Goal: Contribute content: Contribute content

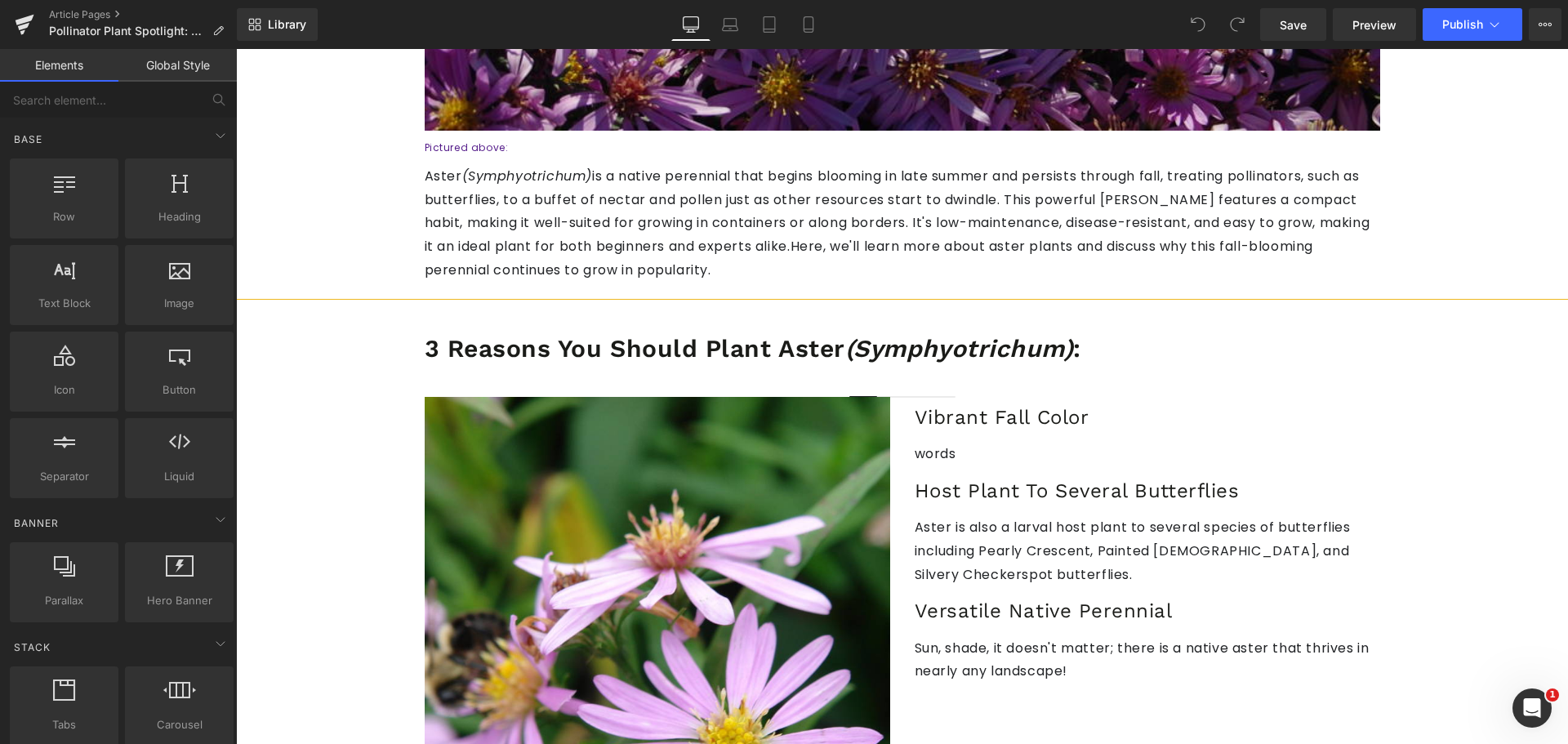
scroll to position [408, 0]
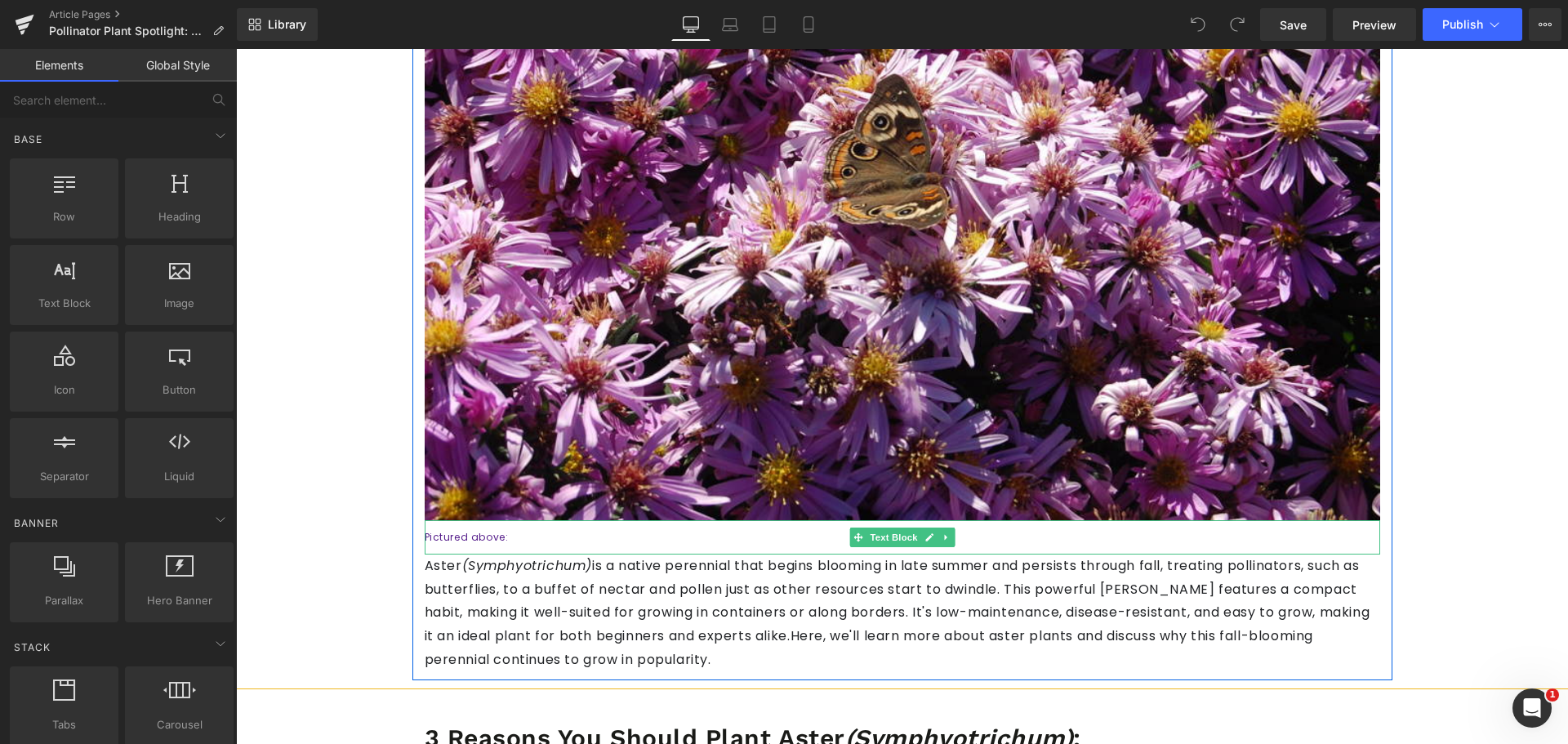
click at [526, 537] on p "Pictured above:" at bounding box center [902, 537] width 956 height 18
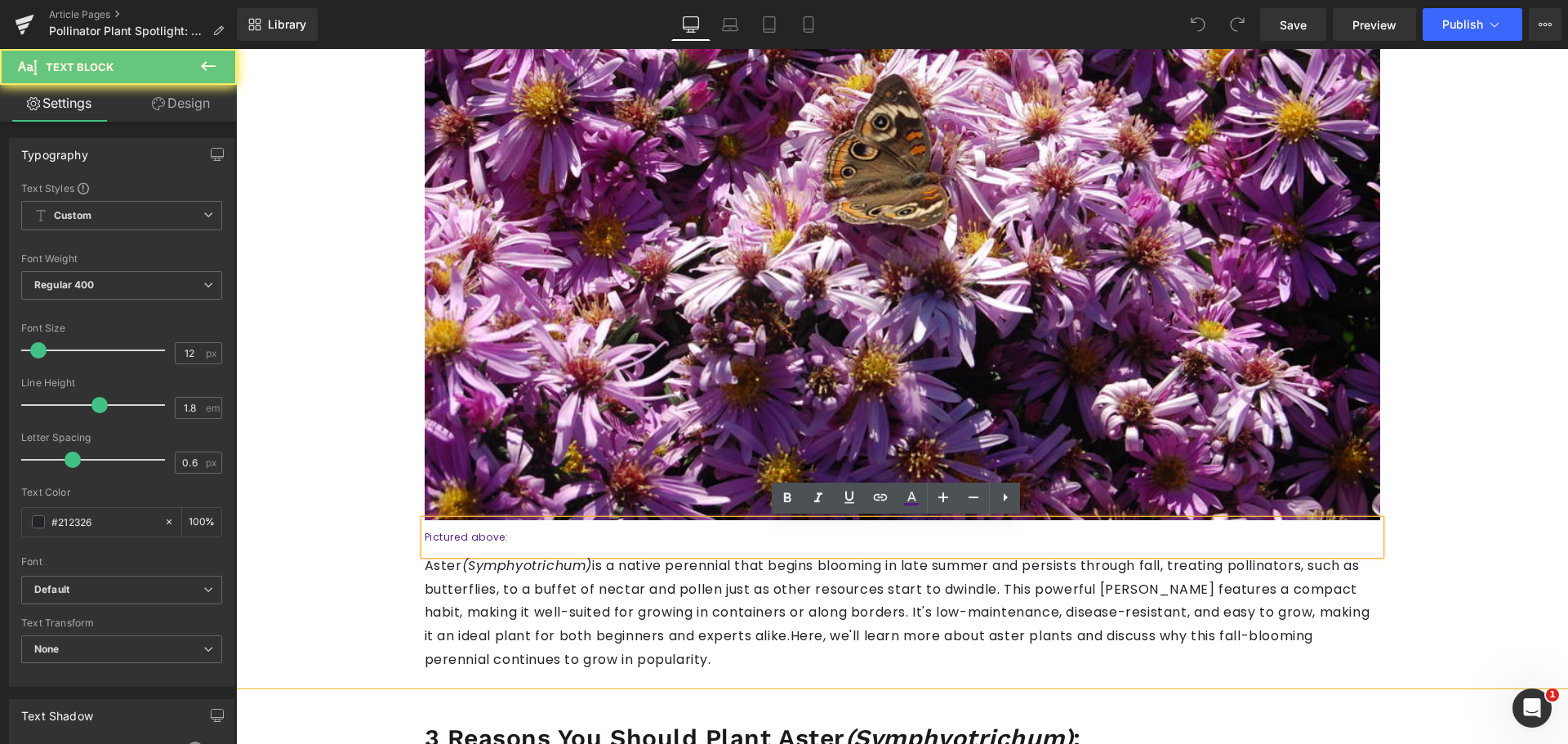
click at [524, 537] on p "Pictured above:" at bounding box center [902, 537] width 956 height 18
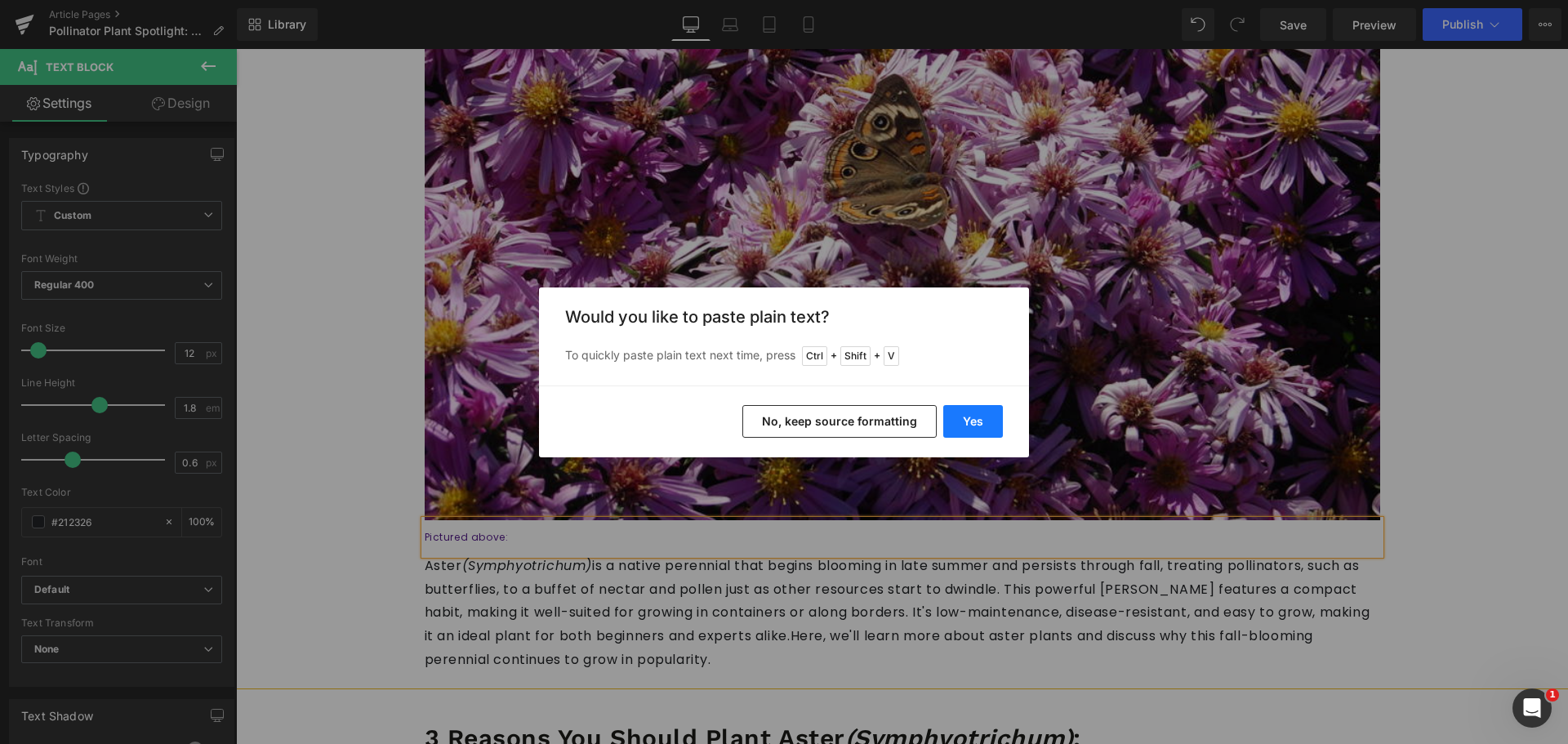
click at [950, 425] on button "Yes" at bounding box center [973, 421] width 59 height 33
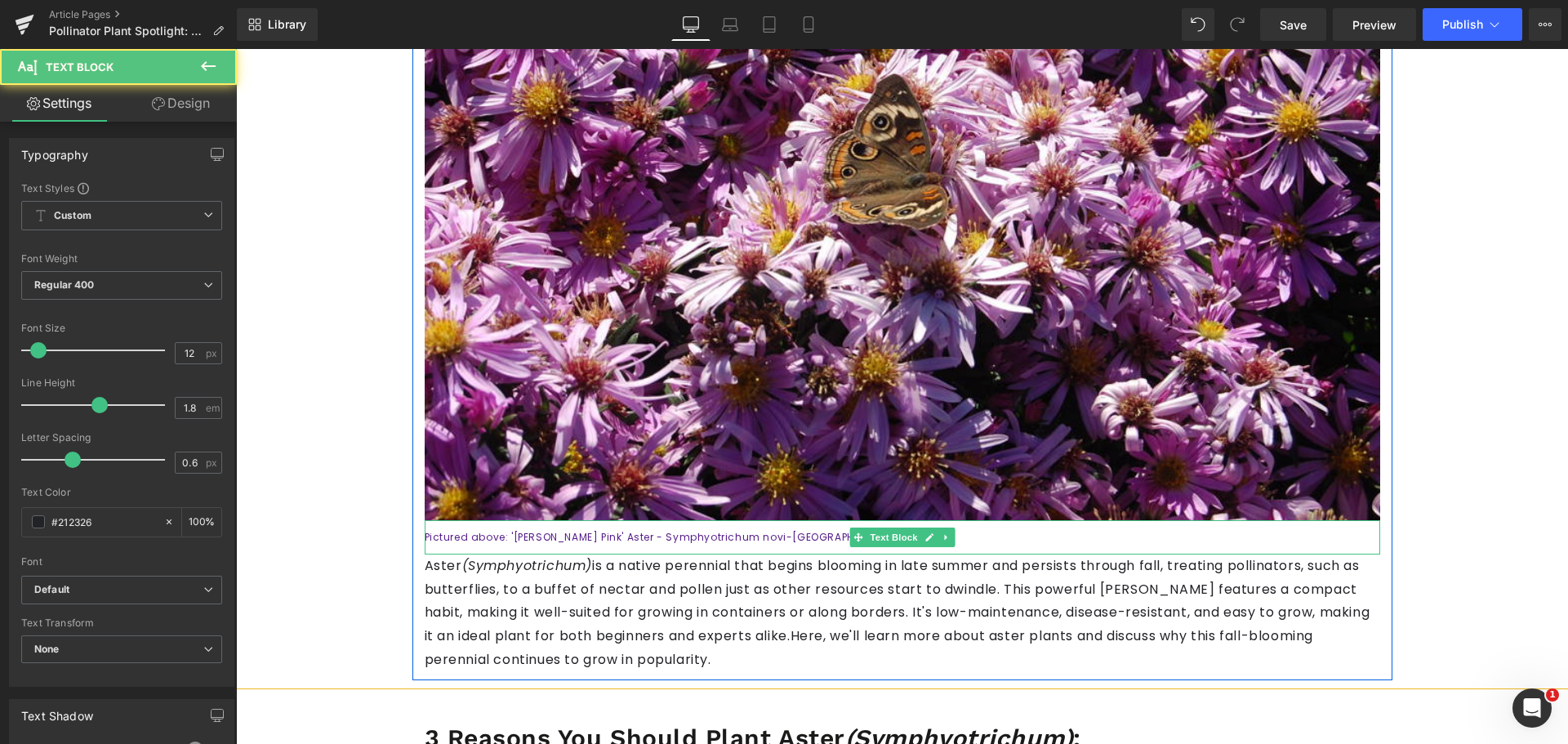
click at [603, 533] on font "Pictured above: '[PERSON_NAME] Pink' Aster - Symphyotrichum novi-[GEOGRAPHIC_DA…" at bounding box center [665, 537] width 481 height 14
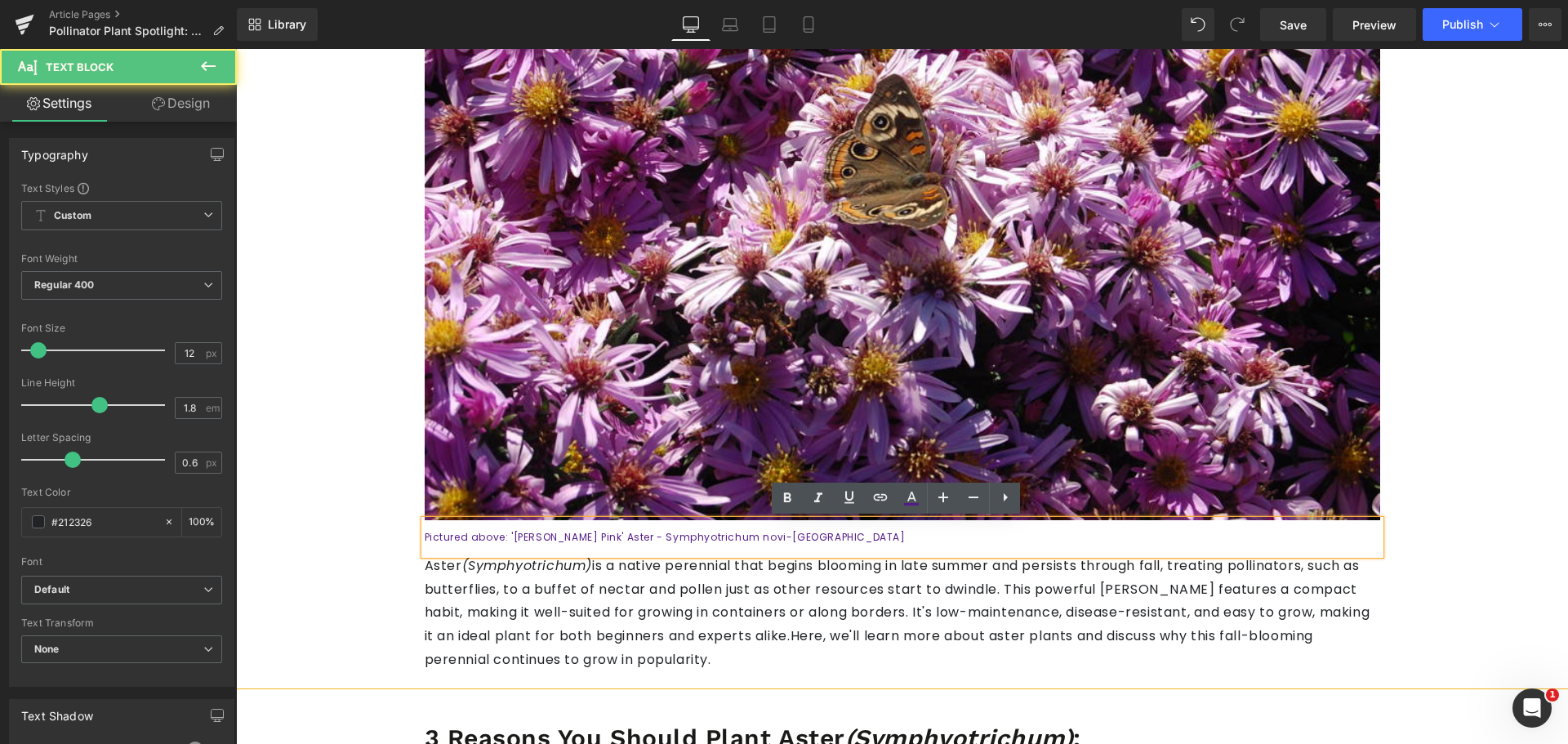
click at [707, 533] on font "Pictured above: '[PERSON_NAME] Pink' Aster - Symphyotrichum novi-[GEOGRAPHIC_DA…" at bounding box center [665, 537] width 481 height 14
click at [596, 537] on font "Pictured above: '[PERSON_NAME] Pink' Aster - Symphyotrichum novi-[GEOGRAPHIC_DA…" at bounding box center [665, 537] width 481 height 14
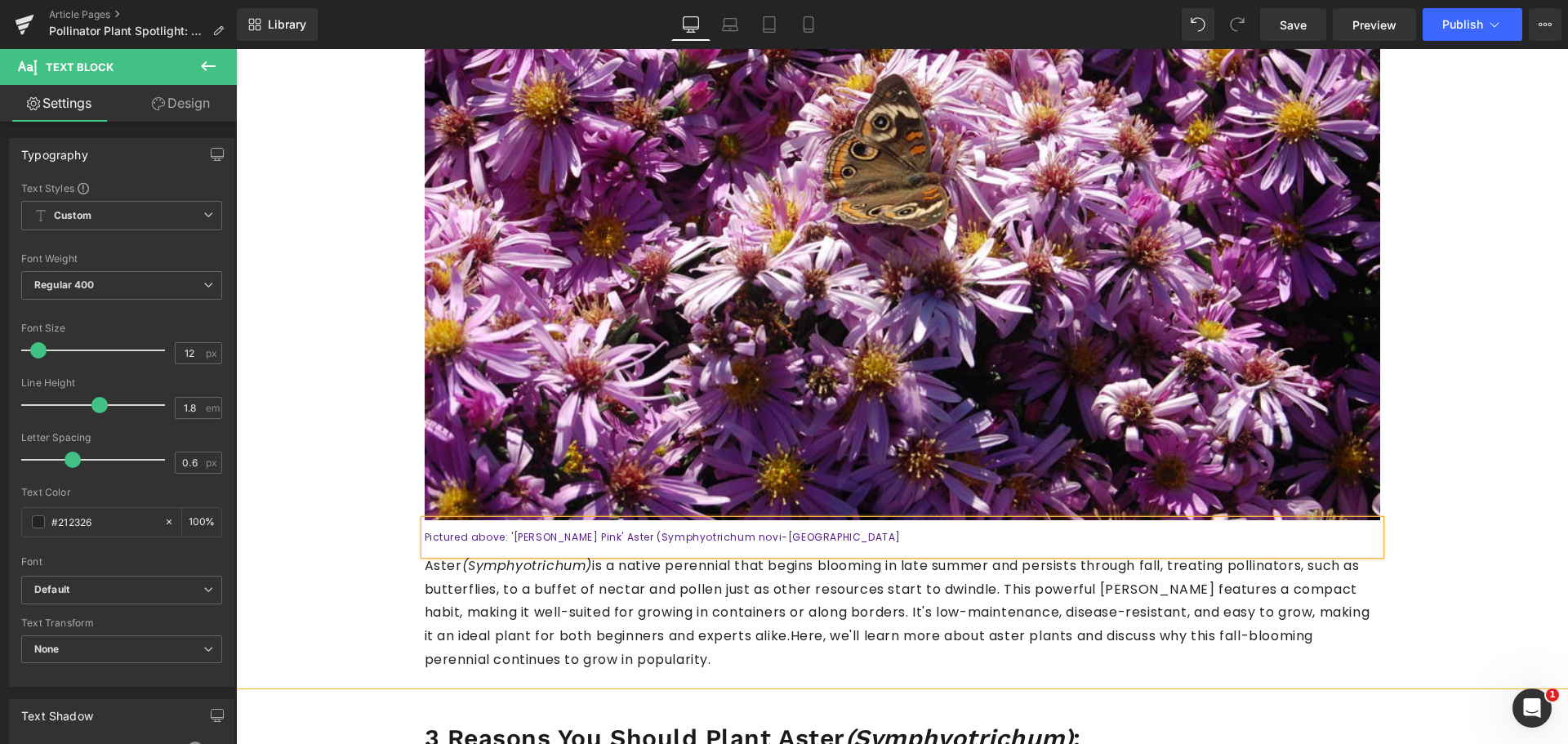
click at [767, 539] on p "Pictured above: '[PERSON_NAME] Pink' Aster (Symphyotrichum novi-[GEOGRAPHIC_DAT…" at bounding box center [902, 537] width 956 height 18
drag, startPoint x: 767, startPoint y: 538, endPoint x: 717, endPoint y: 539, distance: 50.0
click at [720, 539] on p "Pictured above: '[PERSON_NAME] Pink' Aster (Symphyotrichum novi-[GEOGRAPHIC_DAT…" at bounding box center [902, 537] width 956 height 18
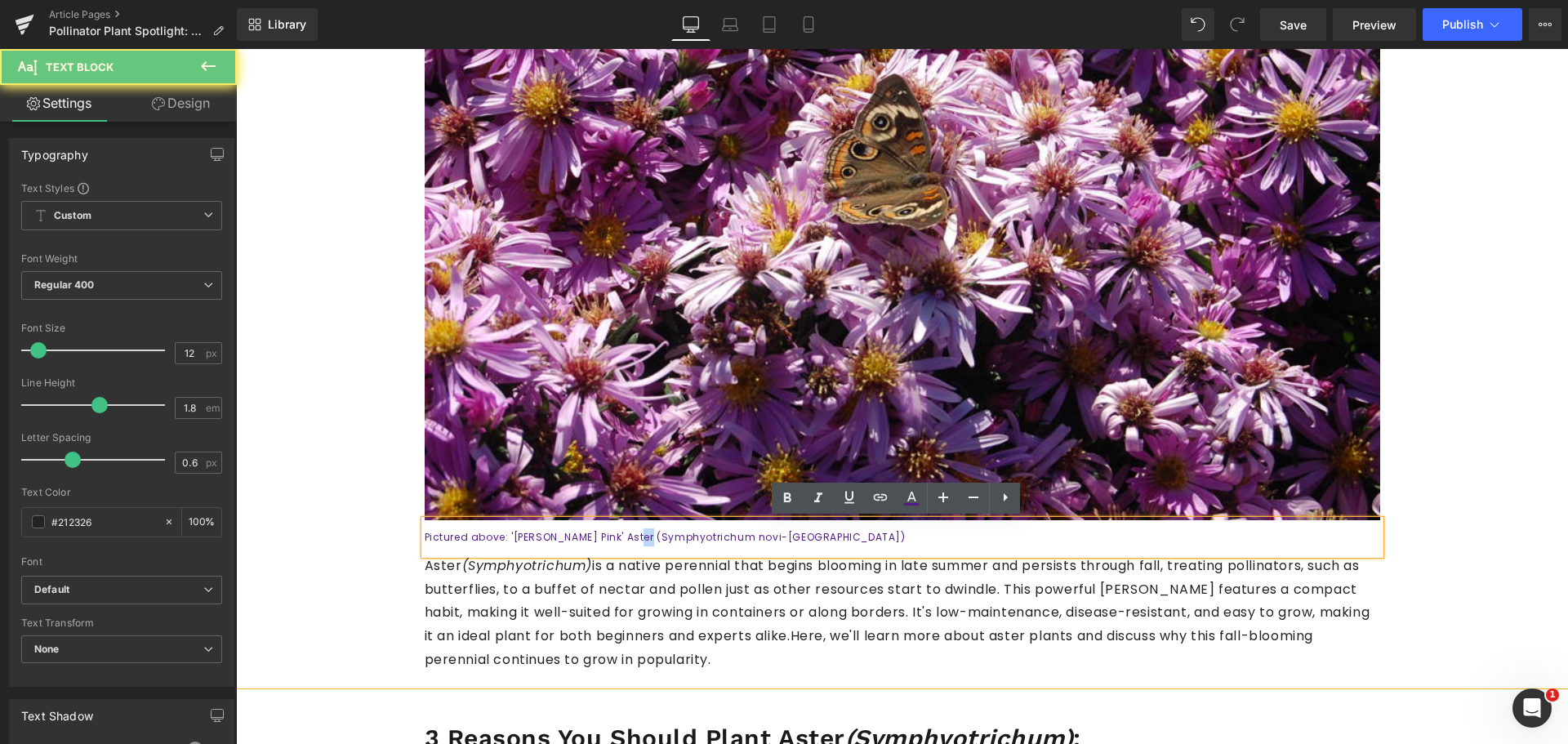
drag, startPoint x: 623, startPoint y: 539, endPoint x: 614, endPoint y: 539, distance: 9.0
click at [614, 539] on font "Pictured above: '[PERSON_NAME] Pink' Aster (Symphyotrichum novi-[GEOGRAPHIC_DAT…" at bounding box center [665, 537] width 481 height 14
click at [743, 540] on p "Pictured above: '[PERSON_NAME] Pink' Aster (Symphyotrichum novi-[GEOGRAPHIC_DAT…" at bounding box center [902, 537] width 956 height 18
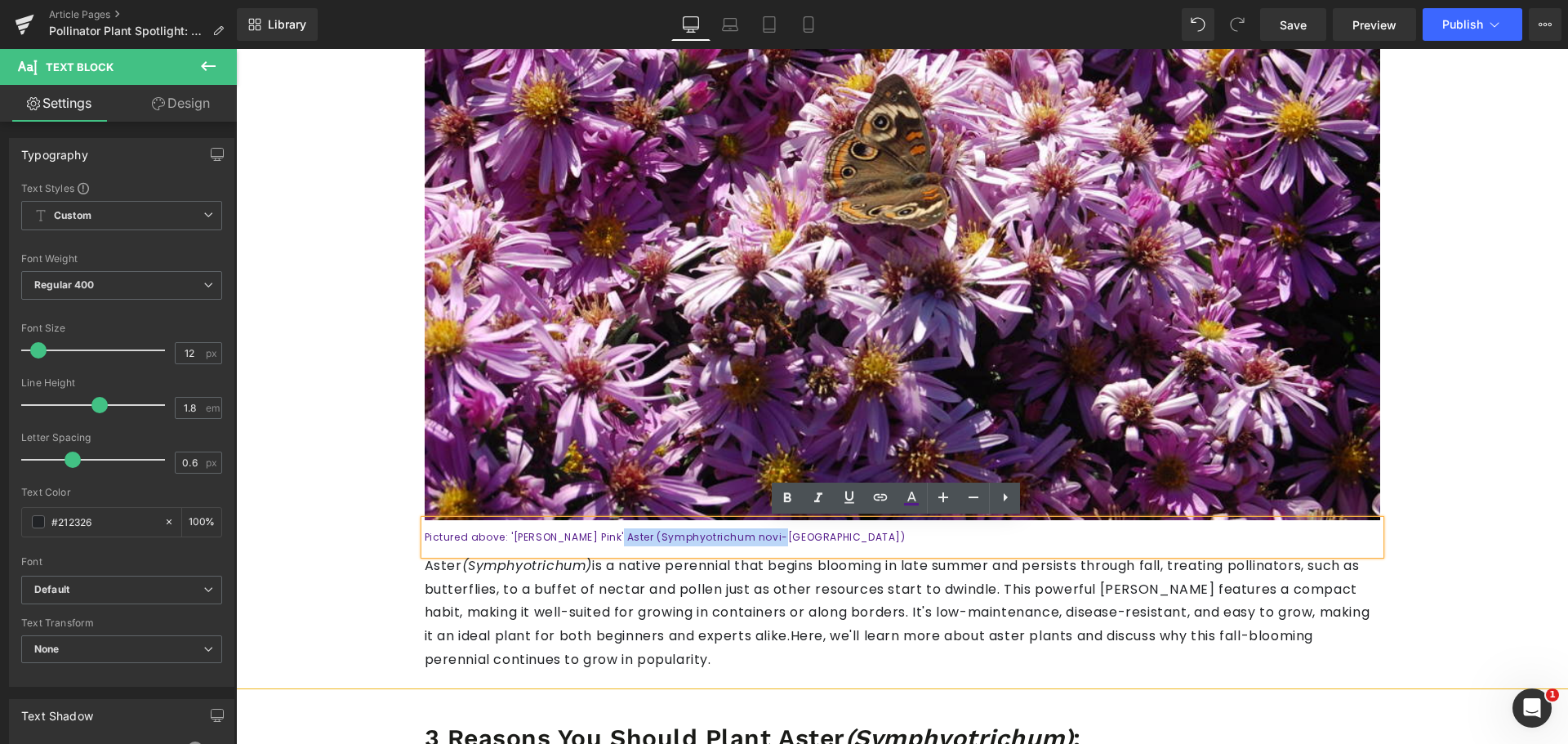
drag, startPoint x: 734, startPoint y: 537, endPoint x: 592, endPoint y: 535, distance: 142.0
click at [592, 535] on p "Pictured above: '[PERSON_NAME] Pink' Aster (Symphyotrichum novi-[GEOGRAPHIC_DAT…" at bounding box center [902, 537] width 956 height 18
click at [813, 502] on icon at bounding box center [818, 498] width 20 height 20
click at [714, 529] on p "Pictured above: '[PERSON_NAME] Pink' Aster (Symphyotrichum novi-[GEOGRAPHIC_DAT…" at bounding box center [902, 537] width 956 height 18
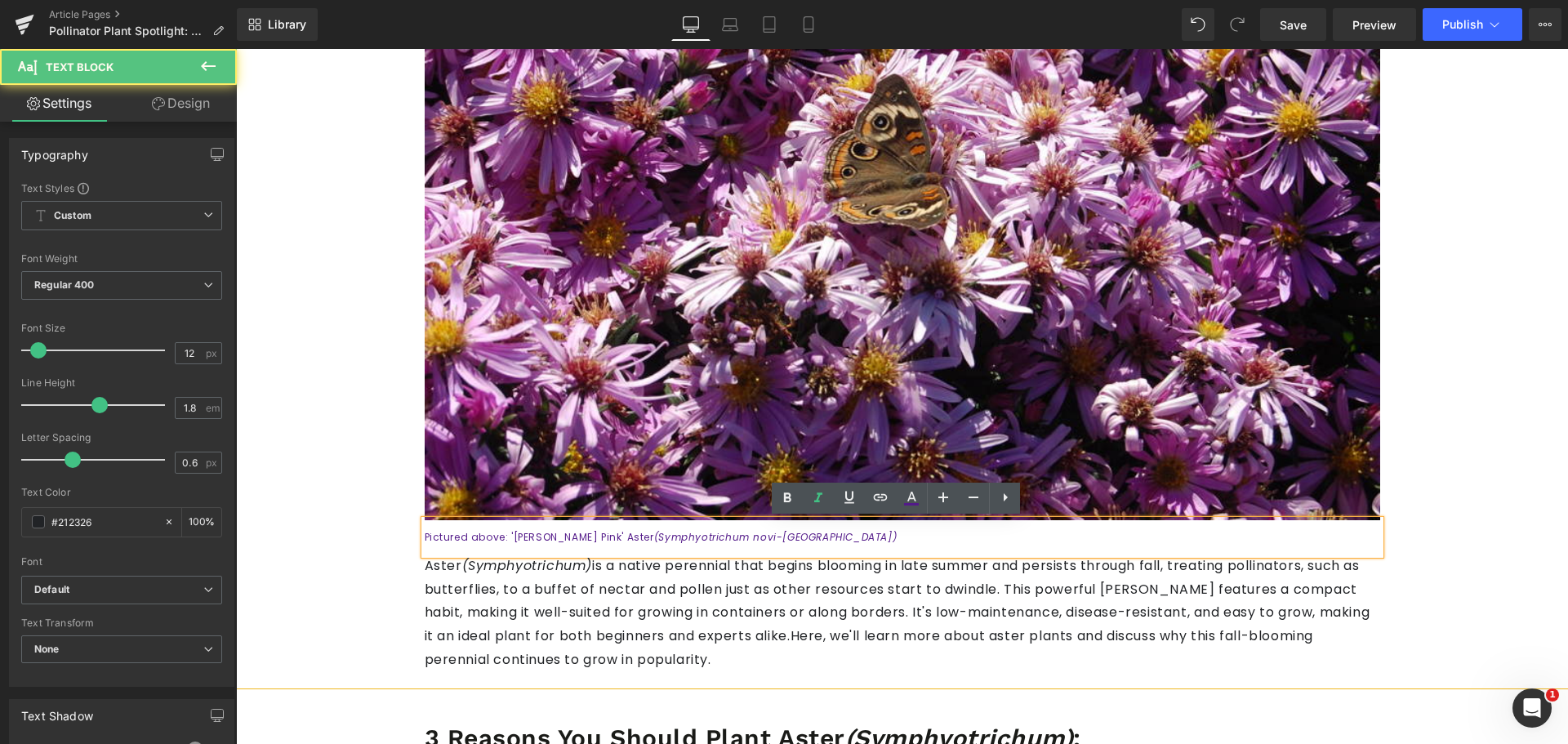
drag, startPoint x: 710, startPoint y: 539, endPoint x: 773, endPoint y: 525, distance: 64.5
click at [710, 539] on icon "(Symphyotrichum novi-[GEOGRAPHIC_DATA])" at bounding box center [775, 537] width 243 height 14
drag, startPoint x: 552, startPoint y: 525, endPoint x: 499, endPoint y: 541, distance: 55.4
click at [552, 525] on div "Pictured above: '[PERSON_NAME] Pink' Aster (Symphyotrichum novi-[GEOGRAPHIC_DAT…" at bounding box center [902, 537] width 956 height 35
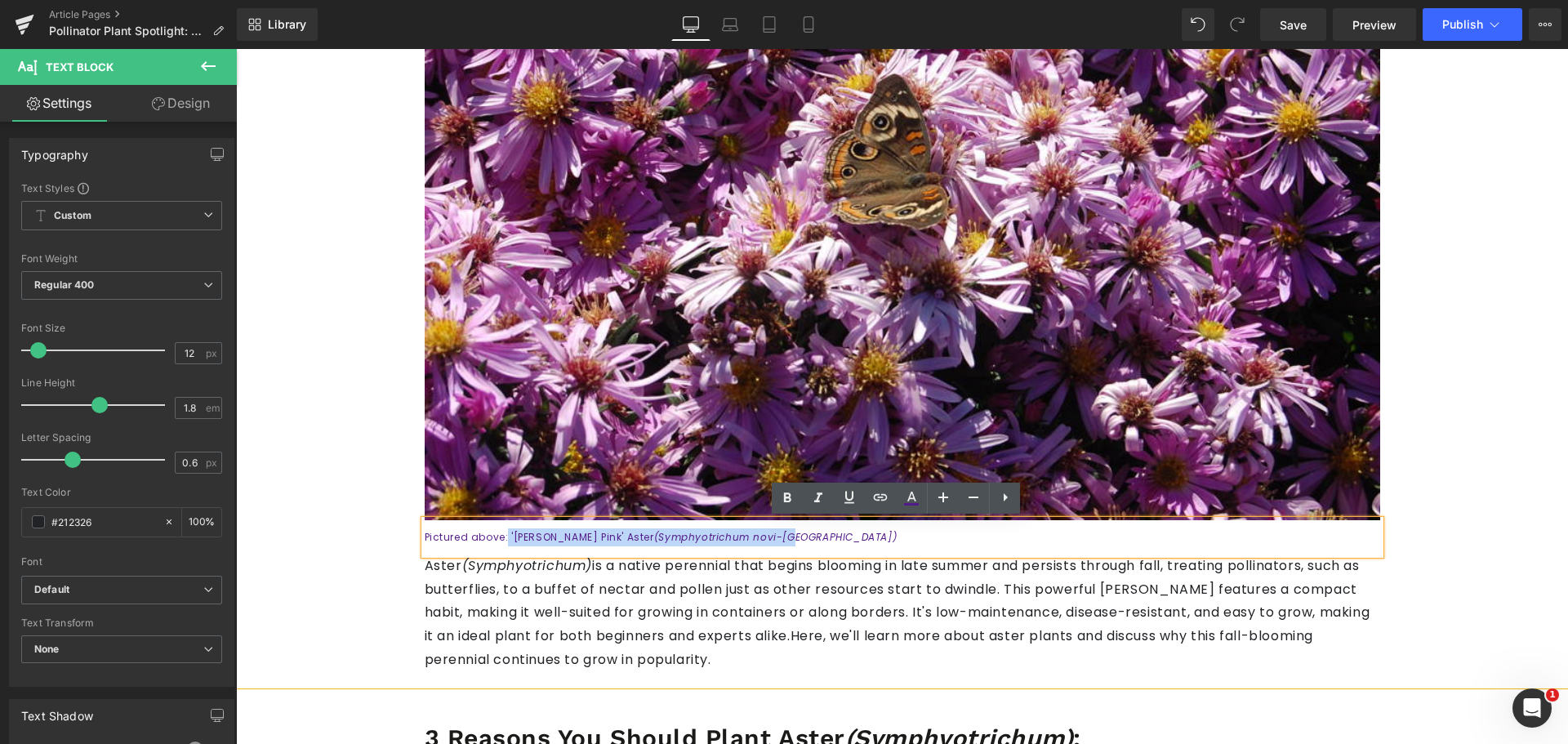
drag, startPoint x: 494, startPoint y: 532, endPoint x: 713, endPoint y: 539, distance: 219.1
click at [713, 539] on font "Pictured above: '[PERSON_NAME] Pink' Aster (Symphyotrichum novi-[GEOGRAPHIC_DAT…" at bounding box center [661, 537] width 472 height 14
click at [736, 539] on p "Pictured above: '[PERSON_NAME] Pink' Aster (Symphyotrichum novi-[GEOGRAPHIC_DAT…" at bounding box center [902, 537] width 956 height 18
click at [739, 539] on p "Pictured above: '[PERSON_NAME] Pink' Aster (Symphyotrichum novi-[GEOGRAPHIC_DAT…" at bounding box center [902, 537] width 956 height 18
drag, startPoint x: 665, startPoint y: 536, endPoint x: 497, endPoint y: 535, distance: 168.0
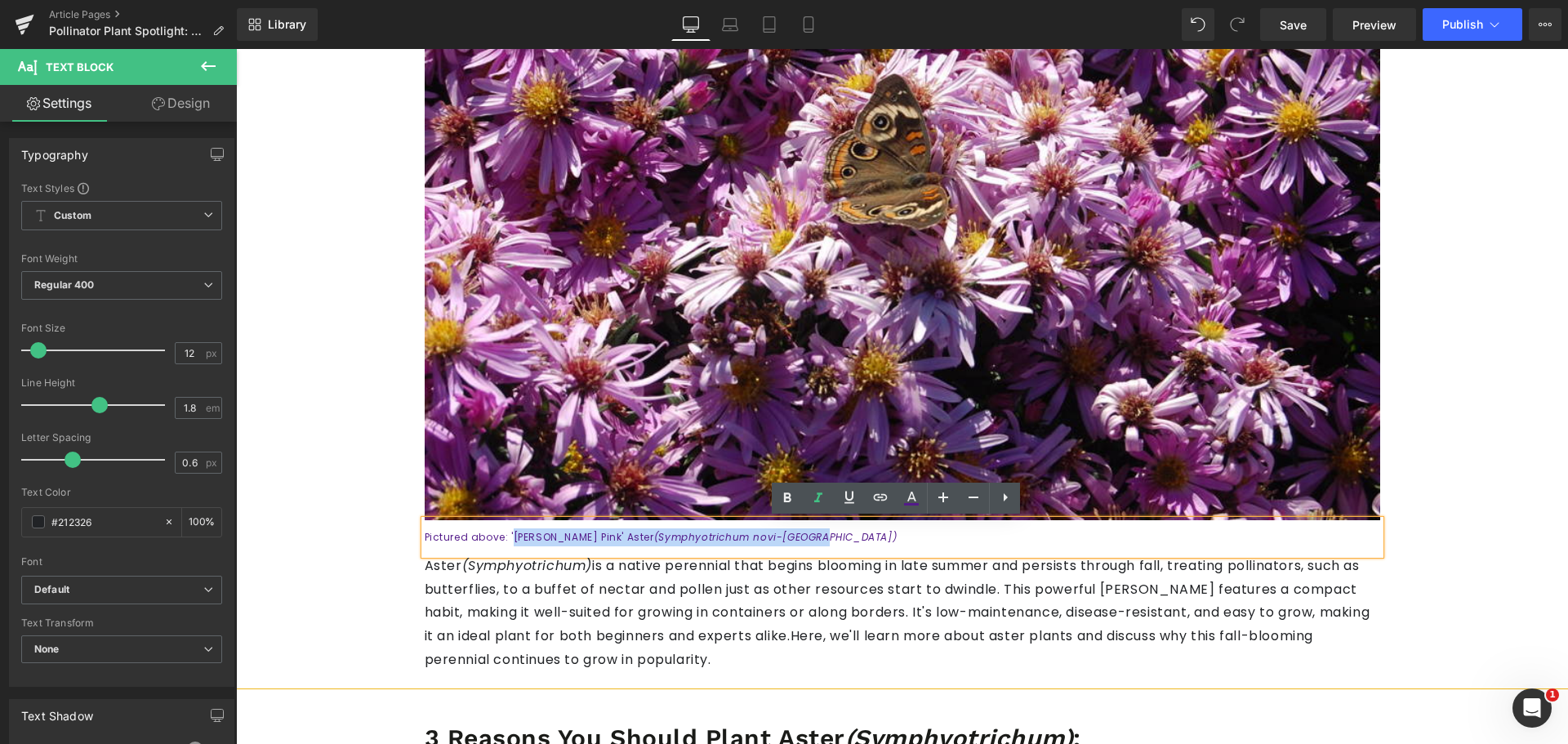
click at [498, 535] on p "Pictured above: '[PERSON_NAME] Pink' Aster (Symphyotrichum novi-[GEOGRAPHIC_DAT…" at bounding box center [902, 537] width 956 height 18
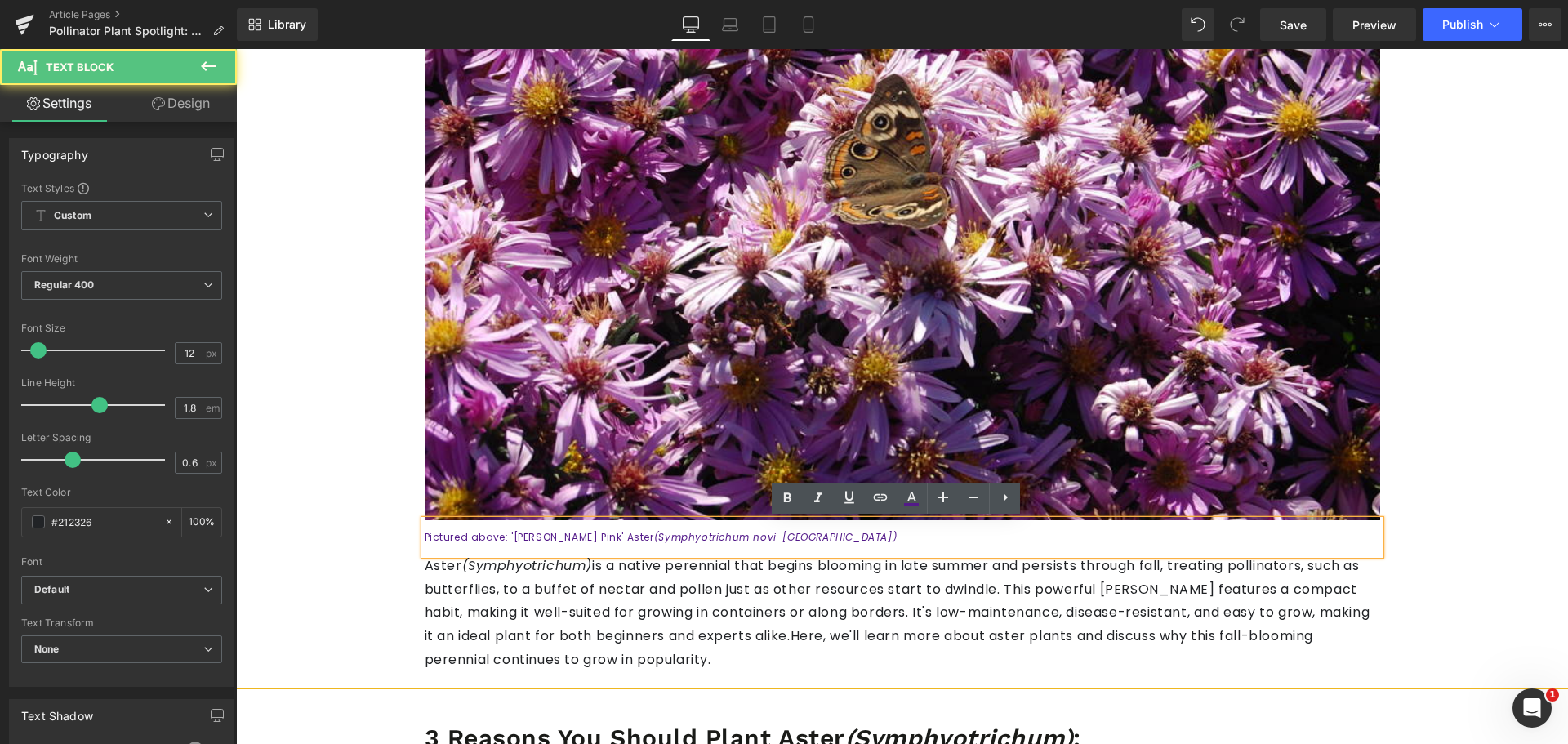
click at [496, 534] on font "Pictured above: '[PERSON_NAME] Pink' Aster (Symphyotrichum novi-[GEOGRAPHIC_DAT…" at bounding box center [661, 537] width 472 height 14
click at [654, 535] on icon "(Symphyotrichum novi-[GEOGRAPHIC_DATA])" at bounding box center [775, 537] width 243 height 14
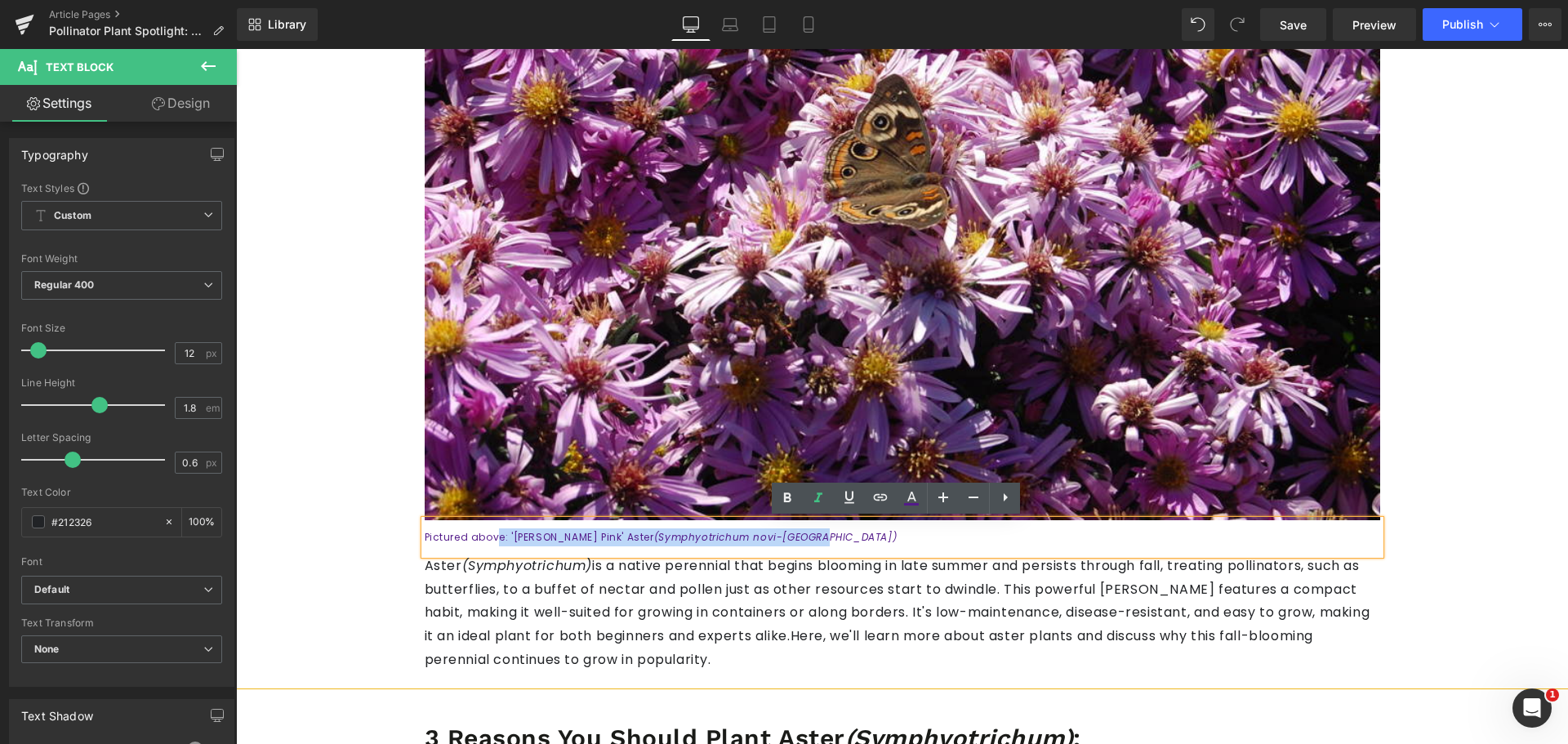
drag, startPoint x: 548, startPoint y: 539, endPoint x: 497, endPoint y: 542, distance: 51.1
click at [484, 540] on p "Pictured above: '[PERSON_NAME] Pink' Aster (Symphyotrichum novi-[GEOGRAPHIC_DAT…" at bounding box center [902, 537] width 956 height 18
click at [503, 543] on p "Pictured above: '[PERSON_NAME] Pink' Aster (Symphyotrichum novi-[GEOGRAPHIC_DAT…" at bounding box center [902, 537] width 956 height 18
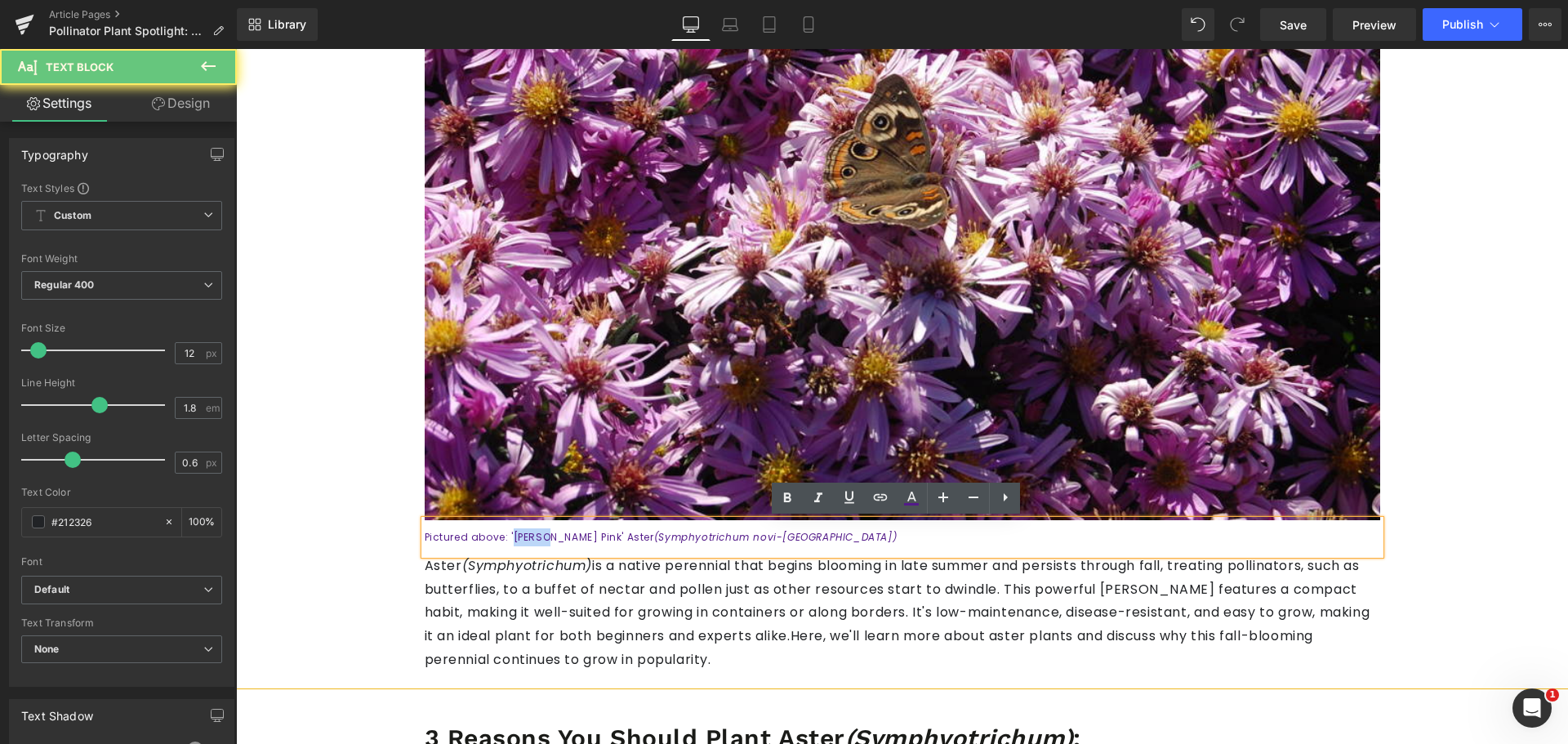
click at [501, 542] on p "Pictured above: '[PERSON_NAME] Pink' Aster (Symphyotrichum novi-[GEOGRAPHIC_DAT…" at bounding box center [902, 537] width 956 height 18
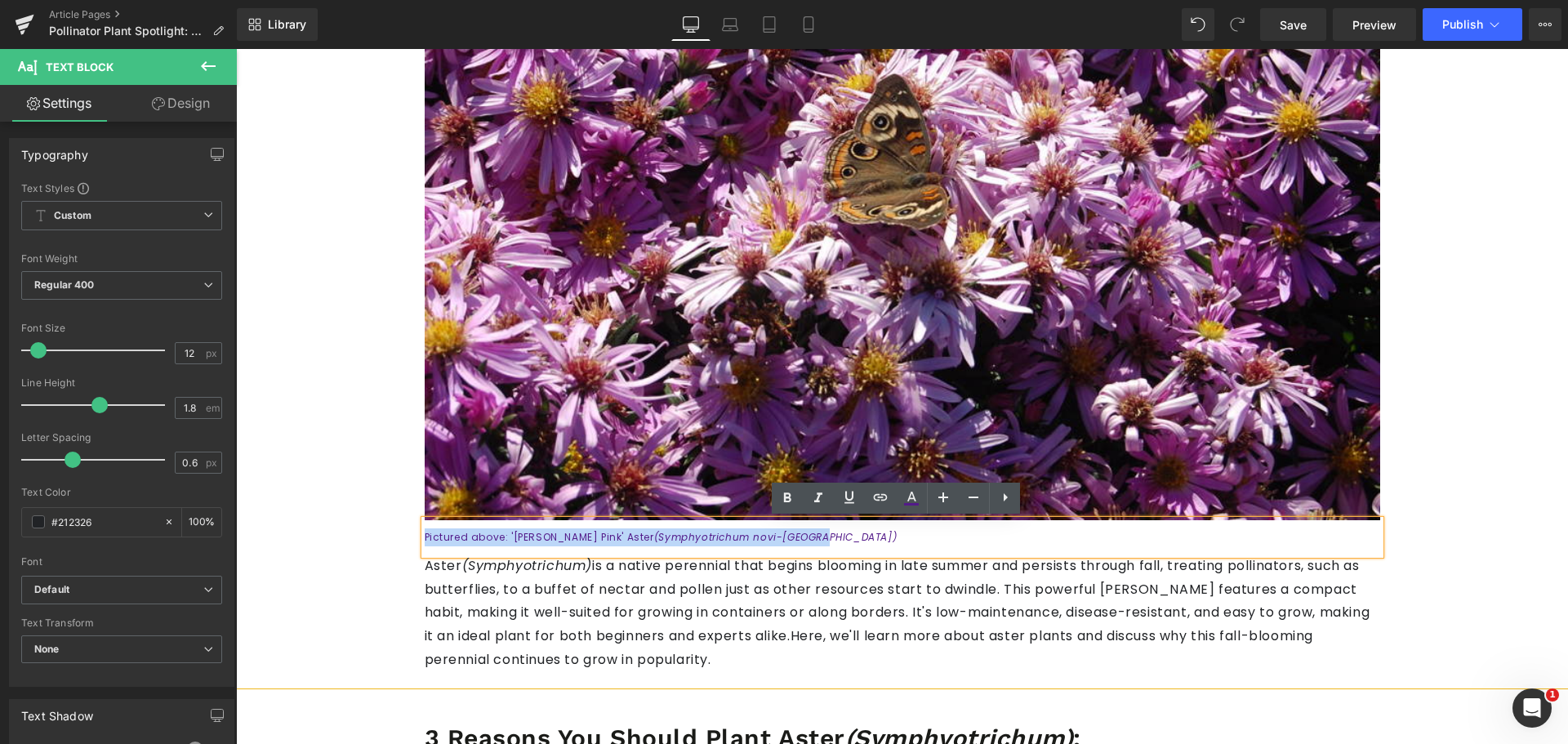
click at [500, 542] on font "Pictured above: '[PERSON_NAME] Pink' Aster (Symphyotrichum novi-[GEOGRAPHIC_DAT…" at bounding box center [661, 537] width 472 height 14
click at [500, 530] on p "Pictured above: '[PERSON_NAME] Pink' Aster (Symphyotrichum novi-[GEOGRAPHIC_DAT…" at bounding box center [902, 537] width 956 height 18
drag, startPoint x: 756, startPoint y: 540, endPoint x: 507, endPoint y: 540, distance: 249.0
click at [507, 540] on p "Pictured above: '[PERSON_NAME] Pink' Aster (Symphyotrichum novi-[GEOGRAPHIC_DAT…" at bounding box center [902, 537] width 956 height 18
click at [496, 540] on font "Pictured above: '[PERSON_NAME] Pink' Aster (Symphyotrichum novi-[GEOGRAPHIC_DAT…" at bounding box center [661, 537] width 472 height 14
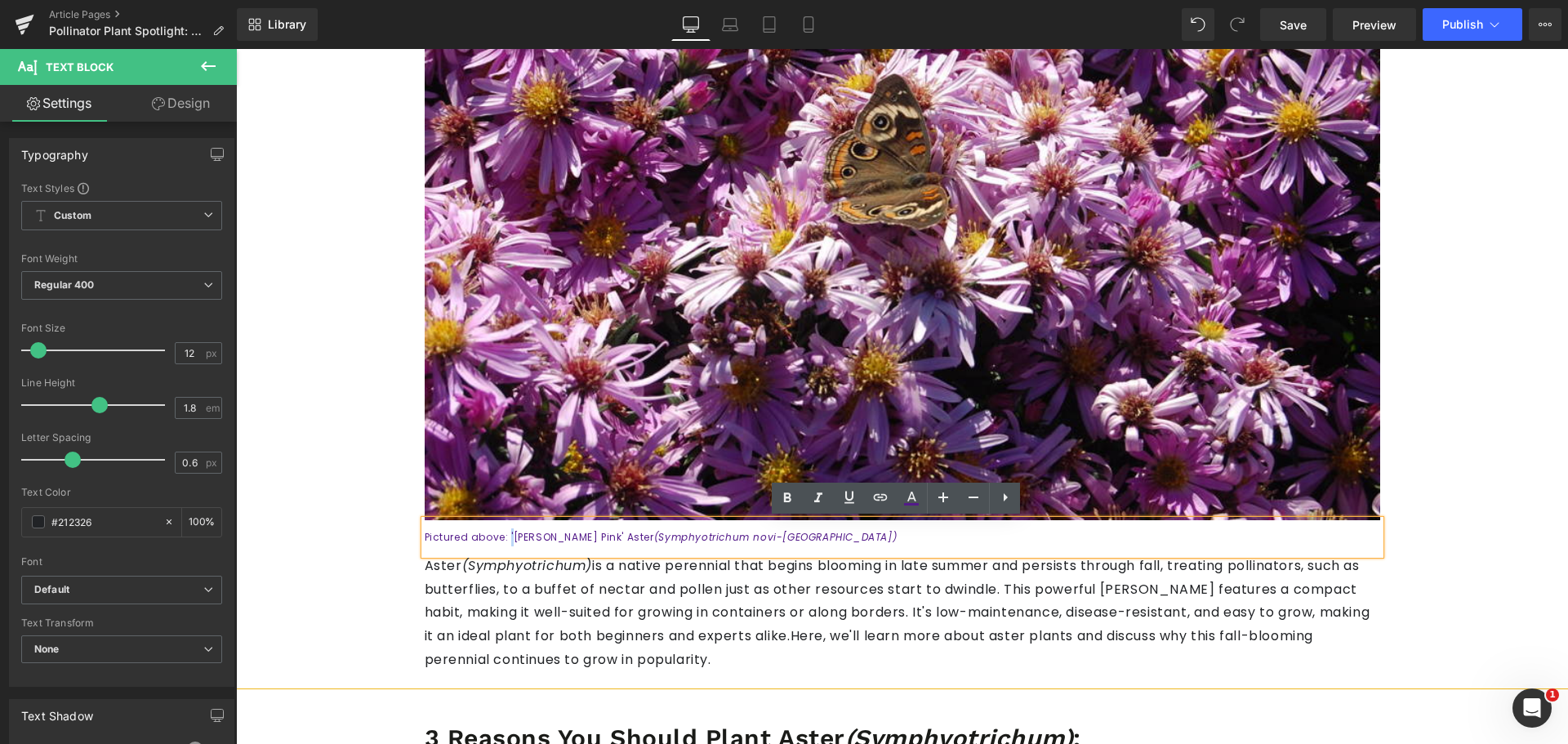
click at [496, 536] on font "Pictured above: '[PERSON_NAME] Pink' Aster (Symphyotrichum novi-[GEOGRAPHIC_DAT…" at bounding box center [661, 537] width 472 height 14
drag, startPoint x: 496, startPoint y: 536, endPoint x: 728, endPoint y: 542, distance: 232.1
click at [728, 542] on font "Pictured above: '[PERSON_NAME] Pink' Aster (Symphyotrichum novi-[GEOGRAPHIC_DAT…" at bounding box center [661, 537] width 472 height 14
click at [876, 489] on icon at bounding box center [880, 497] width 20 height 20
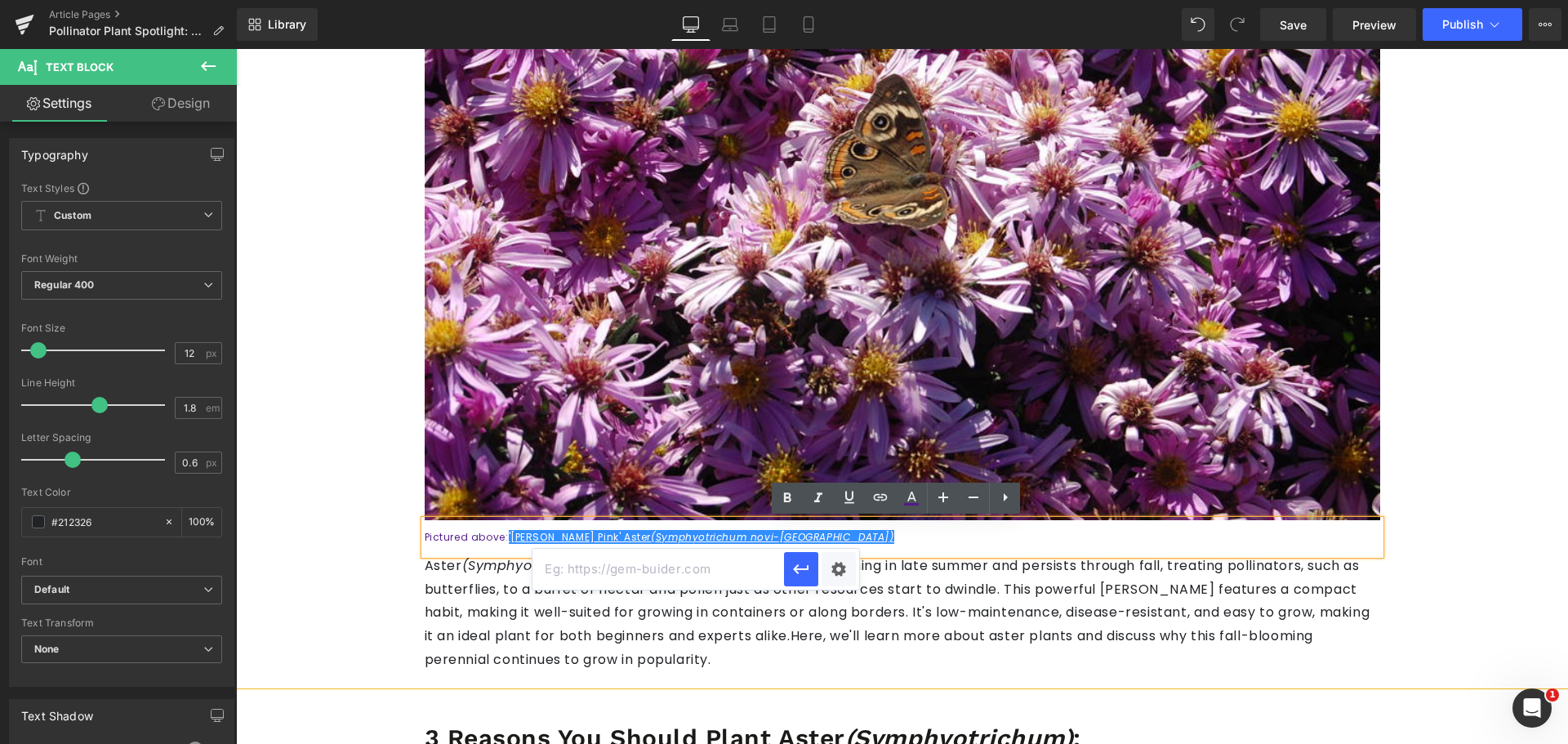
paste input "[URL][DOMAIN_NAME][PERSON_NAME]"
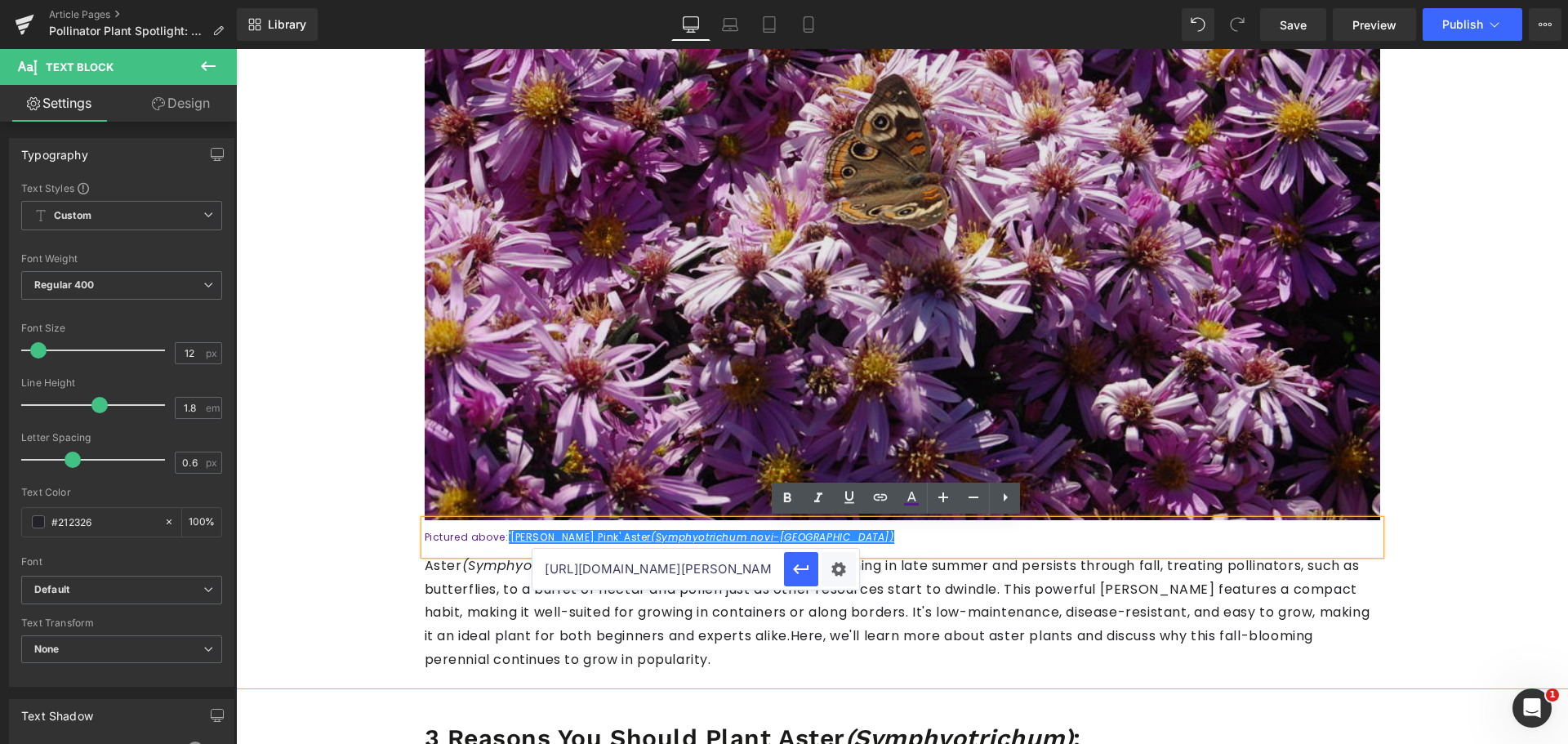
scroll to position [0, 110]
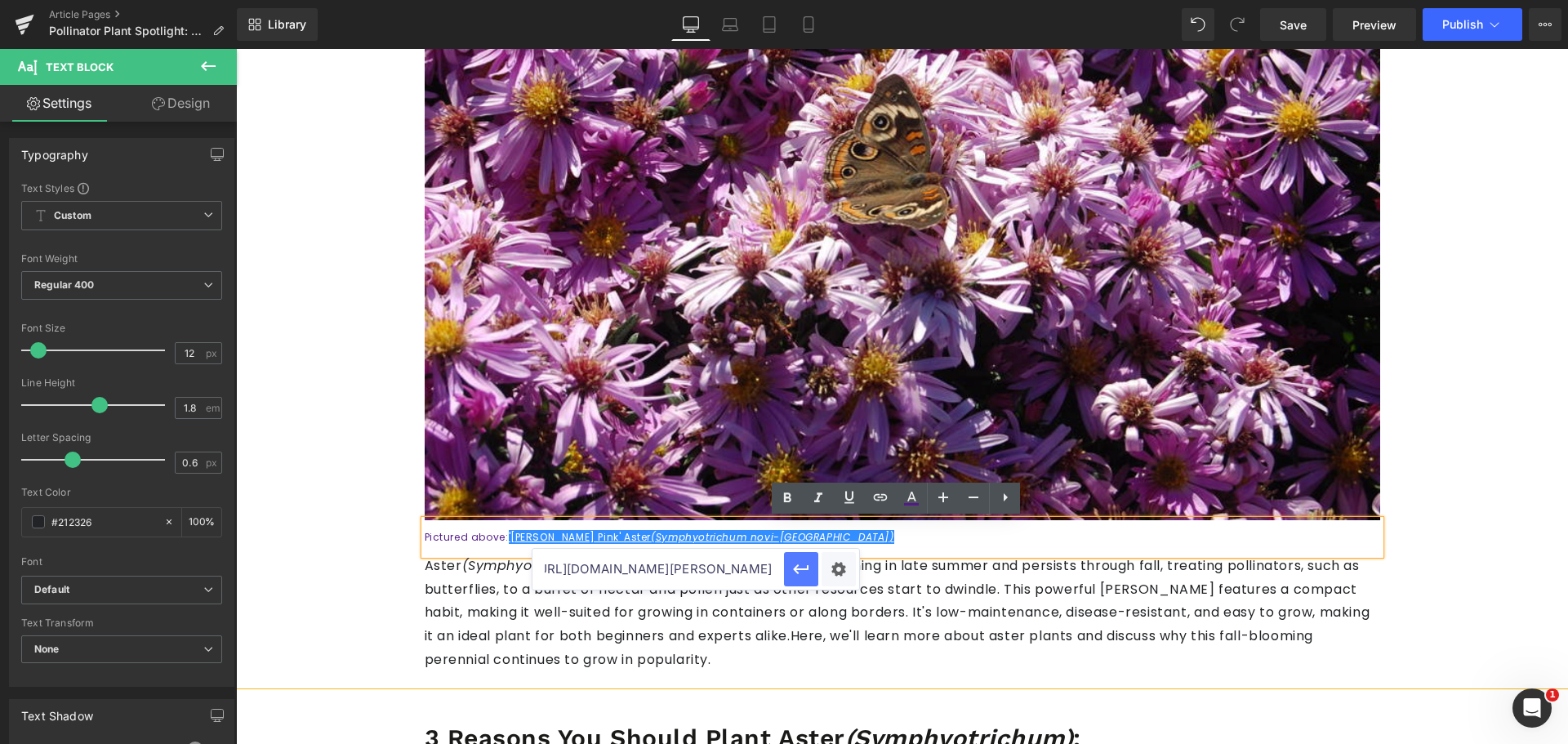
type input "[URL][DOMAIN_NAME][PERSON_NAME]"
click at [795, 572] on icon "button" at bounding box center [801, 570] width 20 height 20
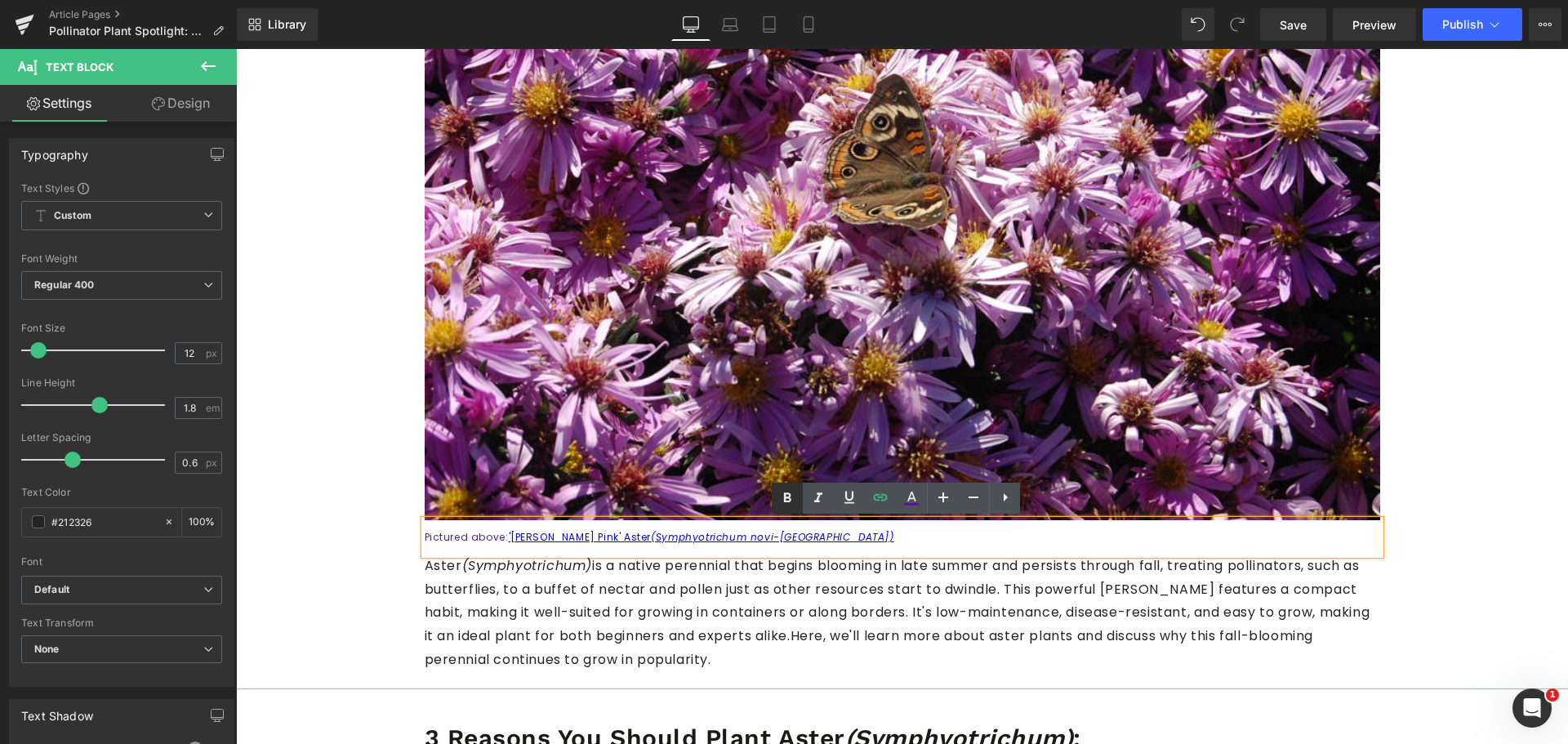
click at [784, 487] on link at bounding box center [787, 498] width 31 height 31
click at [677, 526] on div "Pictured above: '[PERSON_NAME] Pink' Aster (Symphyotrichum novi-[GEOGRAPHIC_DAT…" at bounding box center [902, 537] width 956 height 35
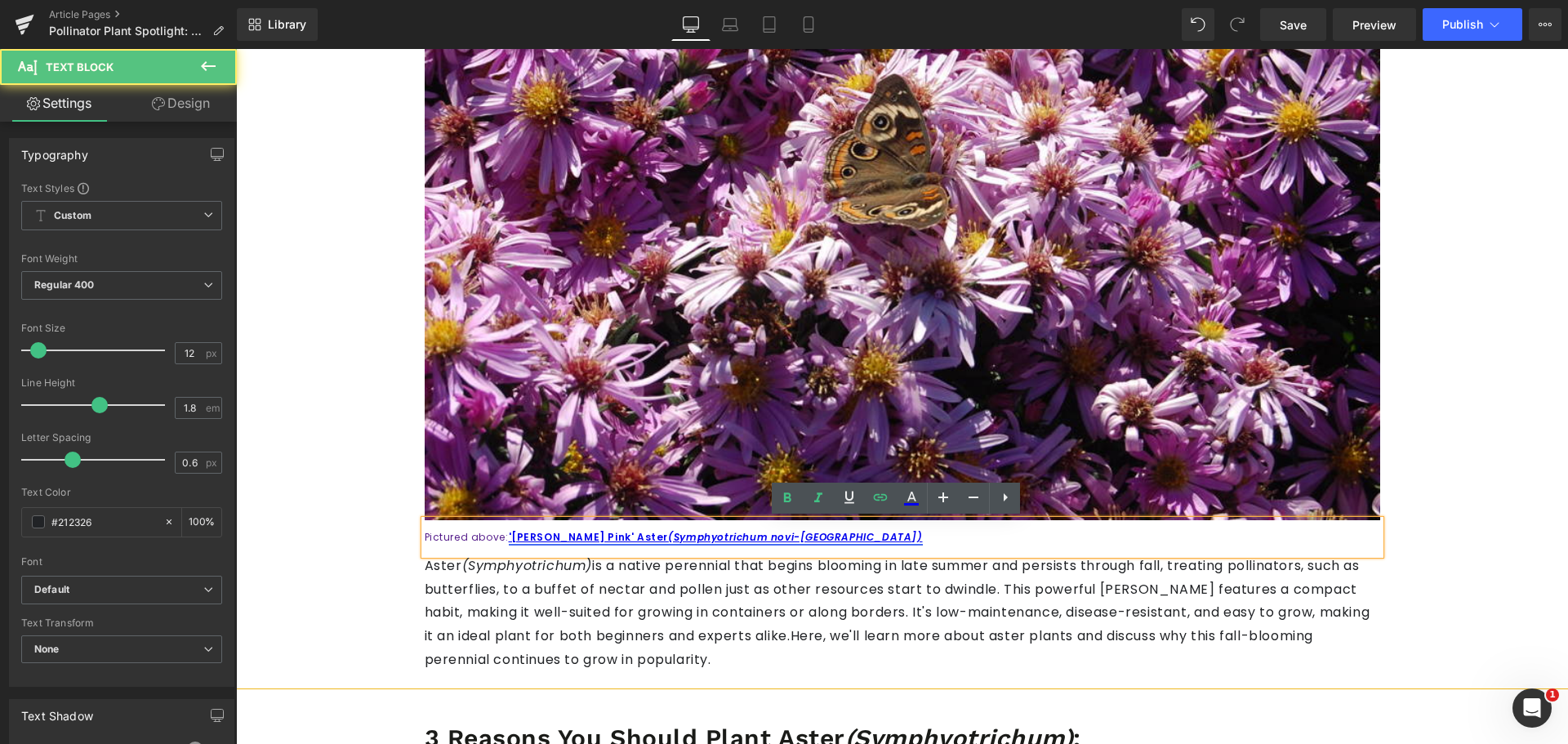
click at [677, 532] on icon "(Symphyotrichum novi-[GEOGRAPHIC_DATA])" at bounding box center [794, 537] width 254 height 14
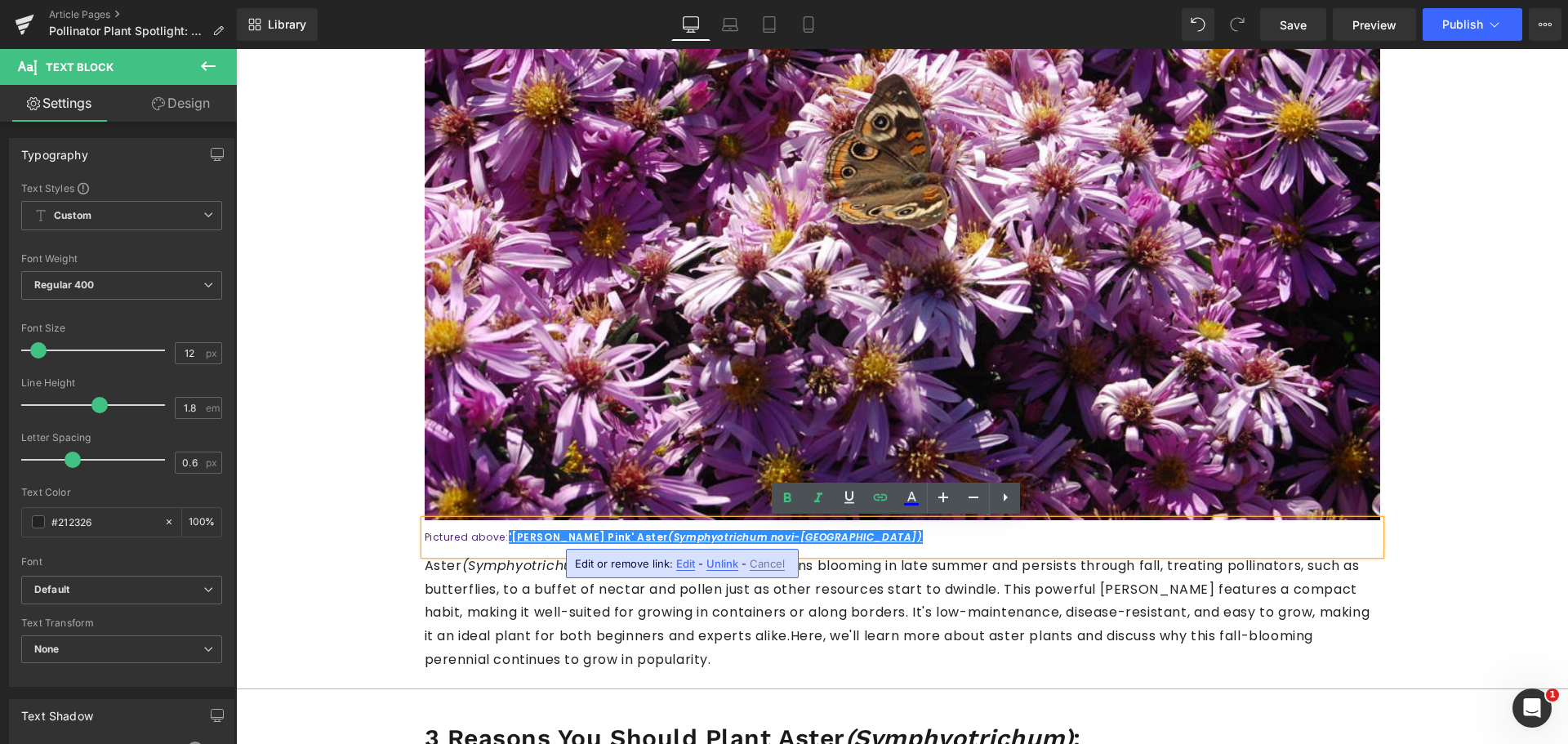
click at [688, 557] on span "Edit" at bounding box center [685, 564] width 19 height 14
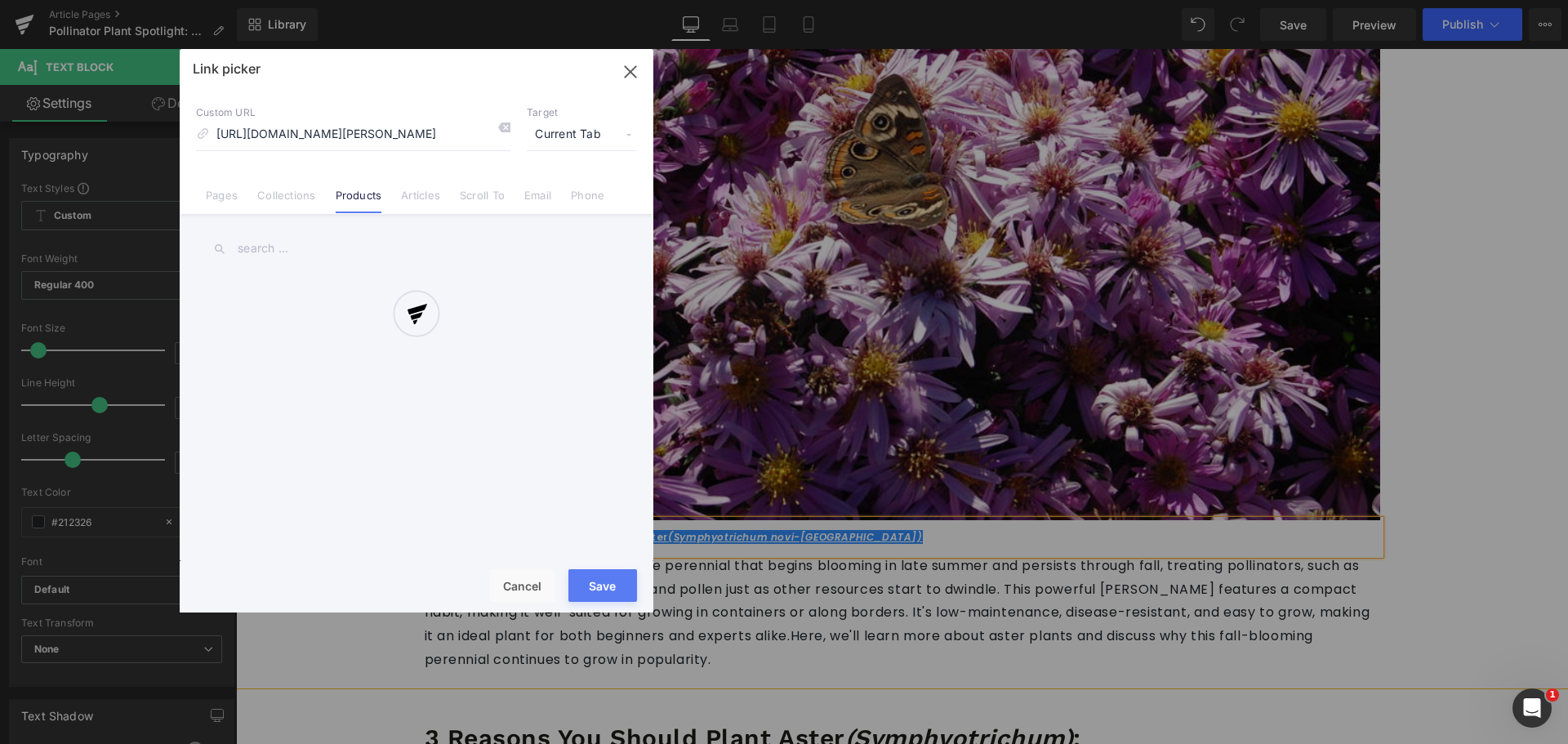
click at [840, 0] on div "Text Color Highlight Color #333333 Edit or remove link: Edit - Unlink - Cancel …" at bounding box center [784, 0] width 1568 height 0
click at [603, 146] on div at bounding box center [416, 331] width 473 height 563
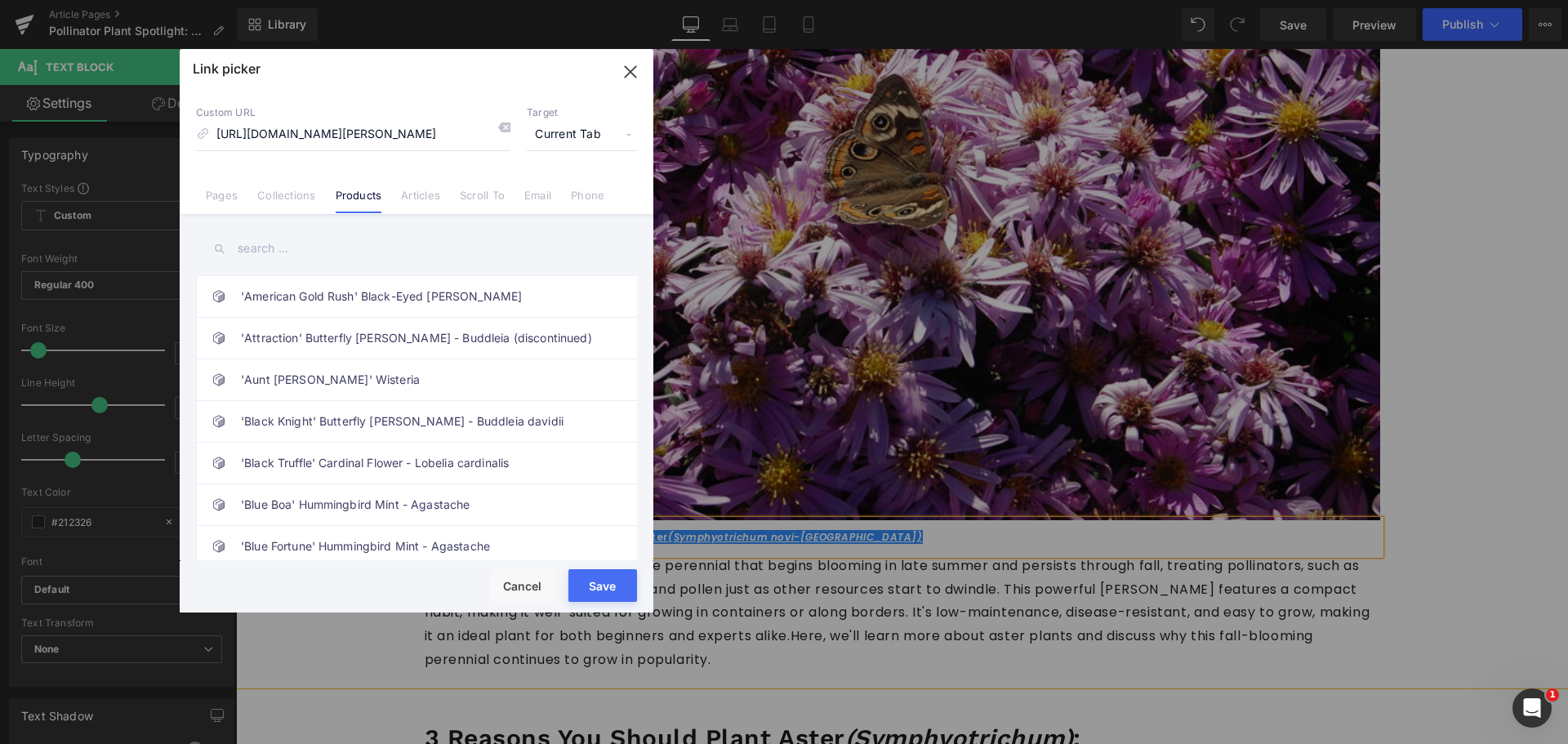
click at [602, 140] on span "Current Tab" at bounding box center [582, 135] width 110 height 31
click at [565, 199] on li "New Tab" at bounding box center [582, 193] width 127 height 29
drag, startPoint x: 603, startPoint y: 582, endPoint x: 668, endPoint y: 549, distance: 72.9
click at [603, 582] on button "Save" at bounding box center [602, 585] width 68 height 33
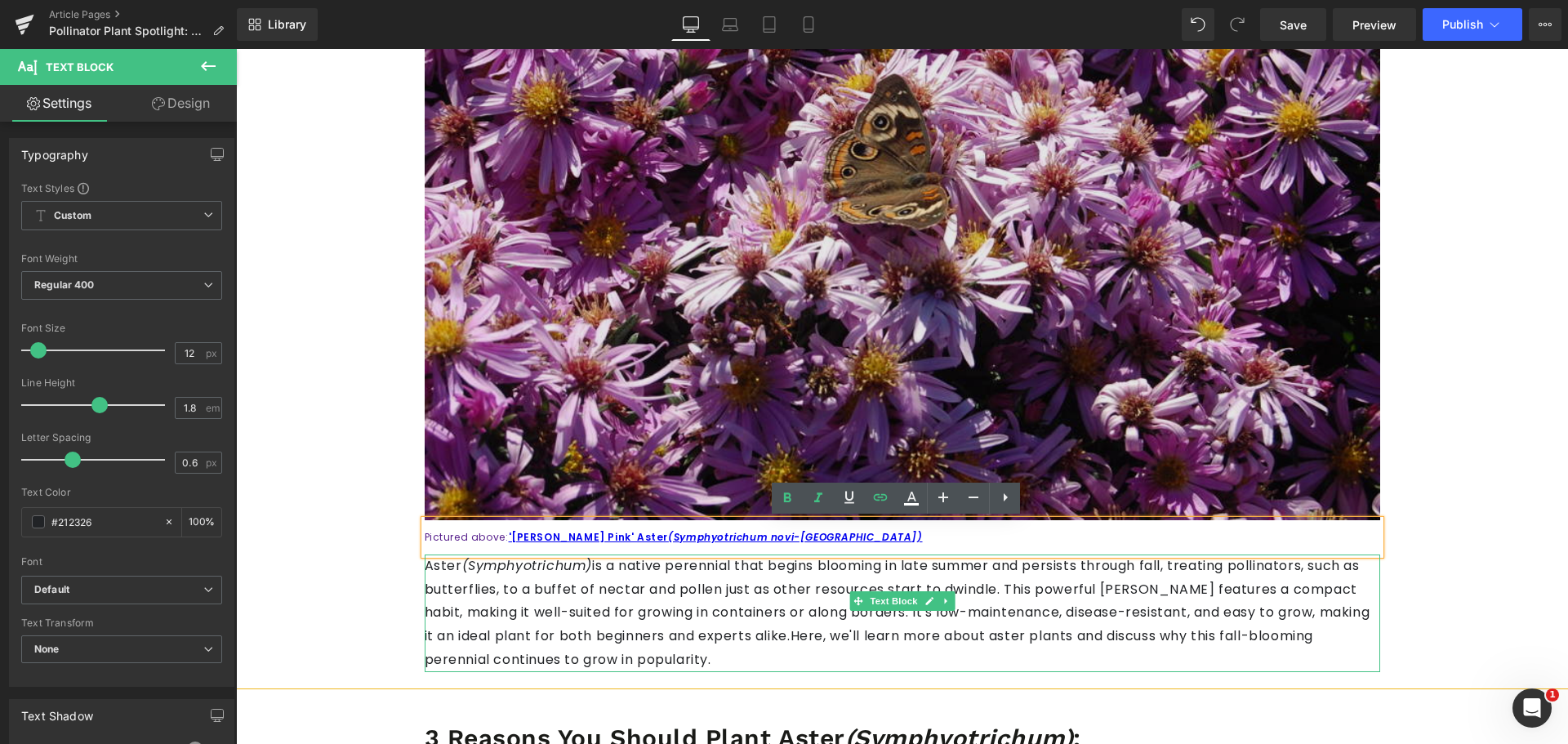
click at [905, 598] on span "Text Block" at bounding box center [893, 601] width 54 height 20
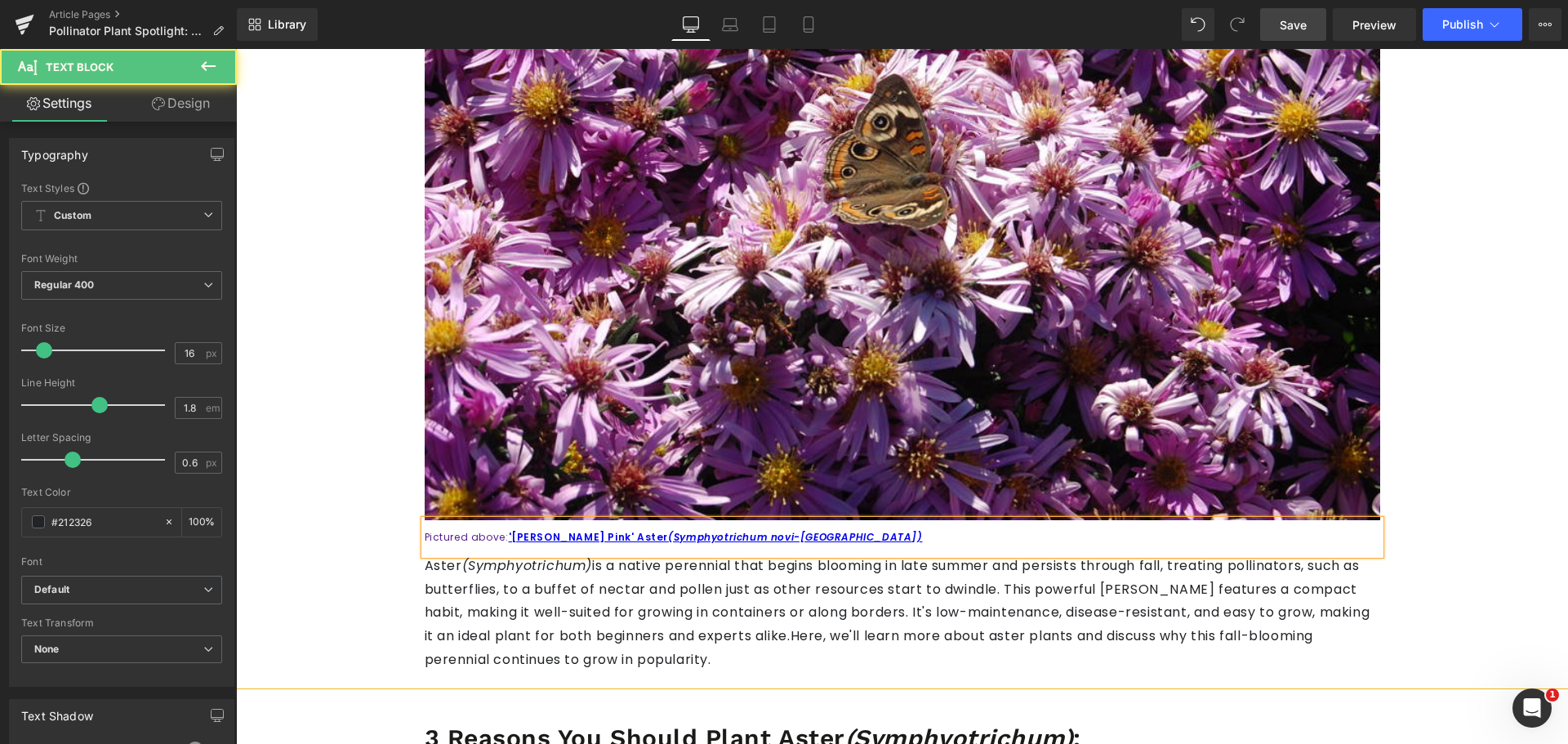
click at [1283, 22] on span "Save" at bounding box center [1292, 25] width 27 height 17
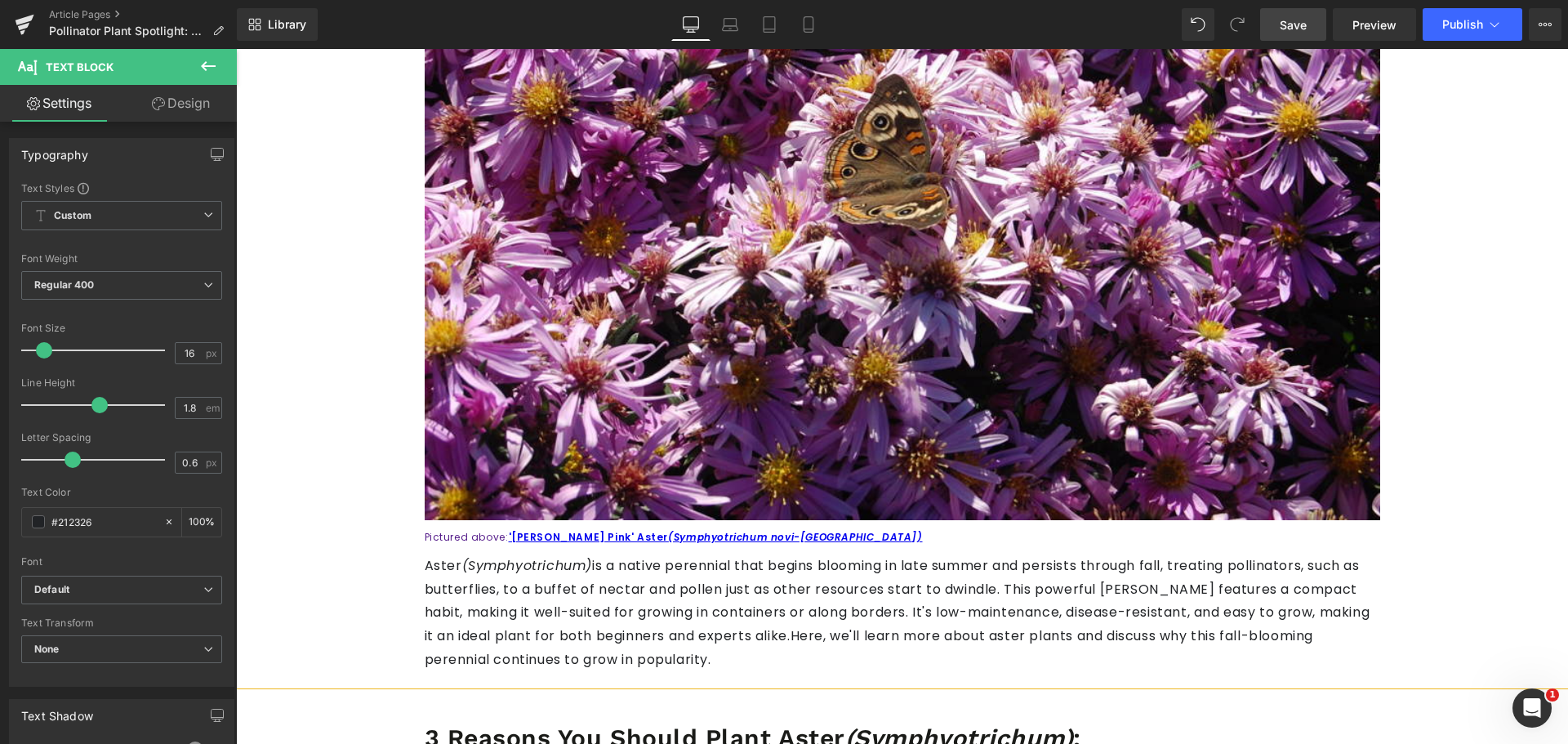
drag, startPoint x: 1279, startPoint y: 24, endPoint x: 928, endPoint y: 279, distance: 433.9
click at [1279, 24] on link "Save" at bounding box center [1293, 25] width 66 height 33
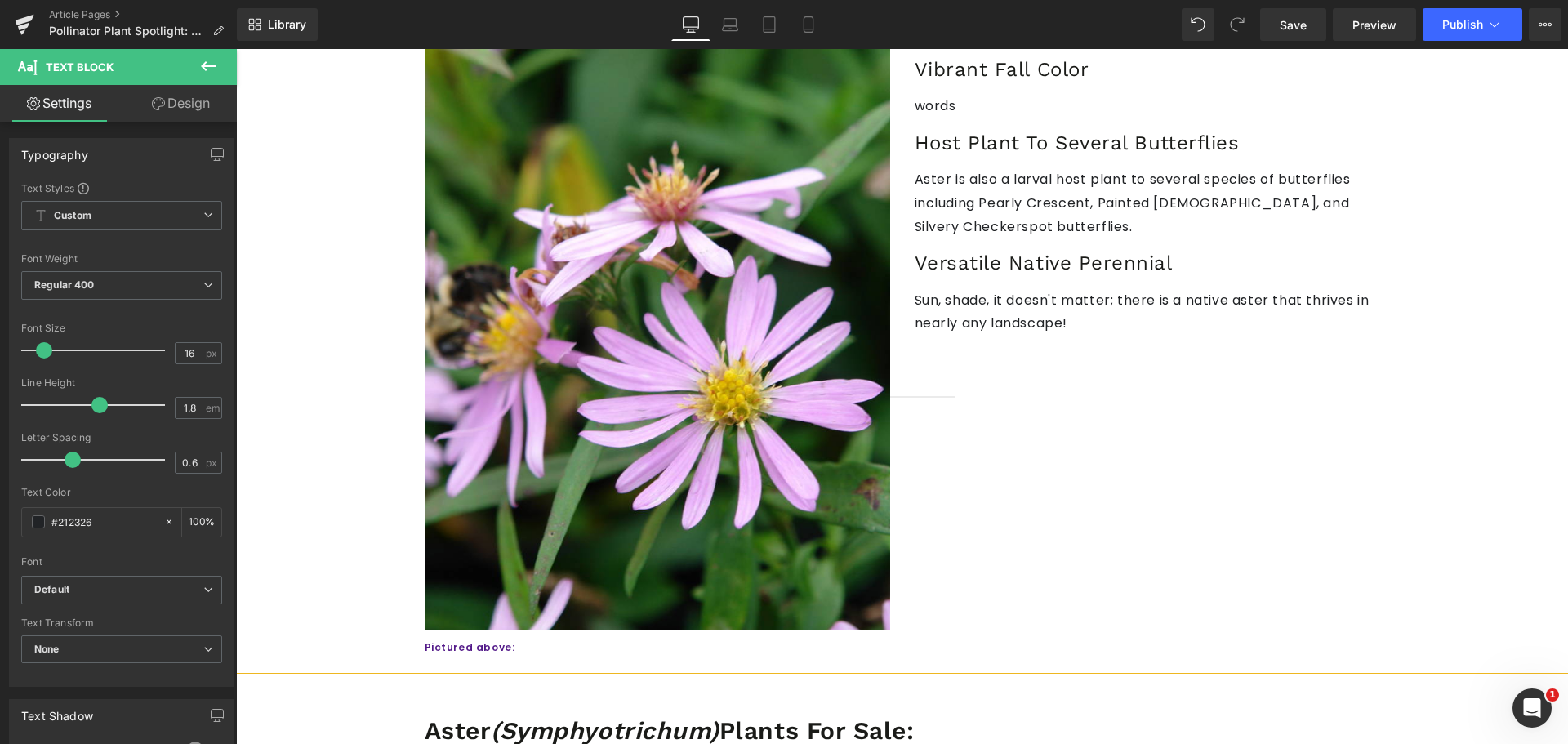
scroll to position [898, 0]
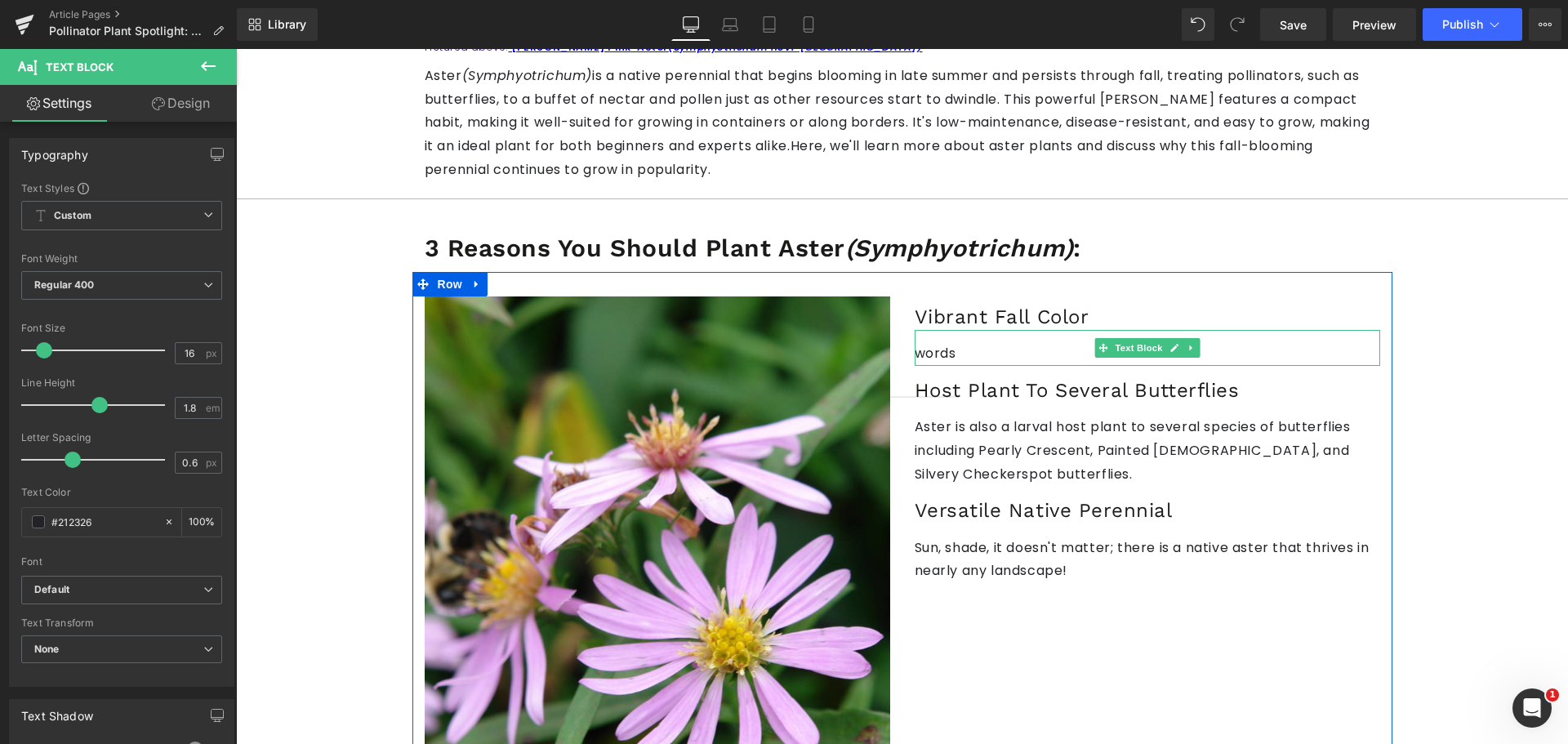
drag, startPoint x: 952, startPoint y: 328, endPoint x: 899, endPoint y: 333, distance: 53.2
click at [952, 342] on p "words" at bounding box center [1147, 354] width 465 height 24
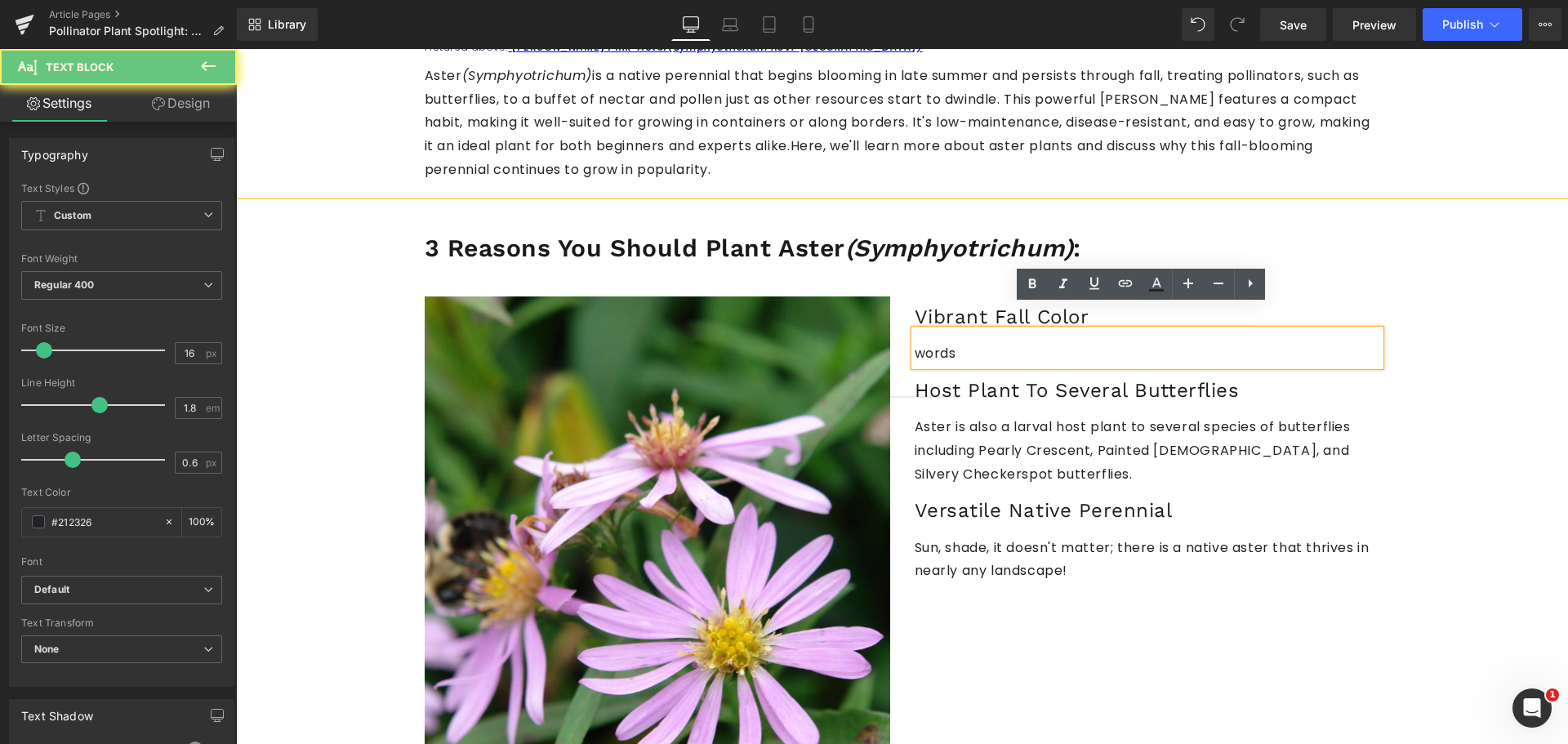
click at [922, 342] on p "words" at bounding box center [1147, 354] width 465 height 24
click at [926, 342] on p "words" at bounding box center [1147, 354] width 465 height 24
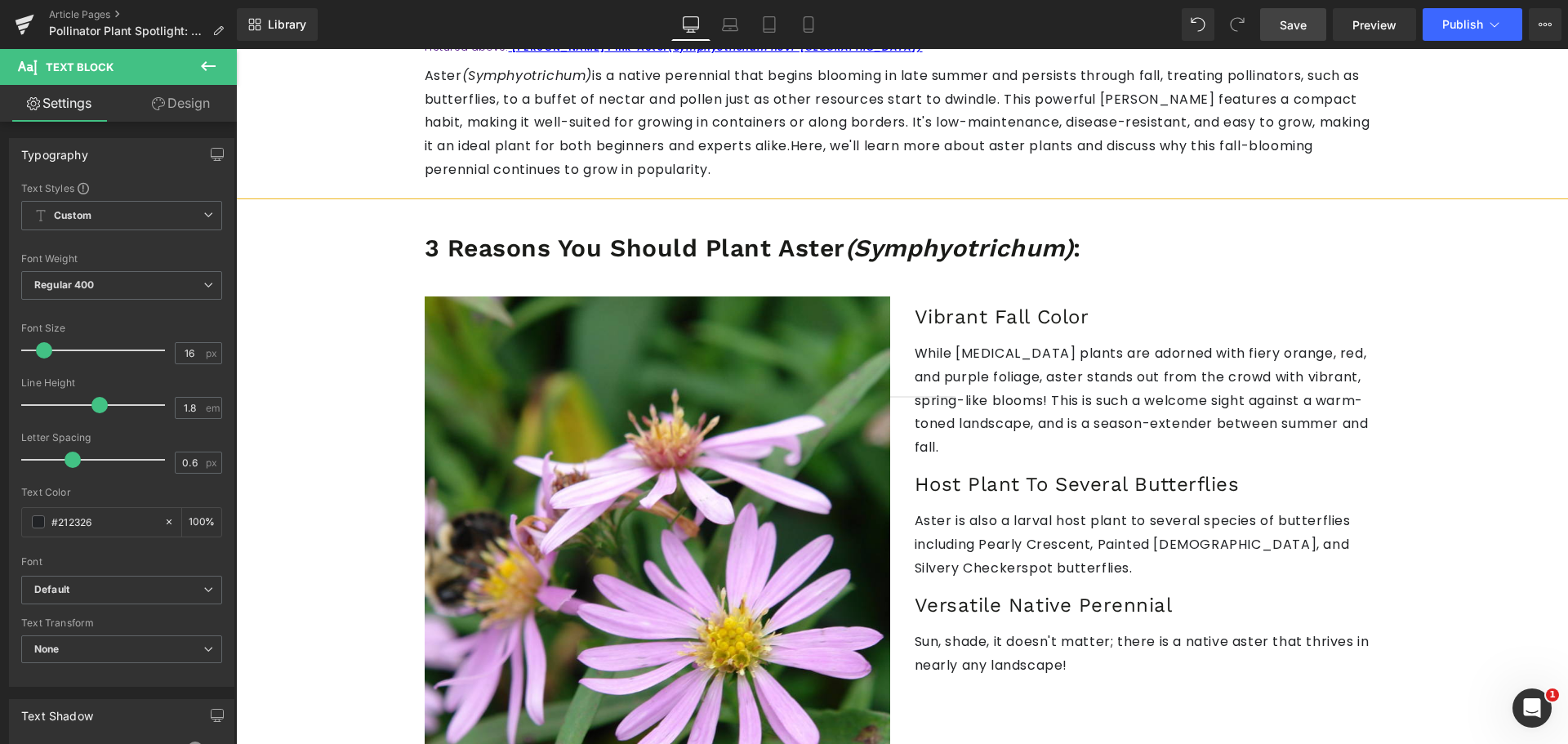
click at [1271, 22] on link "Save" at bounding box center [1293, 25] width 66 height 33
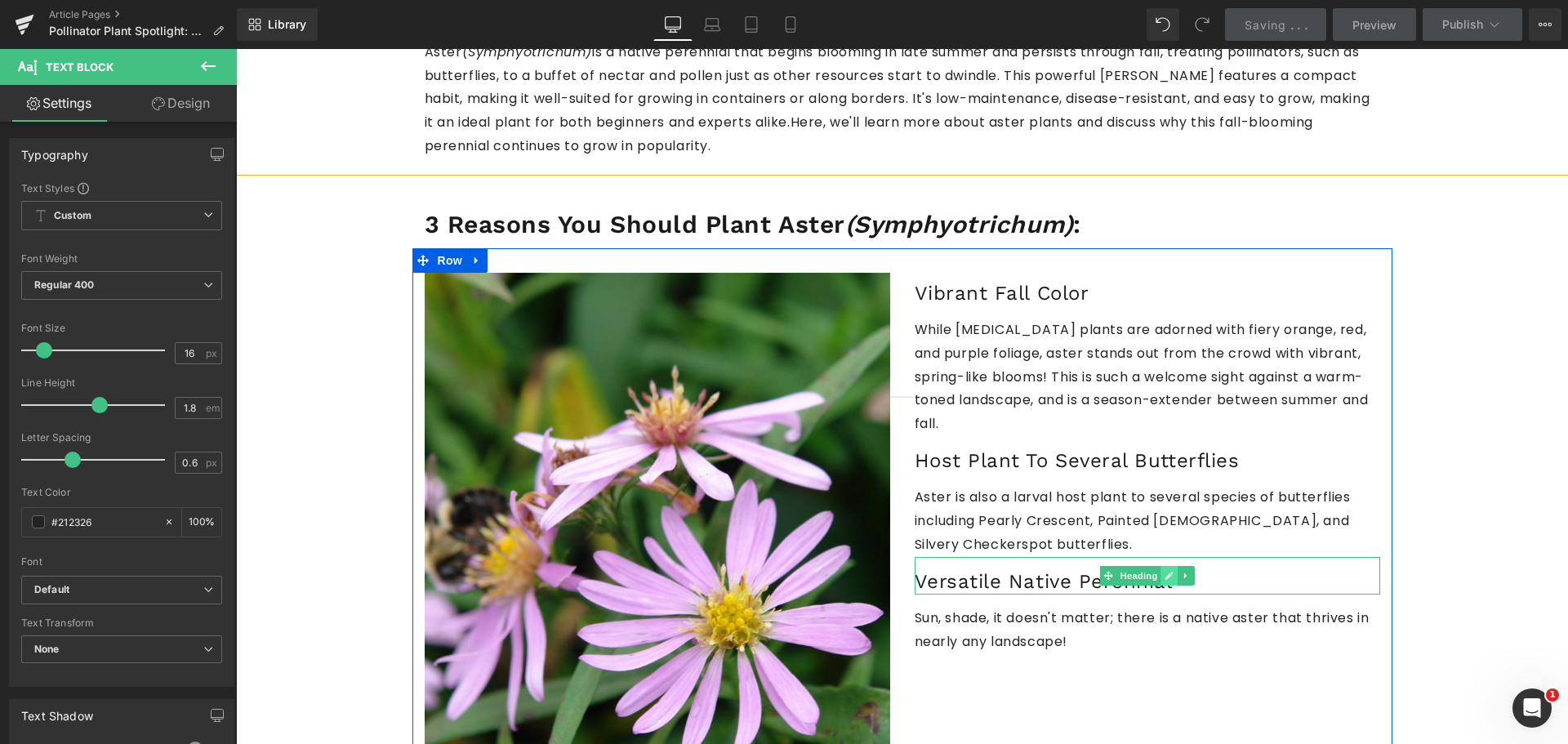
scroll to position [1143, 0]
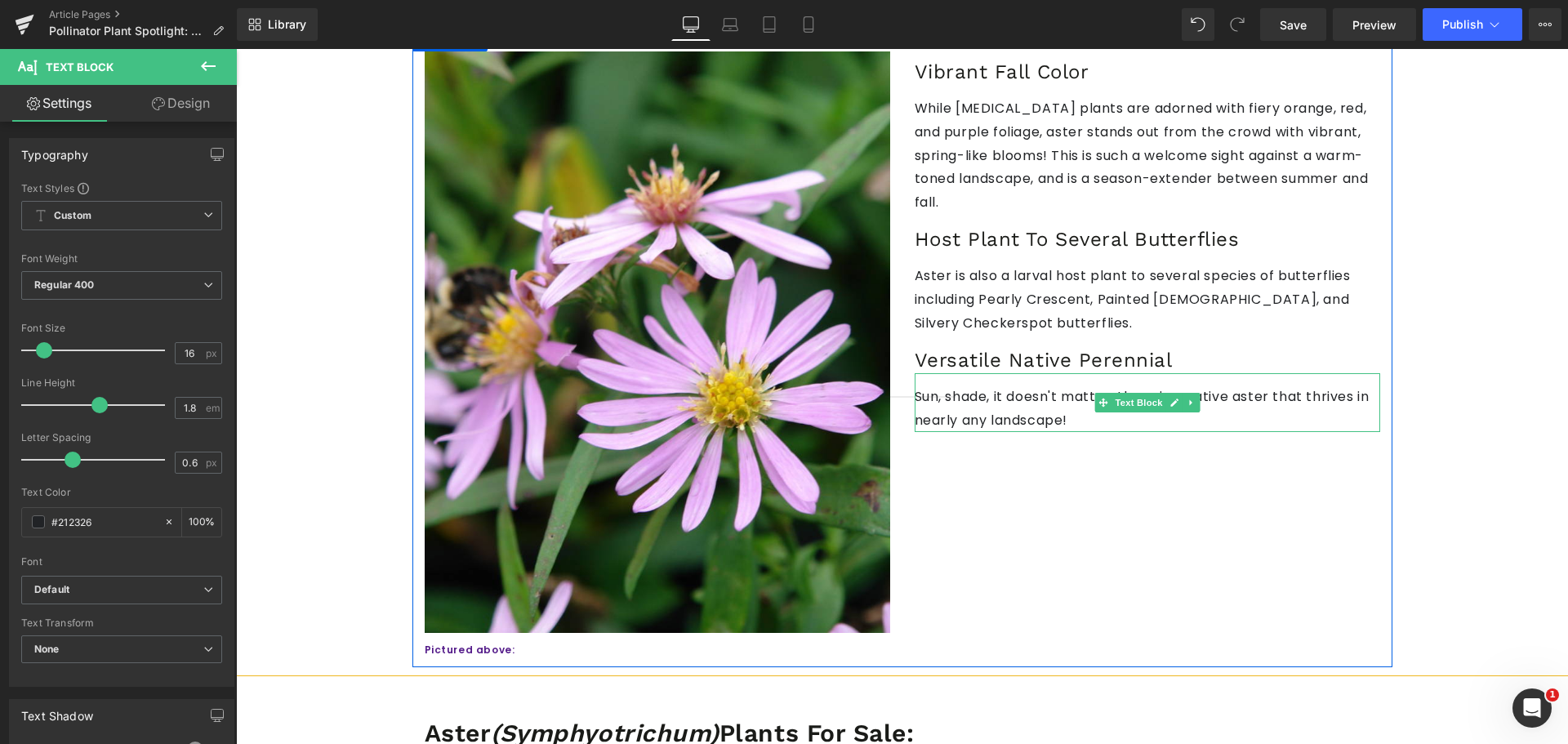
click at [1018, 385] on p "Sun, shade, it doesn't matter; there is a native aster that thrives in nearly a…" at bounding box center [1147, 409] width 465 height 48
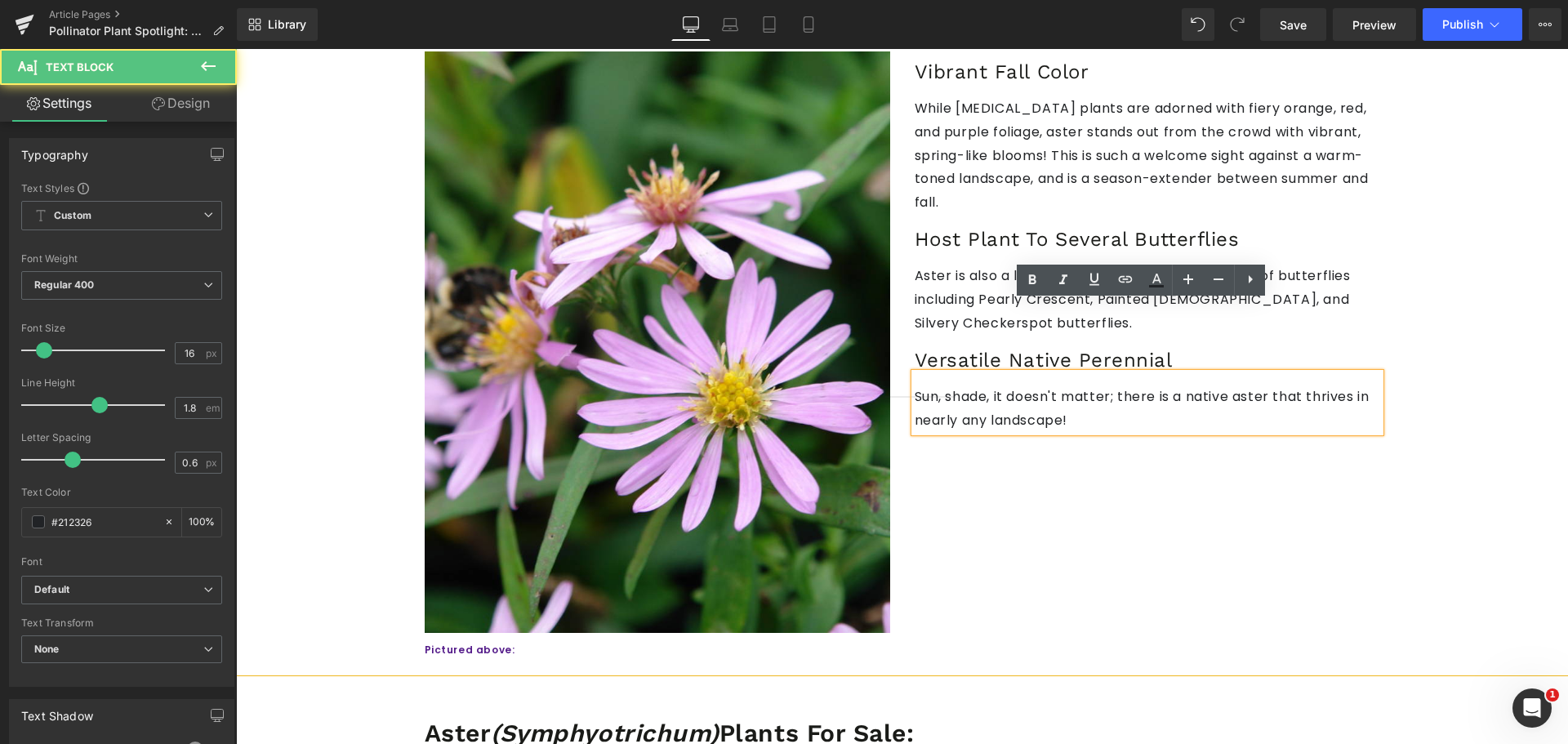
click at [984, 385] on p "Sun, shade, it doesn't matter; there is a native aster that thrives in nearly a…" at bounding box center [1147, 409] width 465 height 48
click at [914, 385] on p "Sun, shade, it doesn't matter; there is a native aster that thrives in nearly a…" at bounding box center [1147, 409] width 465 height 48
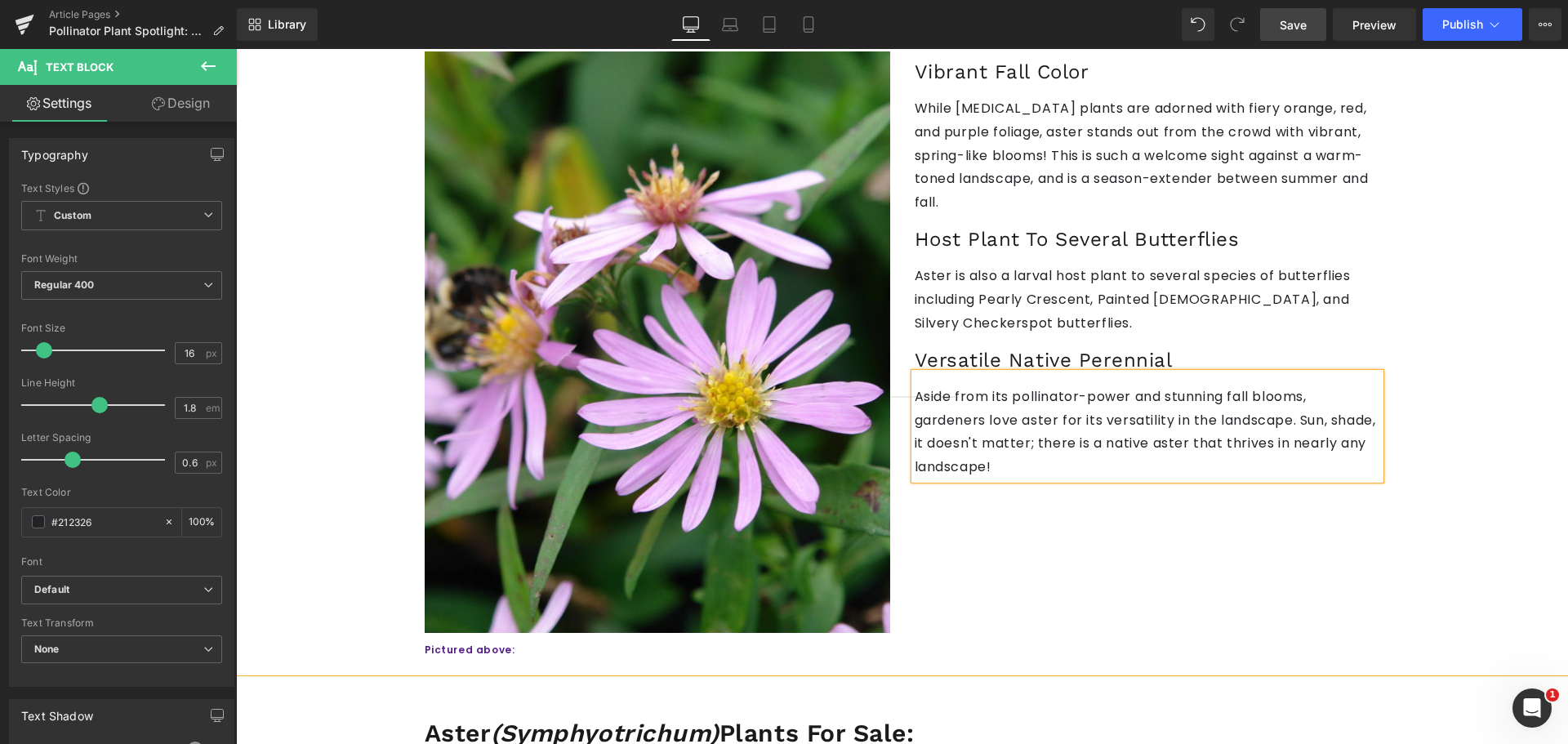
click at [1277, 26] on link "Save" at bounding box center [1293, 25] width 66 height 33
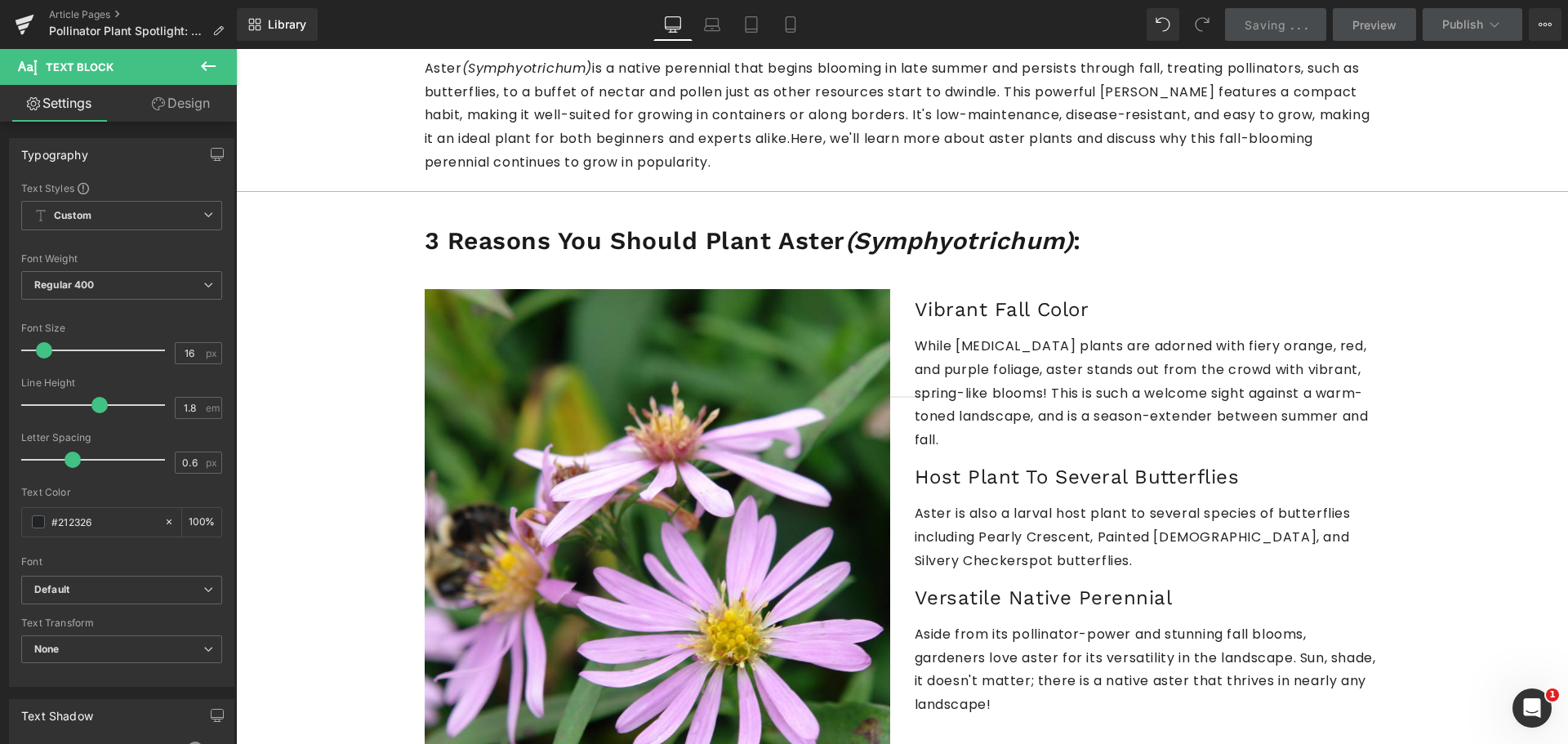
scroll to position [735, 0]
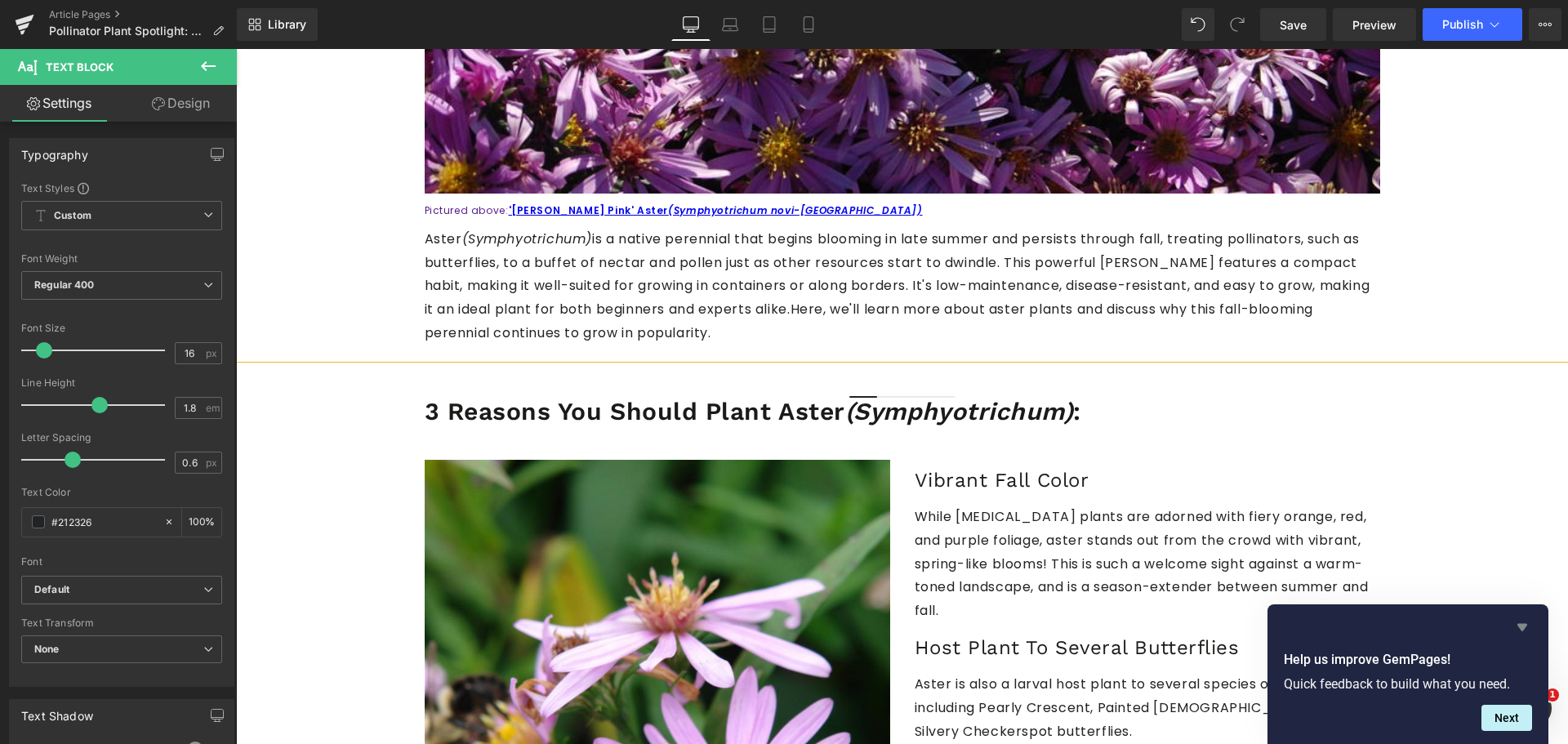
click at [1525, 628] on icon "Hide survey" at bounding box center [1522, 627] width 20 height 20
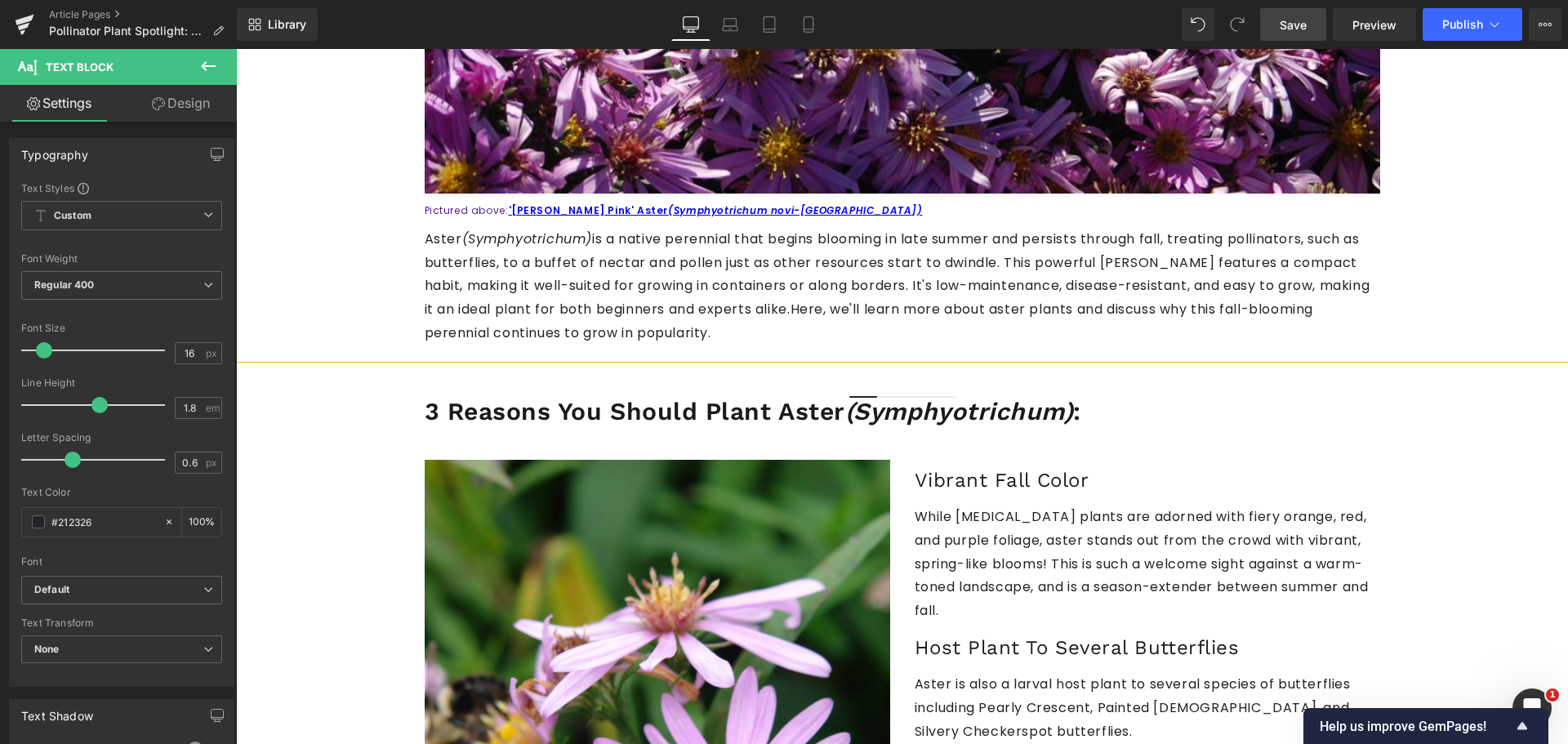
click at [1285, 30] on span "Save" at bounding box center [1292, 25] width 27 height 17
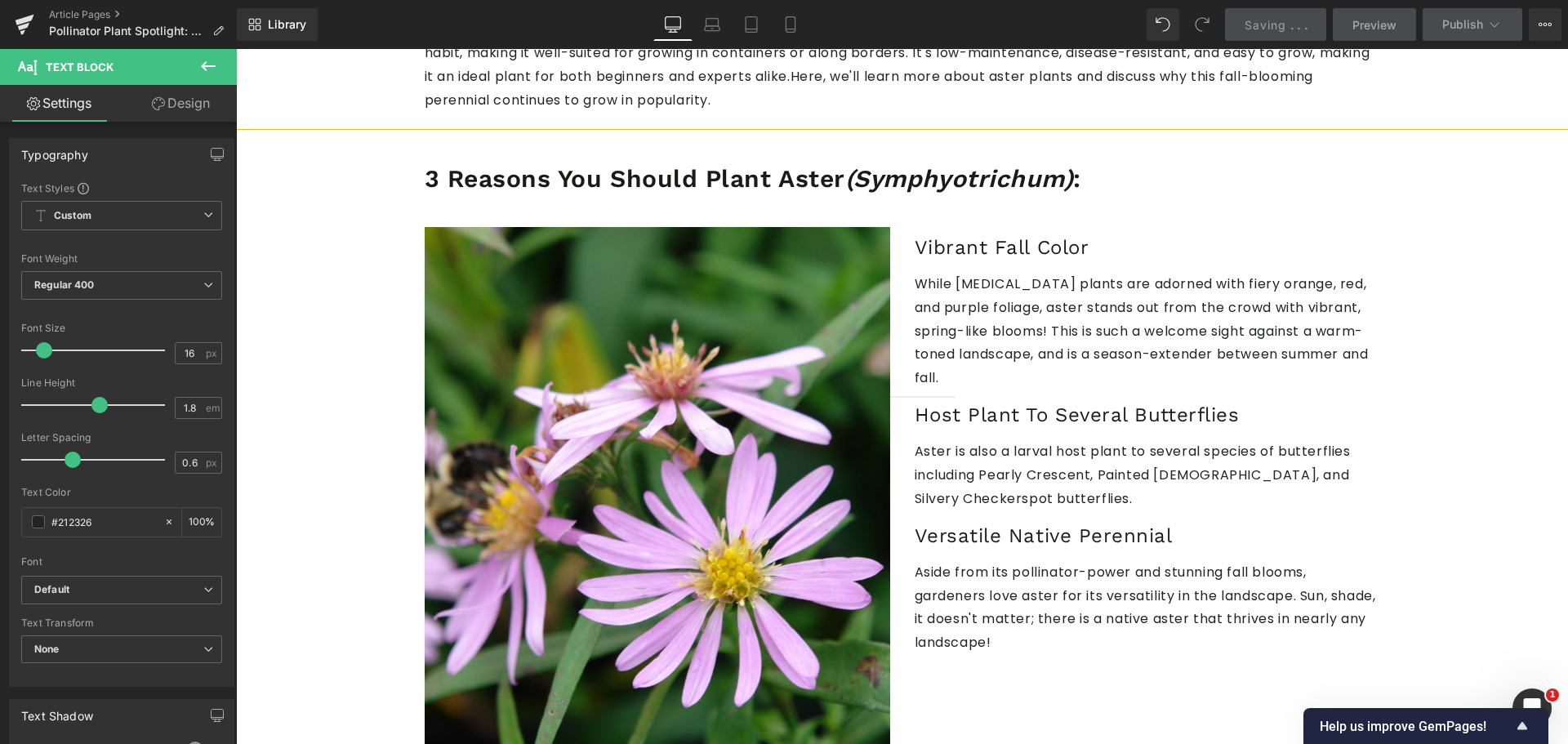
scroll to position [979, 0]
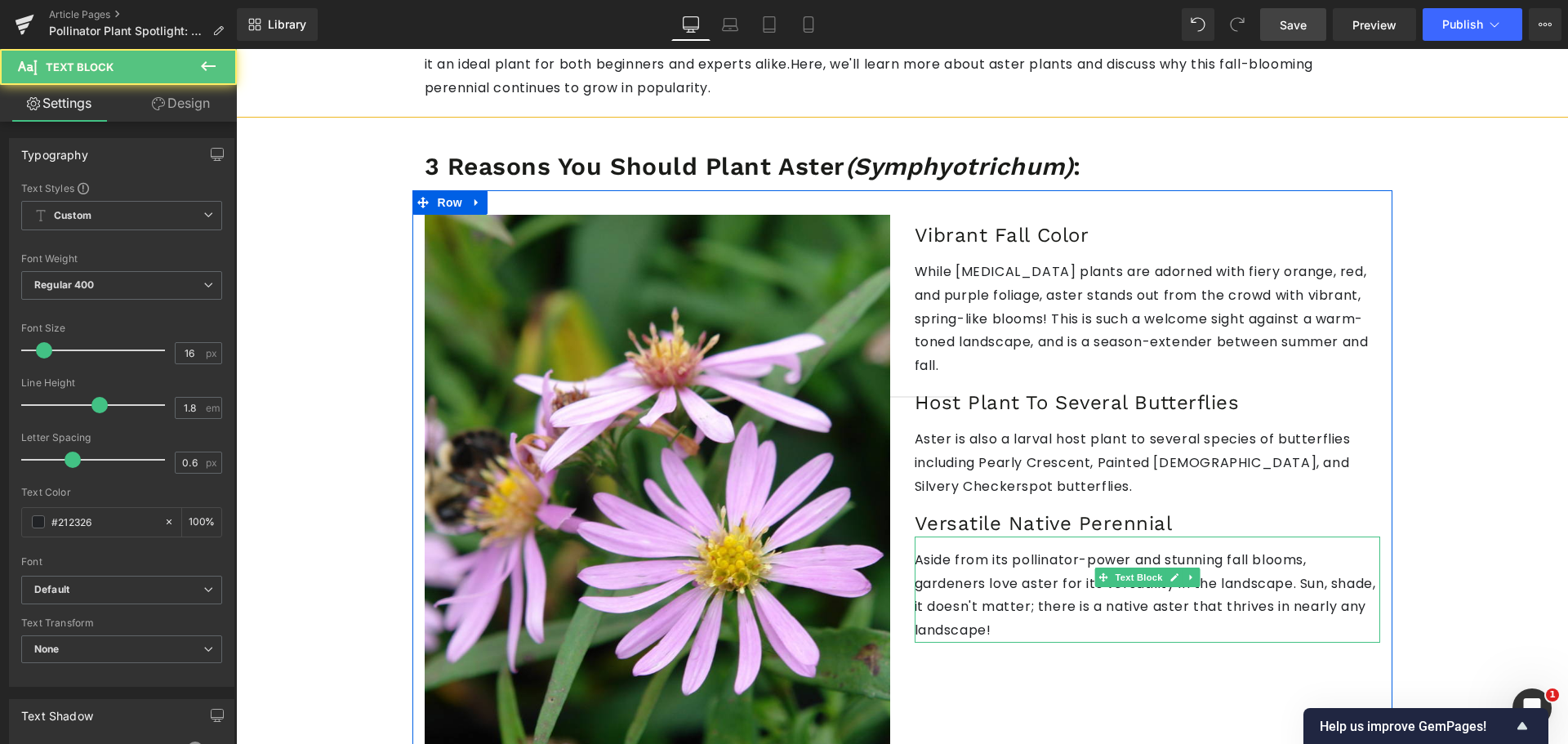
click at [1138, 549] on p "Aside from its pollinator-power and stunning fall blooms, gardeners love aster …" at bounding box center [1147, 596] width 465 height 94
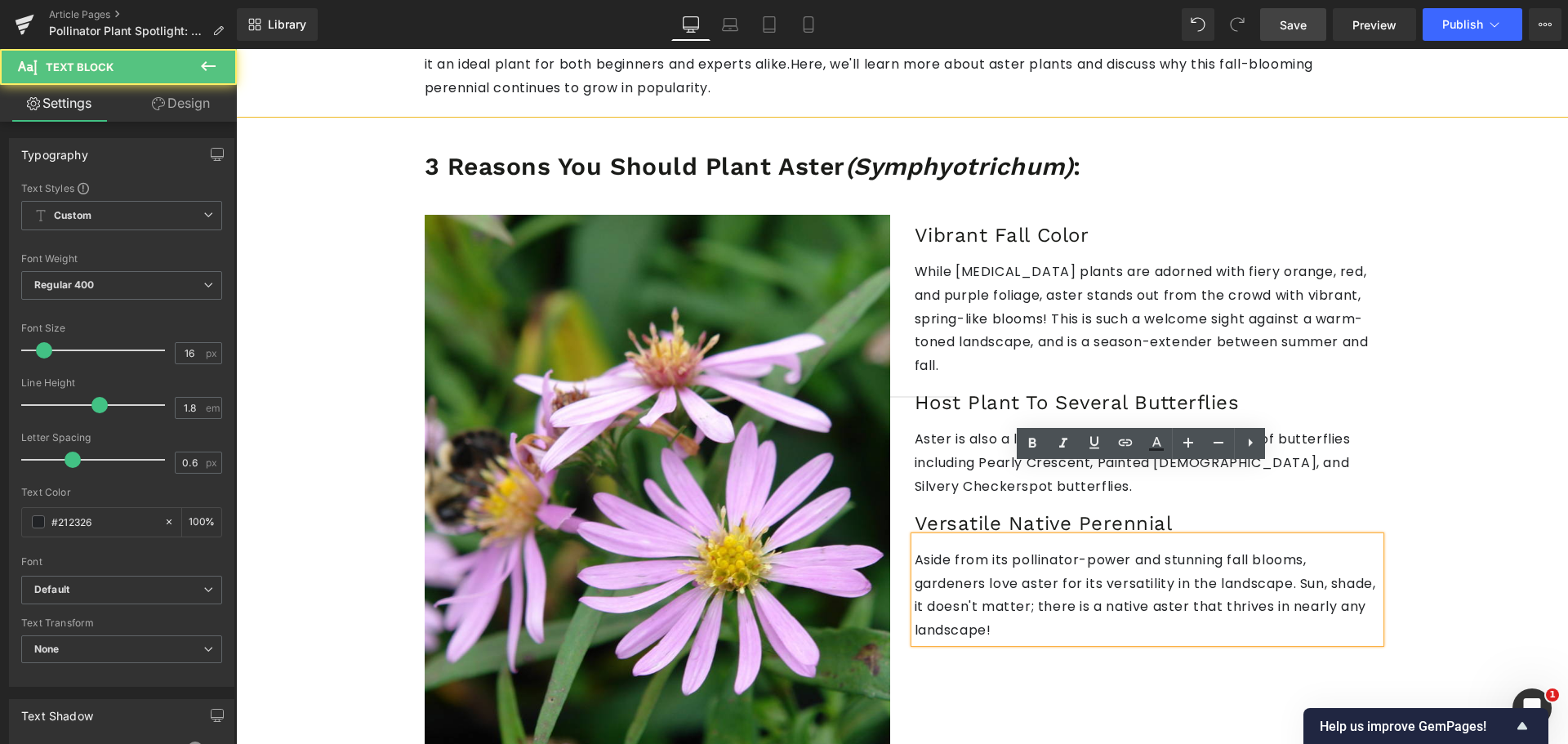
click at [1153, 549] on p "Aside from its pollinator-power and stunning fall blooms, gardeners love aster …" at bounding box center [1147, 596] width 465 height 94
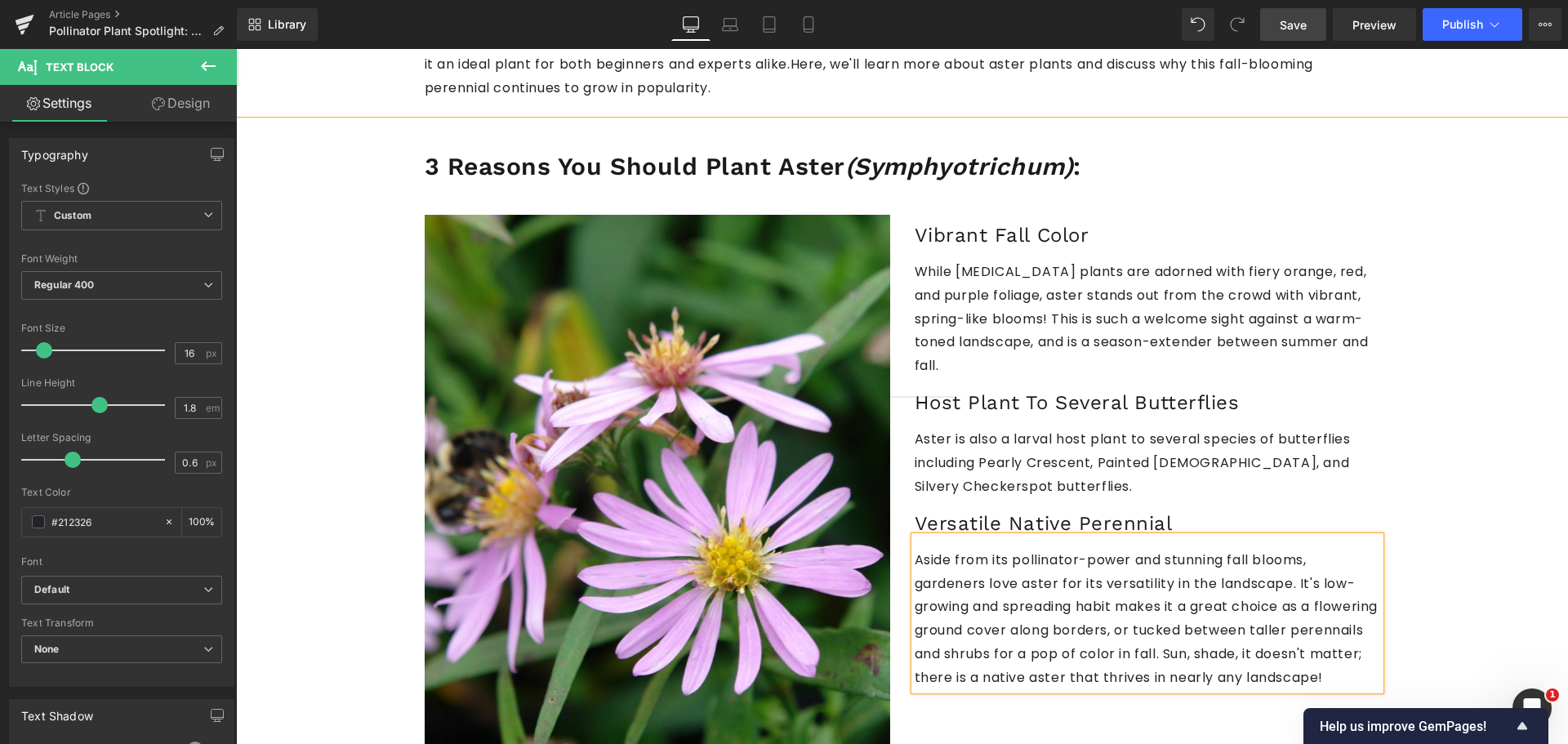
click at [1085, 560] on p "Aside from its pollinator-power and stunning fall blooms, gardeners love aster …" at bounding box center [1147, 620] width 465 height 142
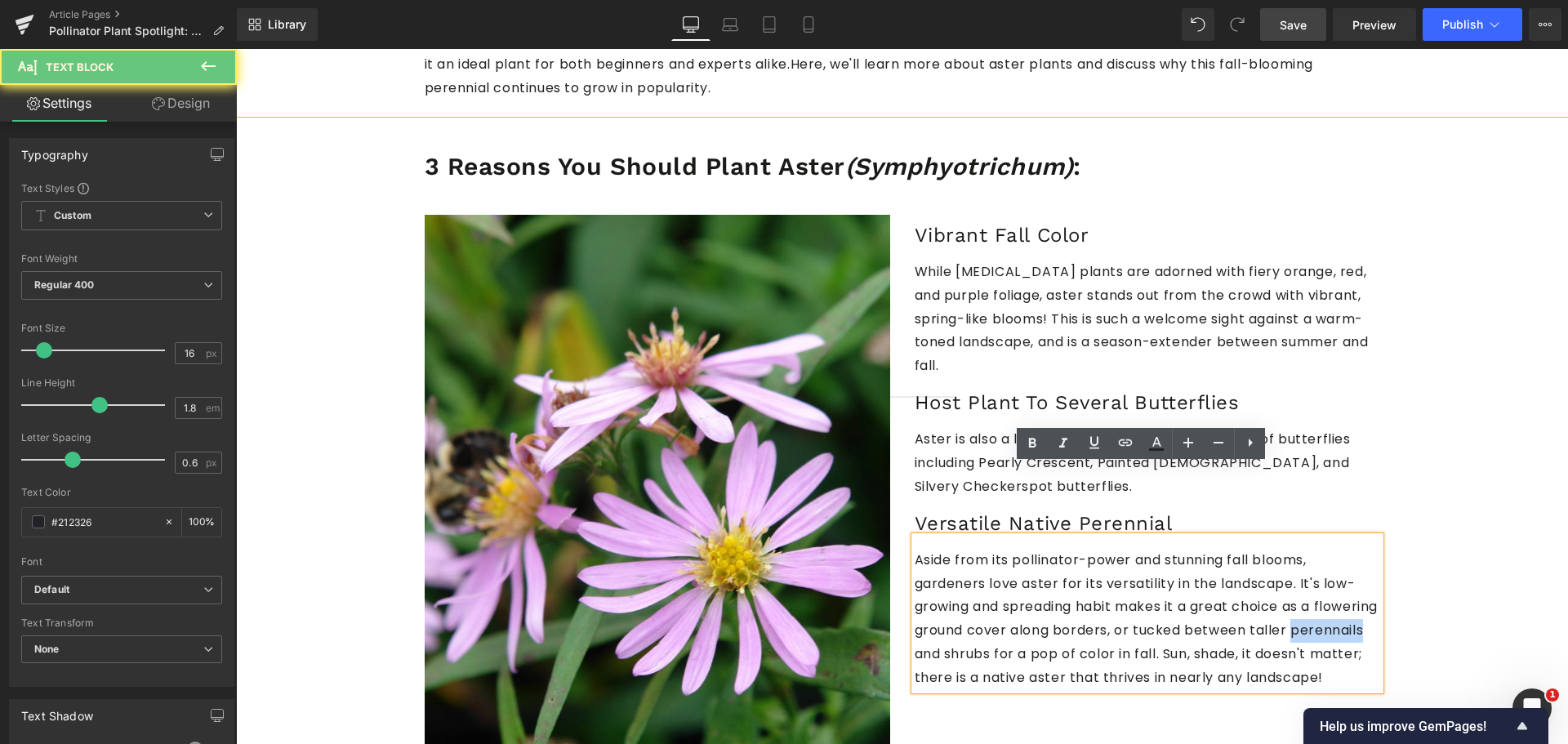
click at [1085, 560] on p "Aside from its pollinator-power and stunning fall blooms, gardeners love aster …" at bounding box center [1147, 620] width 465 height 142
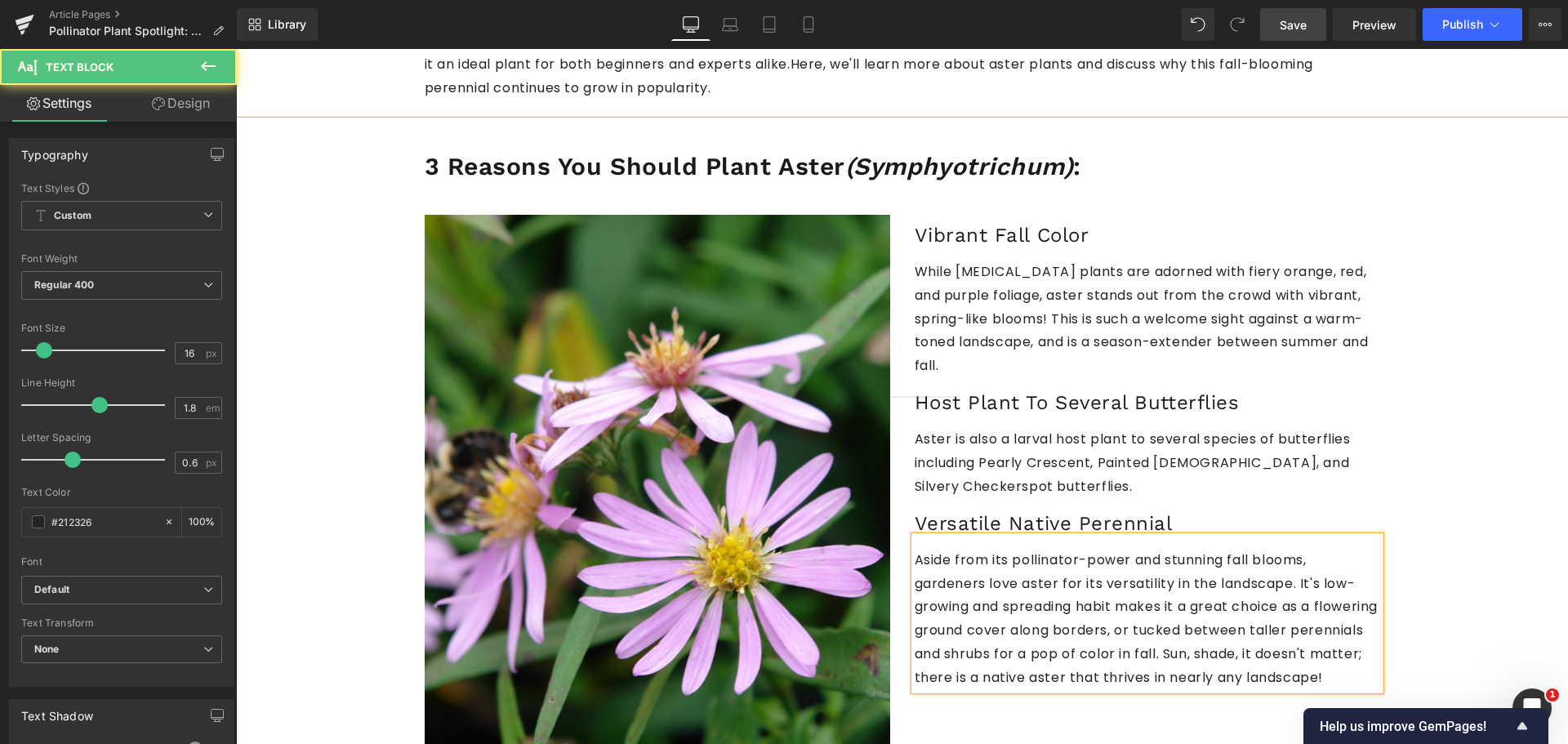
click at [1357, 563] on p "Aside from its pollinator-power and stunning fall blooms, gardeners love aster …" at bounding box center [1147, 620] width 465 height 142
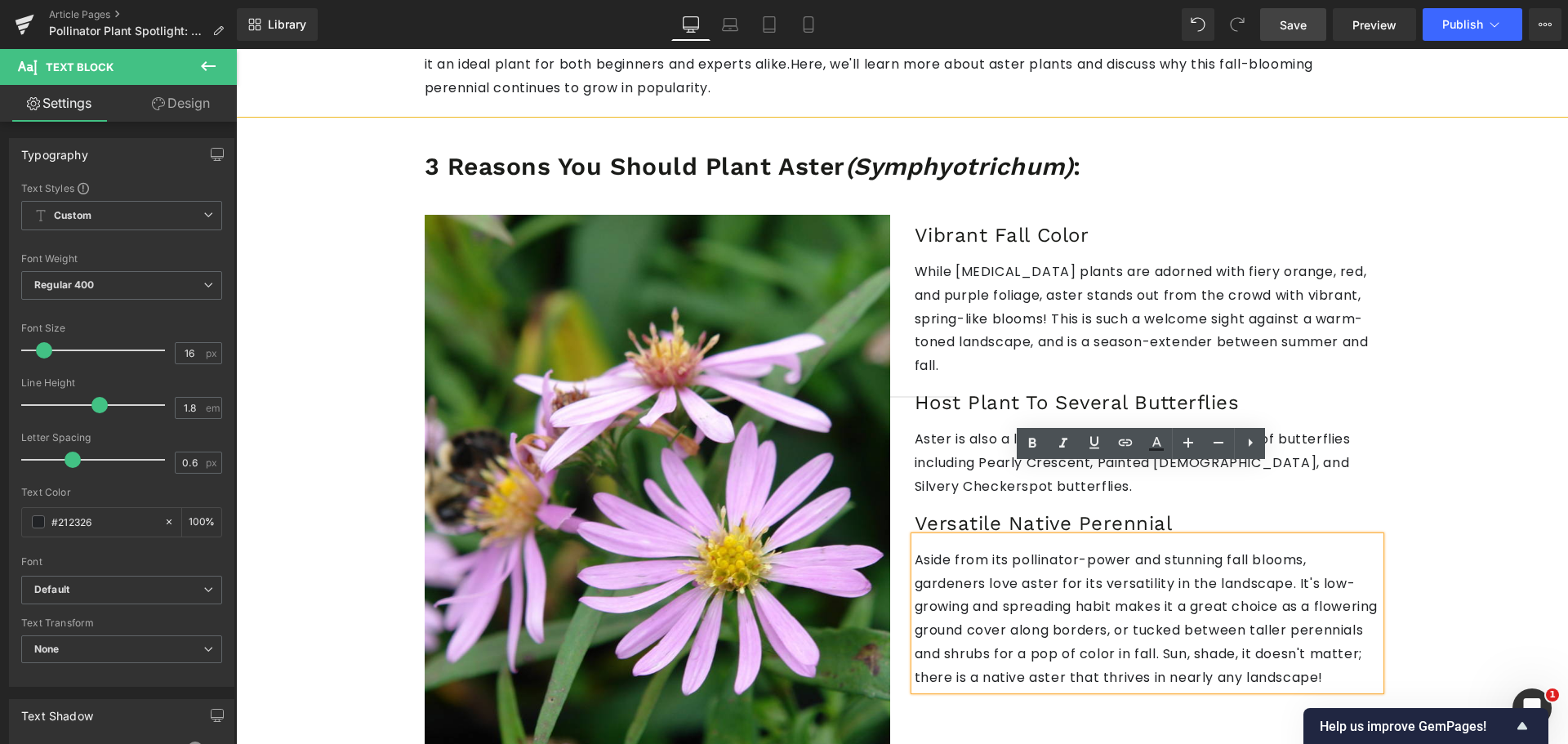
click at [993, 583] on p "Aside from its pollinator-power and stunning fall blooms, gardeners love aster …" at bounding box center [1147, 620] width 465 height 142
click at [987, 579] on p "Aside from its pollinator-power and stunning fall blooms, gardeners love aster …" at bounding box center [1147, 620] width 465 height 142
click at [1288, 26] on span "Save" at bounding box center [1292, 25] width 27 height 17
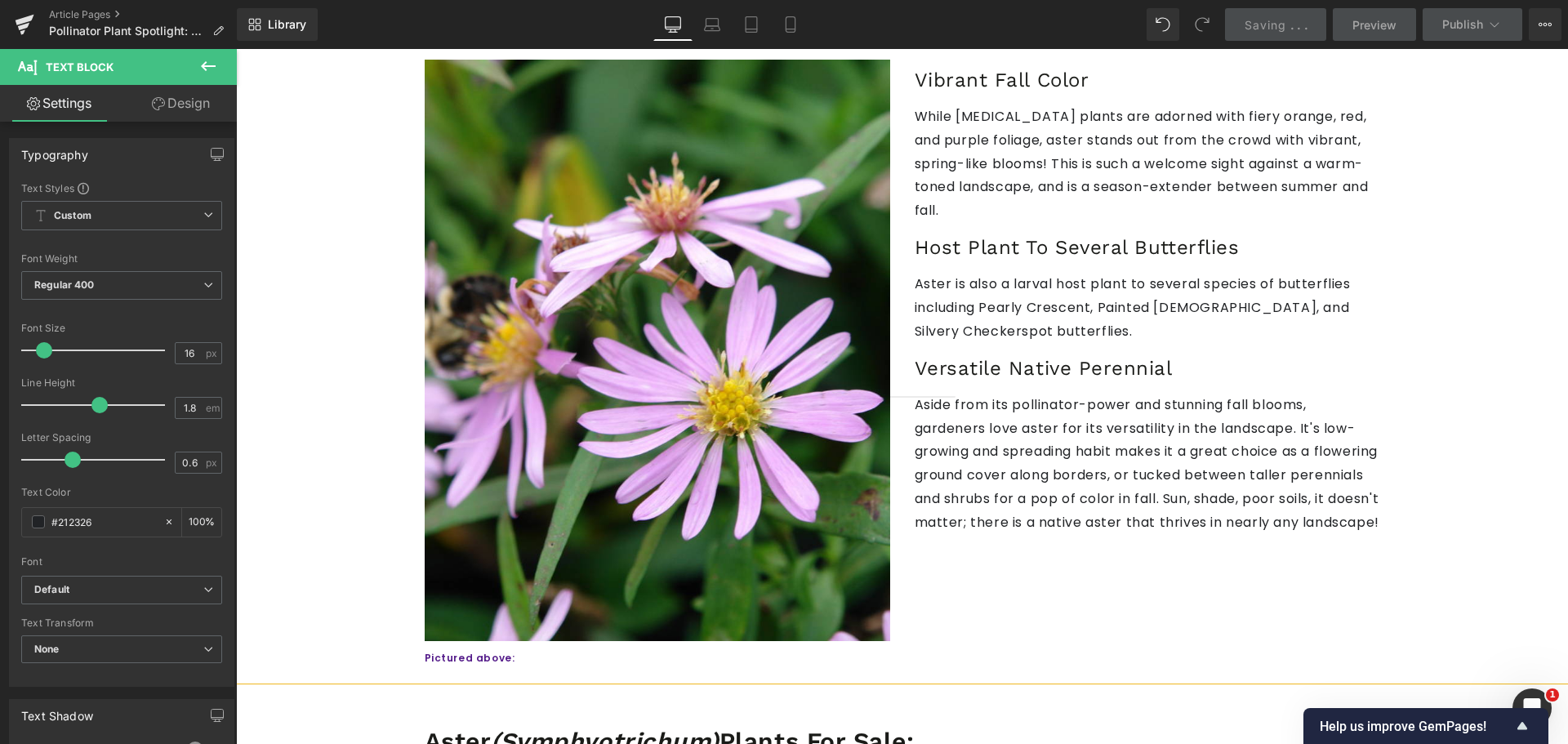
scroll to position [1225, 0]
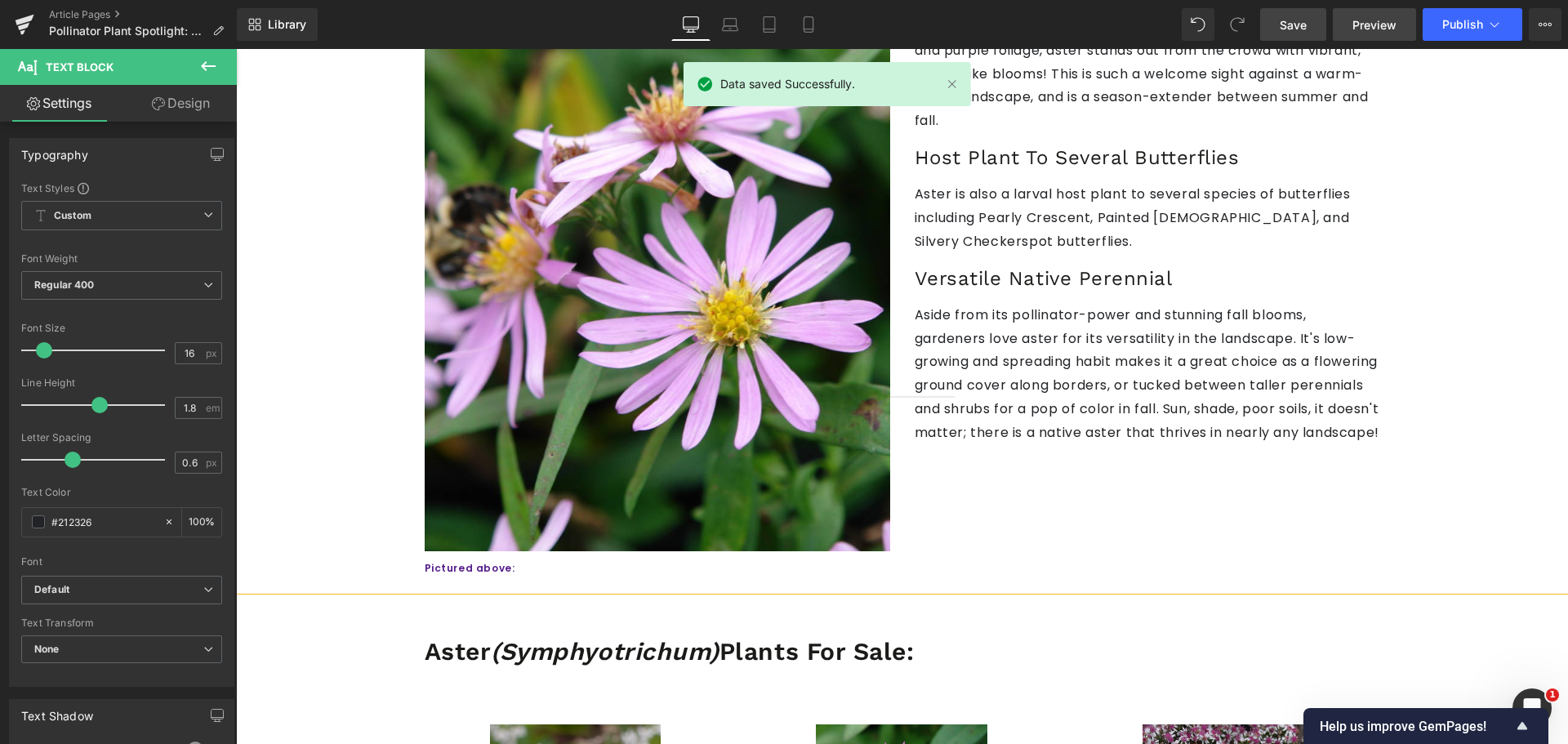
click at [1402, 32] on link "Preview" at bounding box center [1374, 25] width 83 height 33
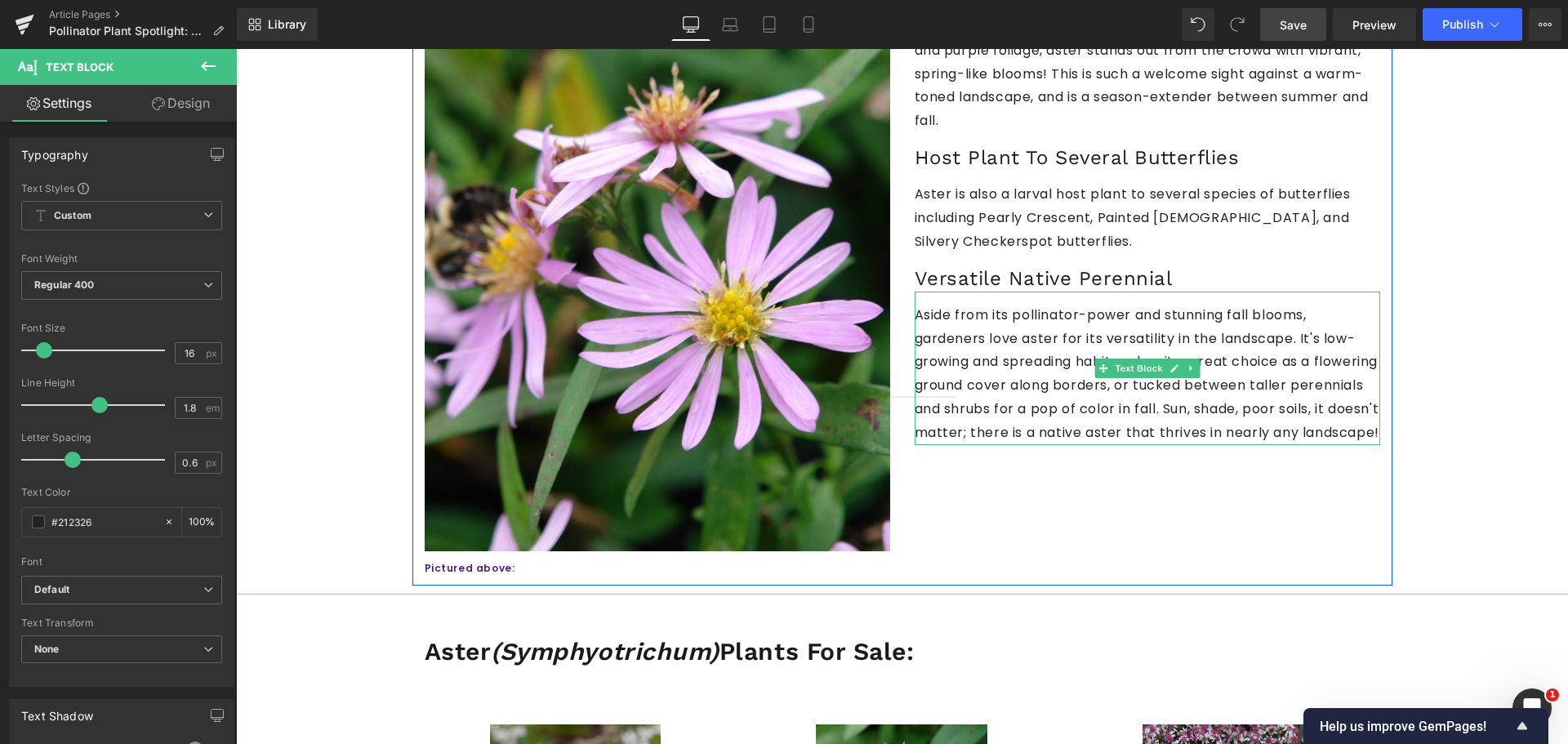
click at [978, 304] on p "Aside from its pollinator-power and stunning fall blooms, gardeners love aster …" at bounding box center [1147, 374] width 465 height 142
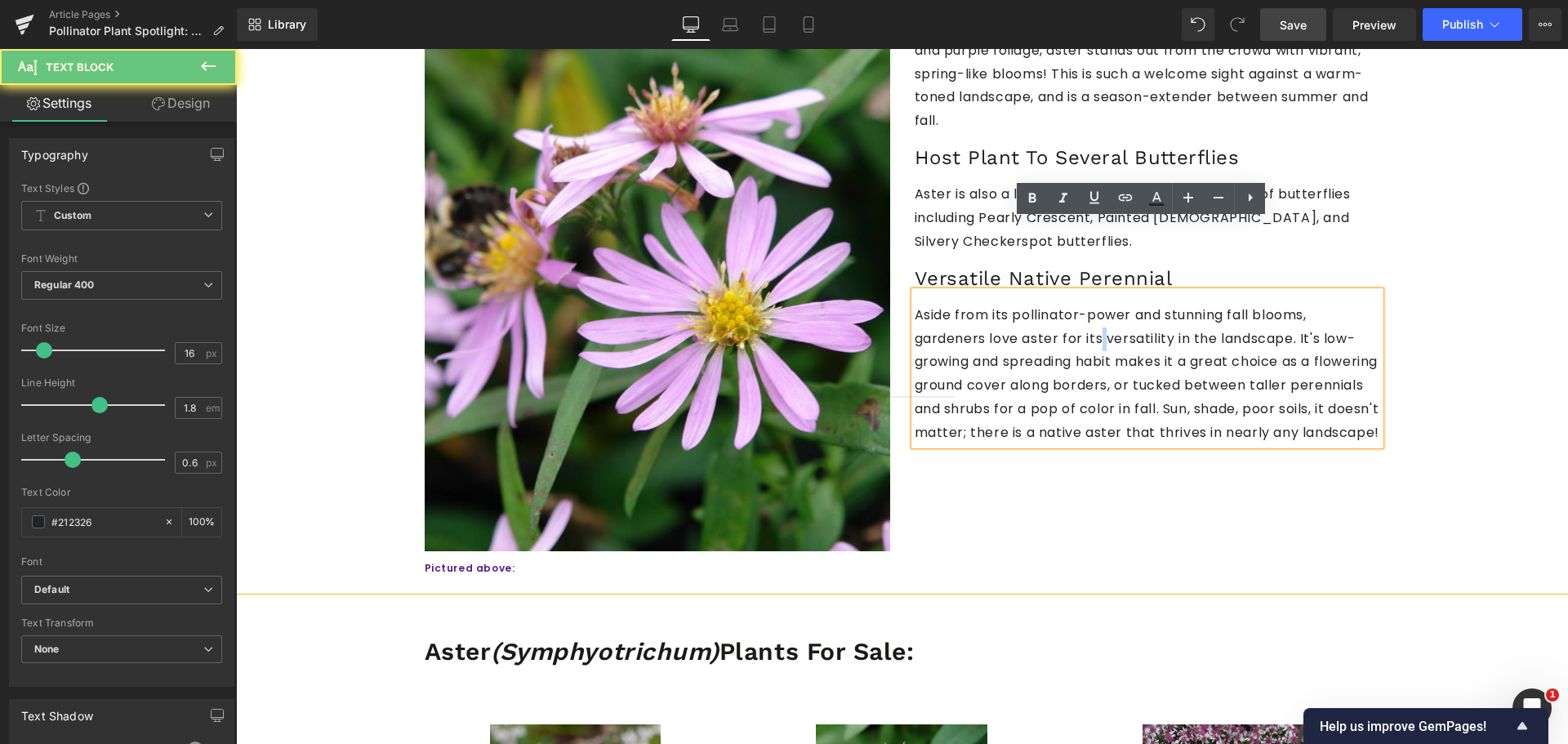
click at [978, 304] on p "Aside from its pollinator-power and stunning fall blooms, gardeners love aster …" at bounding box center [1147, 374] width 465 height 142
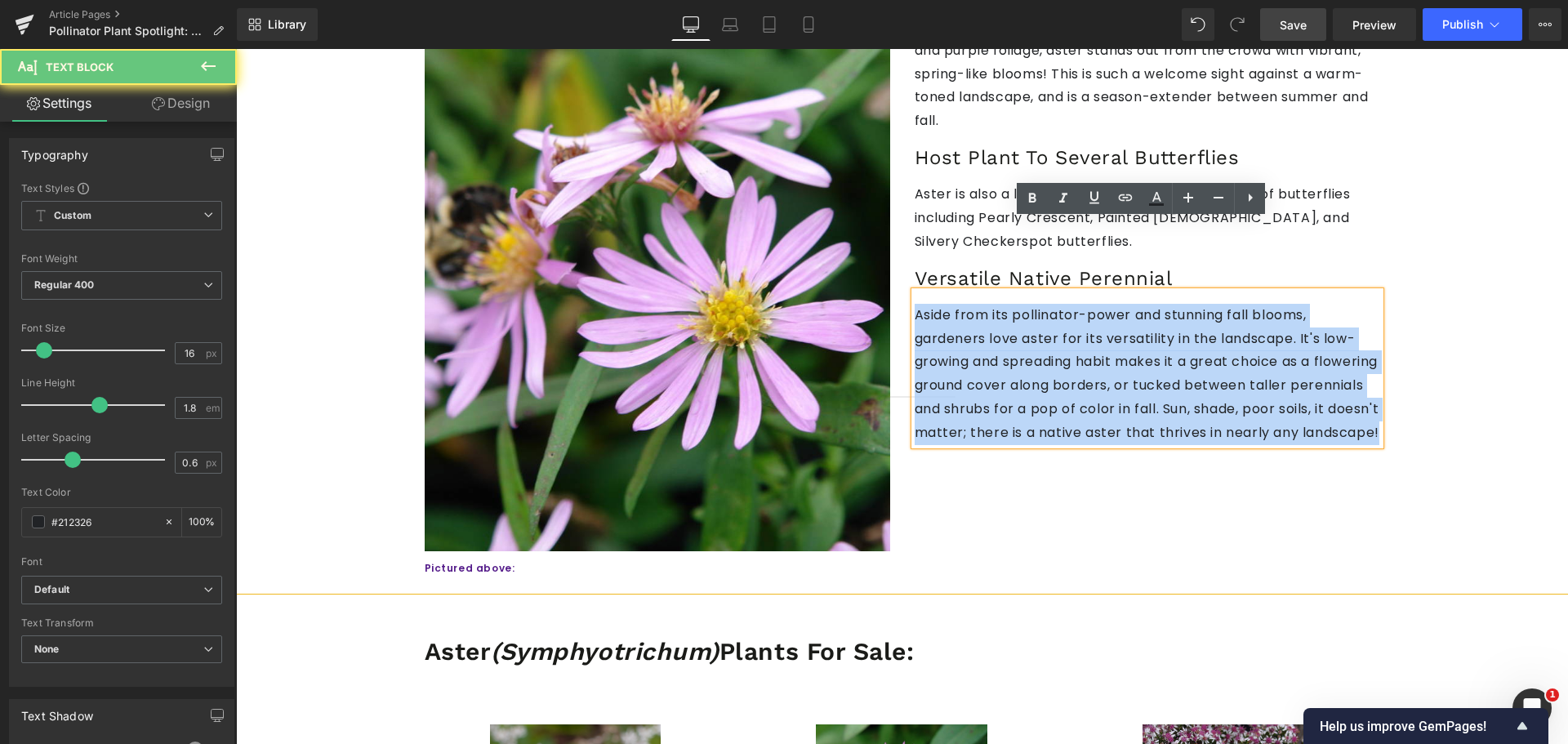
click at [978, 304] on p "Aside from its pollinator-power and stunning fall blooms, gardeners love aster …" at bounding box center [1147, 374] width 465 height 142
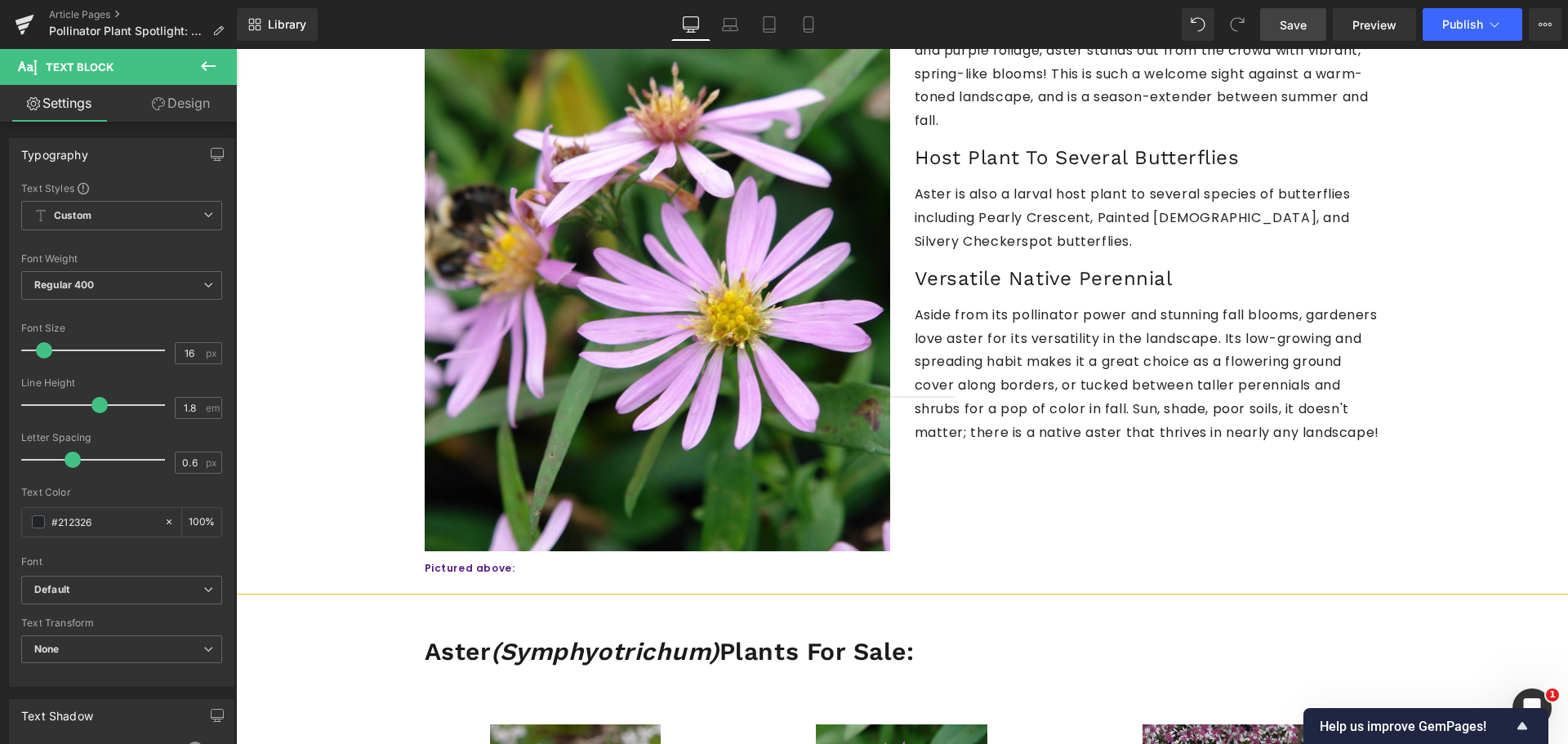
click at [1276, 21] on link "Save" at bounding box center [1293, 25] width 66 height 33
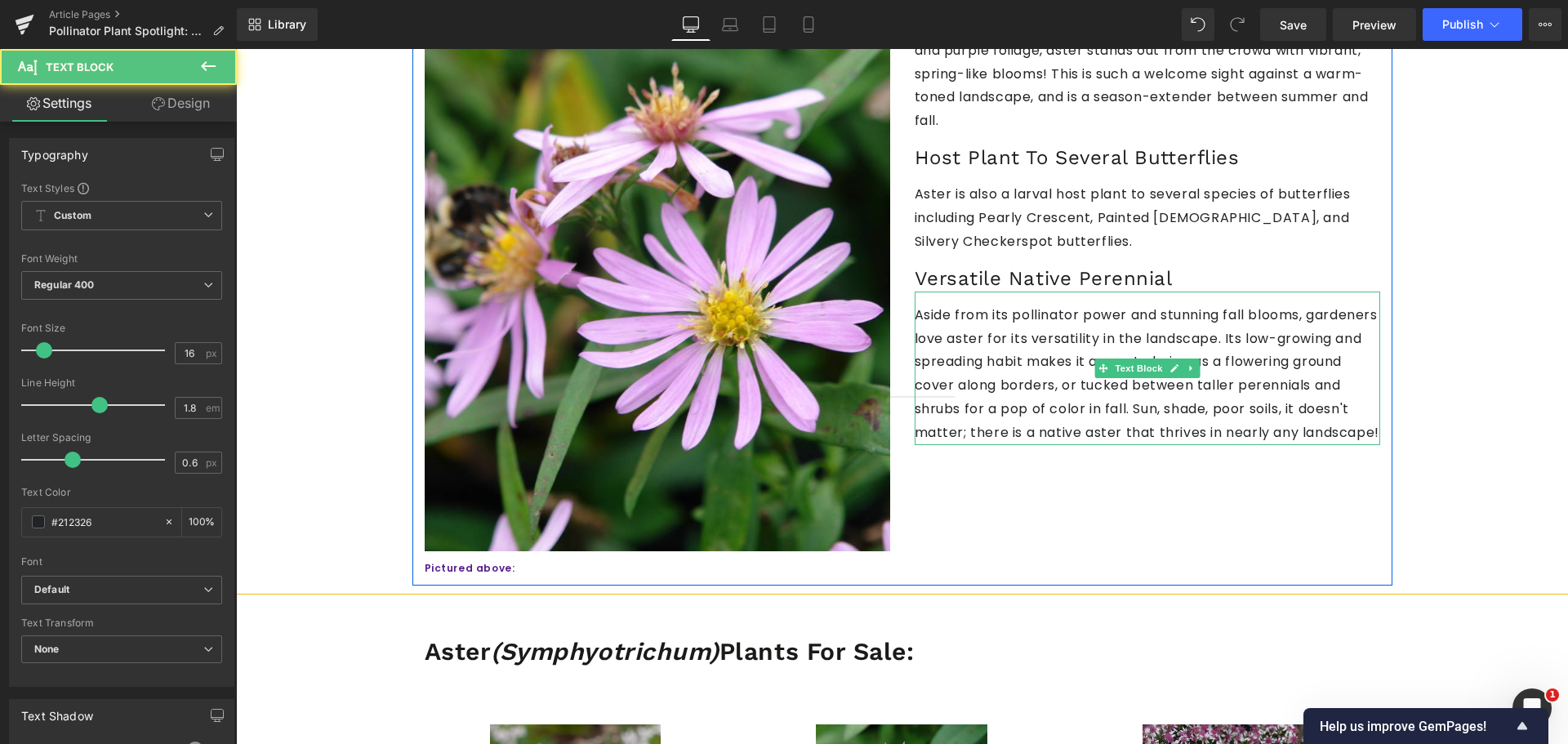
click at [1163, 304] on p "Aside from its pollinator power and stunning fall blooms, gardeners love aster …" at bounding box center [1147, 374] width 465 height 142
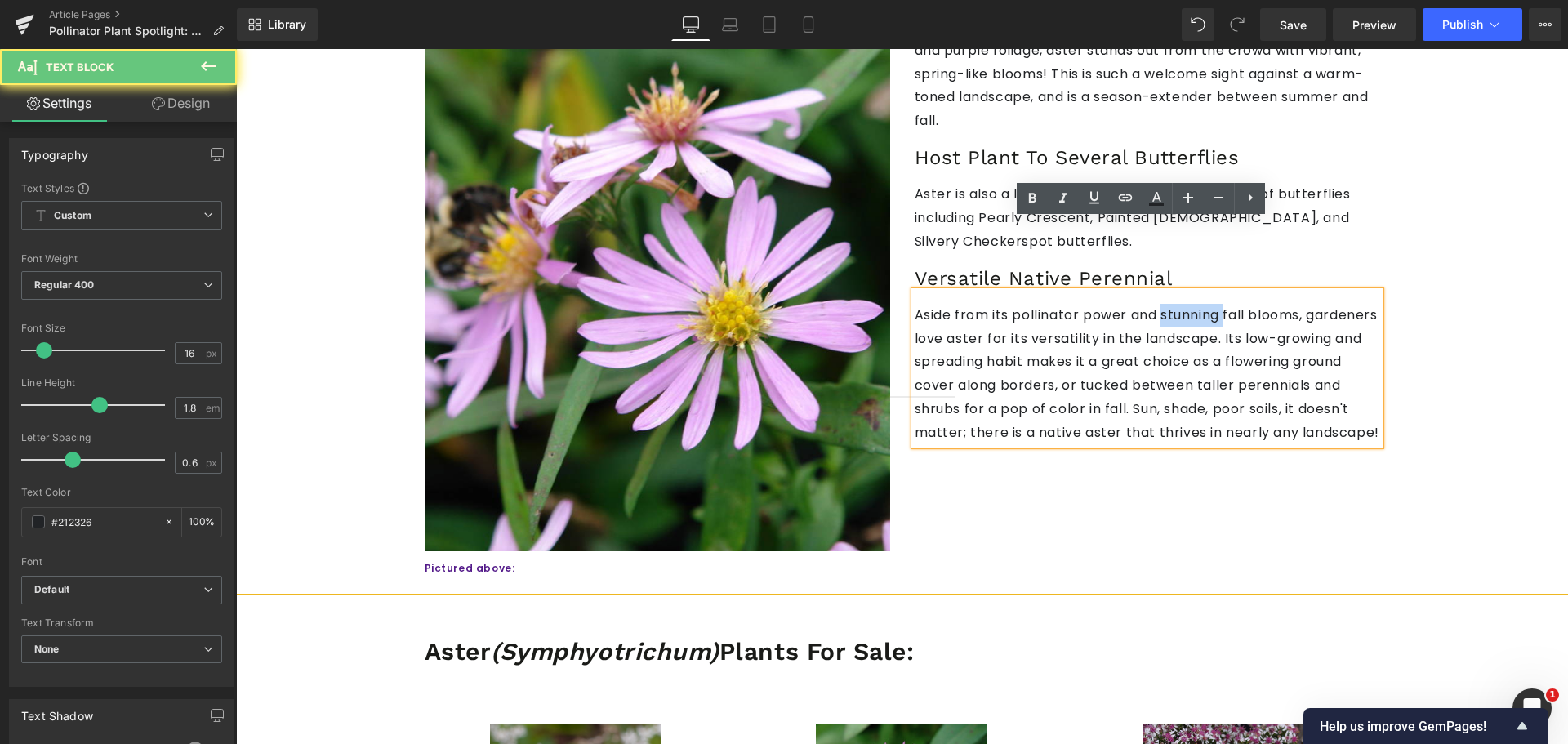
click at [1163, 304] on p "Aside from its pollinator power and stunning fall blooms, gardeners love aster …" at bounding box center [1147, 374] width 465 height 142
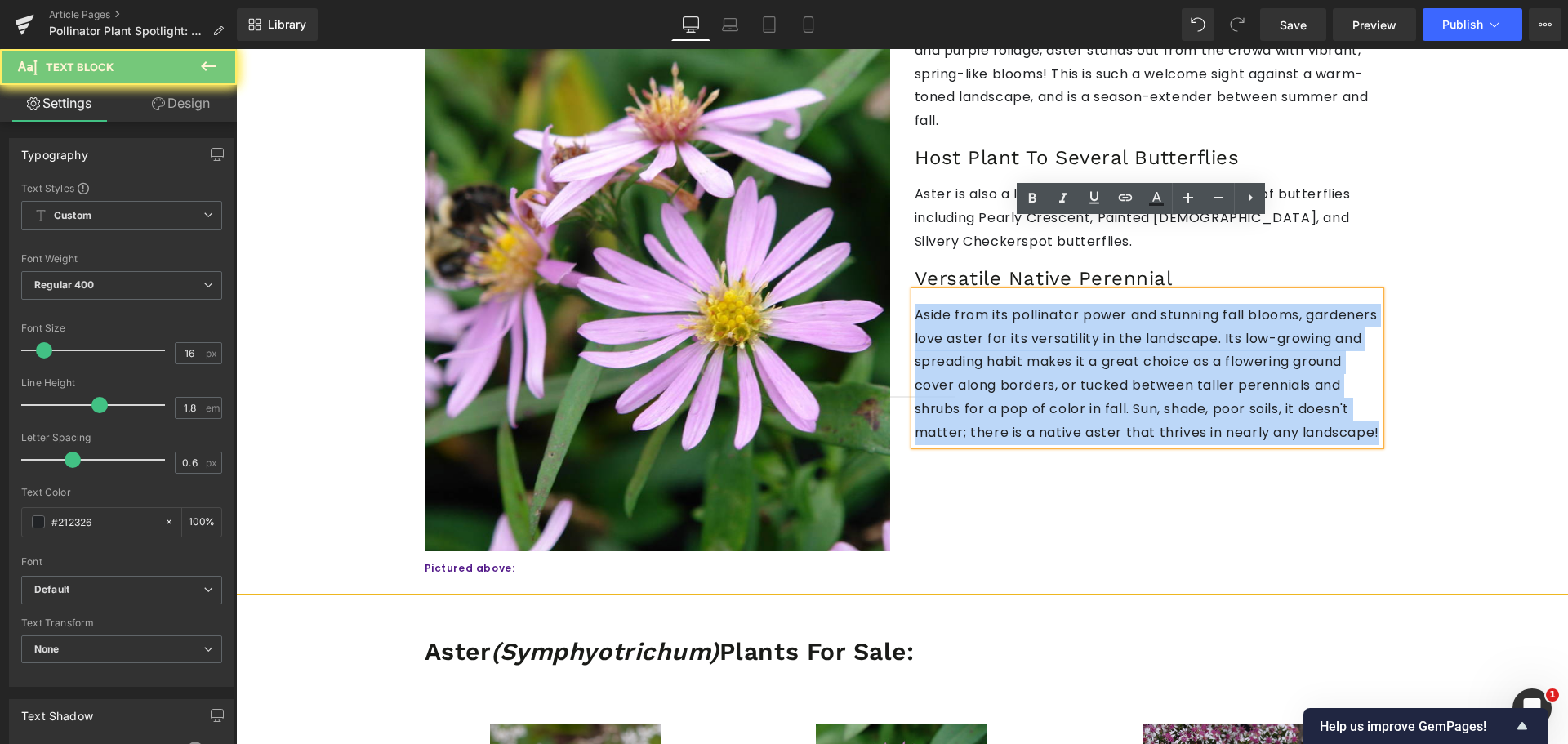
click at [1163, 304] on p "Aside from its pollinator power and stunning fall blooms, gardeners love aster …" at bounding box center [1147, 374] width 465 height 142
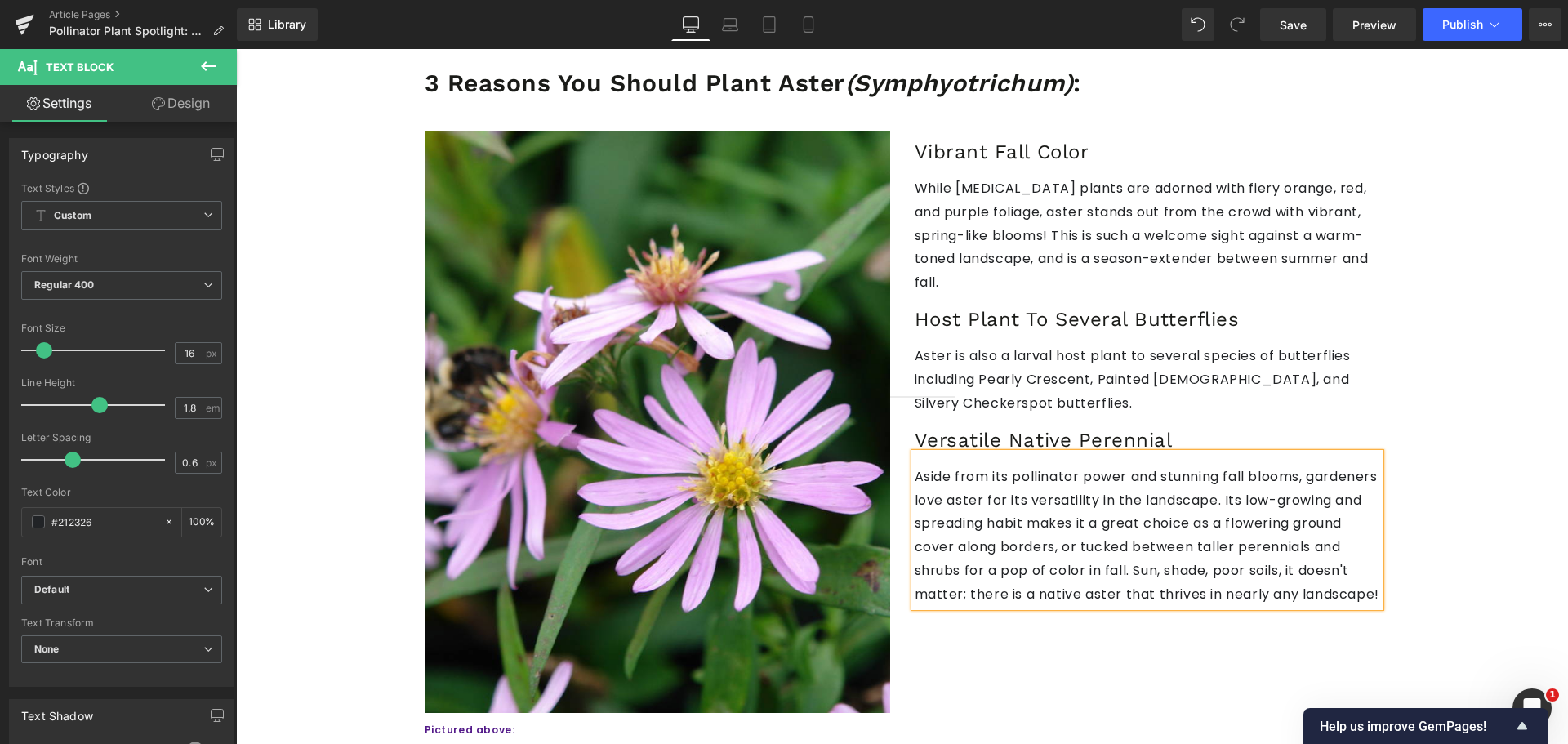
scroll to position [898, 0]
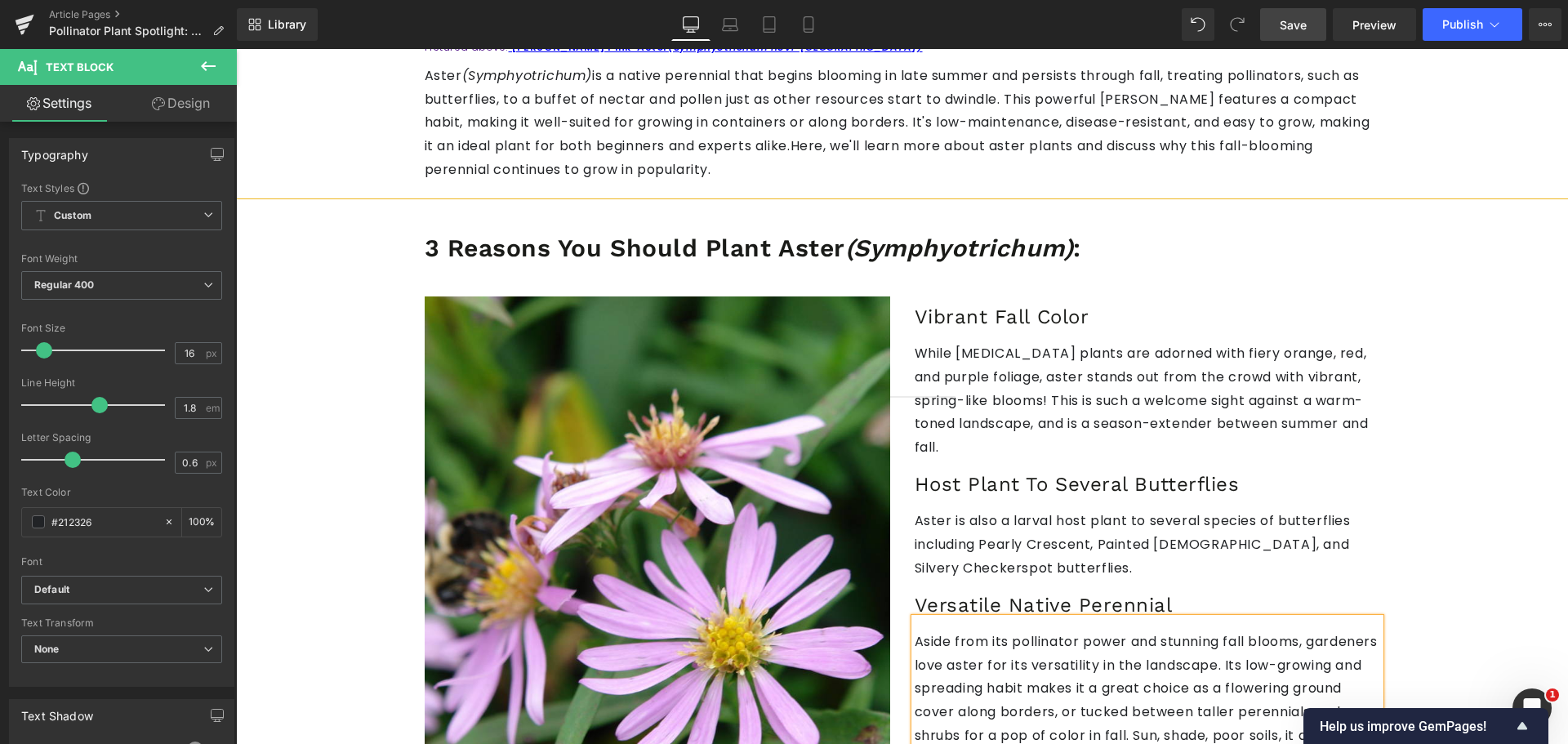
click at [1282, 22] on span "Save" at bounding box center [1292, 25] width 27 height 17
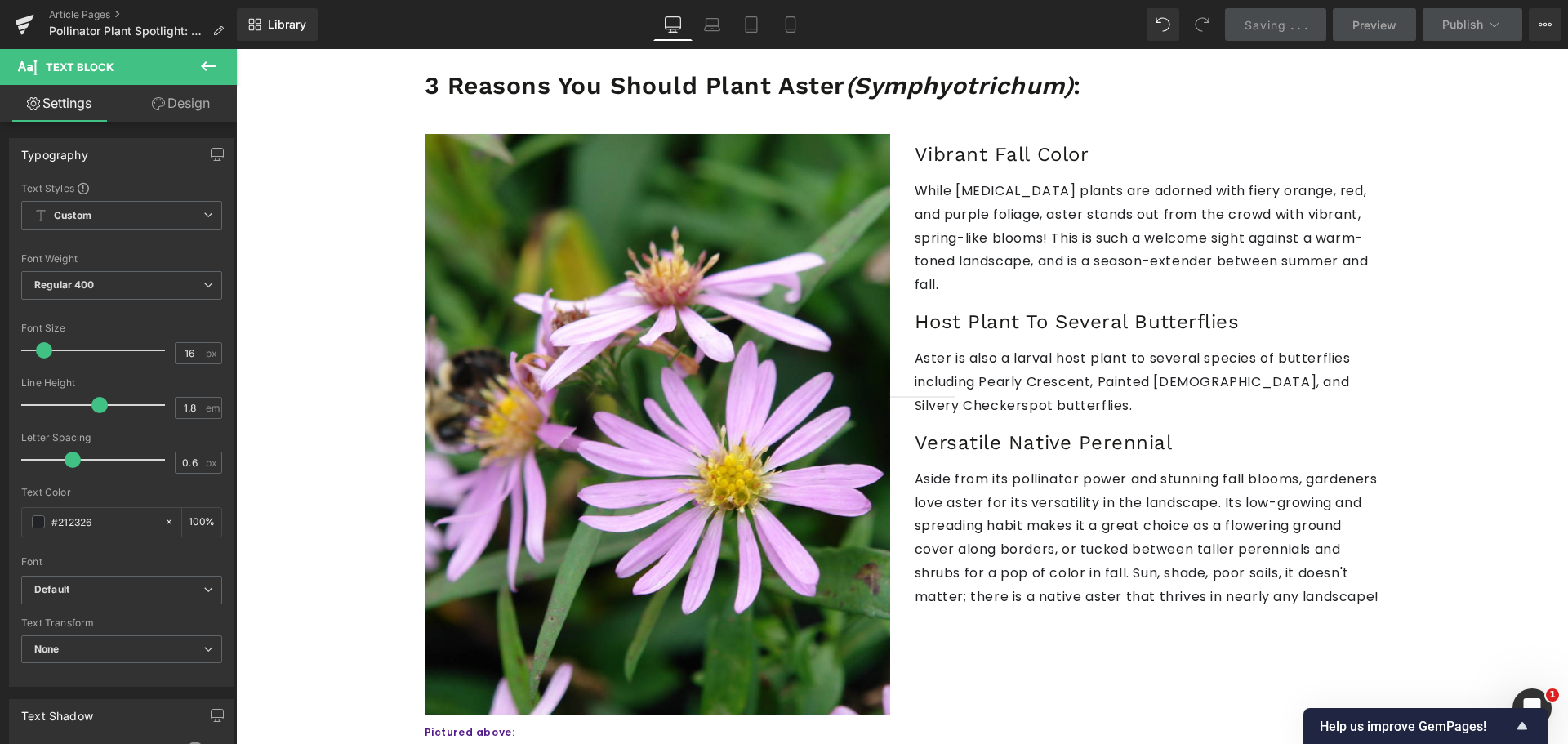
scroll to position [1062, 0]
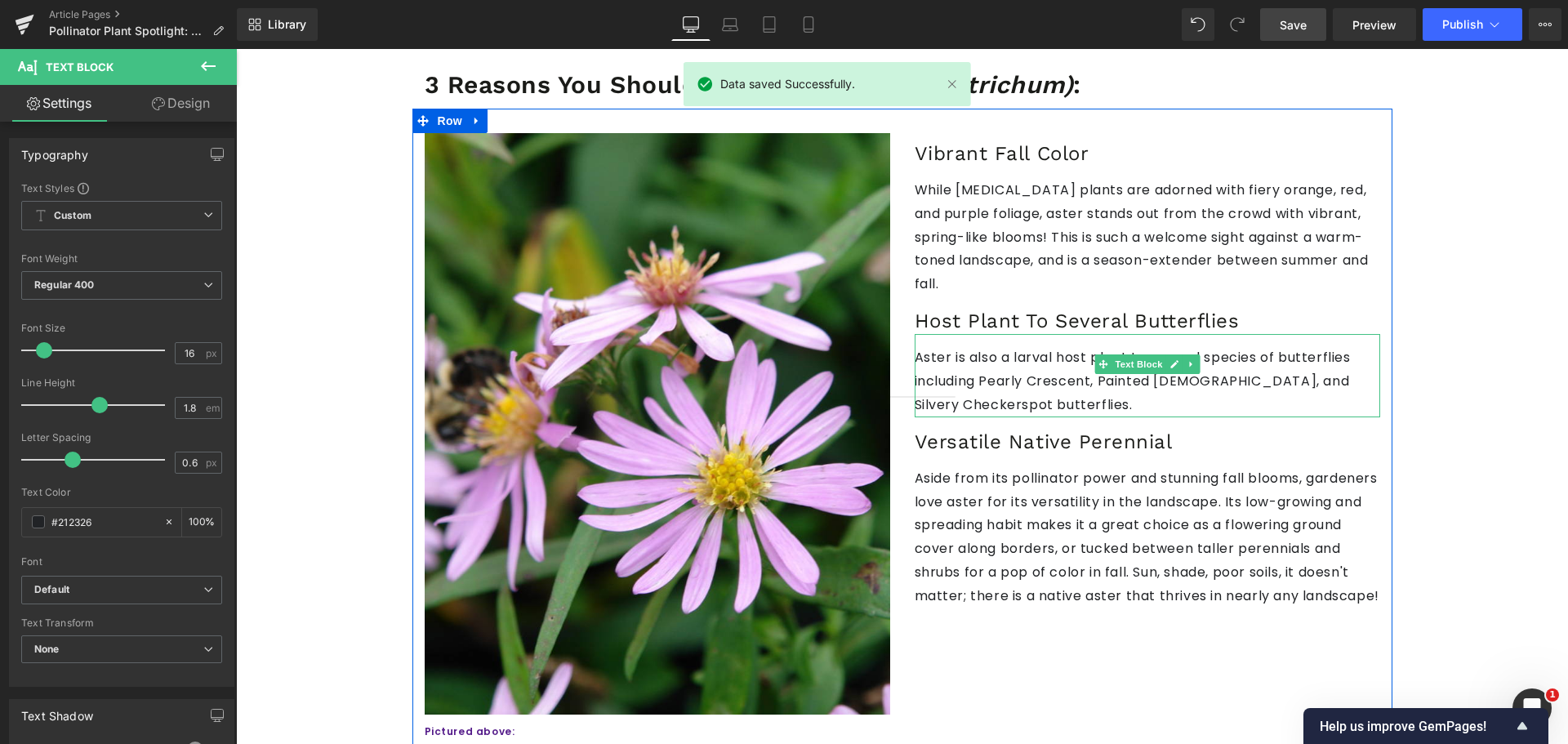
click at [950, 346] on p "Aster is also a larval host plant to several species of butterflies including P…" at bounding box center [1147, 381] width 465 height 70
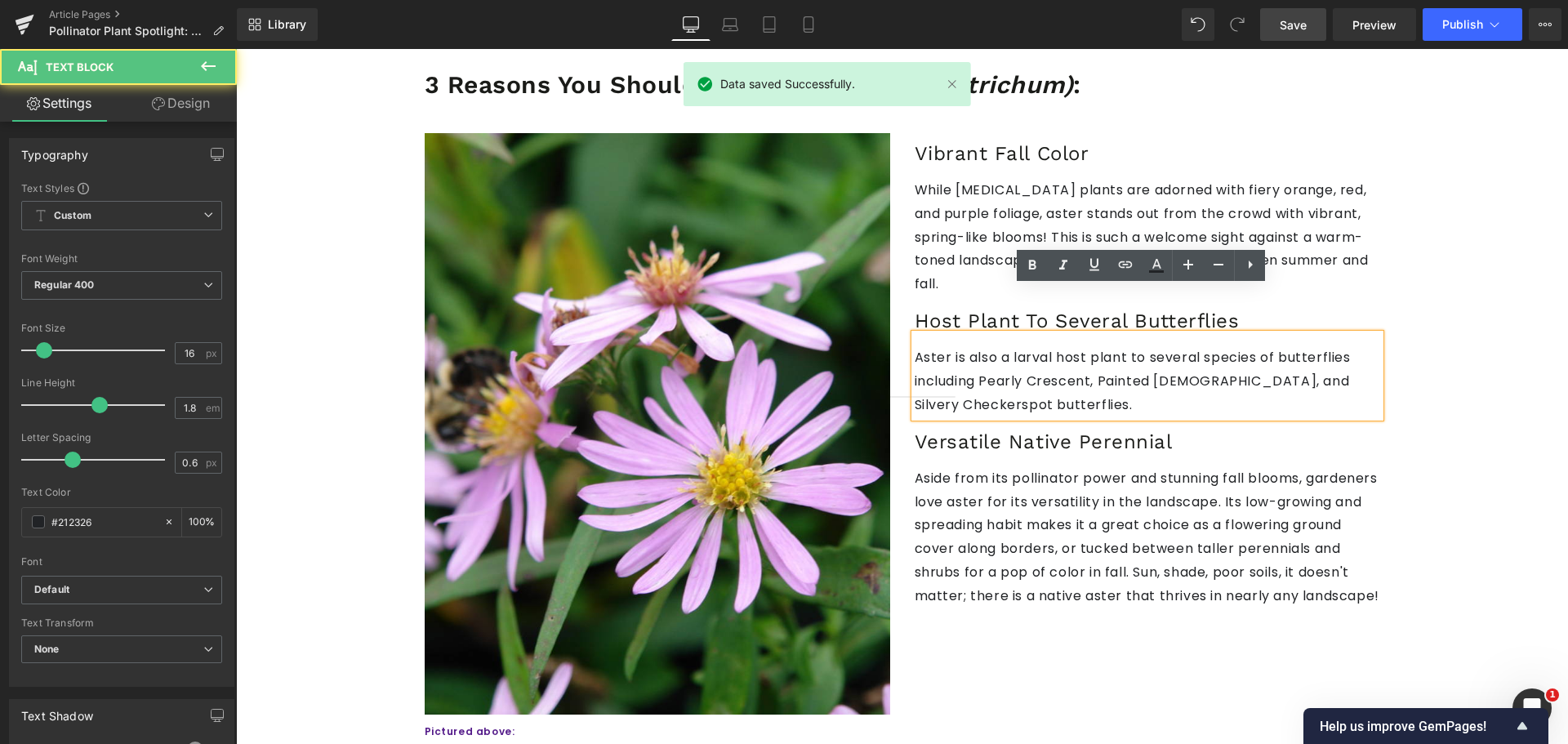
click at [928, 346] on p "Aster is also a larval host plant to several species of butterflies including P…" at bounding box center [1147, 381] width 465 height 70
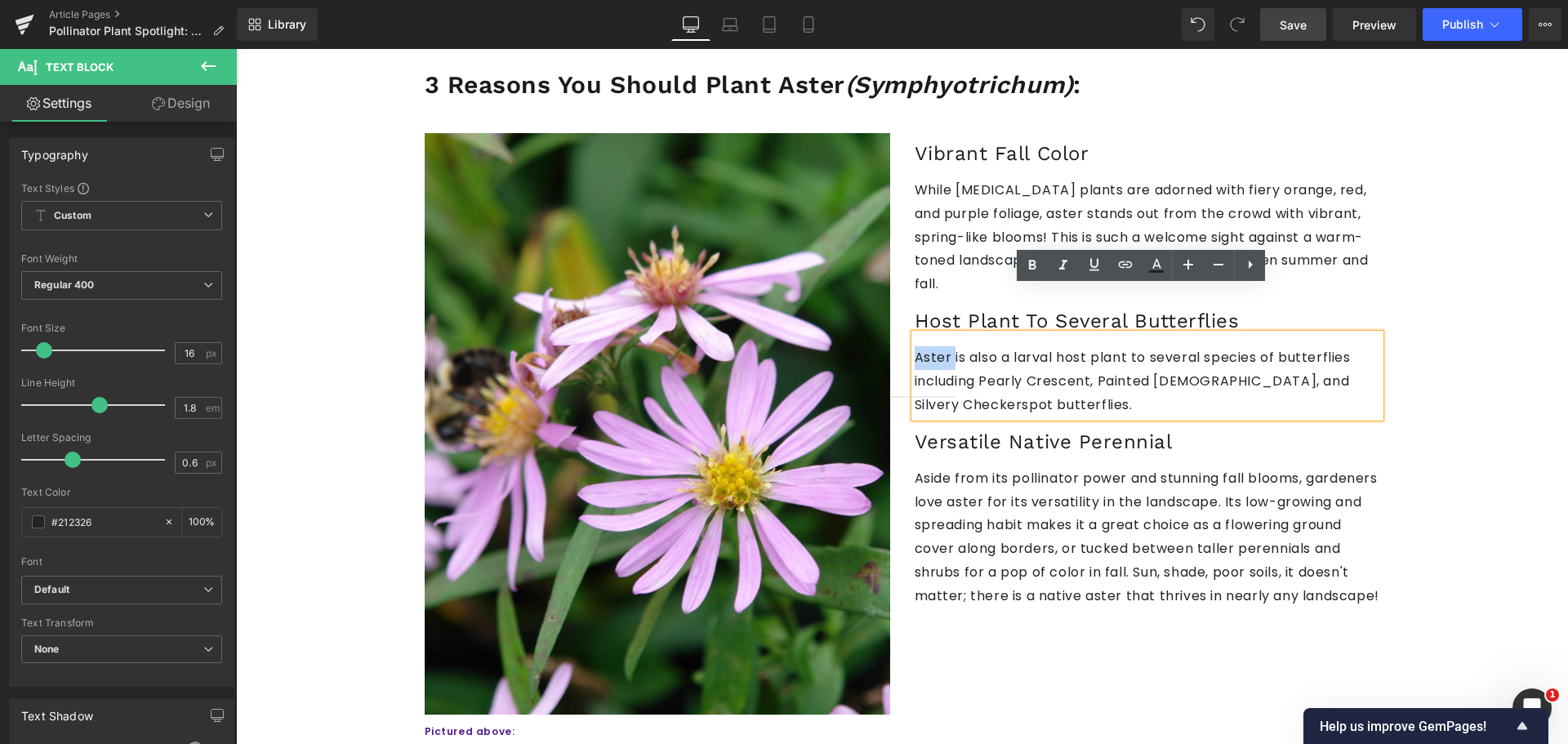
click at [930, 346] on p "Aster is also a larval host plant to several species of butterflies including P…" at bounding box center [1147, 381] width 465 height 70
click at [975, 346] on p "Aster is also a larval host plant to several species of butterflies including P…" at bounding box center [1147, 381] width 465 height 70
click at [1002, 346] on p "Aster is also a larval host plant to several species of butterflies including P…" at bounding box center [1147, 381] width 465 height 70
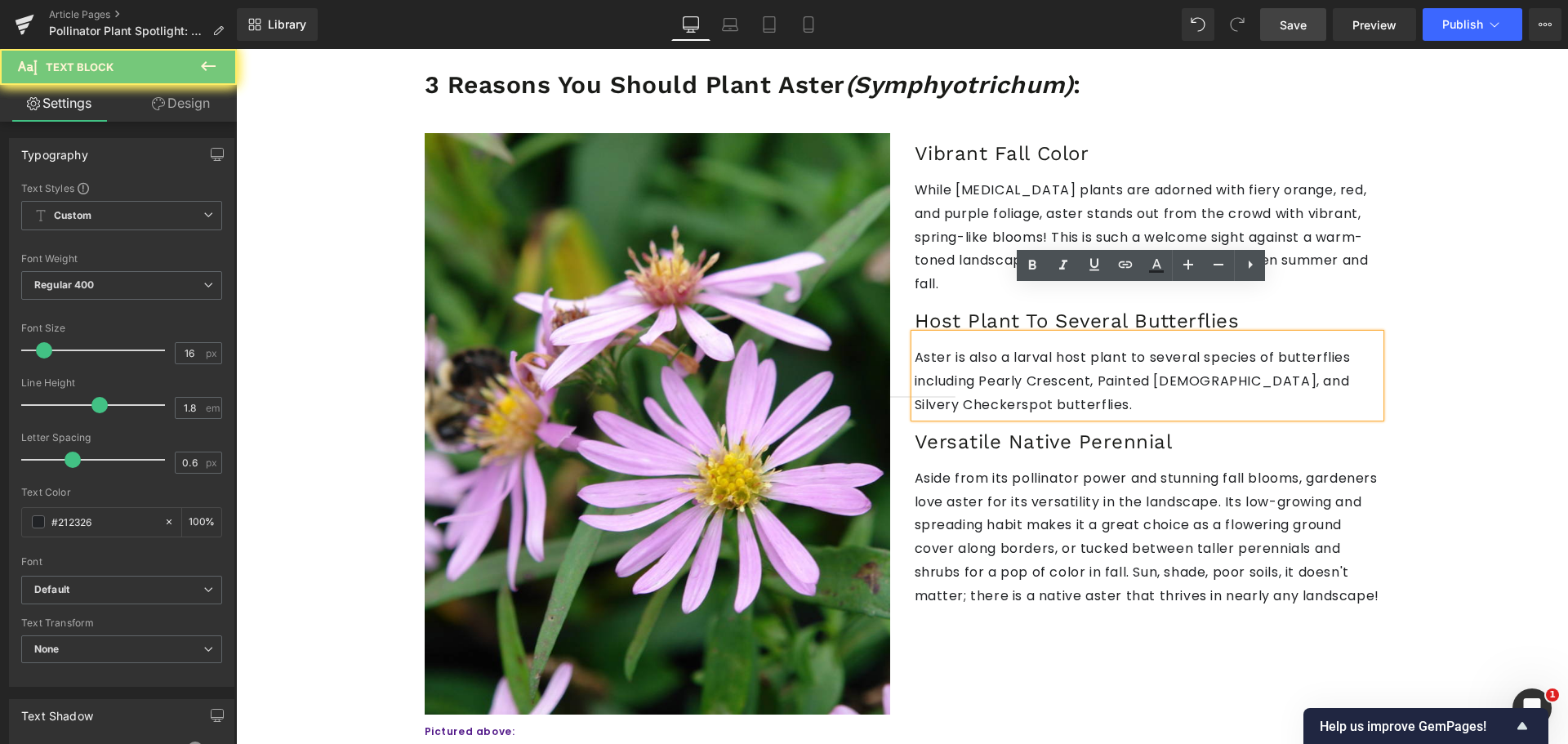
click at [1115, 417] on div "Versatile Native Perennial Heading" at bounding box center [1147, 436] width 465 height 38
click at [1125, 532] on p "Aside from its pollinator power and stunning fall blooms, gardeners love aster …" at bounding box center [1147, 537] width 465 height 142
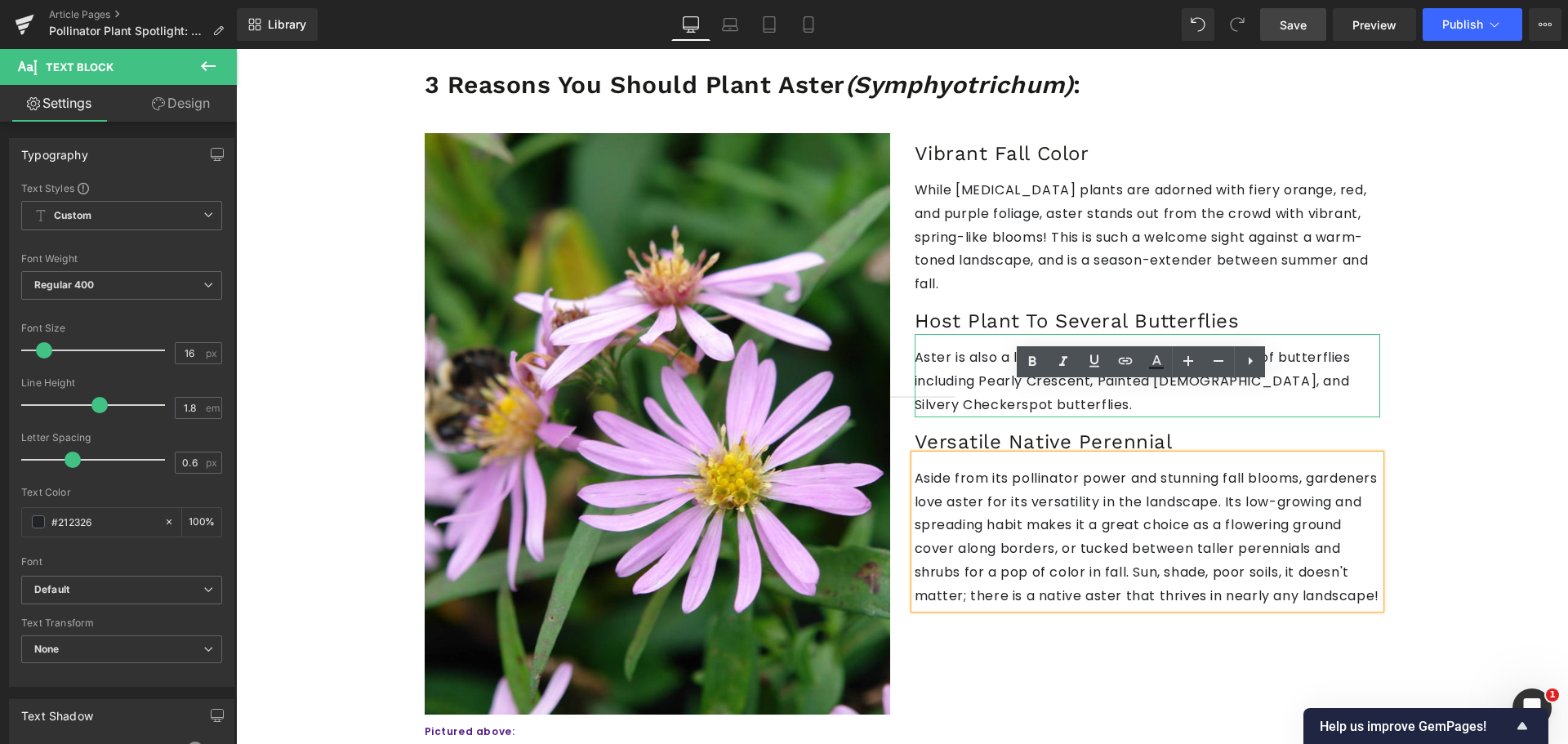
click at [930, 346] on p "Aster is also a larval host plant to several species of butterflies including P…" at bounding box center [1147, 381] width 465 height 70
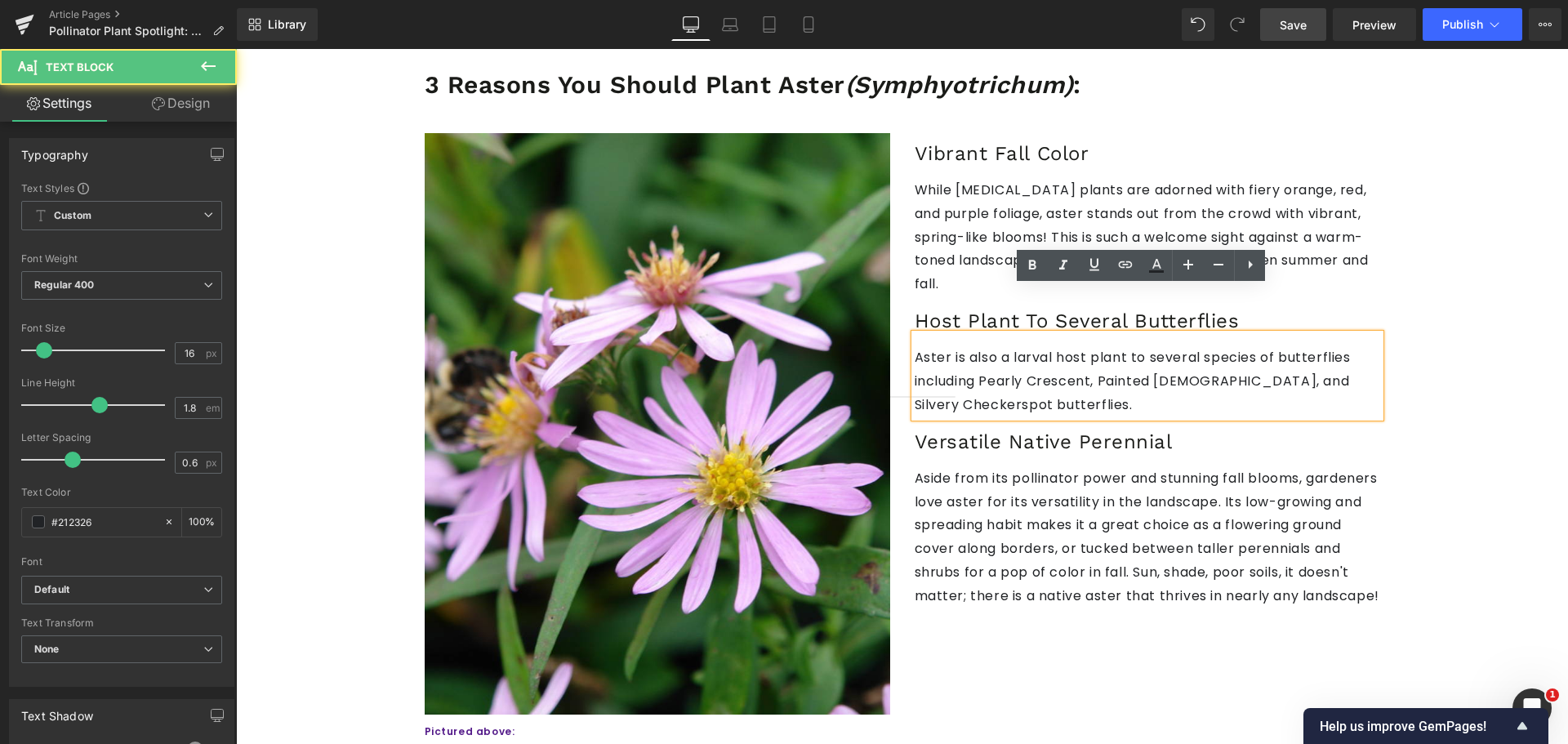
click at [942, 346] on p "Aster is also a larval host plant to several species of butterflies including P…" at bounding box center [1147, 381] width 465 height 70
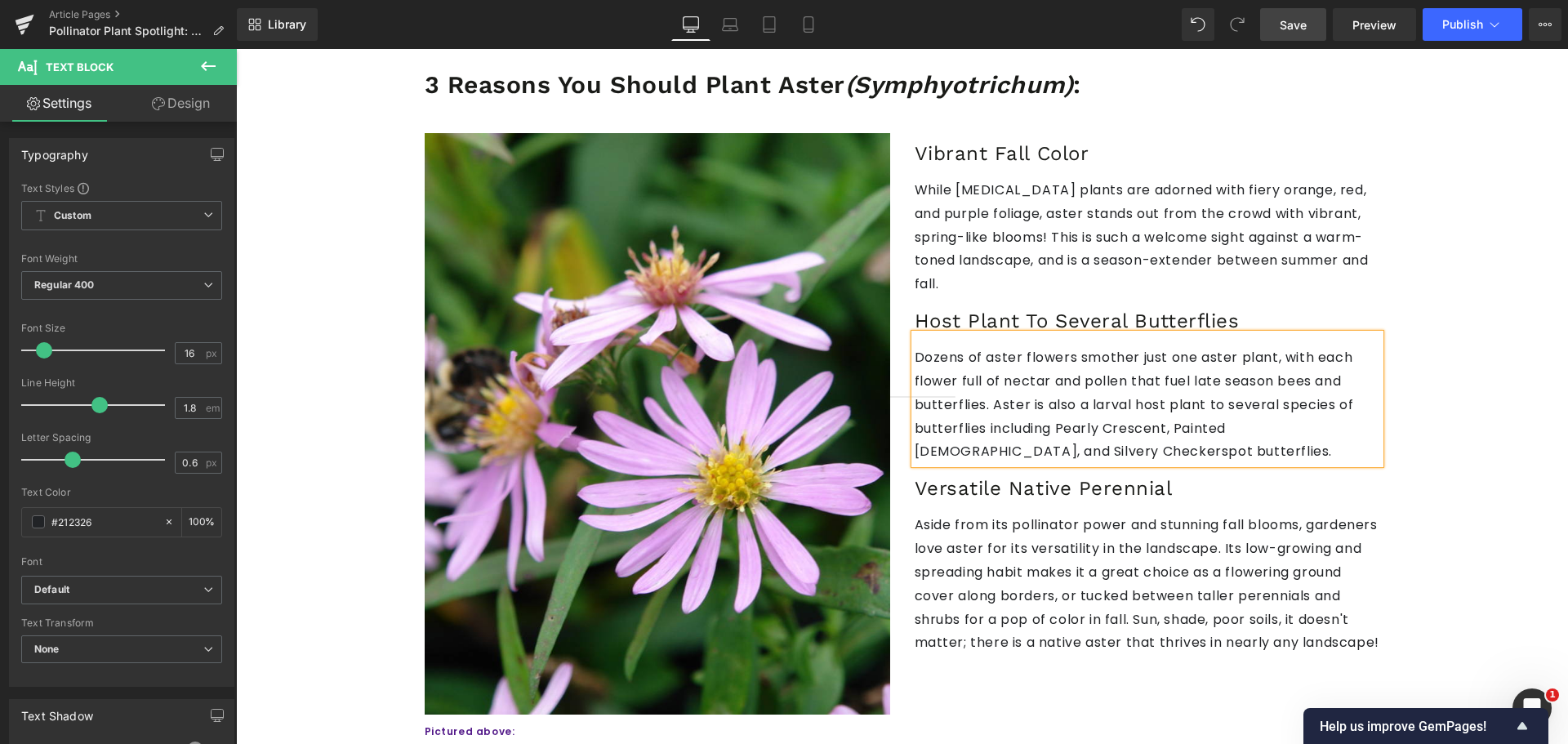
click at [1319, 21] on link "Save" at bounding box center [1293, 25] width 66 height 33
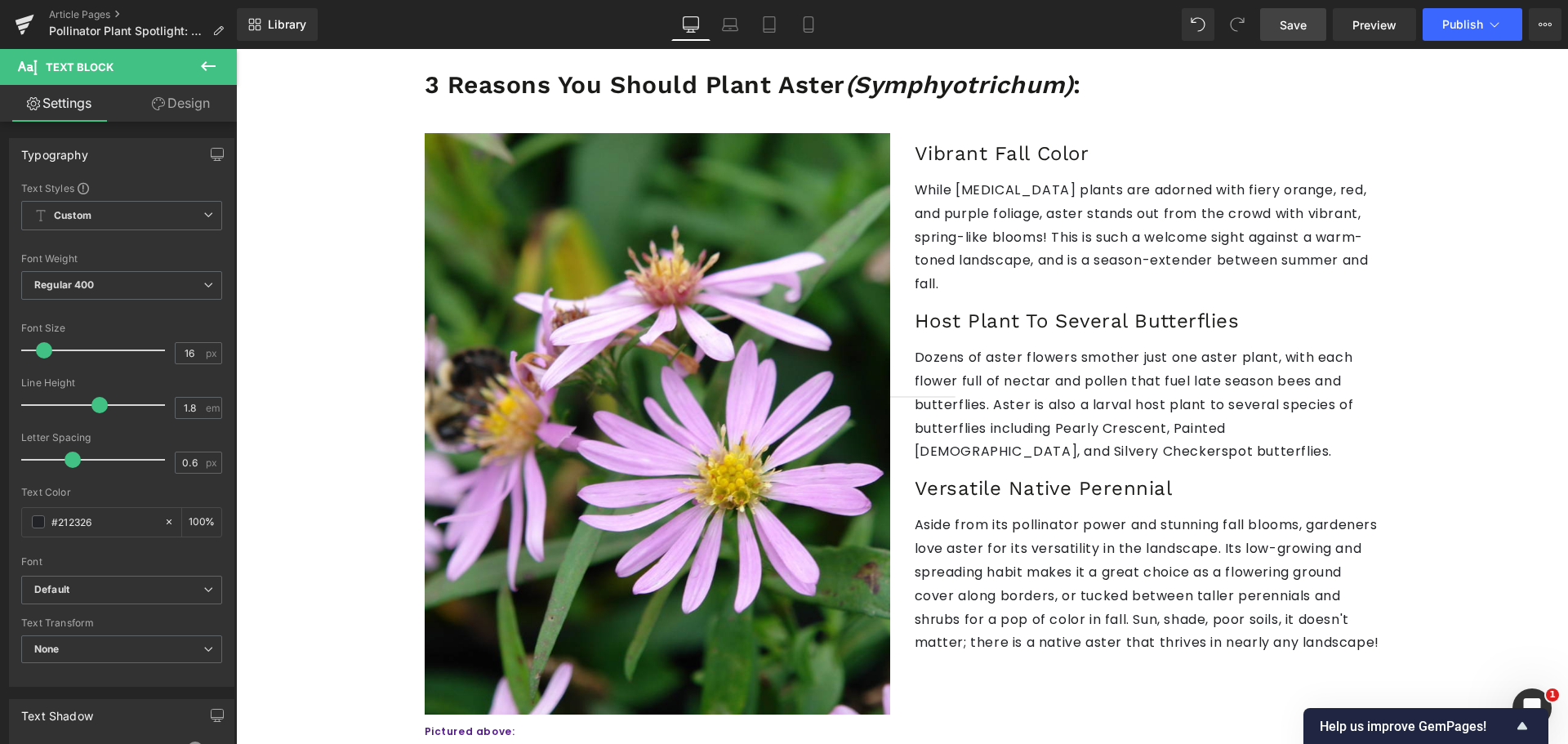
click at [1279, 17] on link "Save" at bounding box center [1293, 25] width 66 height 33
click at [1277, 27] on link "Save" at bounding box center [1293, 25] width 66 height 33
click at [1305, 24] on span "Save" at bounding box center [1292, 25] width 27 height 17
click at [1267, 35] on link "Save" at bounding box center [1293, 25] width 66 height 33
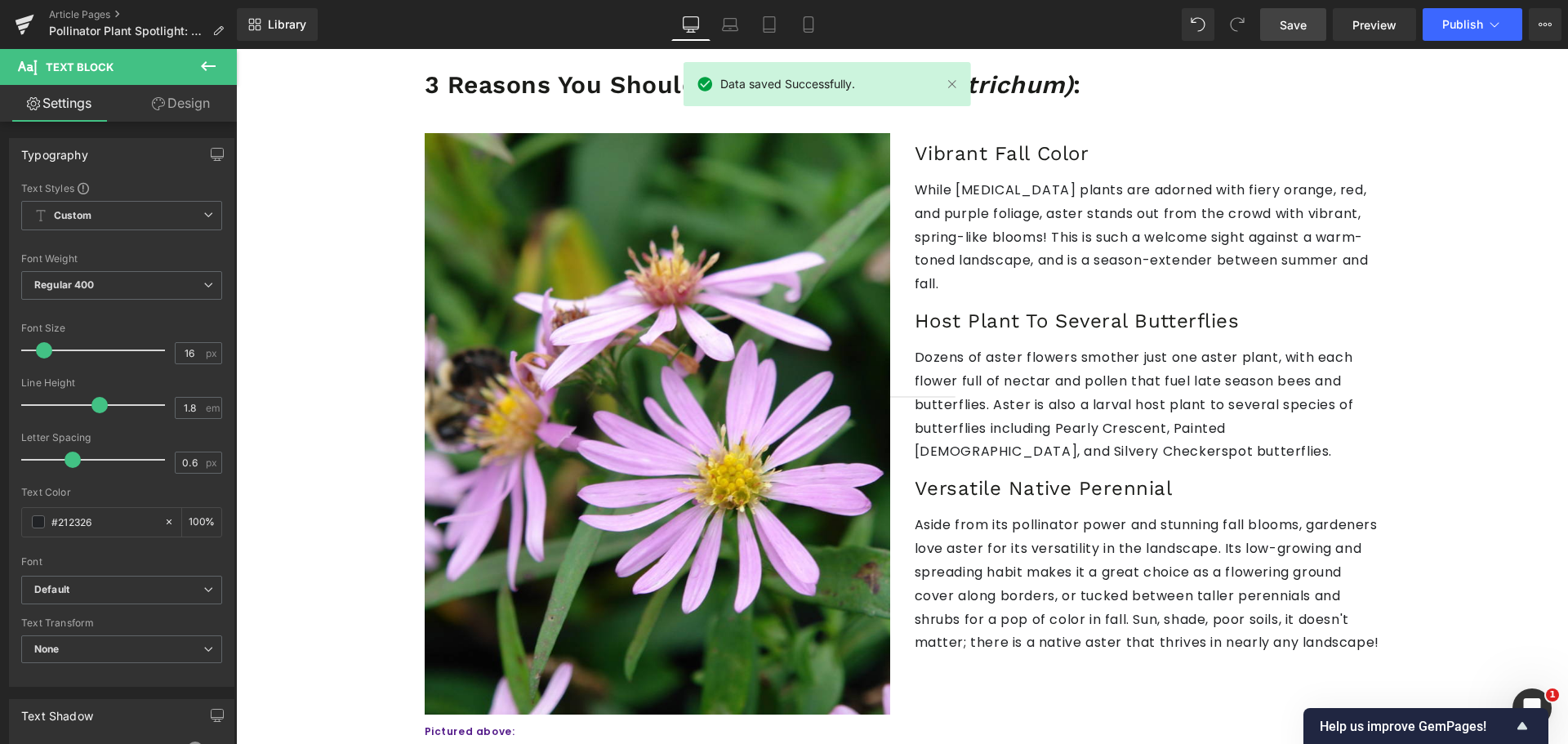
click at [1311, 17] on link "Save" at bounding box center [1293, 25] width 66 height 33
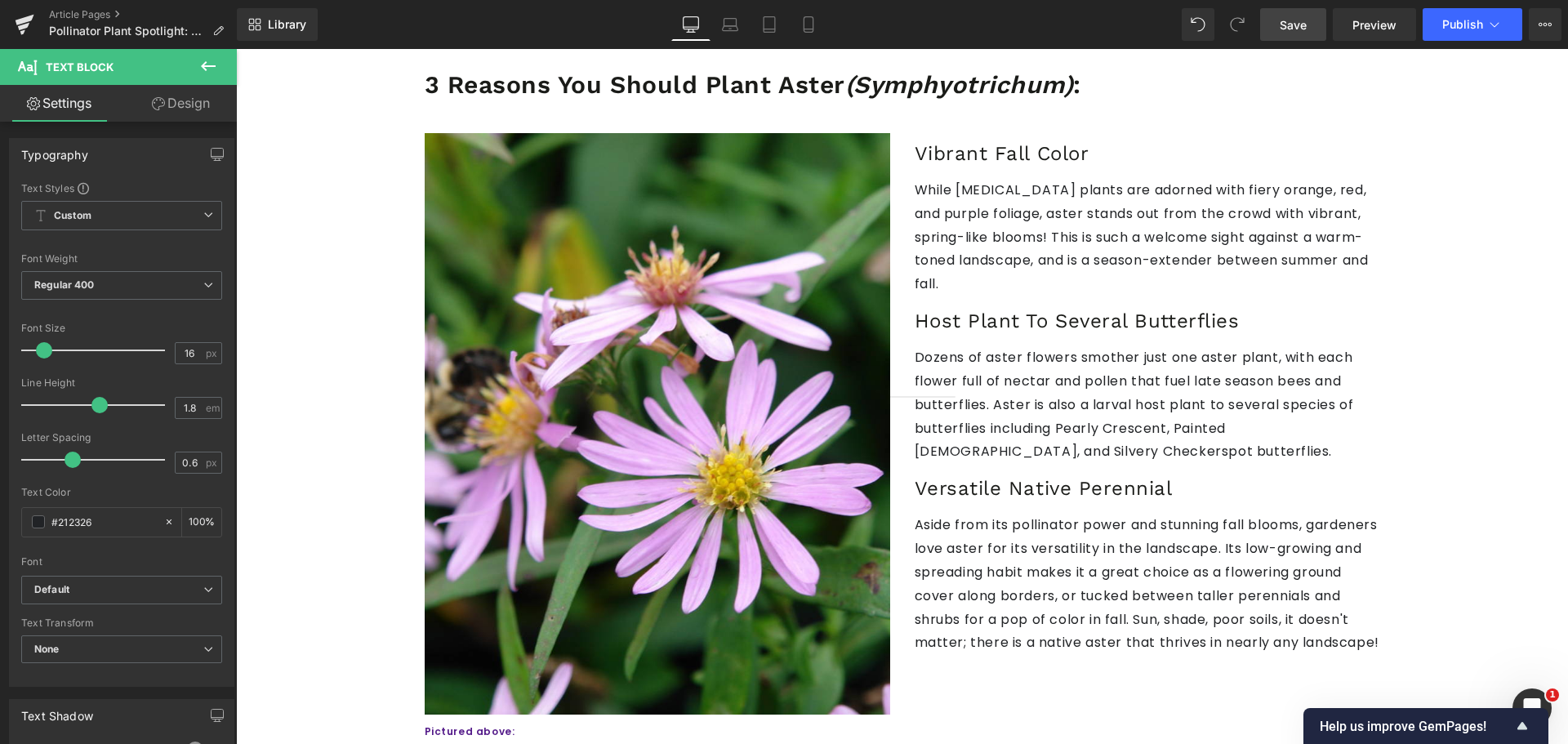
click at [1302, 32] on span "Save" at bounding box center [1292, 25] width 27 height 17
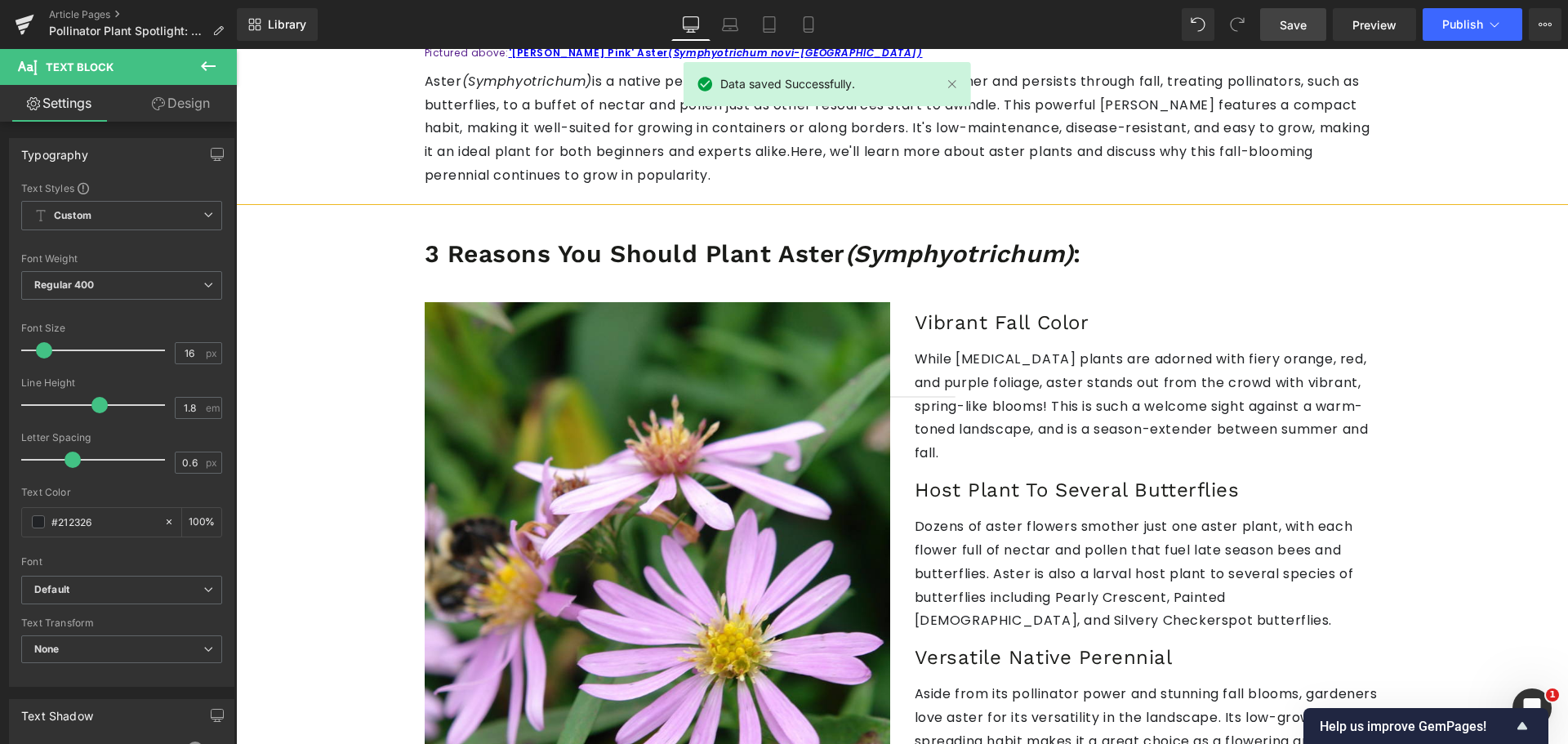
scroll to position [898, 0]
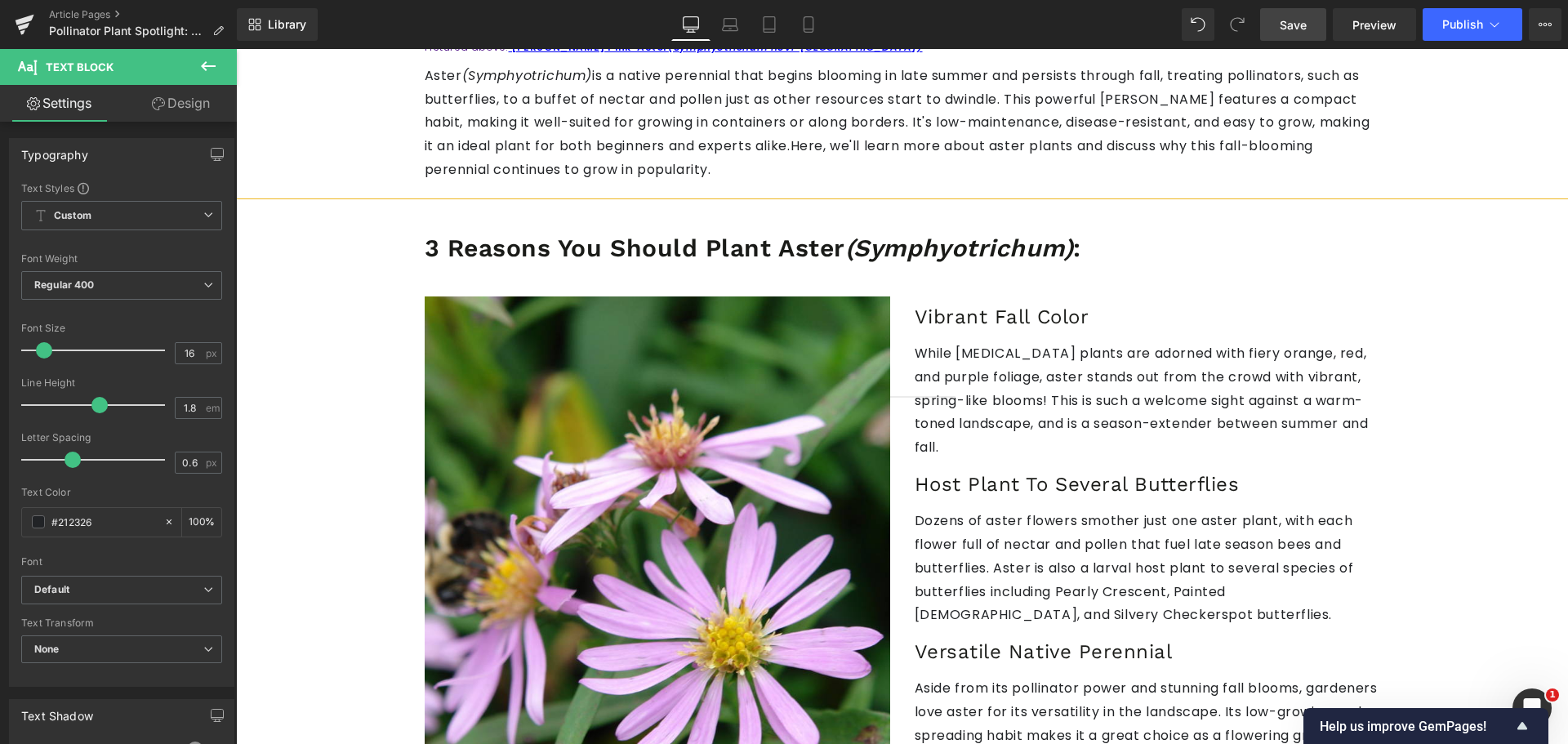
click at [1297, 26] on span "Save" at bounding box center [1292, 25] width 27 height 17
drag, startPoint x: 1291, startPoint y: 32, endPoint x: 826, endPoint y: 169, distance: 484.8
click at [1291, 32] on span "Save" at bounding box center [1292, 25] width 27 height 17
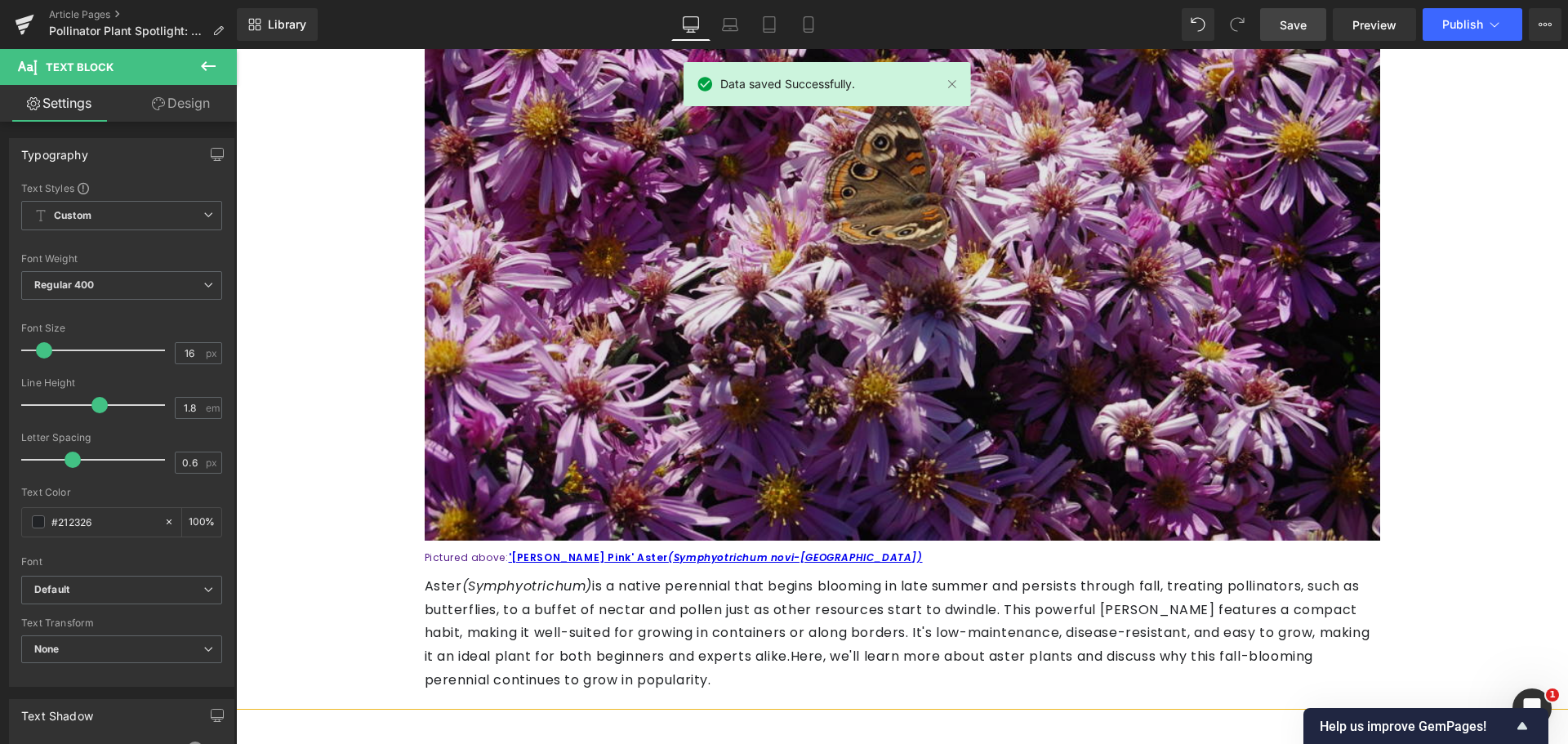
scroll to position [490, 0]
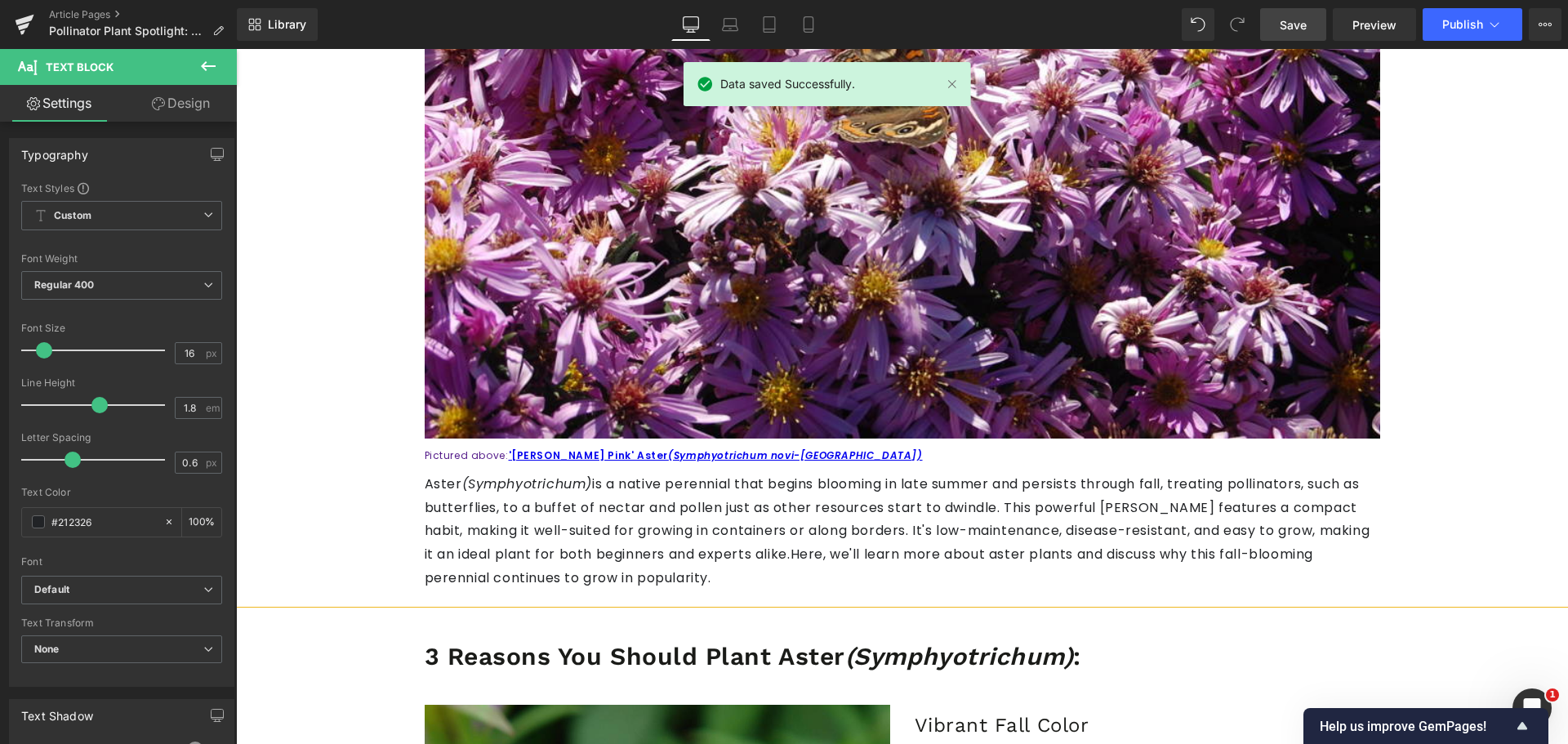
drag, startPoint x: 1297, startPoint y: 31, endPoint x: 275, endPoint y: 360, distance: 1073.7
click at [1297, 31] on span "Save" at bounding box center [1292, 25] width 27 height 17
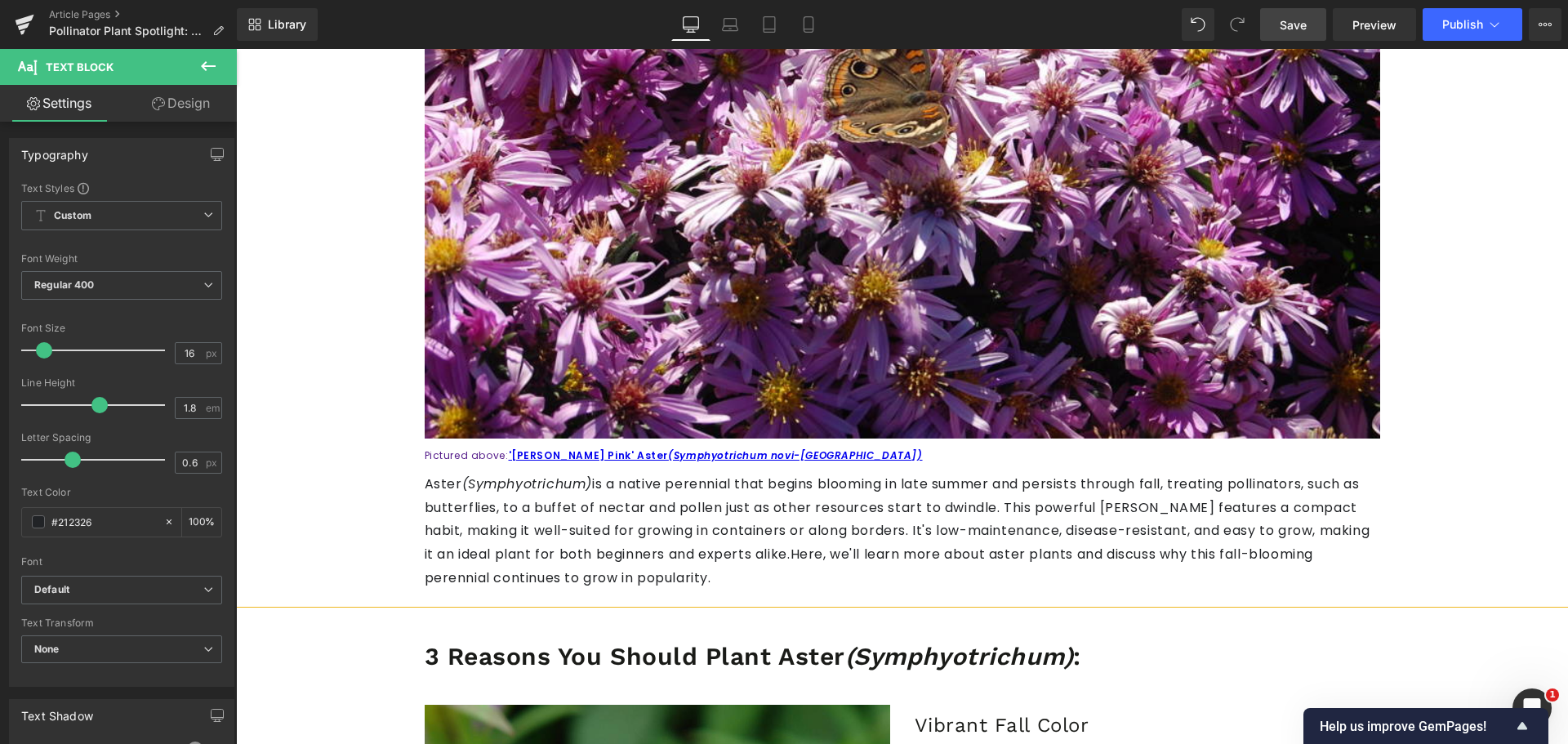
click at [1314, 26] on link "Save" at bounding box center [1293, 25] width 66 height 33
click at [1269, 21] on link "Save" at bounding box center [1293, 25] width 66 height 33
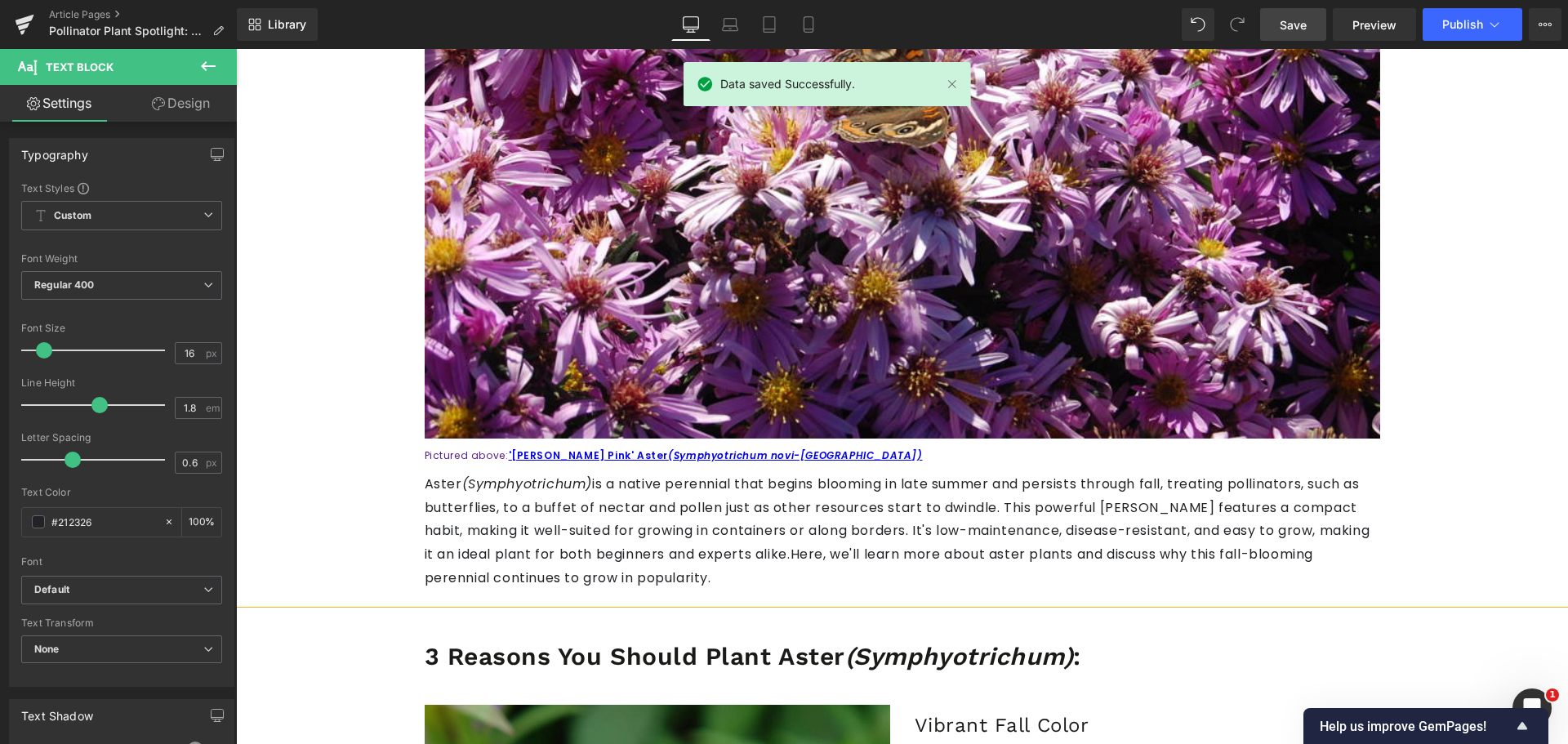
drag, startPoint x: 1282, startPoint y: 27, endPoint x: 593, endPoint y: 536, distance: 856.6
click at [1282, 27] on span "Save" at bounding box center [1292, 25] width 27 height 17
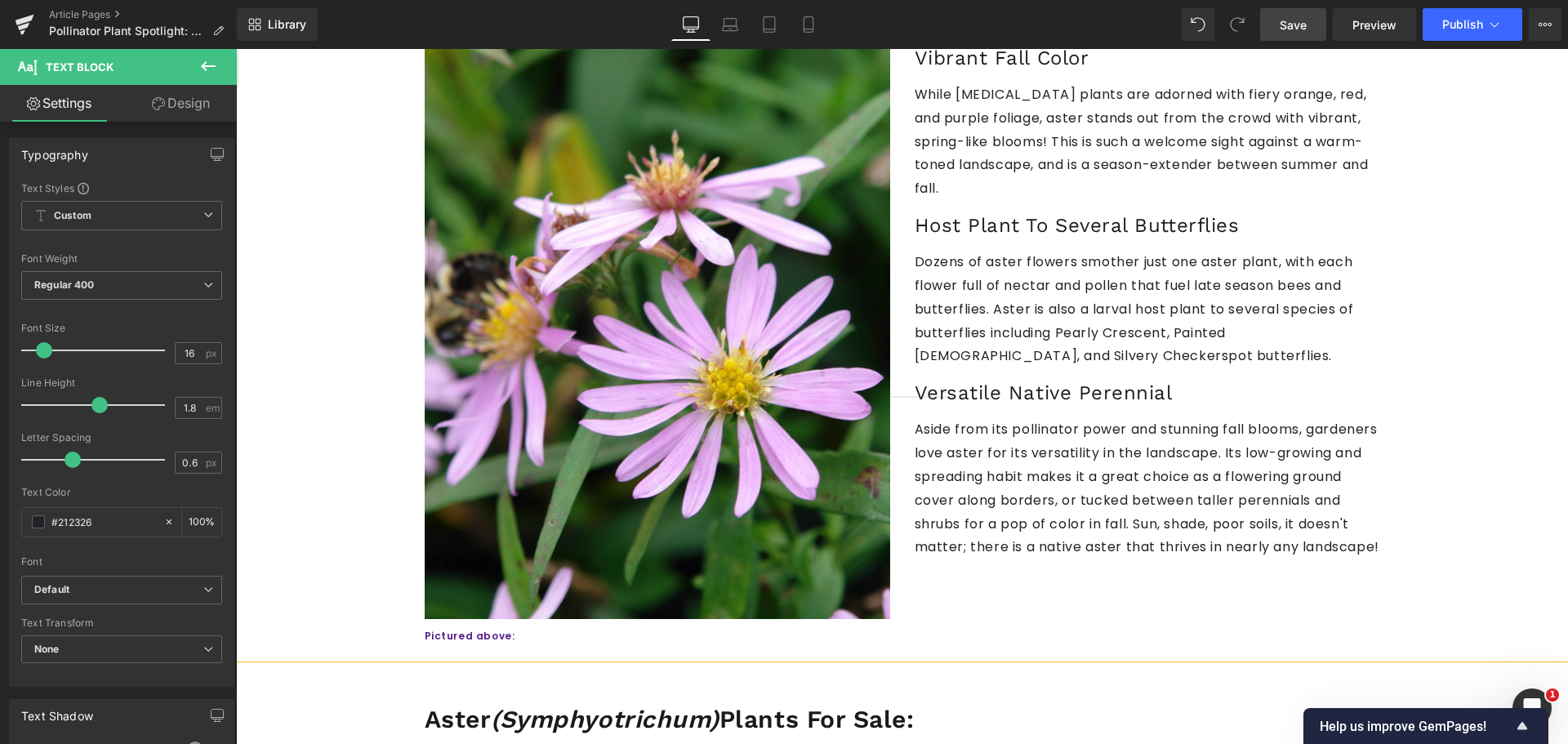
scroll to position [898, 0]
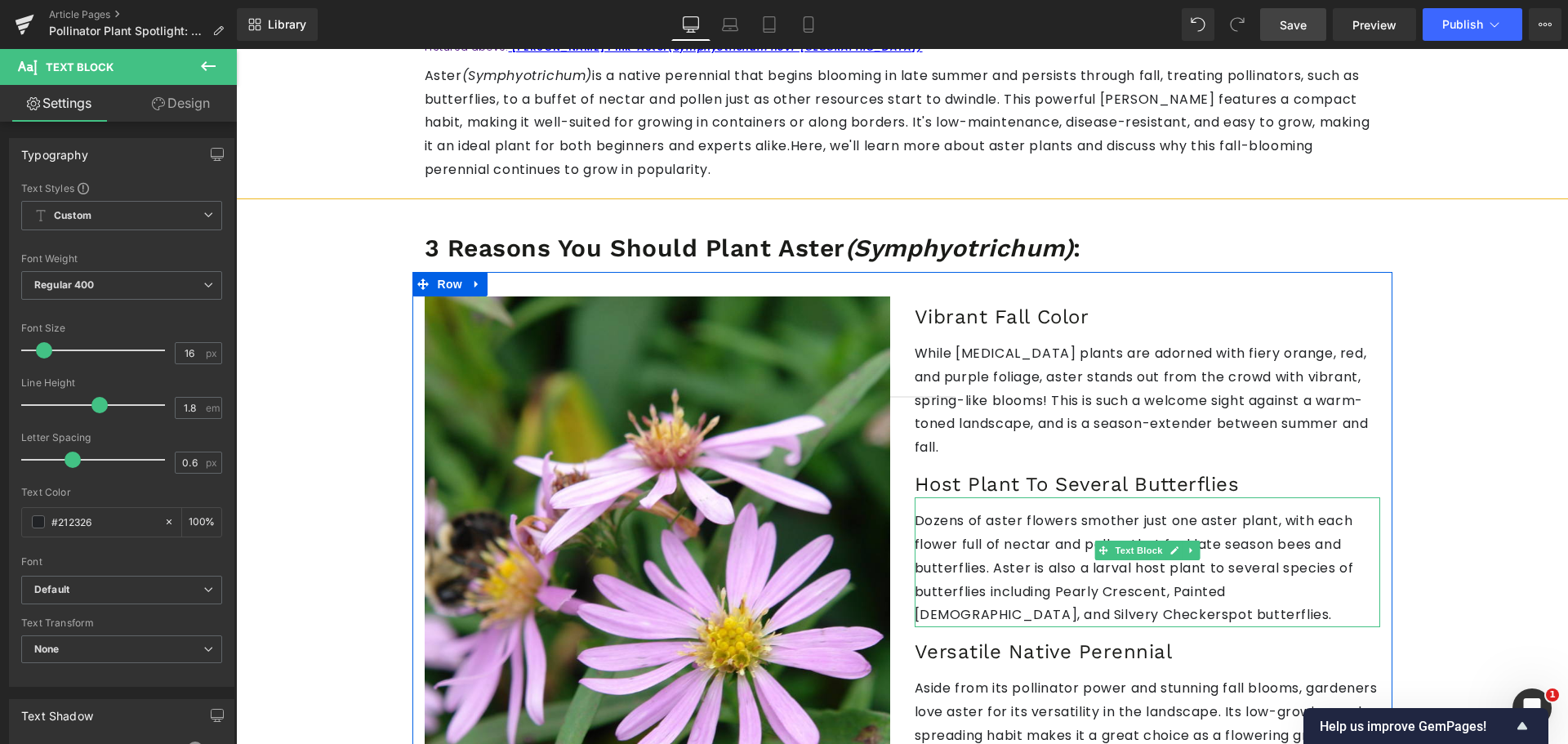
click at [1001, 509] on p "Dozens of aster flowers smother just one aster plant, with each flower full of …" at bounding box center [1147, 568] width 465 height 118
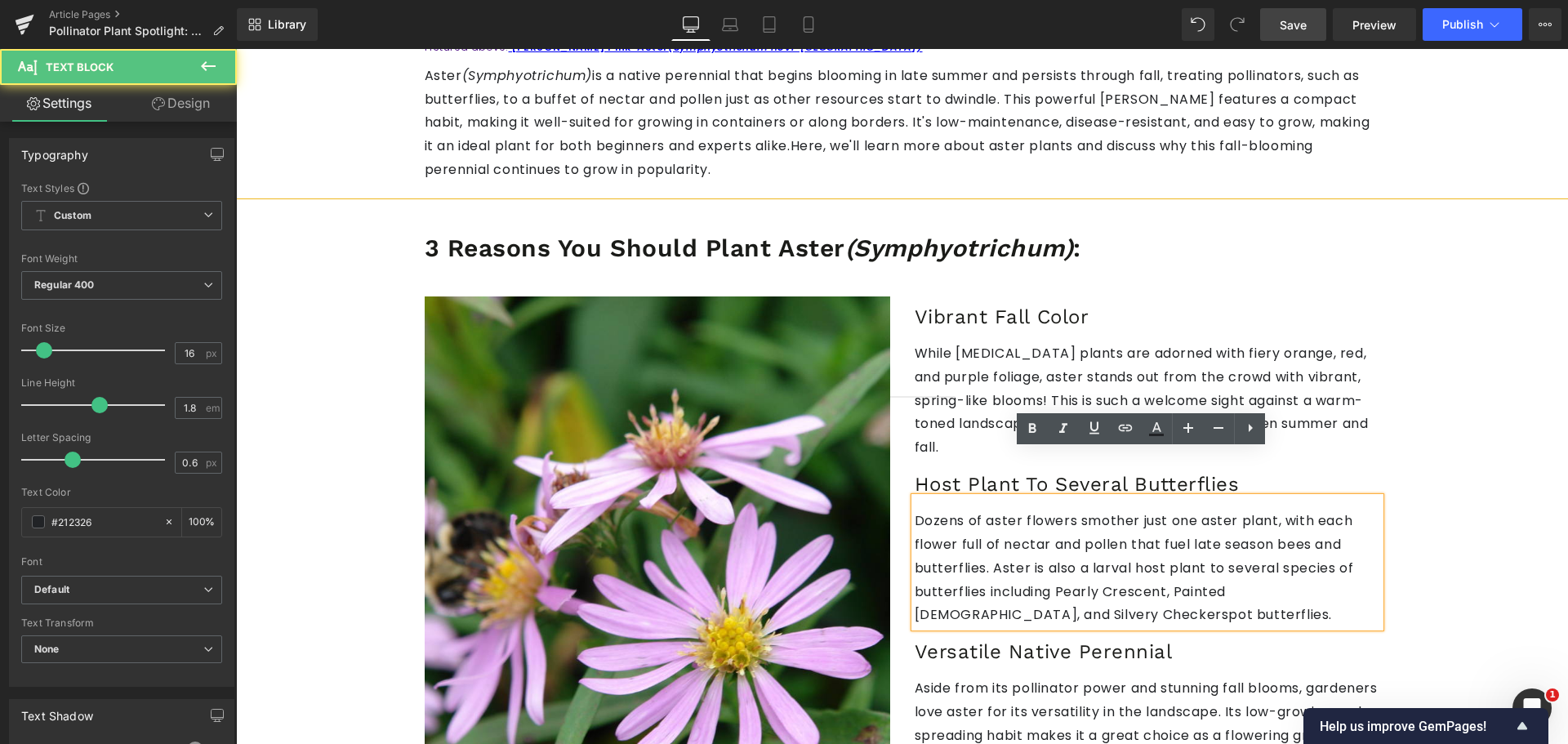
click at [933, 514] on p "Dozens of aster flowers smother just one aster plant, with each flower full of …" at bounding box center [1147, 568] width 465 height 118
click at [1269, 24] on link "Save" at bounding box center [1293, 25] width 66 height 33
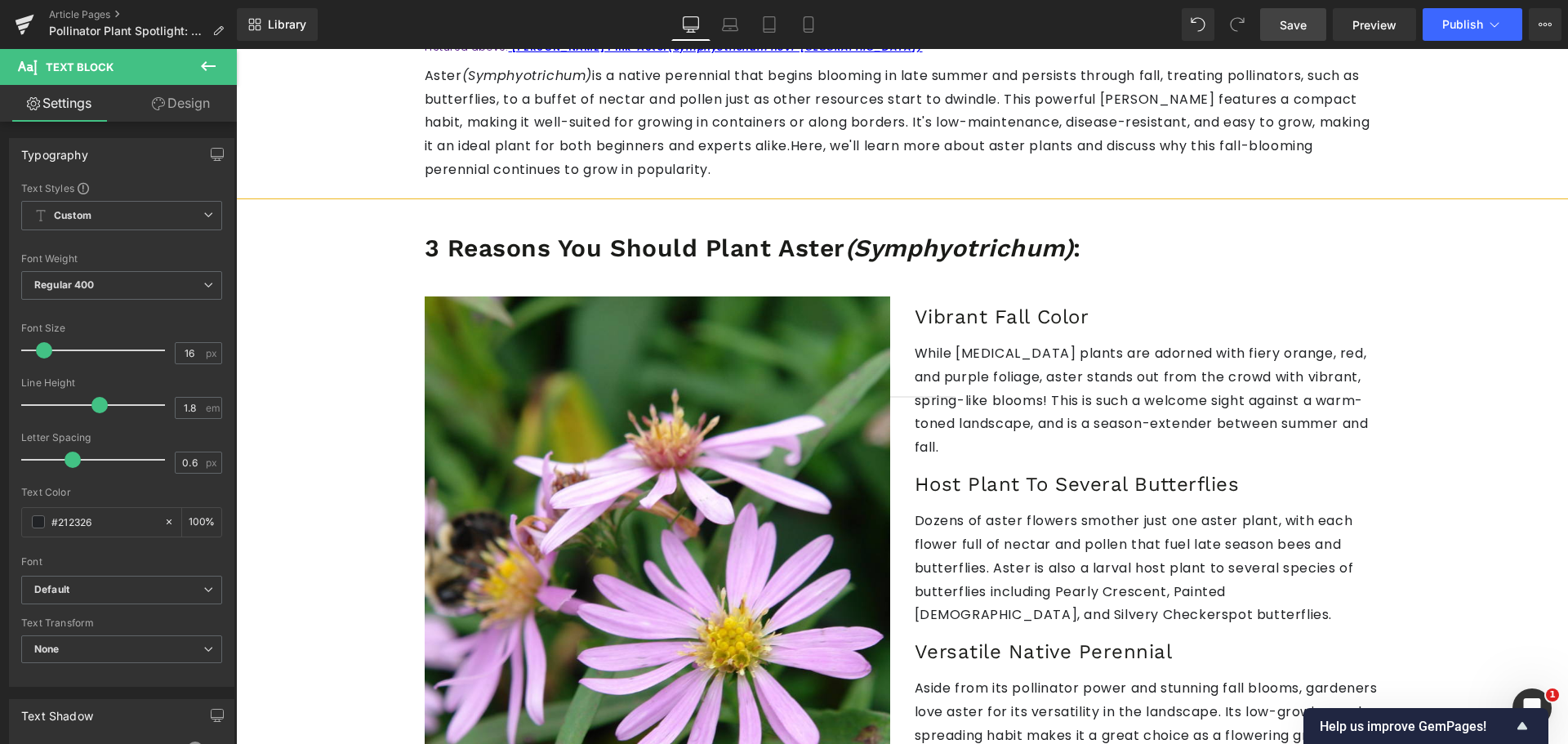
drag, startPoint x: 1296, startPoint y: 33, endPoint x: 358, endPoint y: 472, distance: 1035.6
click at [1296, 33] on span "Save" at bounding box center [1292, 25] width 27 height 17
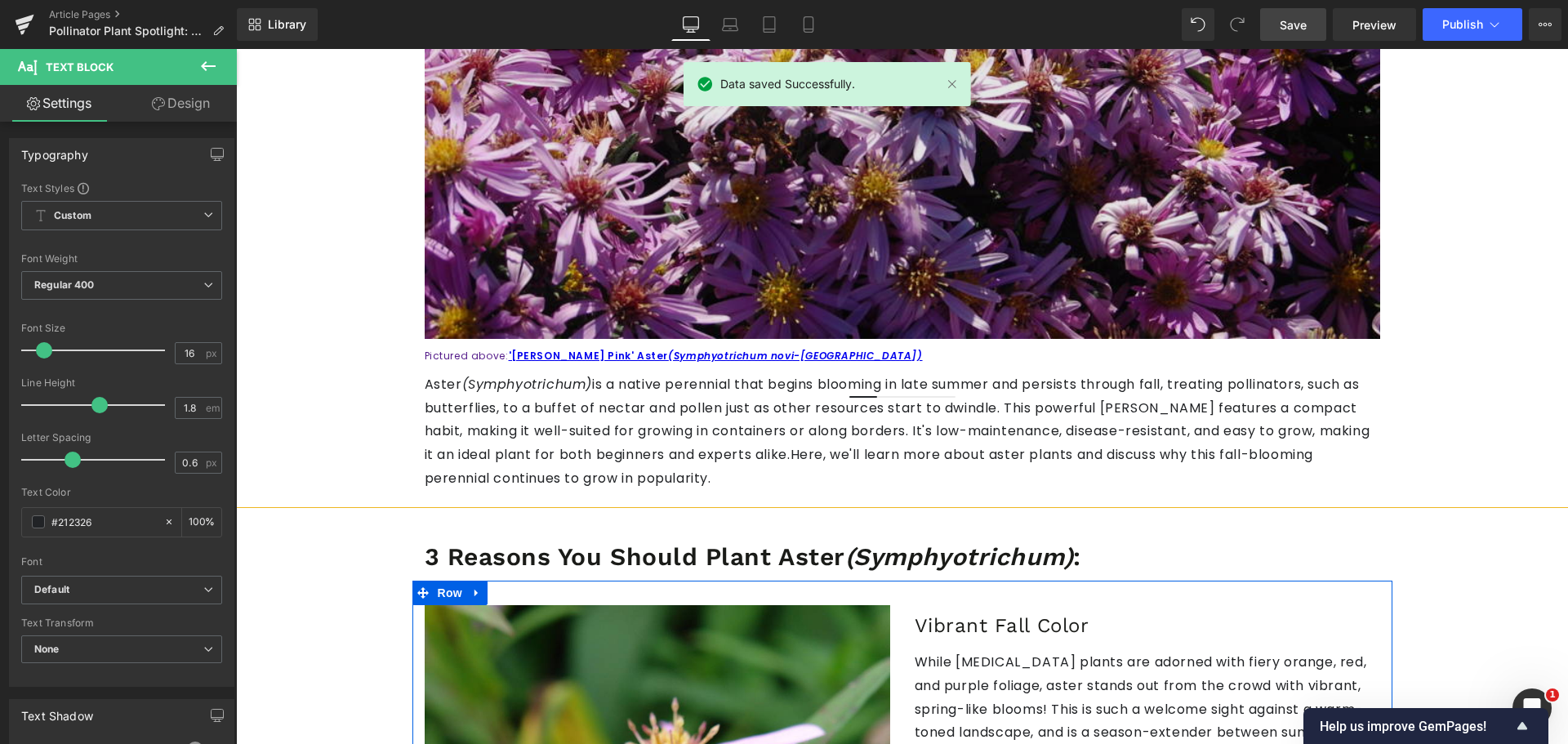
scroll to position [408, 0]
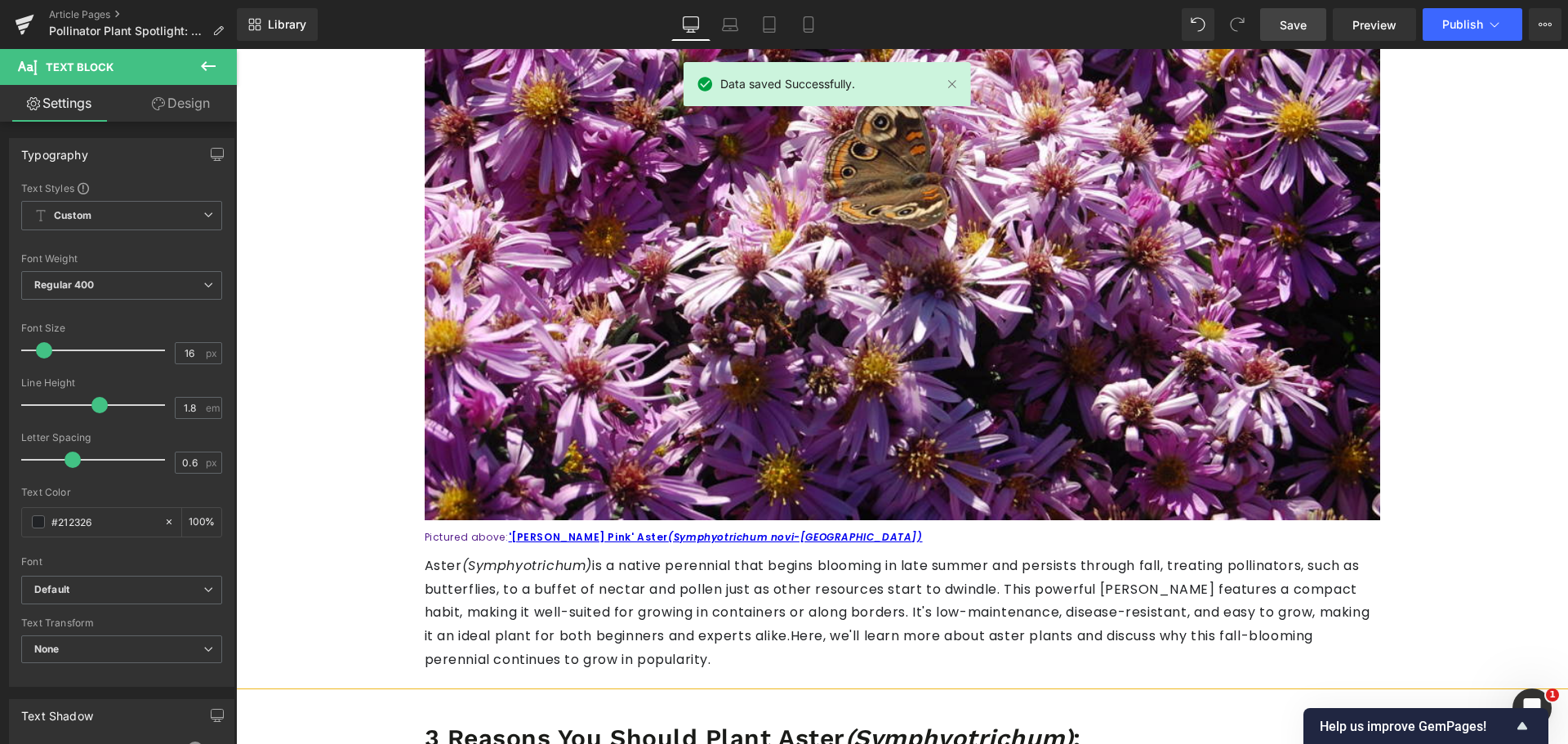
click at [1293, 13] on link "Save" at bounding box center [1293, 25] width 66 height 33
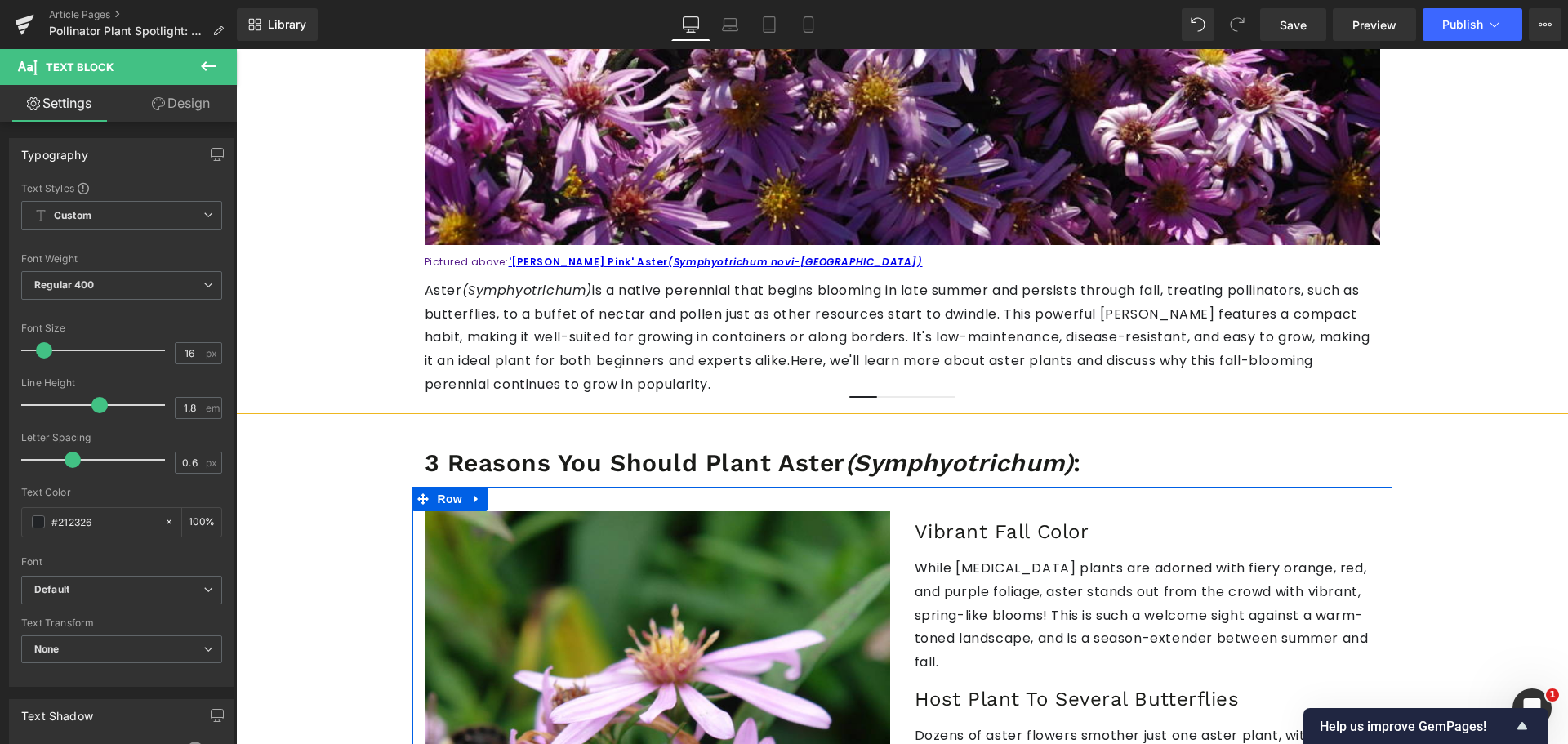
scroll to position [571, 0]
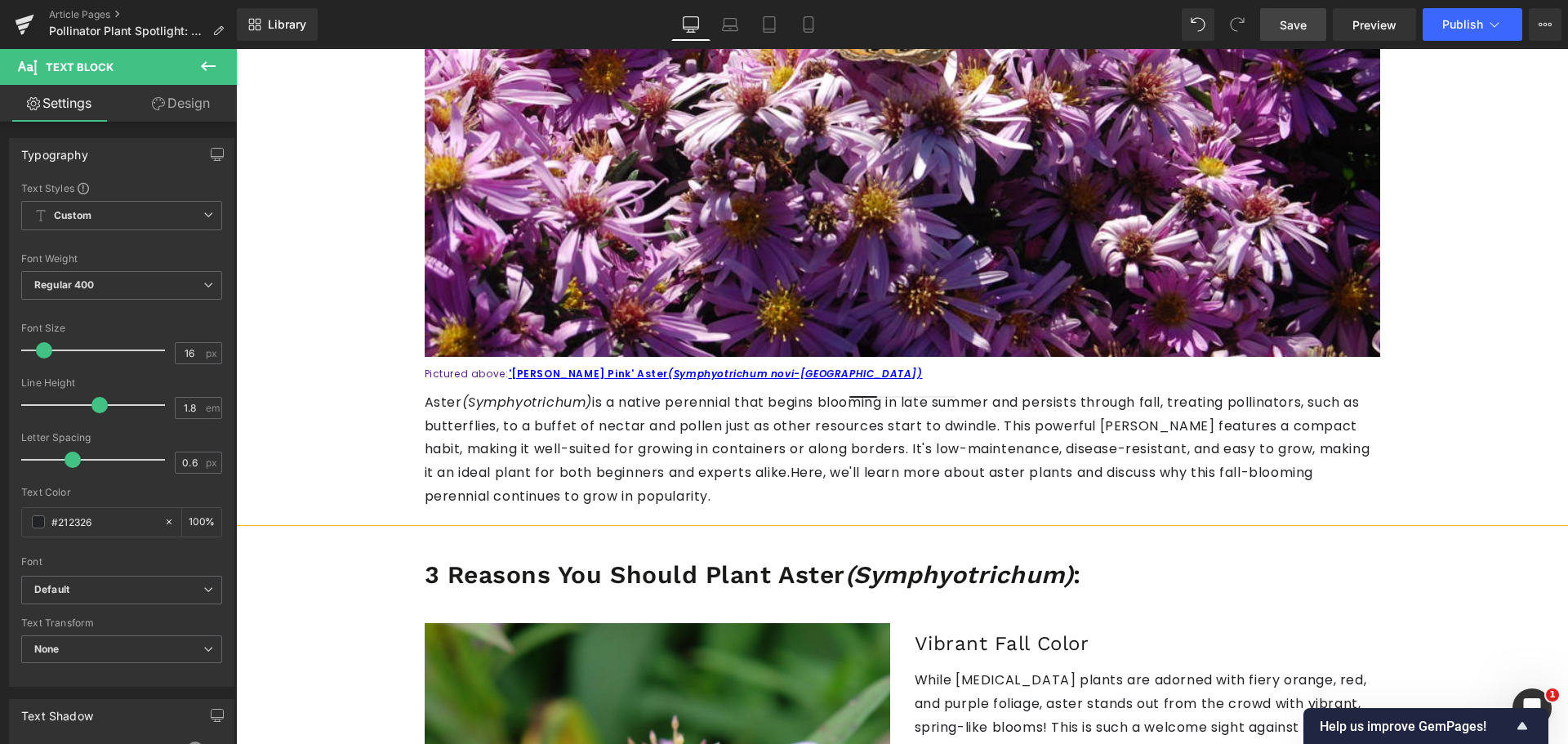
click at [1297, 15] on link "Save" at bounding box center [1293, 25] width 66 height 33
click at [1308, 19] on link "Save" at bounding box center [1293, 25] width 66 height 33
click at [1281, 30] on span "Save" at bounding box center [1292, 25] width 27 height 17
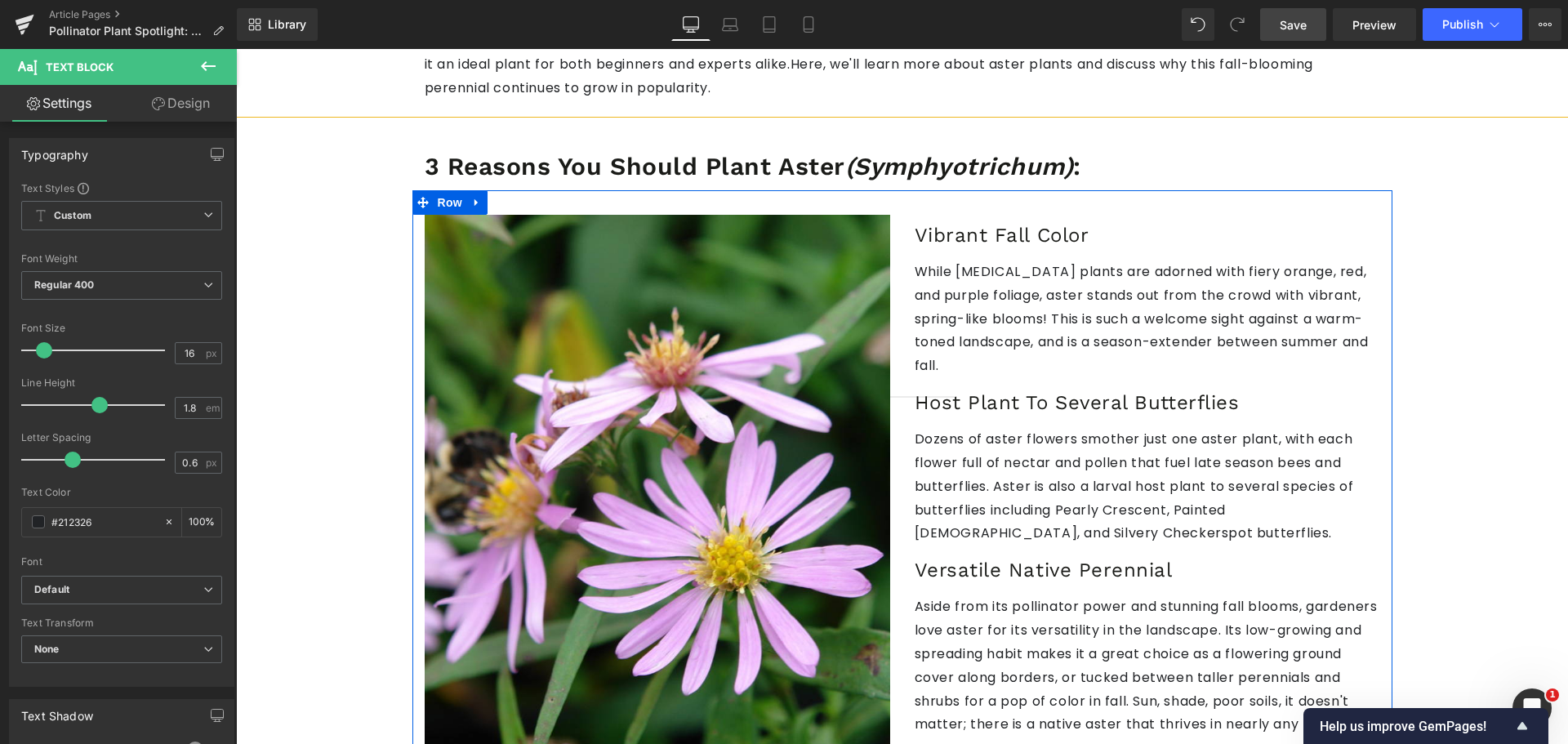
scroll to position [1062, 0]
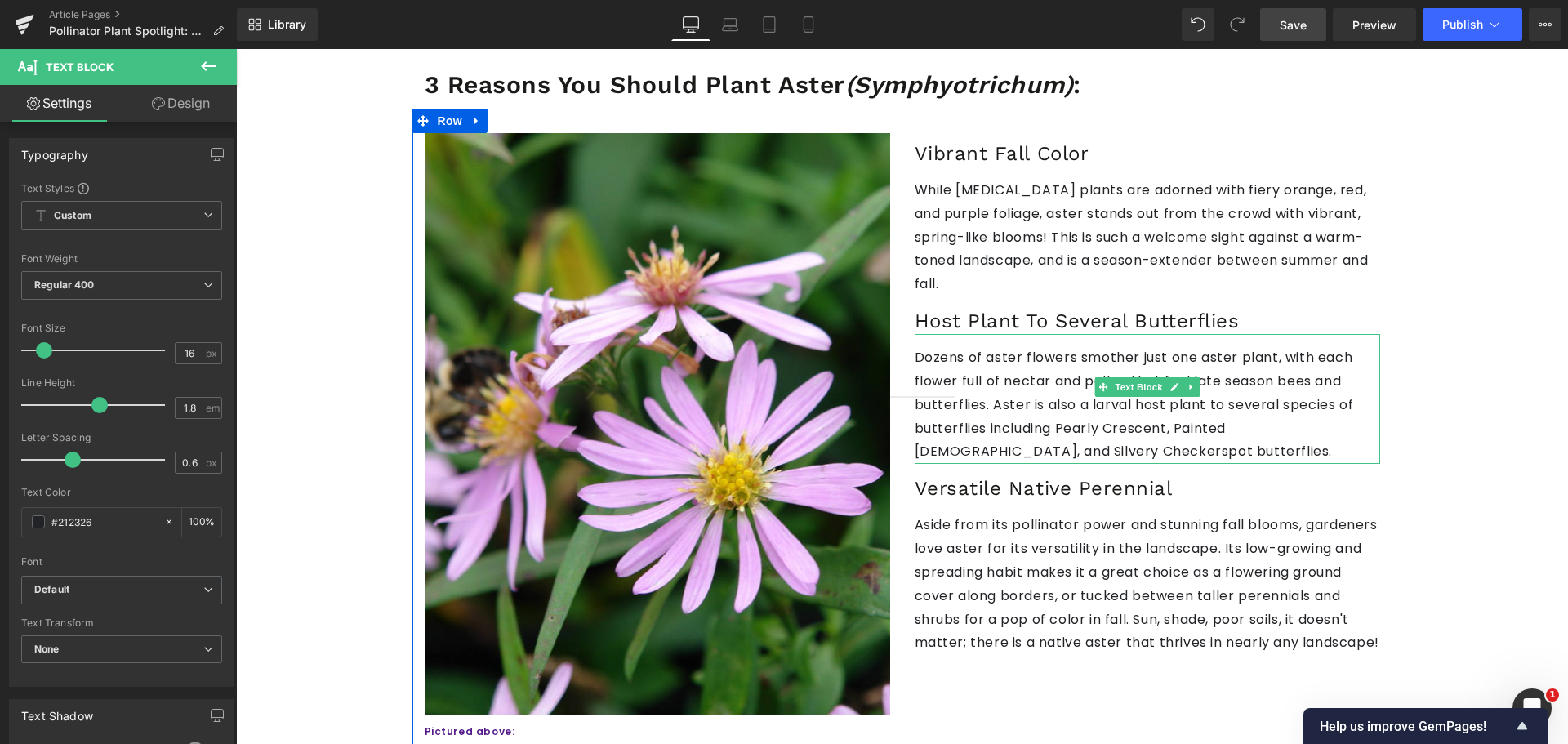
click at [1012, 365] on p "Dozens of aster flowers smother just one aster plant, with each flower full of …" at bounding box center [1147, 405] width 465 height 118
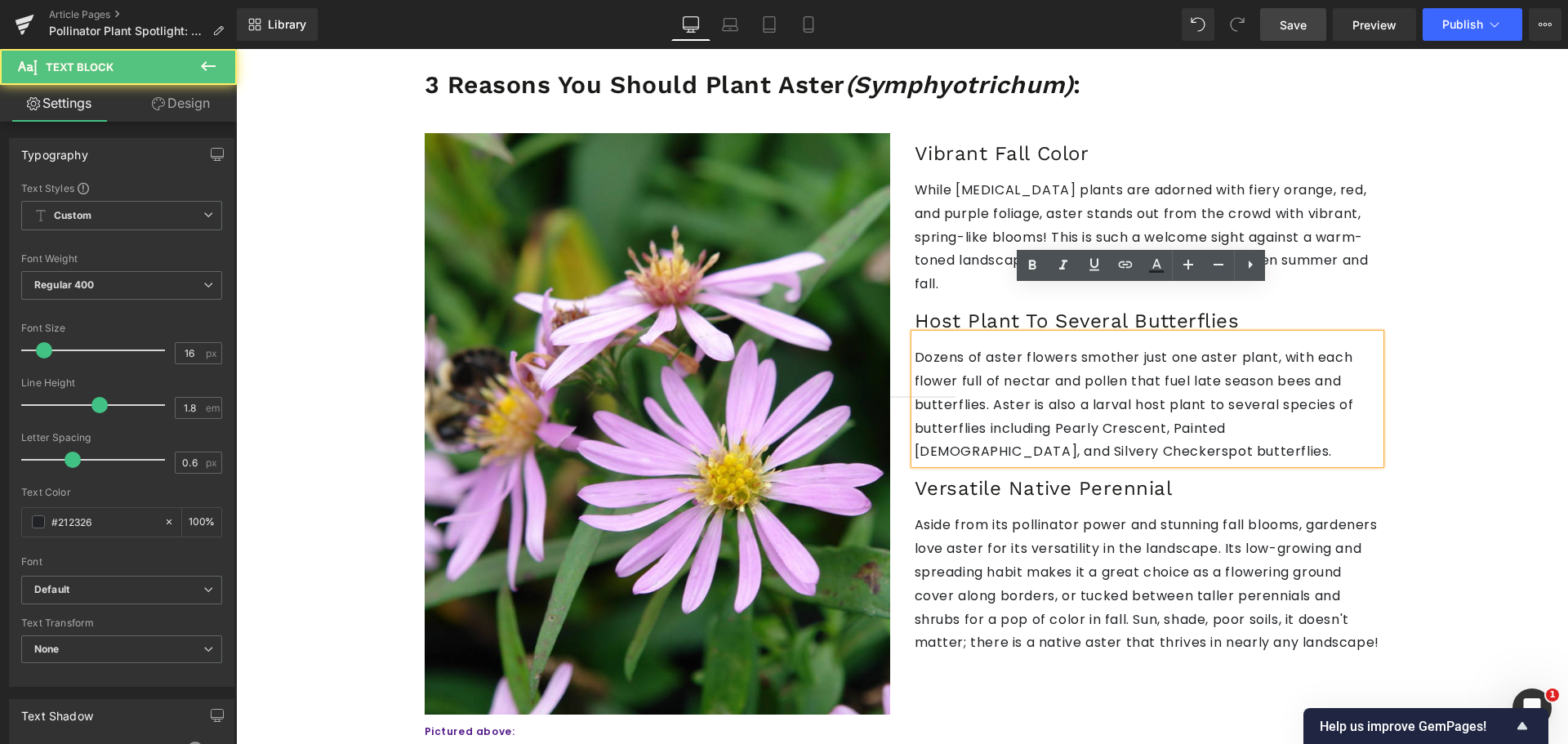
drag, startPoint x: 1096, startPoint y: 306, endPoint x: 1120, endPoint y: 322, distance: 28.8
click at [1096, 346] on p "Dozens of aster flowers smother just one aster plant, with each flower full of …" at bounding box center [1147, 405] width 465 height 118
click at [1344, 346] on p "Dozens of aster flowers smother just one aster plant, with each flower full of …" at bounding box center [1147, 405] width 465 height 118
click at [1333, 346] on p "Dozens of aster flowers smother just one aster plant, with each flower full of …" at bounding box center [1147, 405] width 465 height 118
click at [1320, 381] on p "Dozens of aster flowers smother just one aster plant, with each flower full of …" at bounding box center [1147, 405] width 465 height 118
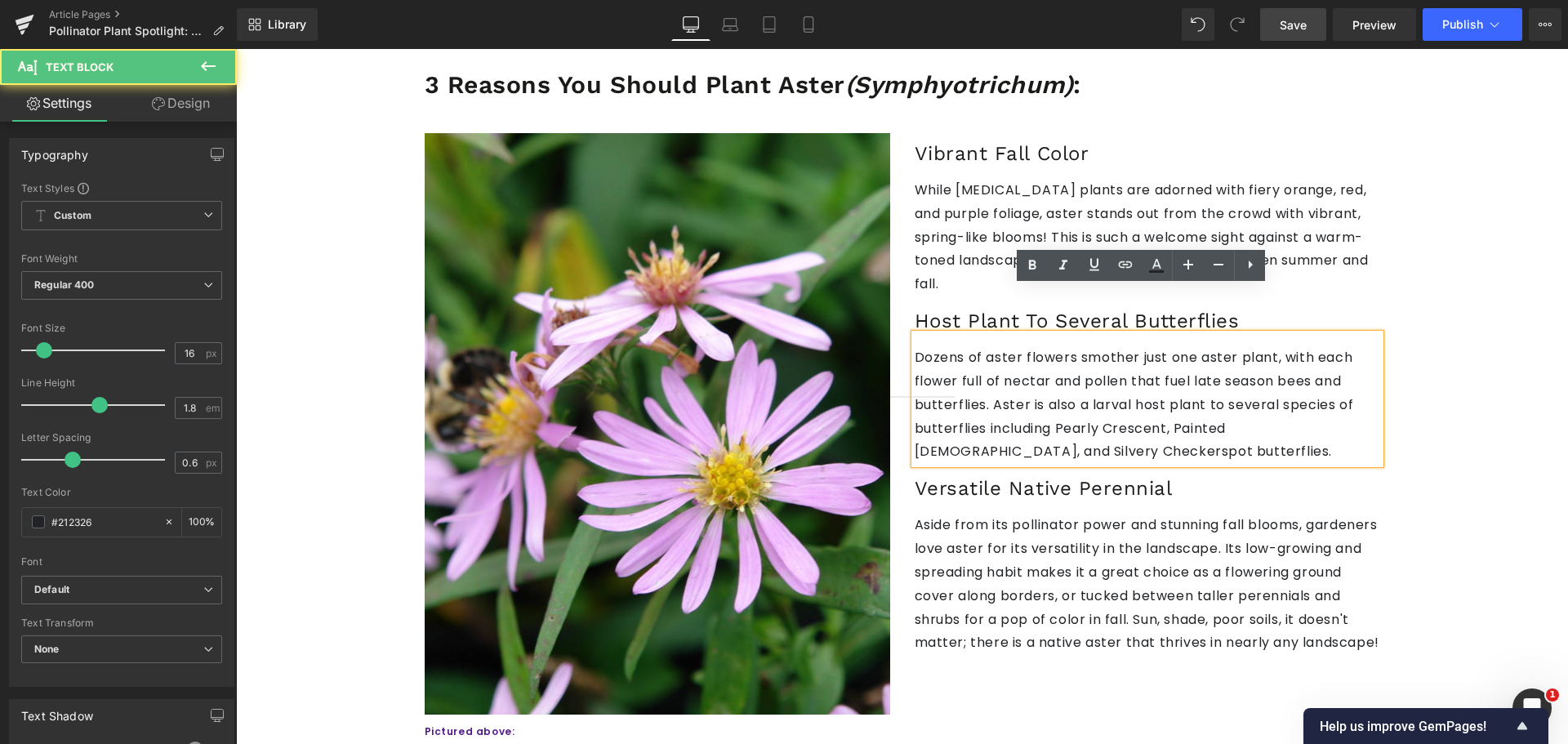
click at [1226, 346] on p "Dozens of aster flowers smother just one aster plant, with each flower full of …" at bounding box center [1147, 405] width 465 height 118
click at [1227, 349] on p "Dozens of aster flowers smother just one aster plant, with each flower full of …" at bounding box center [1147, 405] width 465 height 118
click at [1314, 360] on p "Dozens of aster flowers smother just one aster plant, with each flower full of …" at bounding box center [1147, 405] width 465 height 118
click at [1324, 372] on p "Dozens of aster flowers smother just one aster plant, with each flower full of …" at bounding box center [1147, 405] width 465 height 118
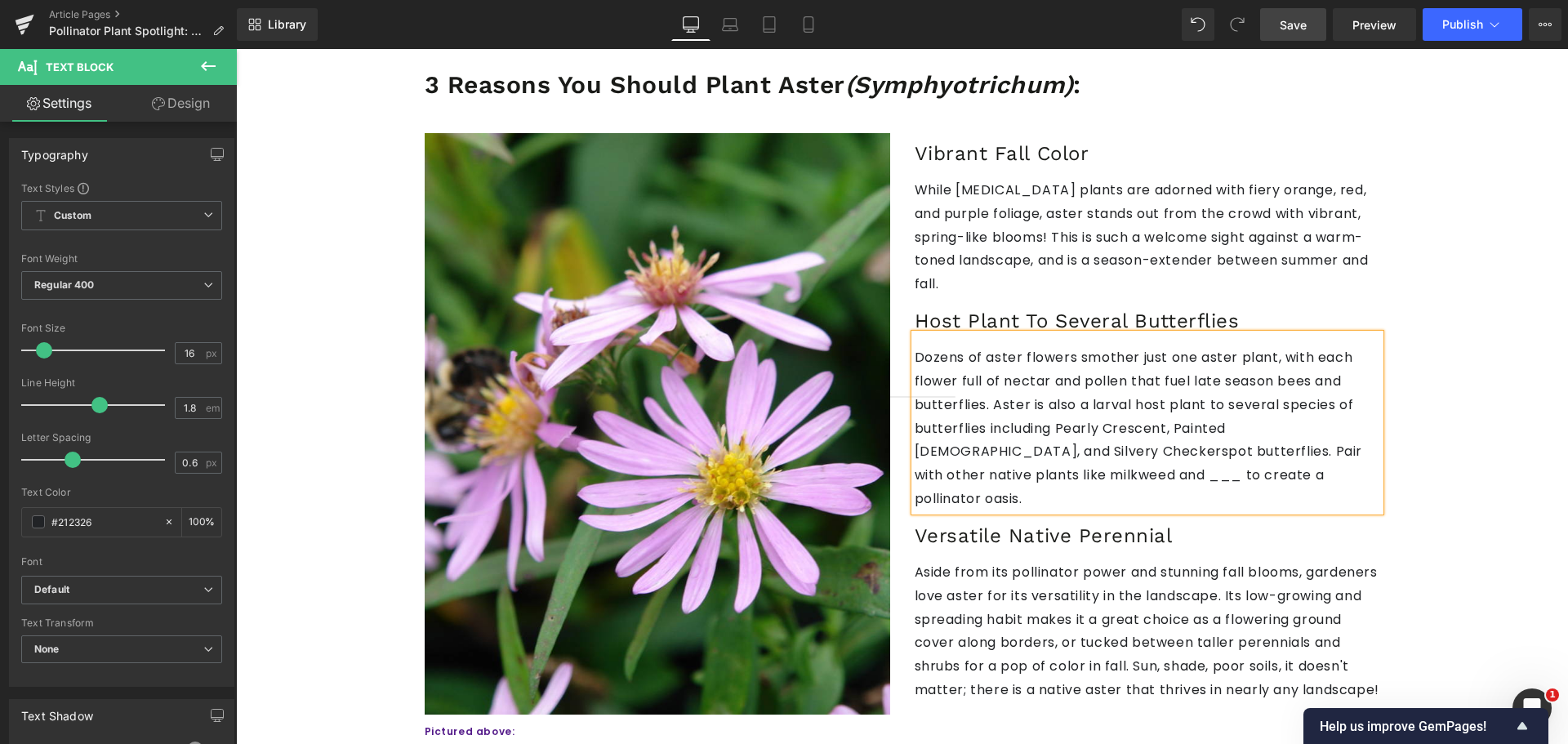
click at [1156, 405] on p "Dozens of aster flowers smother just one aster plant, with each flower full of …" at bounding box center [1147, 429] width 465 height 165
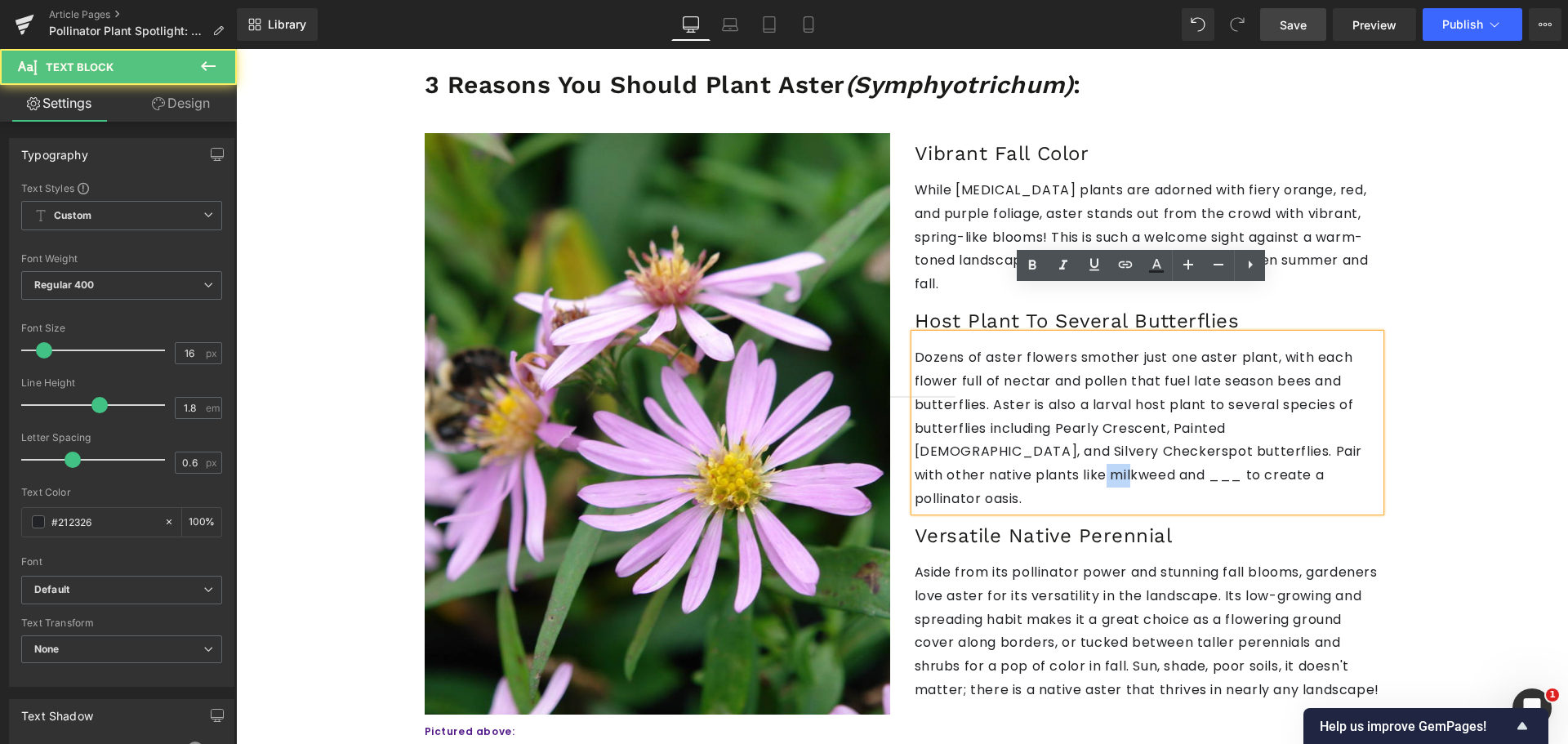
click at [1156, 405] on p "Dozens of aster flowers smother just one aster plant, with each flower full of …" at bounding box center [1147, 429] width 465 height 165
click at [1153, 407] on p "Dozens of aster flowers smother just one aster plant, with each flower full of …" at bounding box center [1147, 429] width 465 height 165
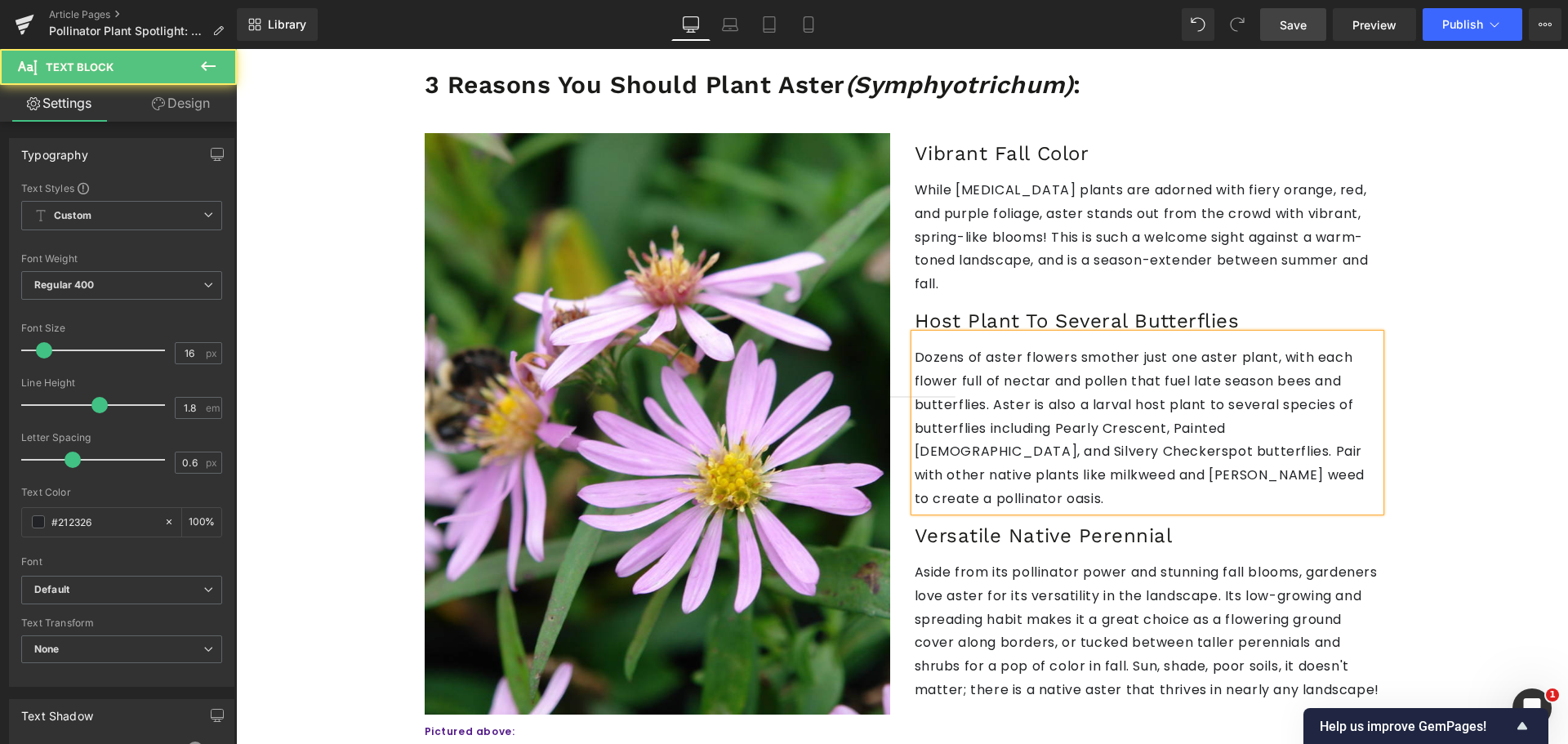
click at [1110, 396] on p "Dozens of aster flowers smother just one aster plant, with each flower full of …" at bounding box center [1147, 429] width 465 height 165
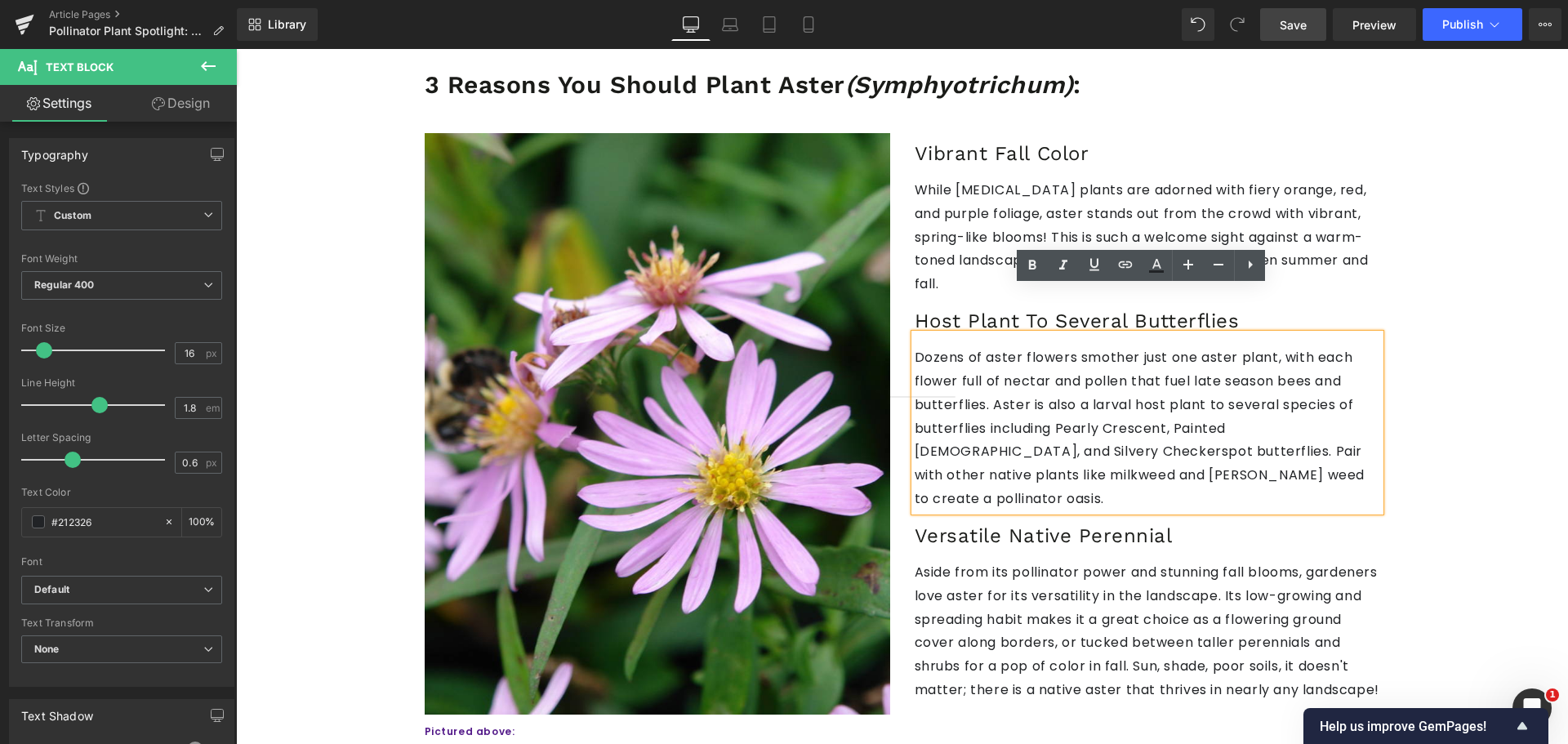
click at [1311, 22] on link "Save" at bounding box center [1293, 25] width 66 height 33
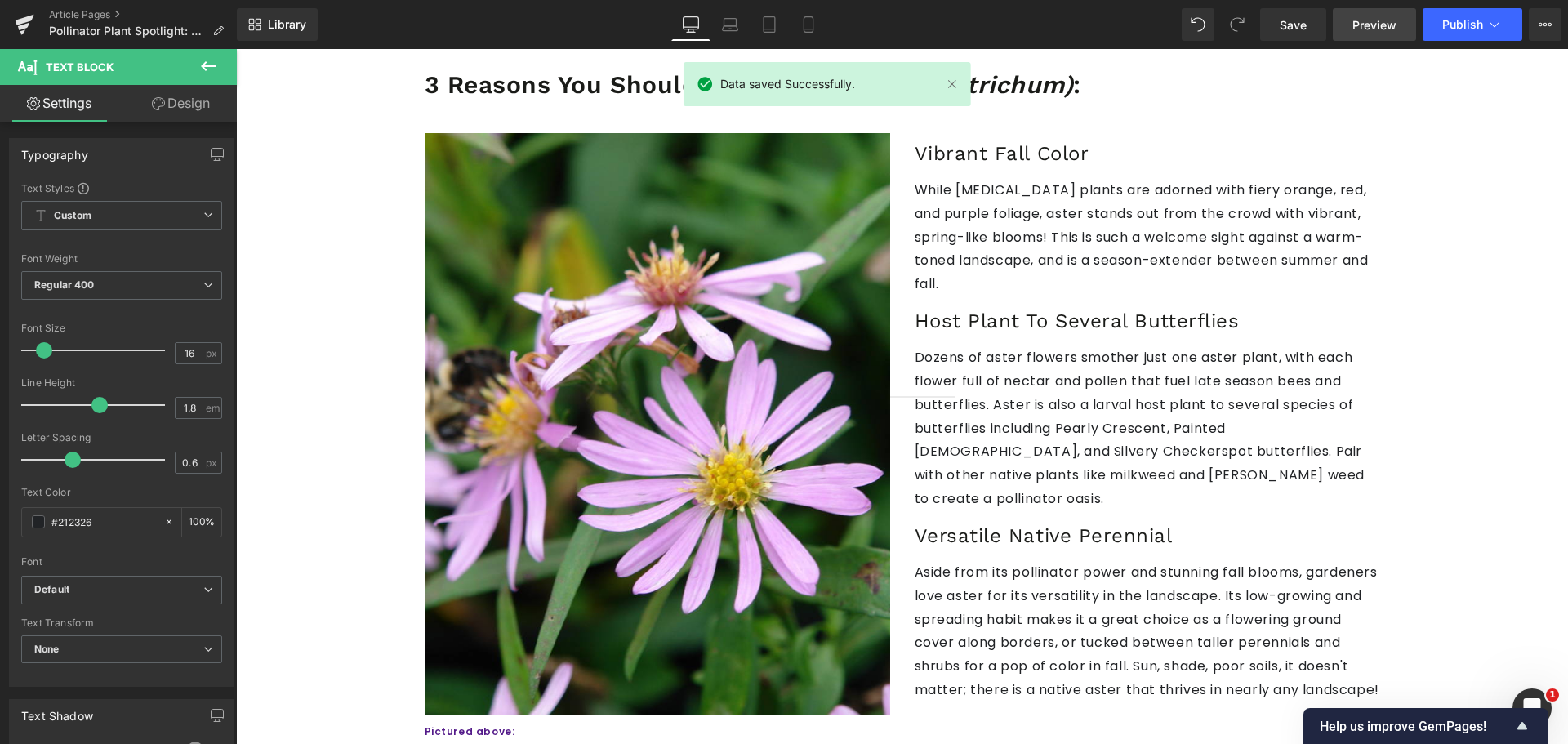
click at [1385, 11] on link "Preview" at bounding box center [1374, 25] width 83 height 33
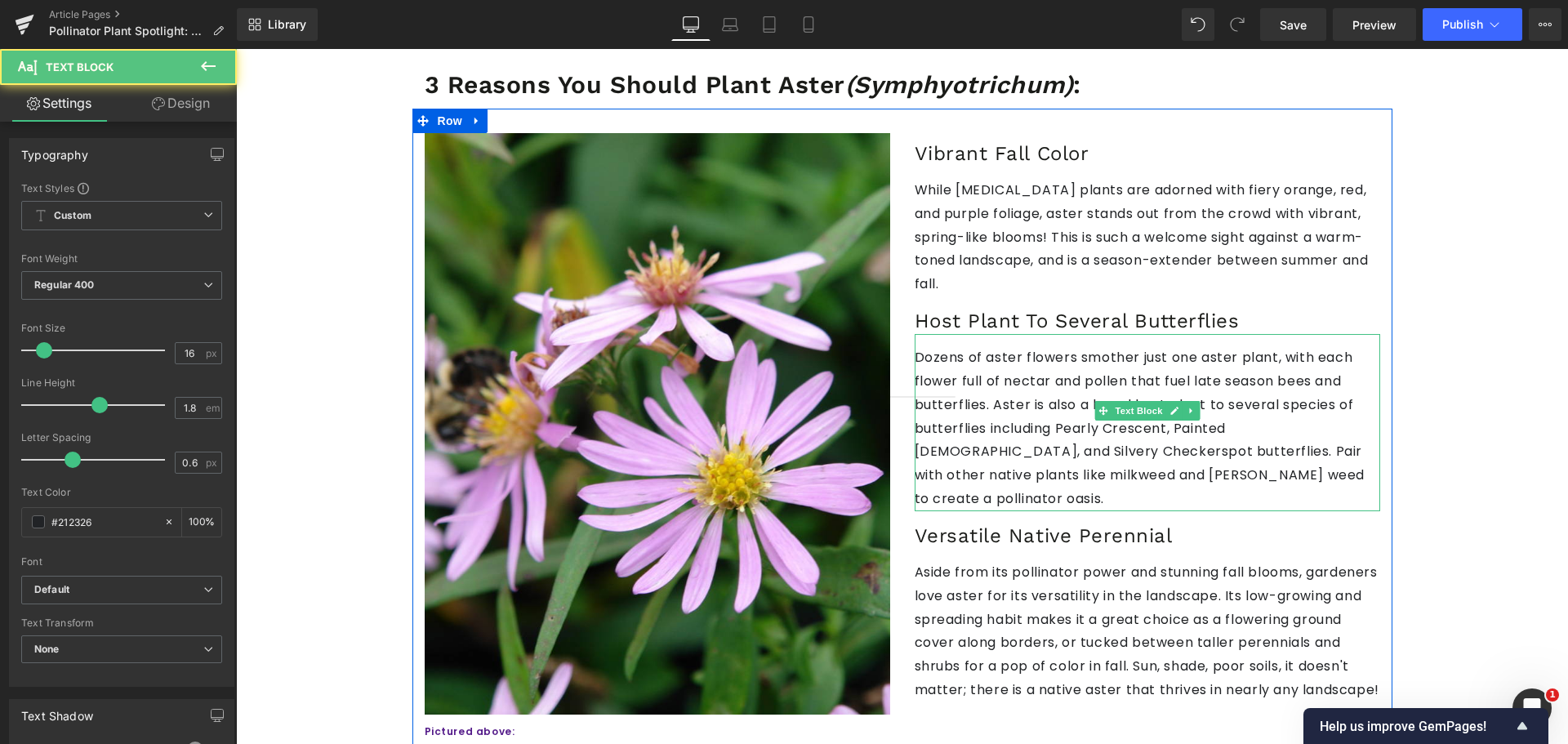
click at [1024, 346] on p "Dozens of aster flowers smother just one aster plant, with each flower full of …" at bounding box center [1147, 429] width 465 height 165
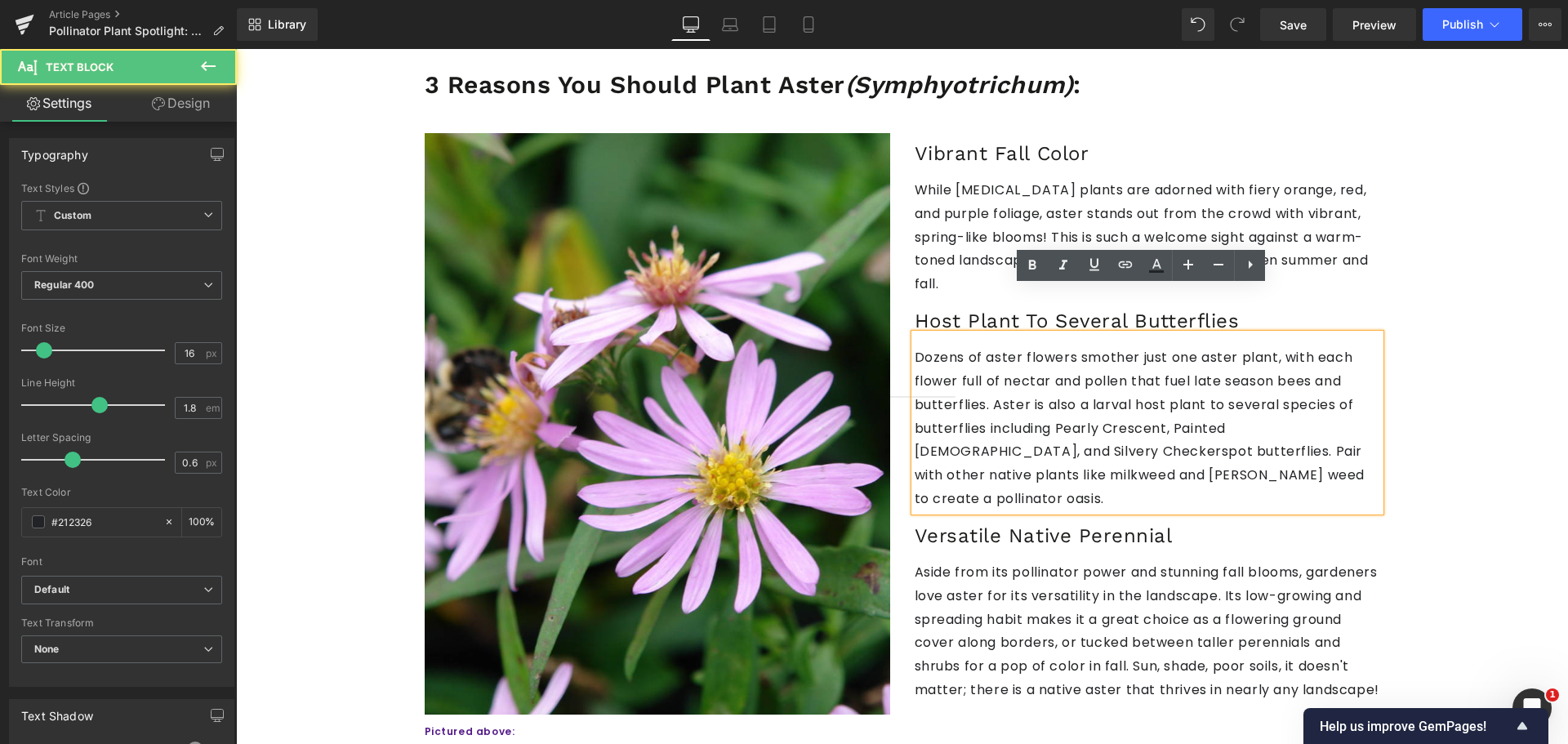
click at [954, 346] on p "Dozens of aster flowers smother just one aster plant, with each flower full of …" at bounding box center [1147, 429] width 465 height 165
click at [1068, 346] on p "Hundreds of aster flowers smother just one aster plant, with each flower full o…" at bounding box center [1147, 429] width 465 height 165
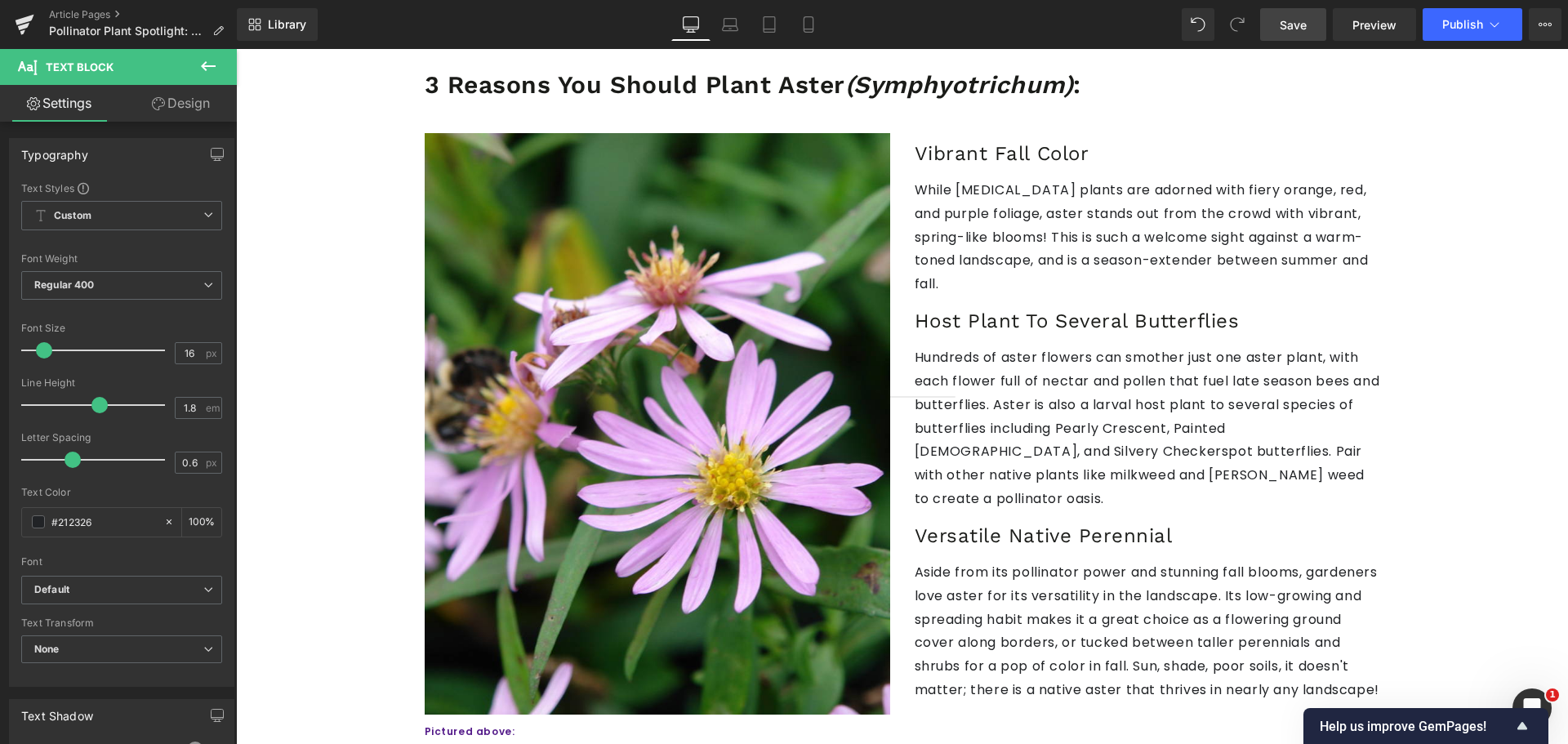
click at [1280, 30] on span "Save" at bounding box center [1292, 25] width 27 height 17
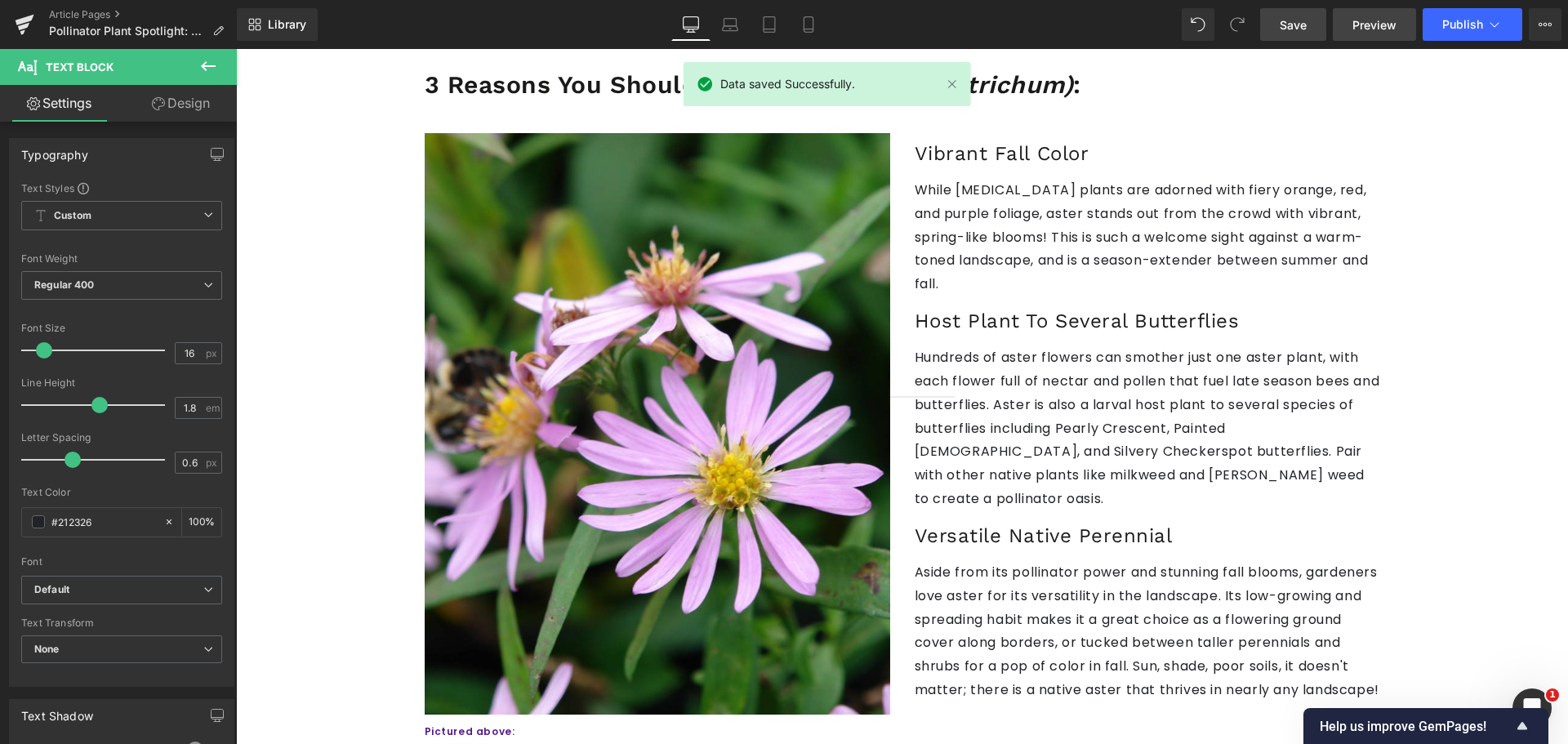
click at [1398, 28] on link "Preview" at bounding box center [1374, 25] width 83 height 33
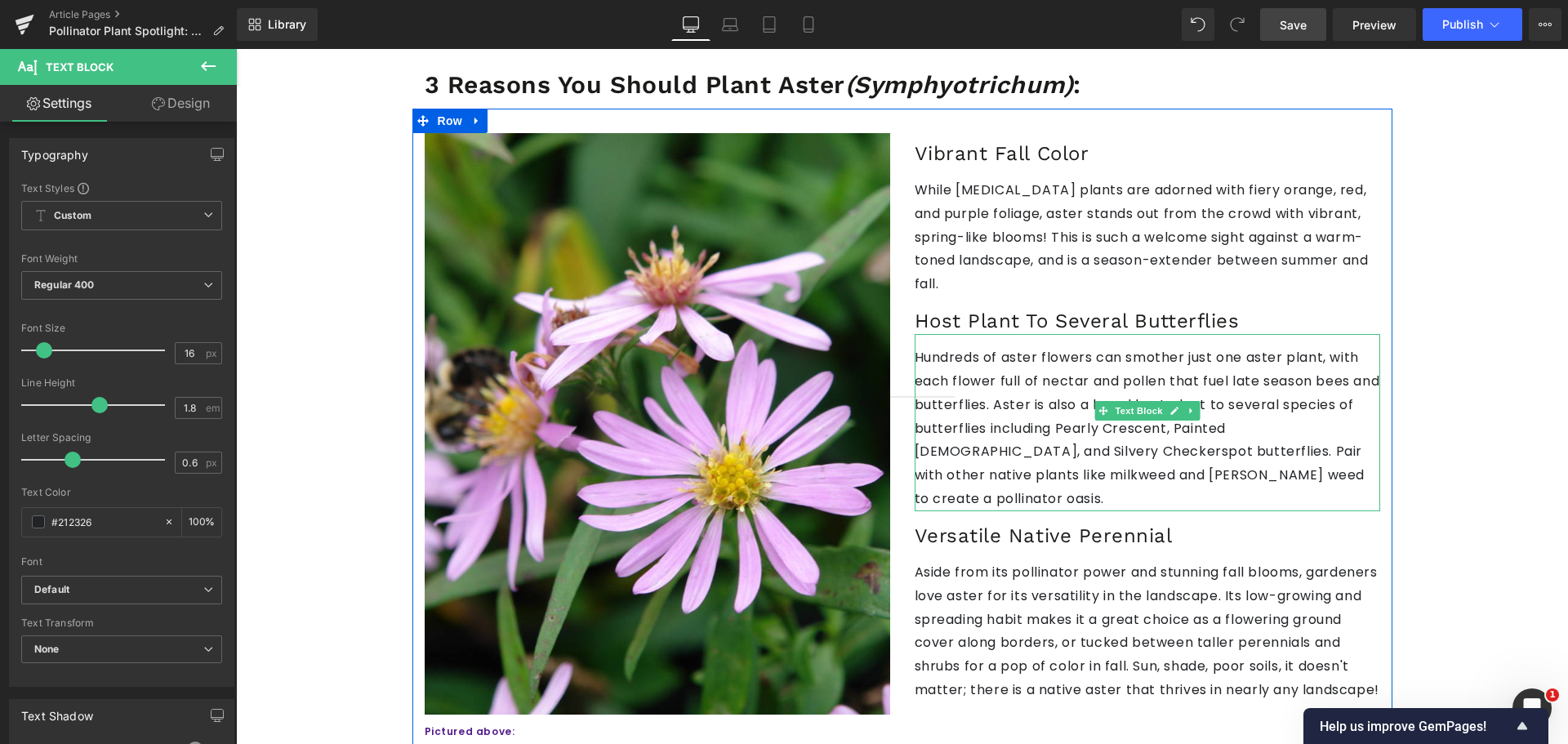
click at [975, 346] on p "Hundreds of aster flowers can smother just one aster plant, with each flower fu…" at bounding box center [1147, 429] width 465 height 165
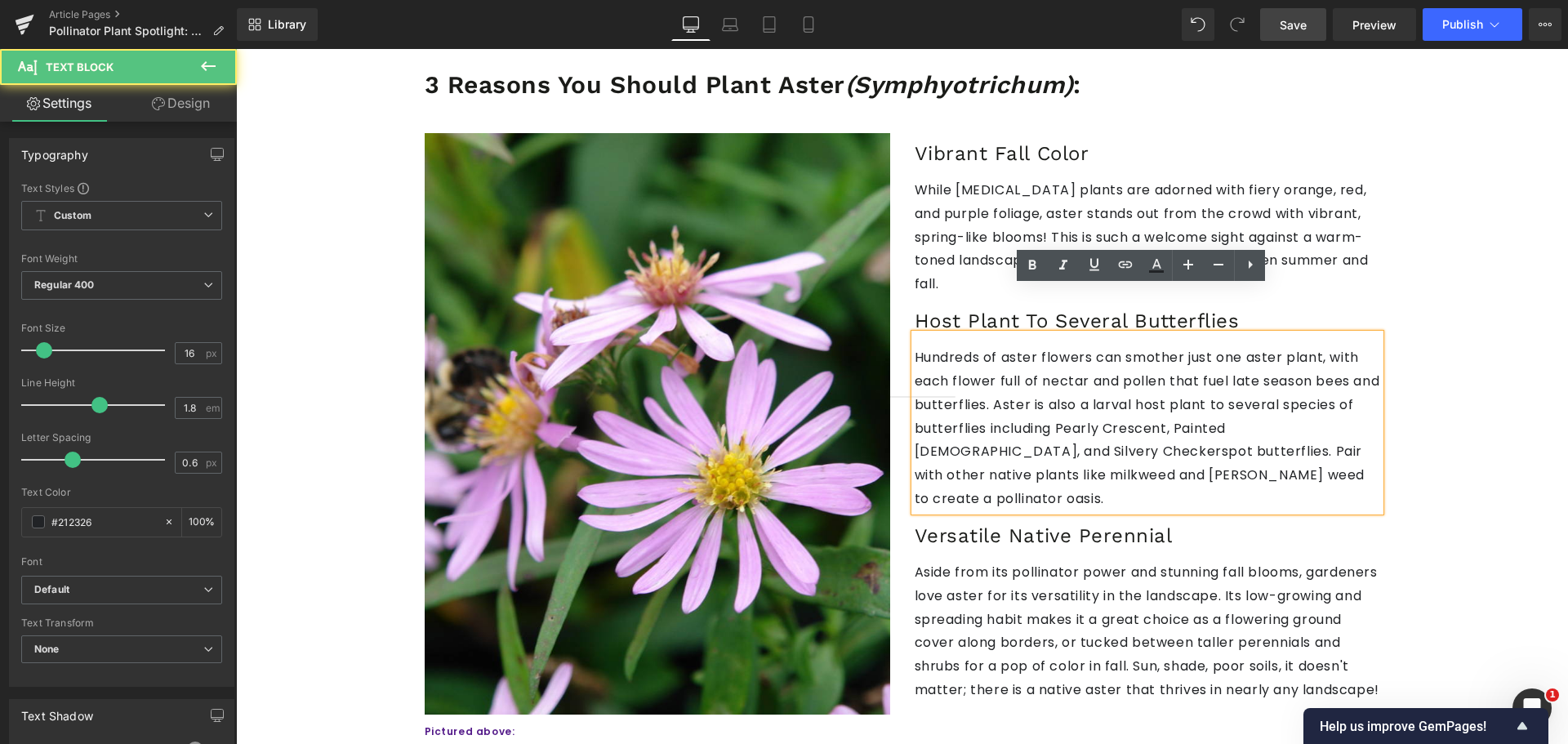
click at [975, 346] on p "Hundreds of aster flowers can smother just one aster plant, with each flower fu…" at bounding box center [1147, 429] width 465 height 165
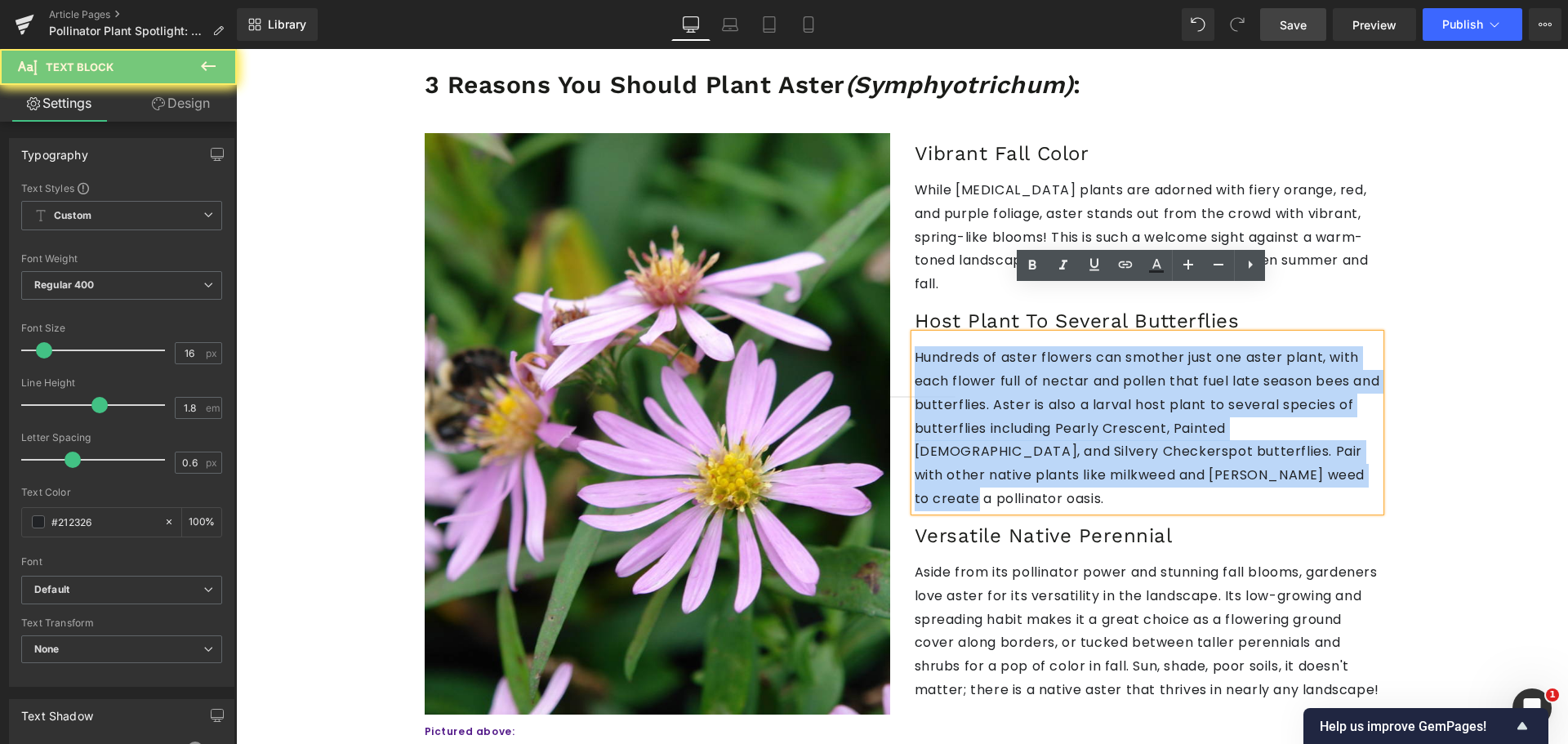
click at [975, 346] on p "Hundreds of aster flowers can smother just one aster plant, with each flower fu…" at bounding box center [1147, 429] width 465 height 165
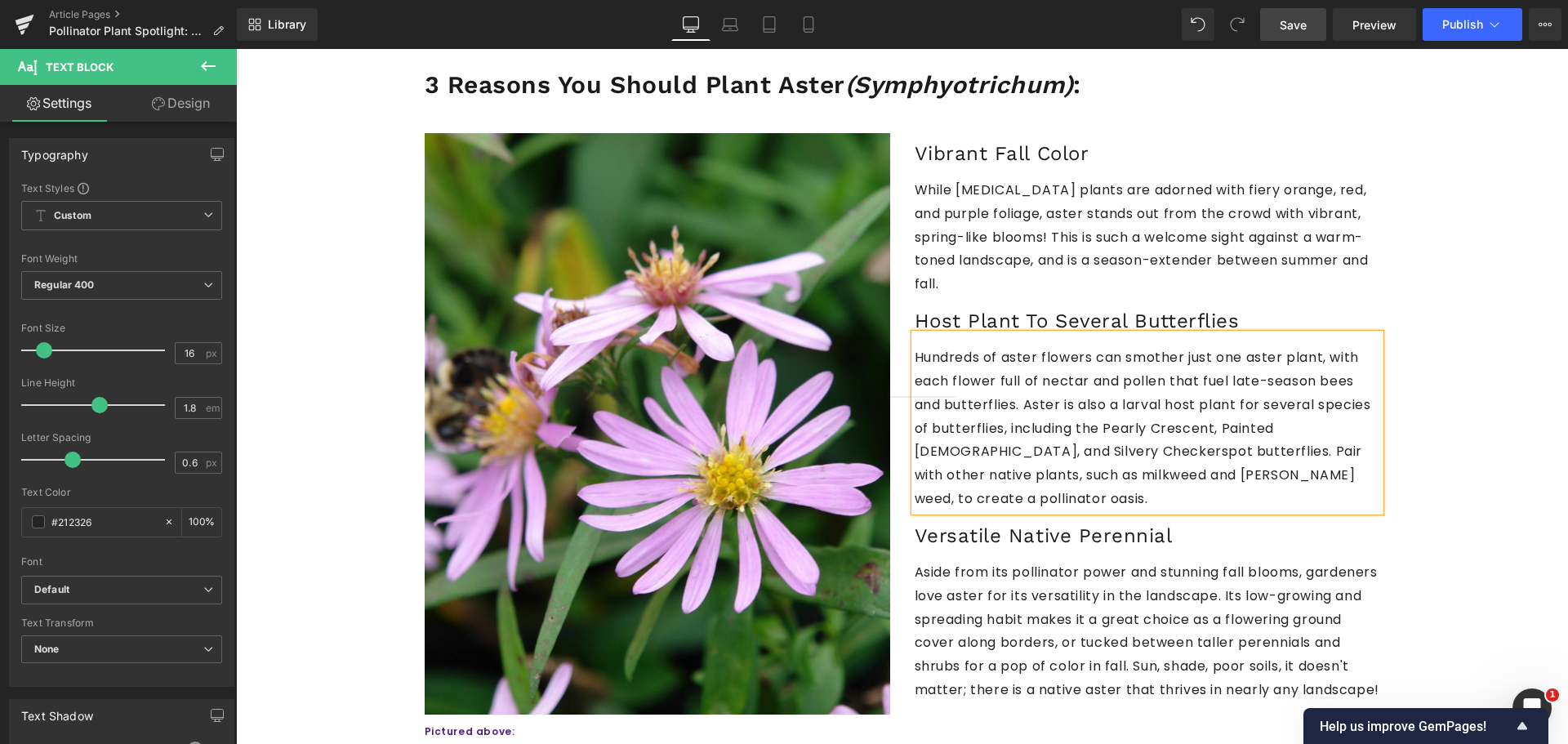
click at [1278, 38] on link "Save" at bounding box center [1293, 25] width 66 height 33
click at [1300, 26] on span "Save" at bounding box center [1292, 25] width 27 height 17
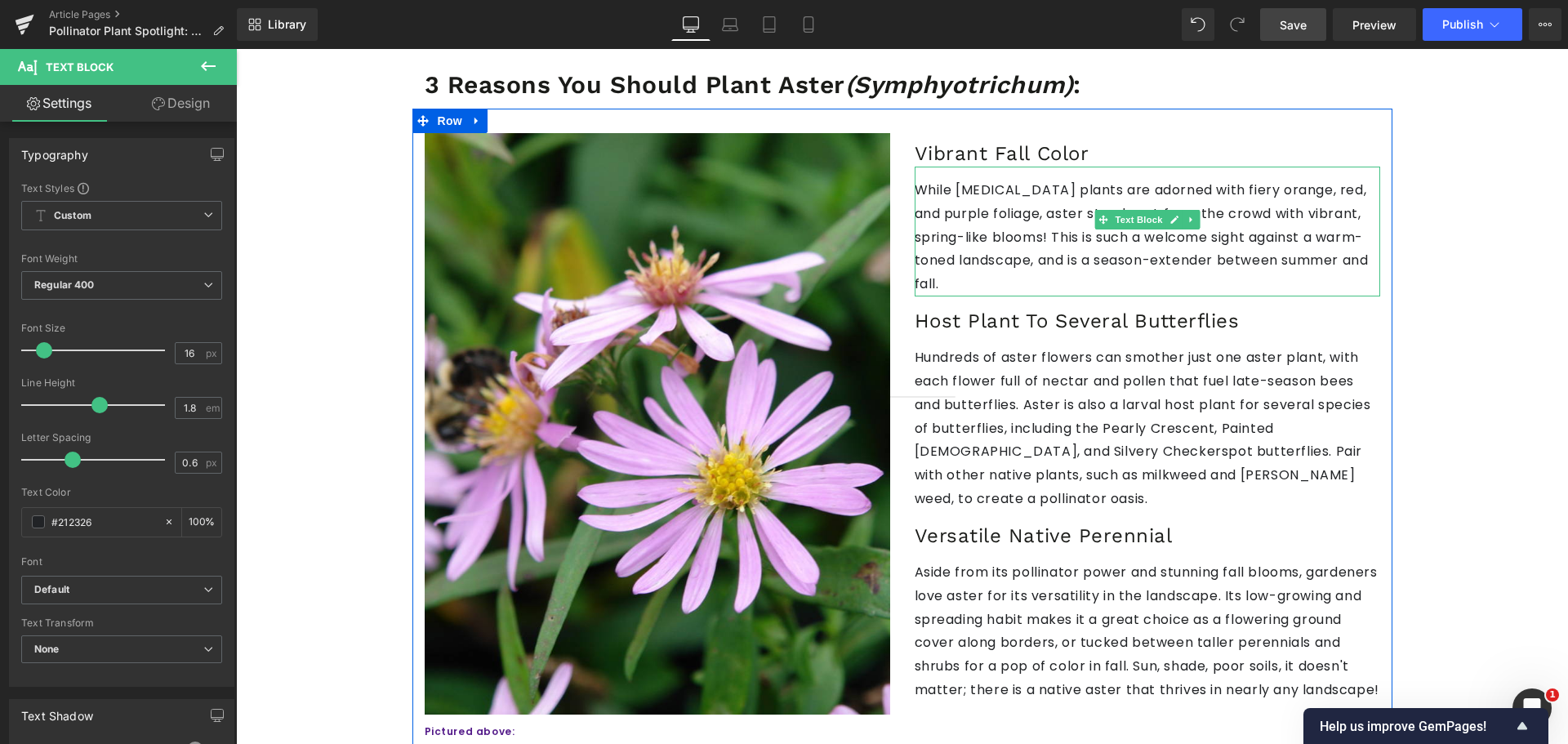
click at [1354, 195] on p "While [MEDICAL_DATA] plants are adorned with fiery orange, red, and purple foli…" at bounding box center [1147, 237] width 465 height 118
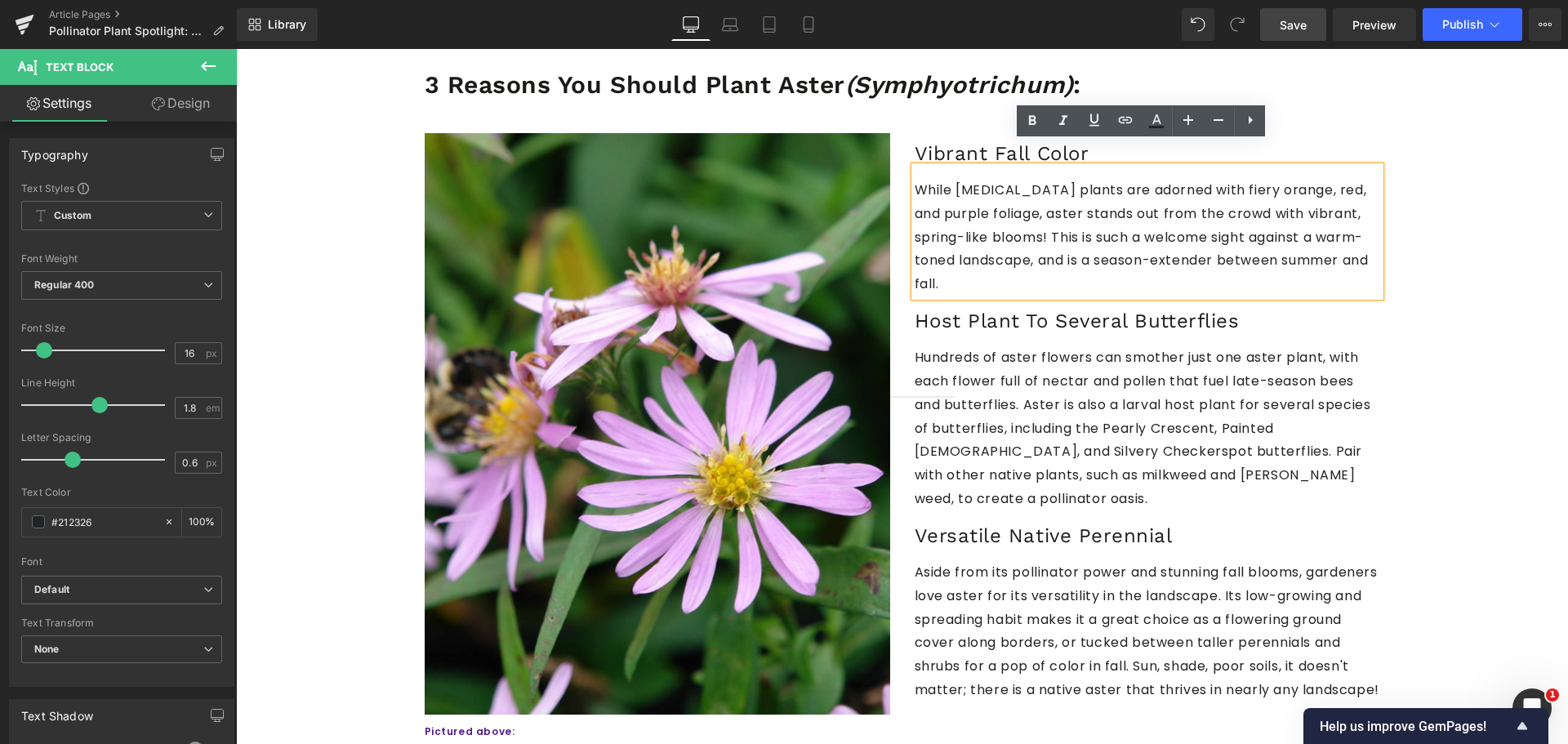
click at [1253, 189] on p "While [MEDICAL_DATA] plants are adorned with fiery orange, red, and purple foli…" at bounding box center [1147, 237] width 465 height 118
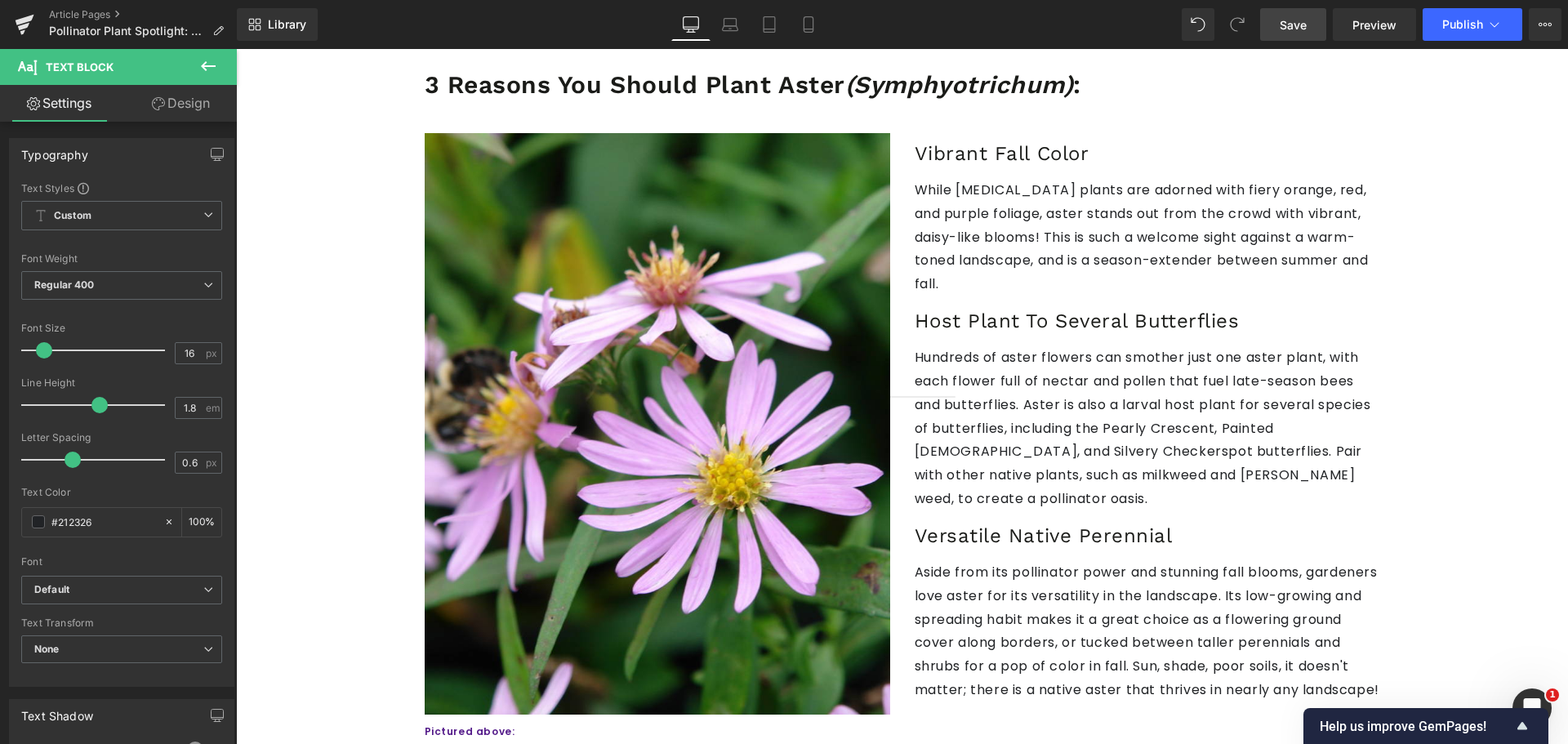
drag, startPoint x: 1282, startPoint y: 23, endPoint x: 872, endPoint y: 473, distance: 608.8
click at [1282, 23] on span "Save" at bounding box center [1292, 25] width 27 height 17
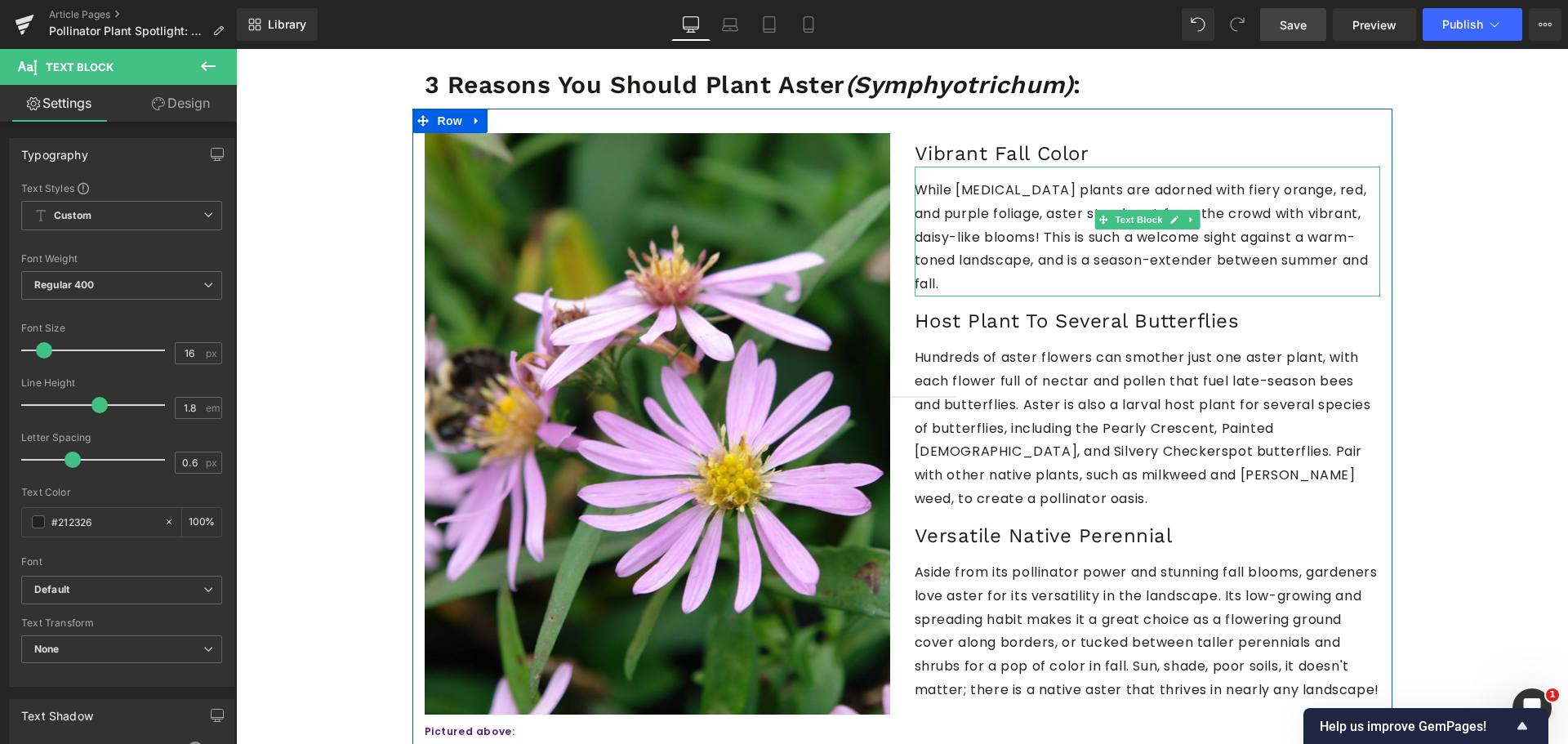
click at [1356, 190] on p "While [MEDICAL_DATA] plants are adorned with fiery orange, red, and purple foli…" at bounding box center [1147, 237] width 465 height 118
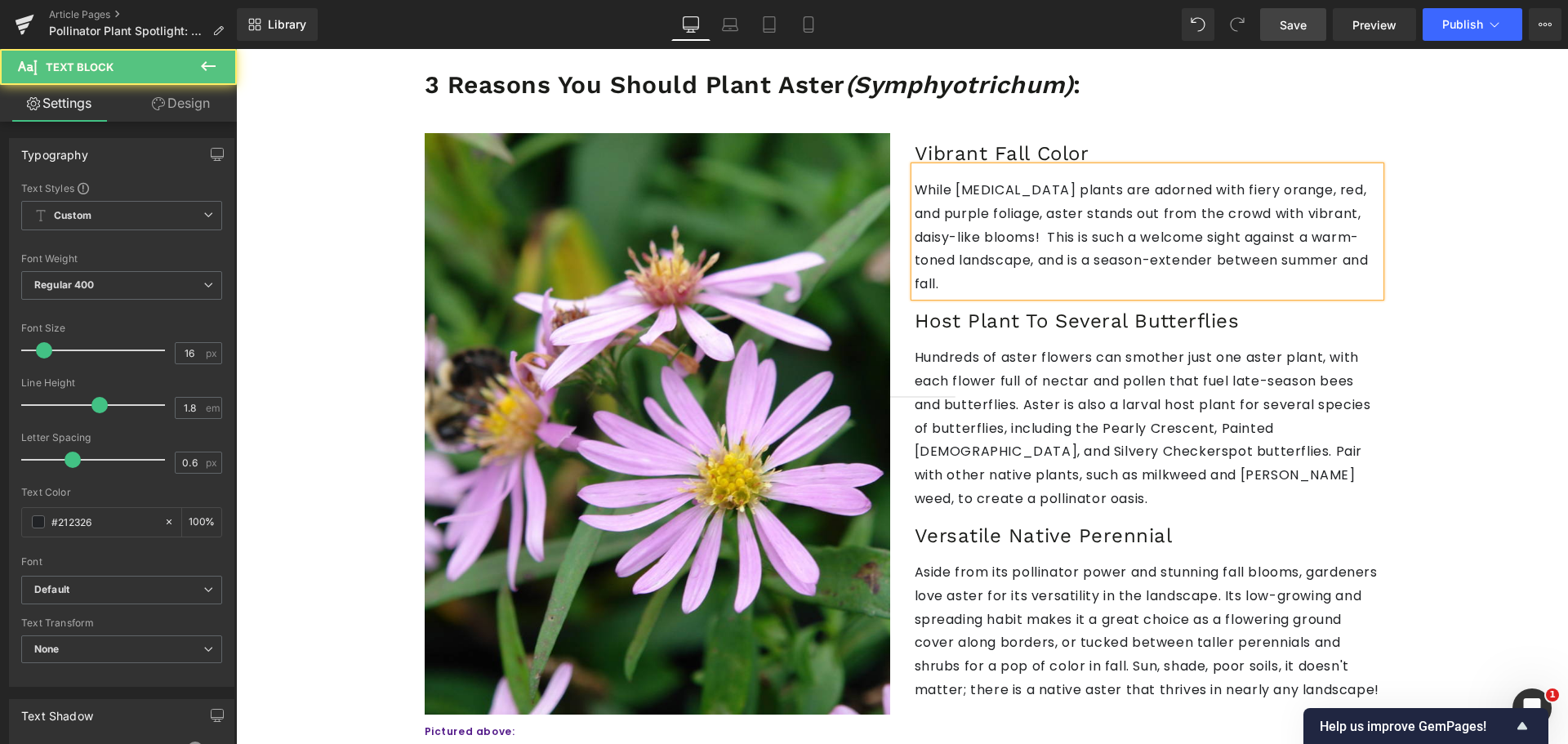
click at [914, 219] on div "While [MEDICAL_DATA] plants are adorned with fiery orange, red, and purple foli…" at bounding box center [1147, 231] width 465 height 130
click at [914, 218] on p "While [MEDICAL_DATA] plants are adorned with fiery orange, red, and purple foli…" at bounding box center [1147, 237] width 465 height 118
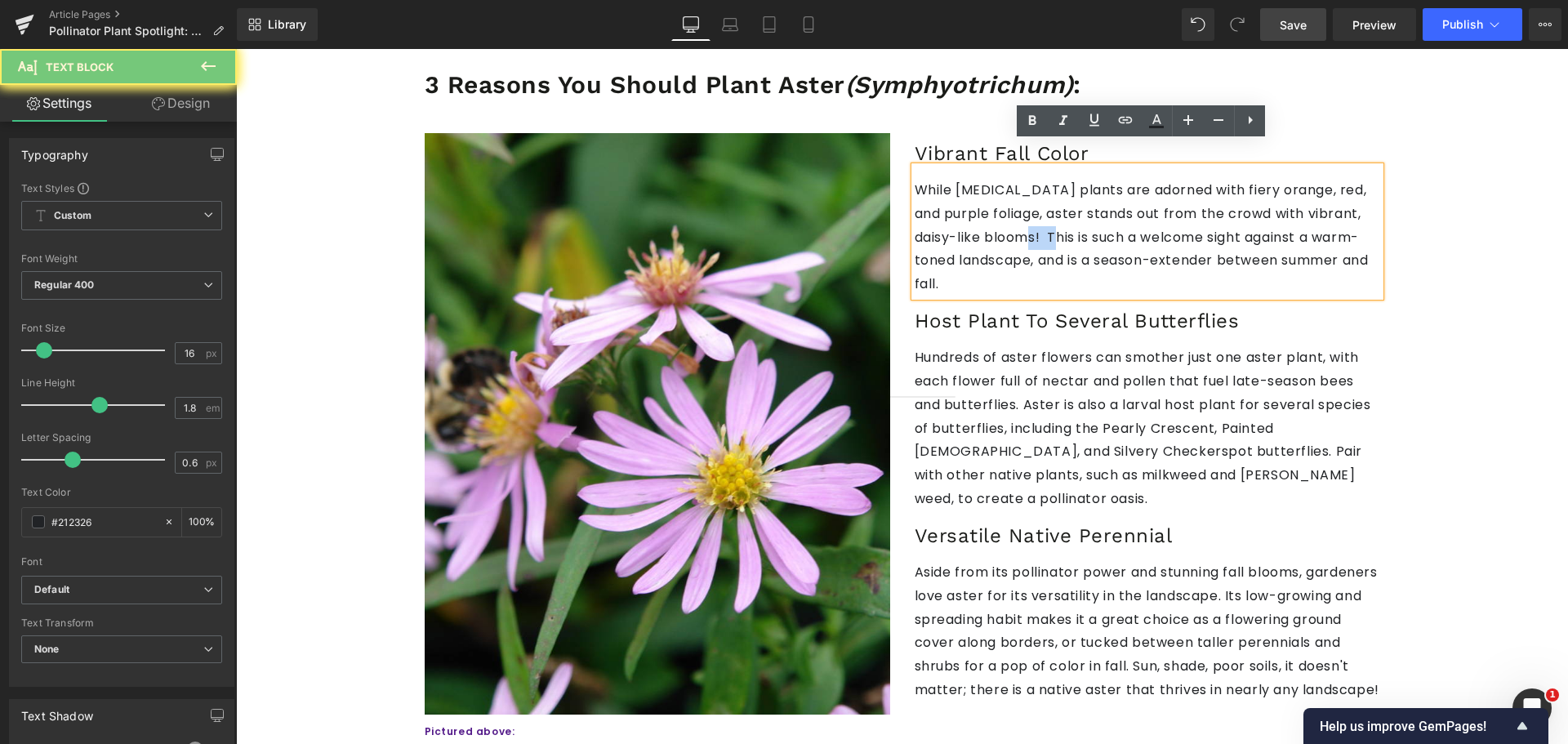
click at [914, 218] on p "While [MEDICAL_DATA] plants are adorned with fiery orange, red, and purple foli…" at bounding box center [1147, 237] width 465 height 118
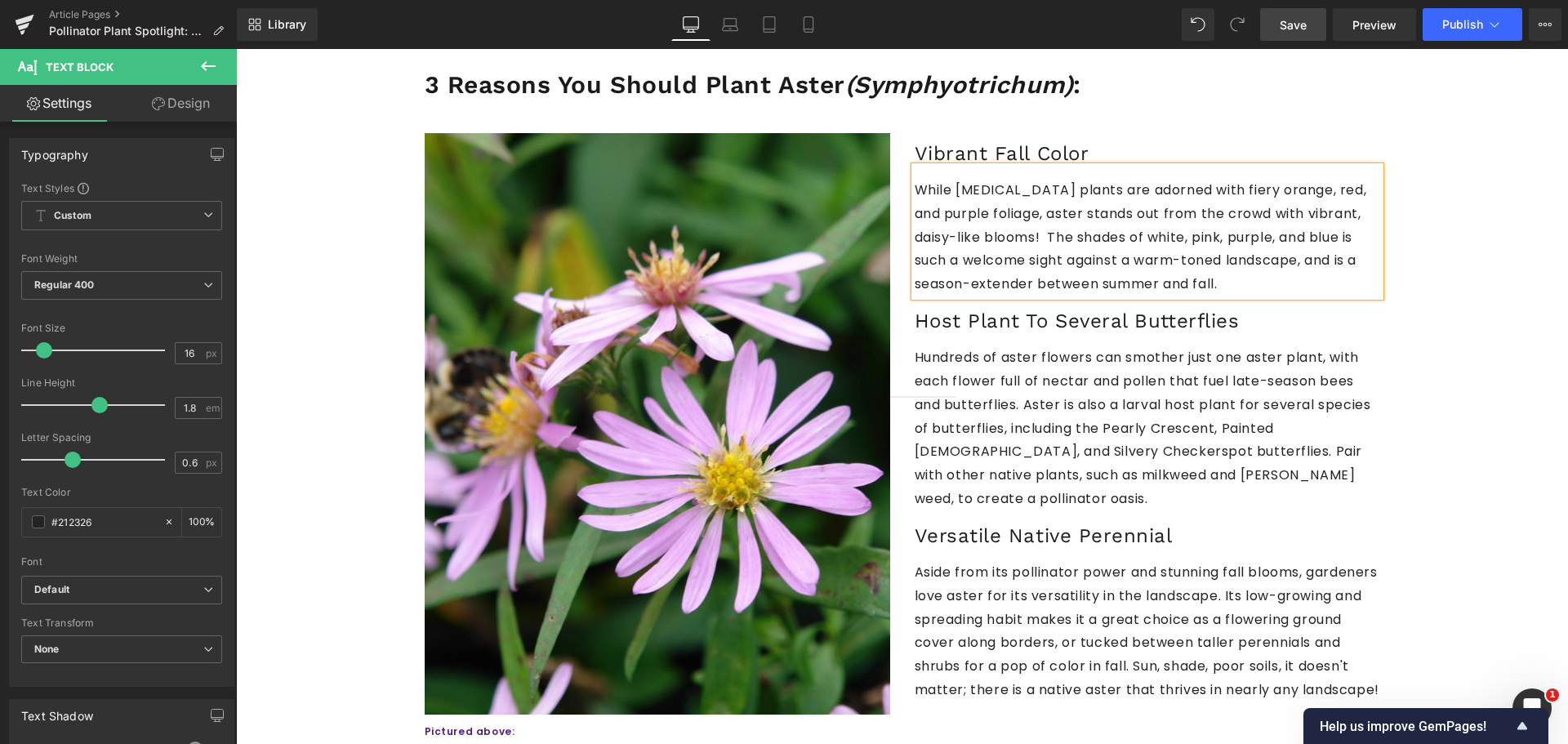
click at [1186, 212] on p "While [MEDICAL_DATA] plants are adorned with fiery orange, red, and purple foli…" at bounding box center [1147, 237] width 465 height 118
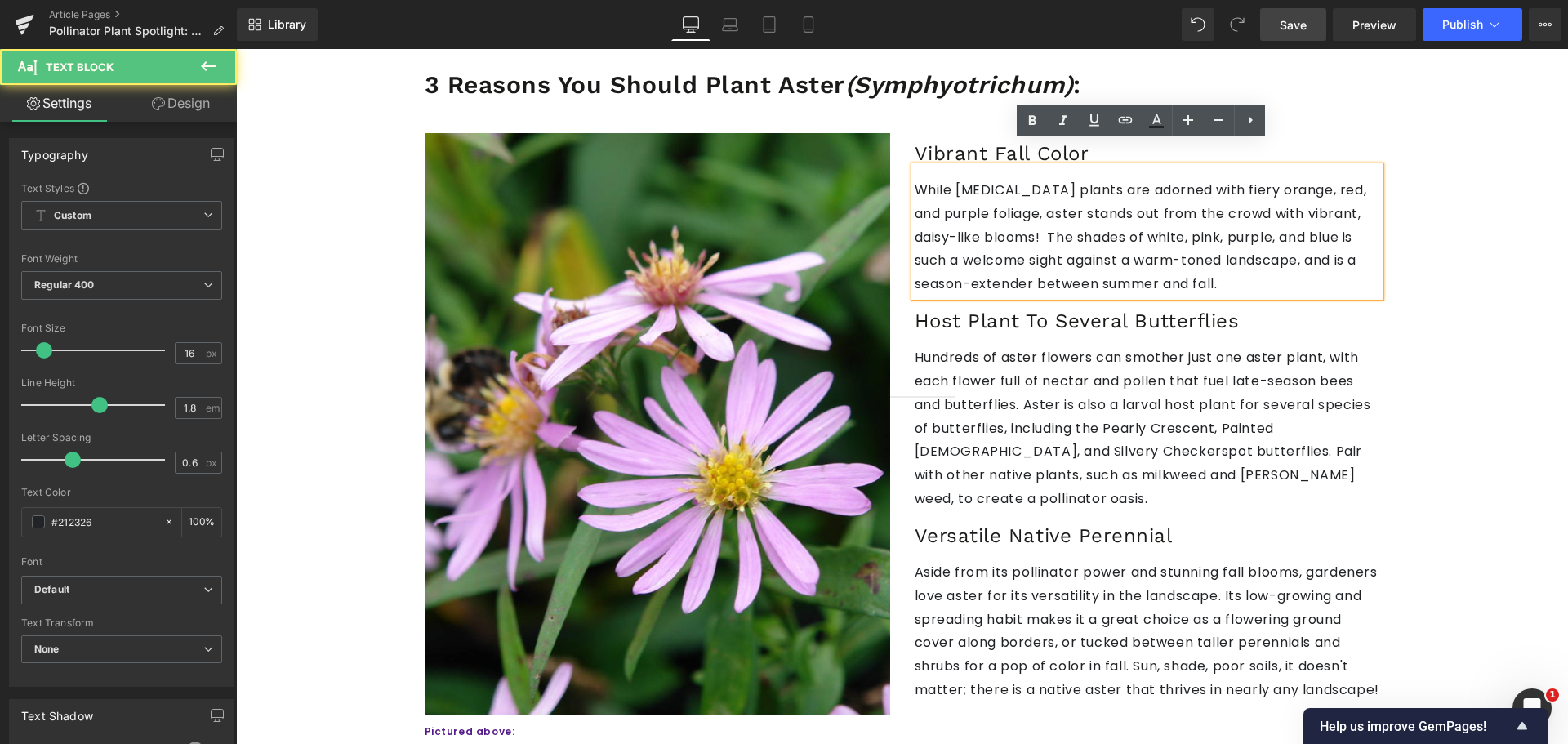
click at [1186, 212] on p "While [MEDICAL_DATA] plants are adorned with fiery orange, red, and purple foli…" at bounding box center [1147, 237] width 465 height 118
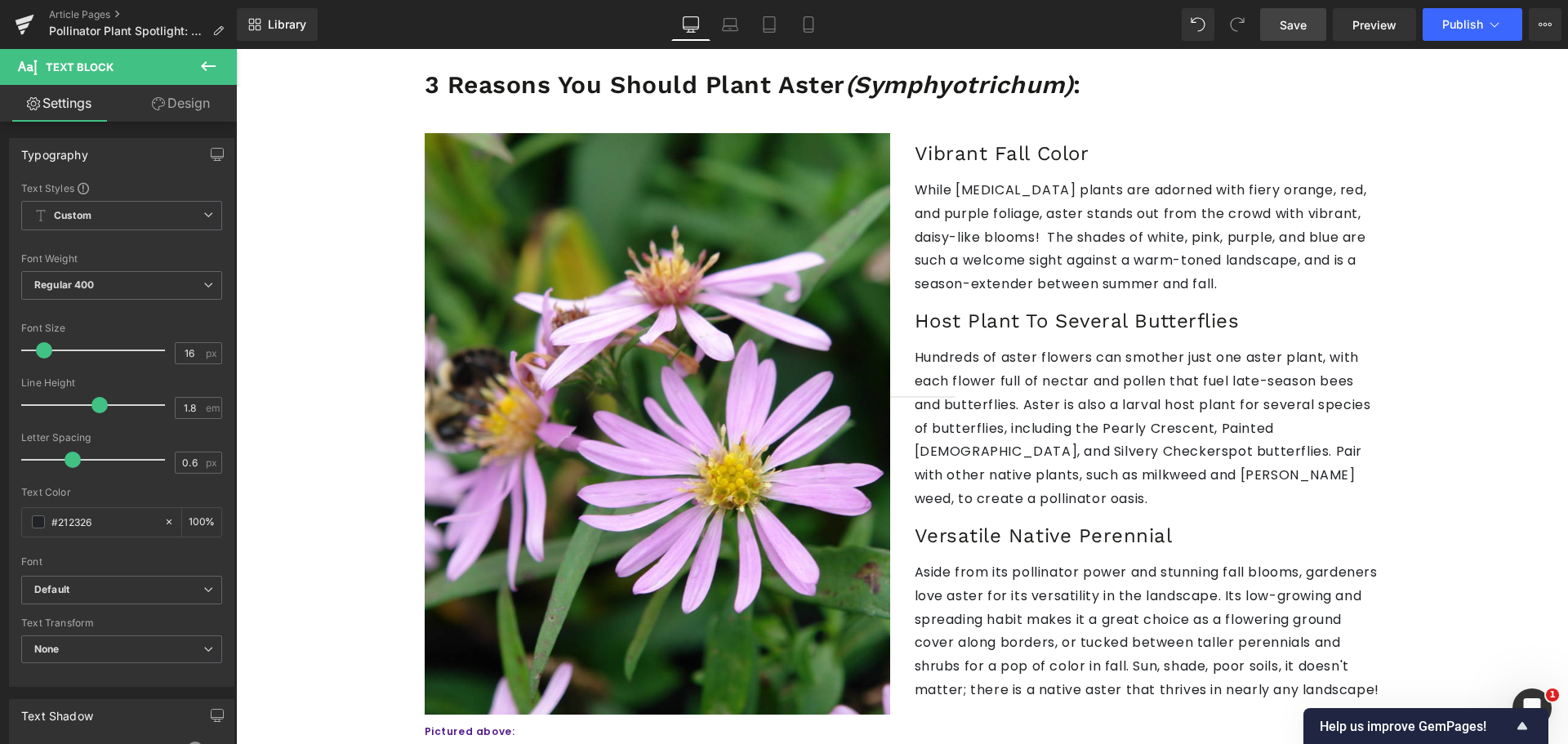
click at [1308, 18] on link "Save" at bounding box center [1293, 25] width 66 height 33
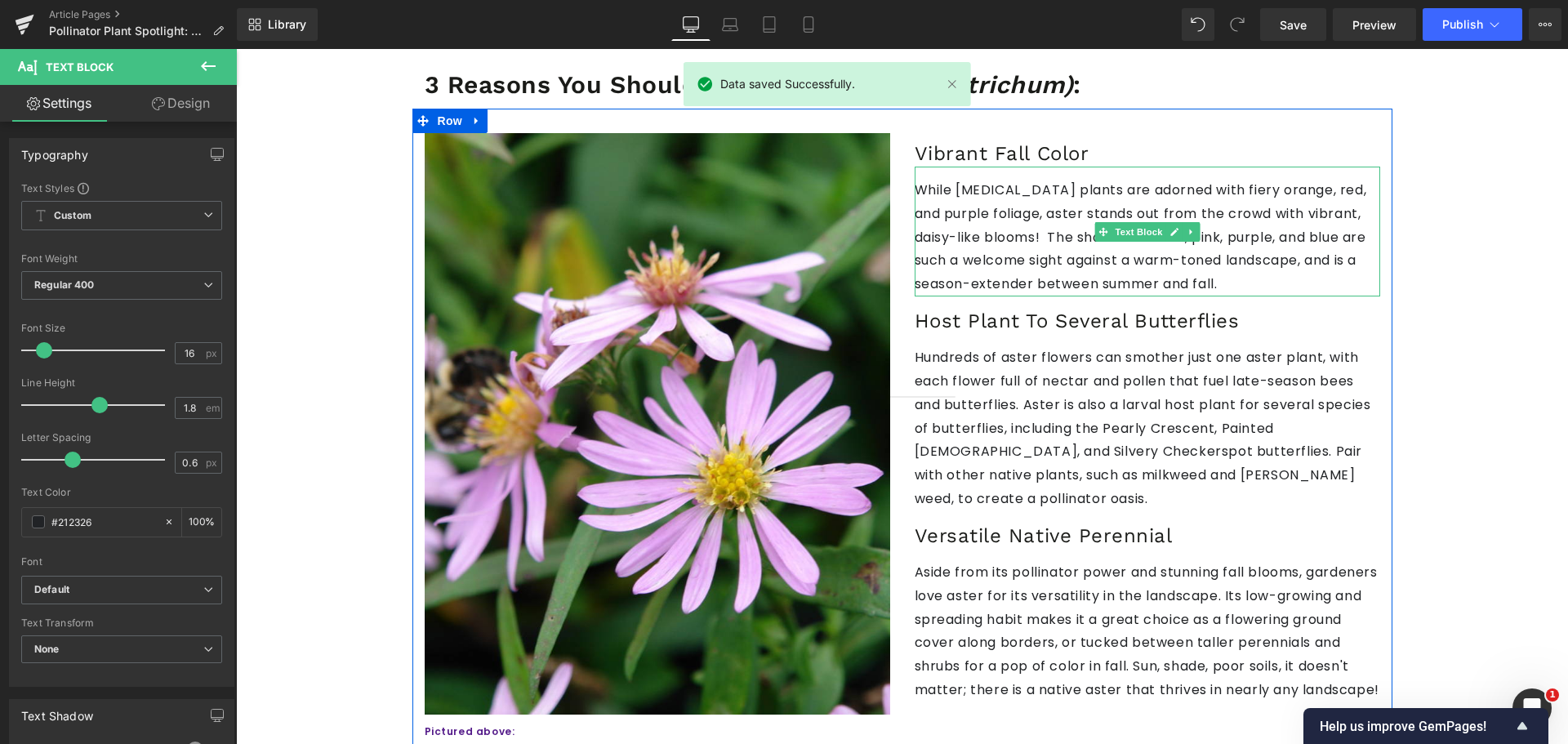
click at [1129, 249] on p "While [MEDICAL_DATA] plants are adorned with fiery orange, red, and purple foli…" at bounding box center [1147, 237] width 465 height 118
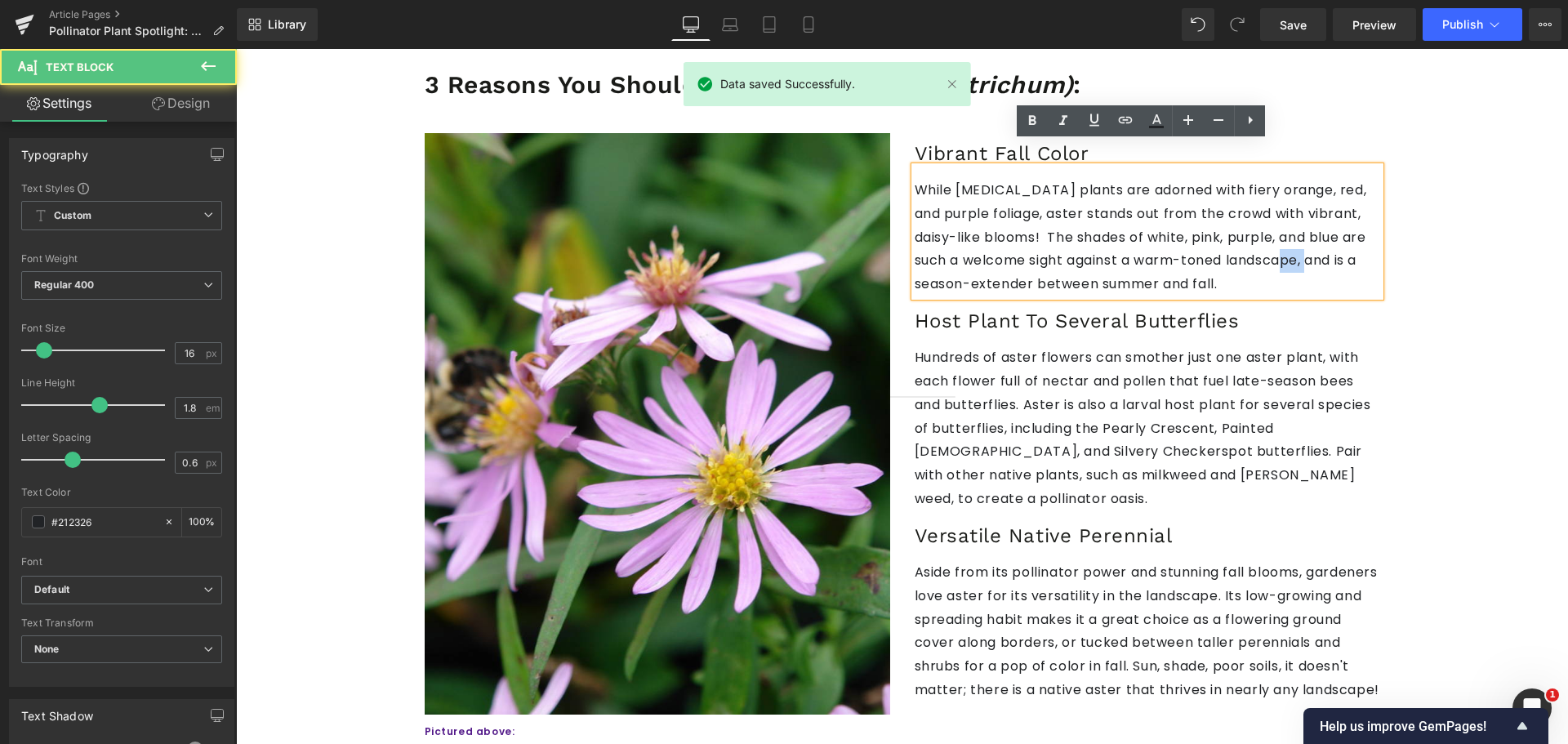
click at [1129, 249] on p "While [MEDICAL_DATA] plants are adorned with fiery orange, red, and purple foli…" at bounding box center [1147, 237] width 465 height 118
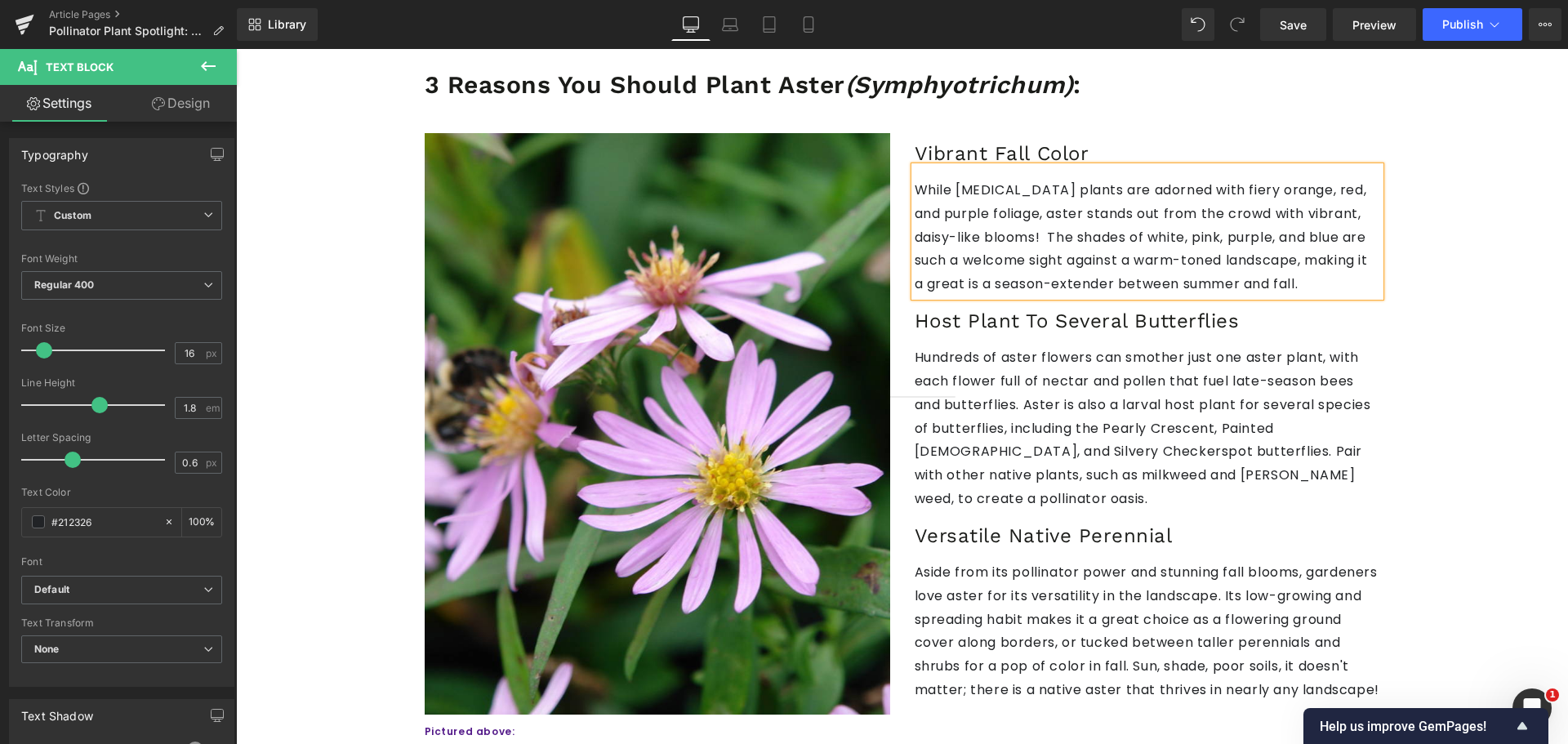
click at [1250, 235] on p "While [MEDICAL_DATA] plants are adorned with fiery orange, red, and purple foli…" at bounding box center [1147, 237] width 465 height 118
click at [1295, 34] on link "Save" at bounding box center [1293, 25] width 66 height 33
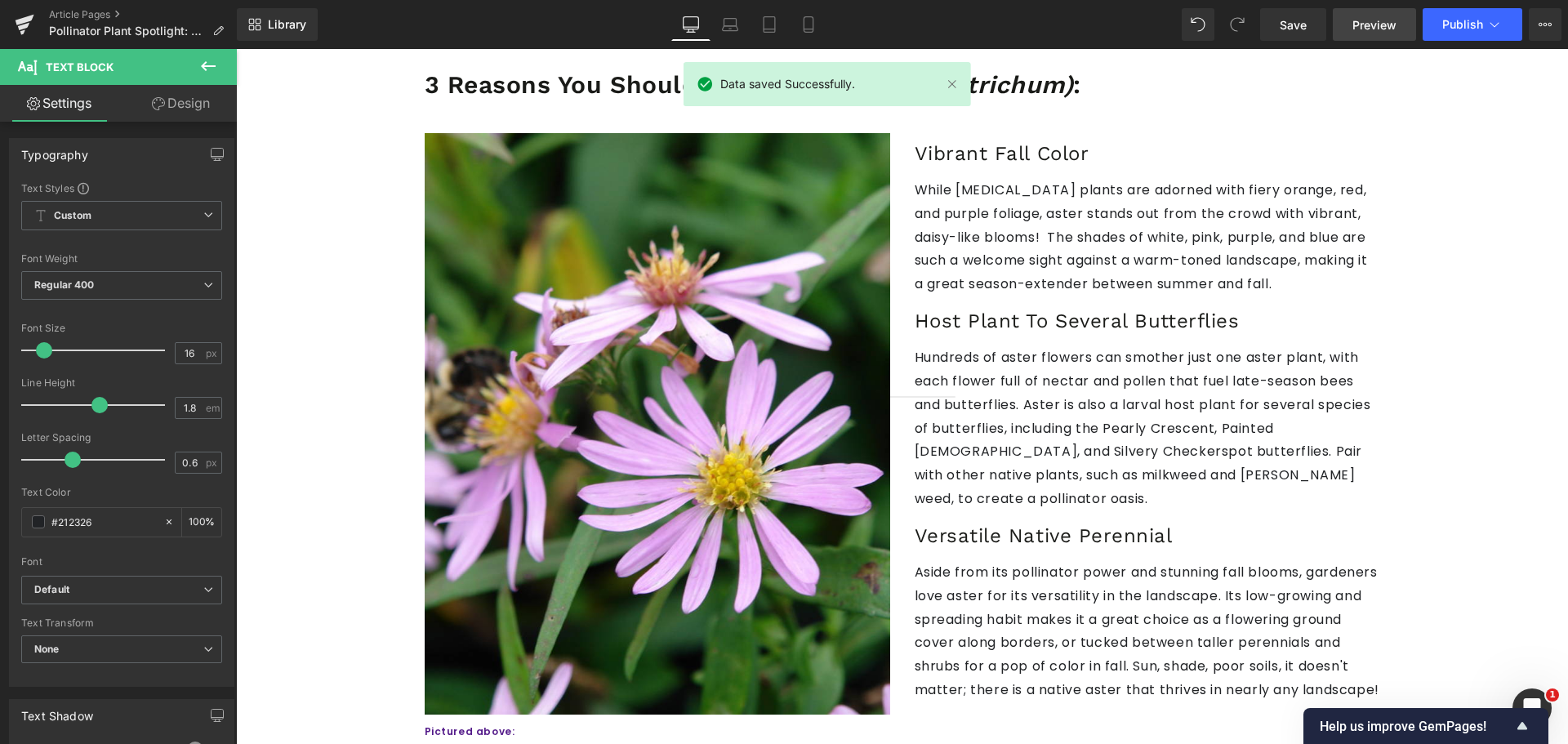
click at [1364, 35] on link "Preview" at bounding box center [1374, 25] width 83 height 33
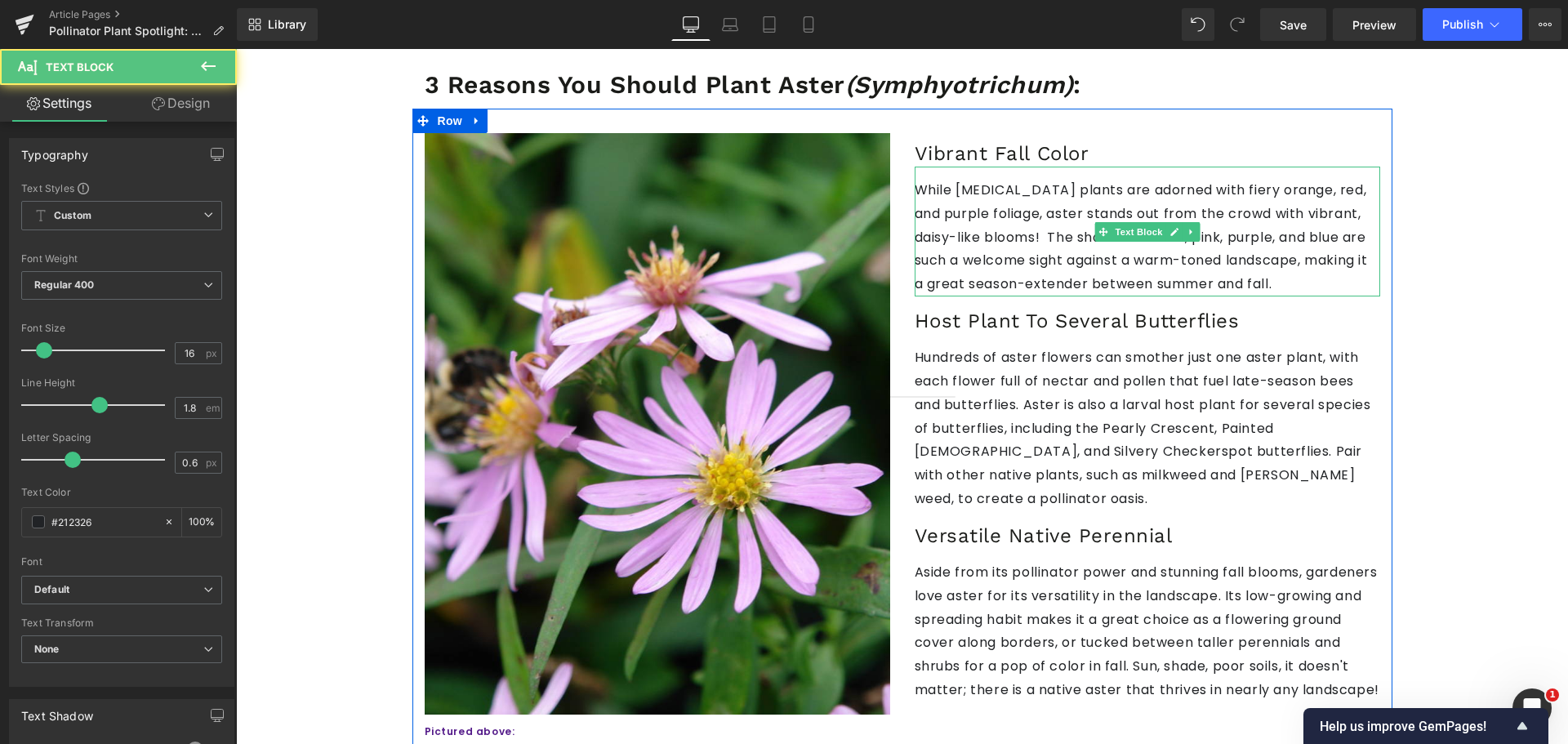
click at [1037, 212] on p "While [MEDICAL_DATA] plants are adorned with fiery orange, red, and purple foli…" at bounding box center [1147, 237] width 465 height 118
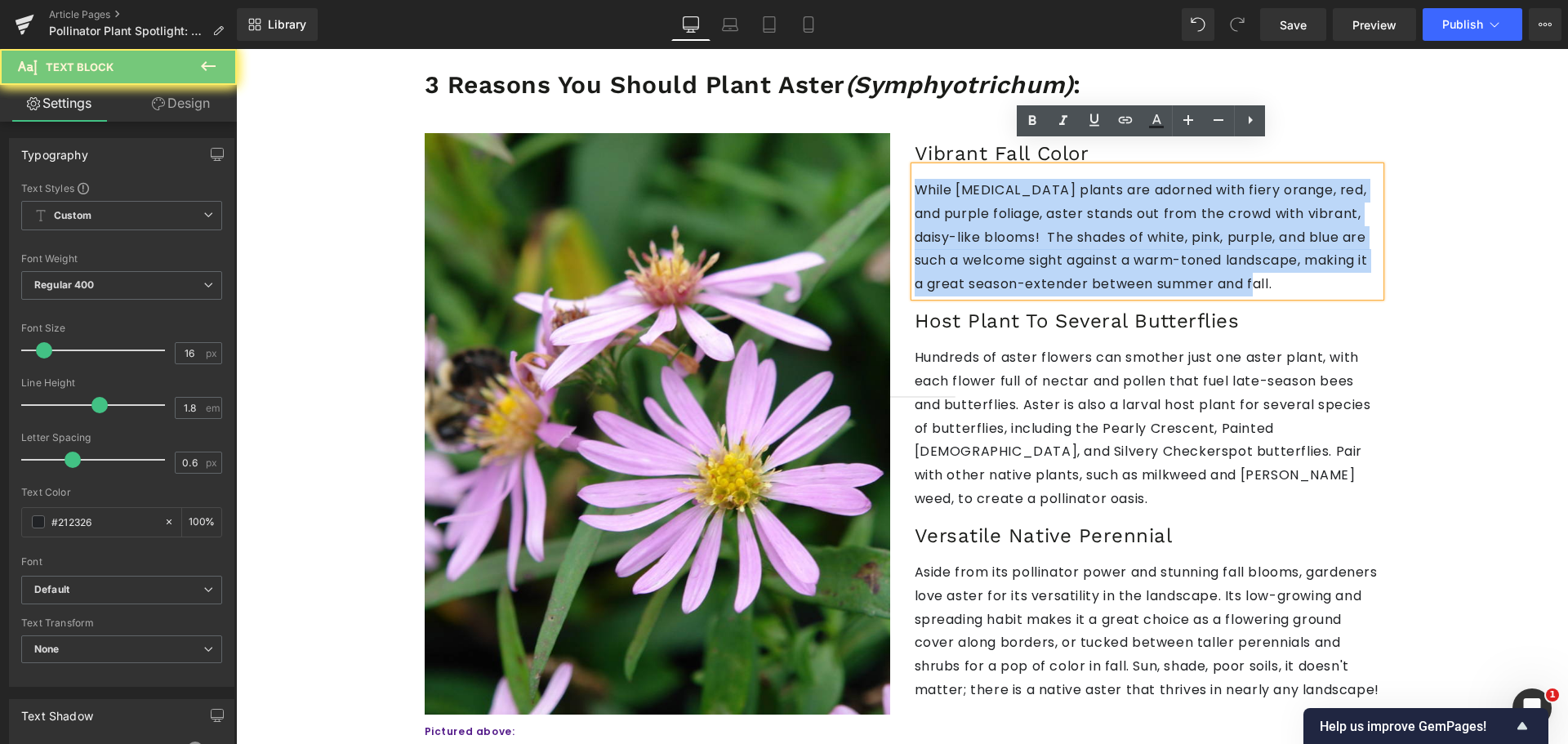
click at [1037, 212] on p "While [MEDICAL_DATA] plants are adorned with fiery orange, red, and purple foli…" at bounding box center [1147, 237] width 465 height 118
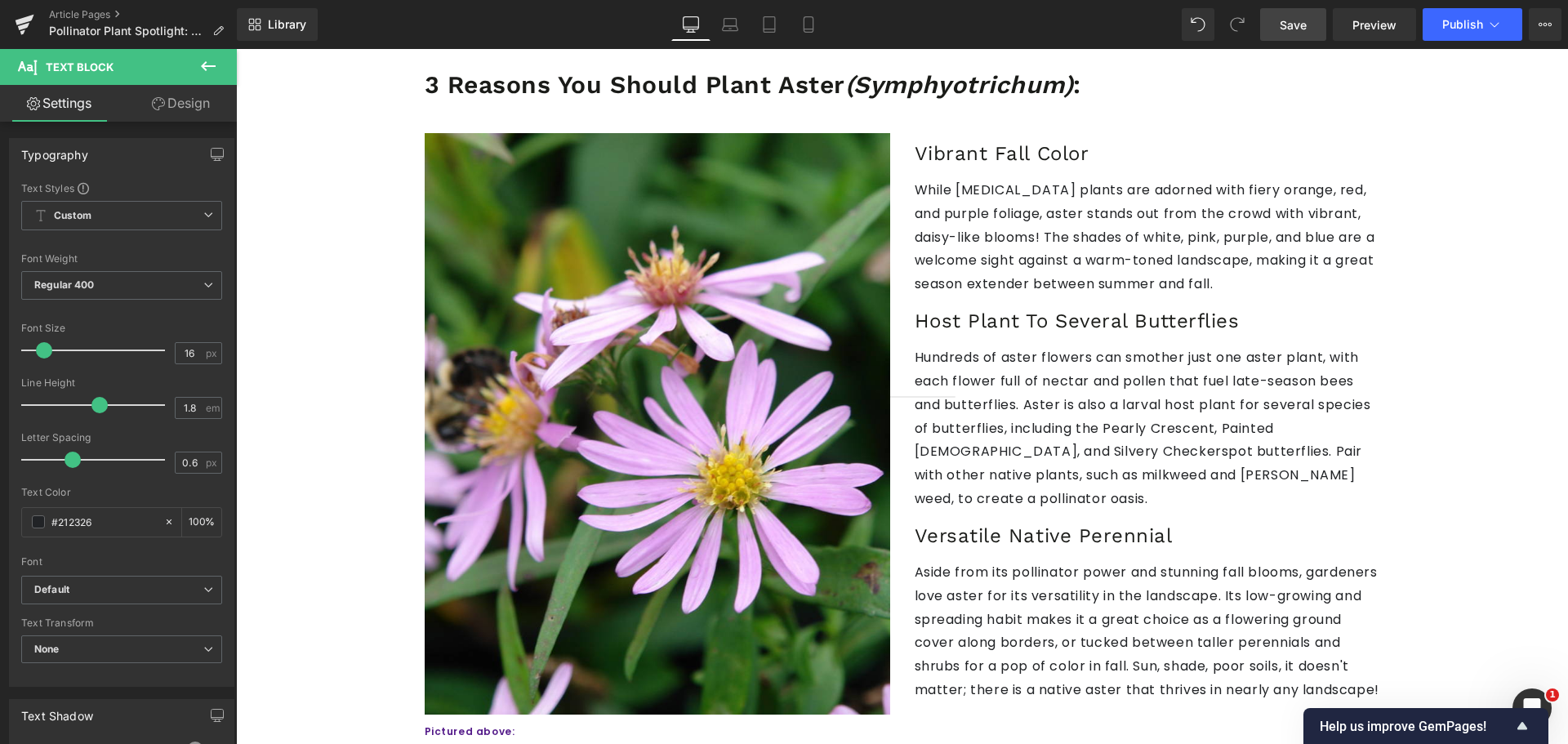
click at [1286, 36] on link "Save" at bounding box center [1293, 25] width 66 height 33
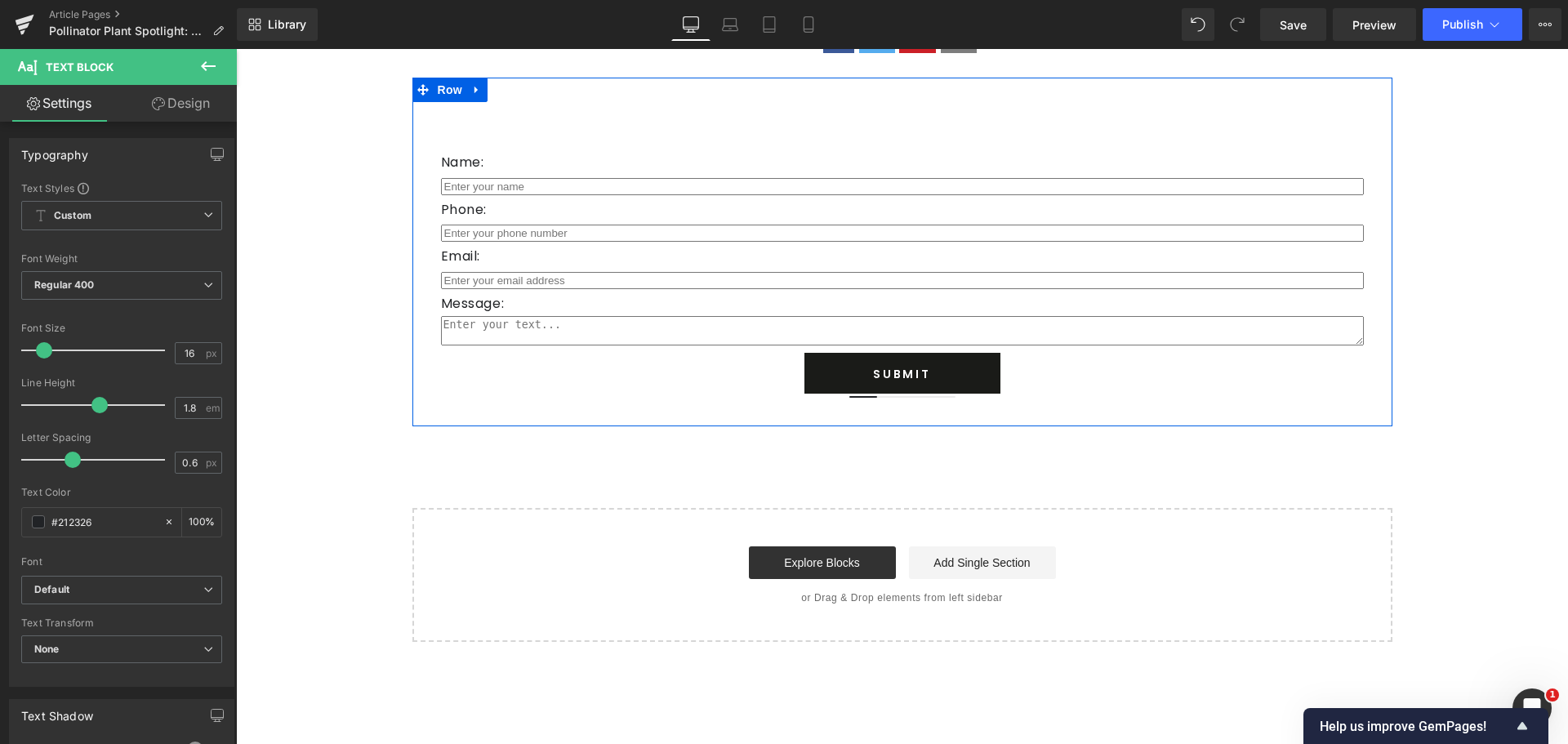
scroll to position [2449, 0]
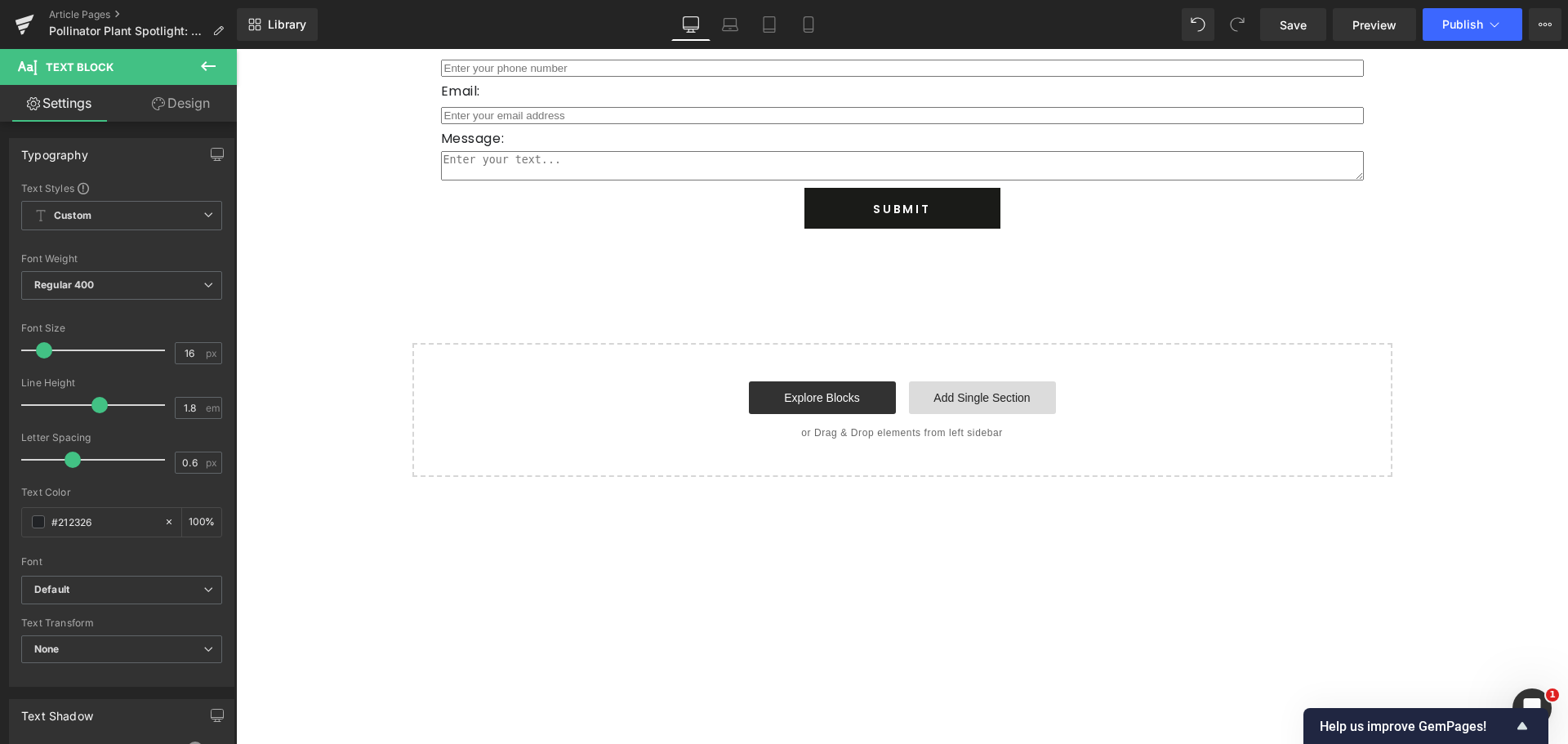
click at [940, 381] on link "Add Single Section" at bounding box center [982, 398] width 147 height 33
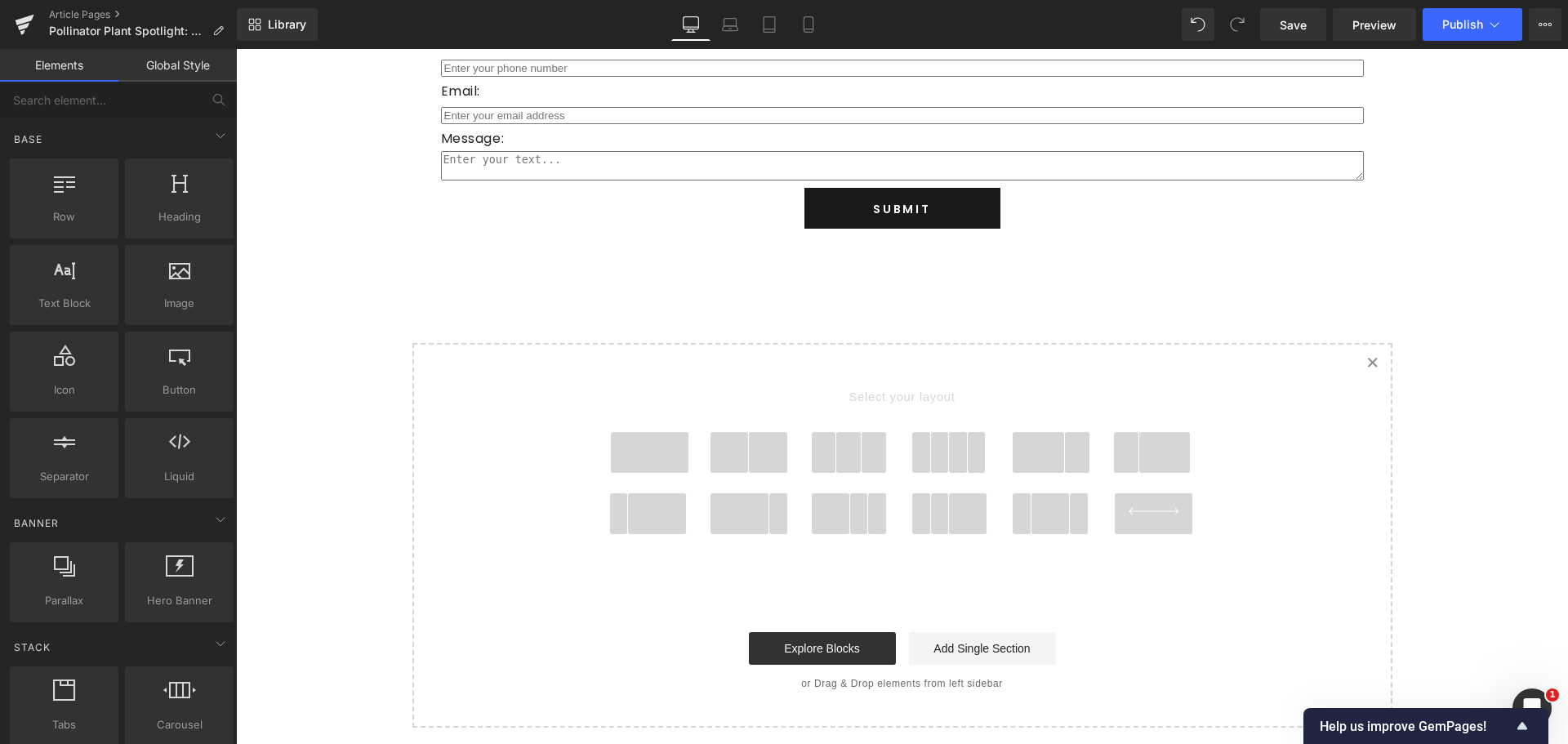
click at [915, 432] on span at bounding box center [921, 453] width 19 height 41
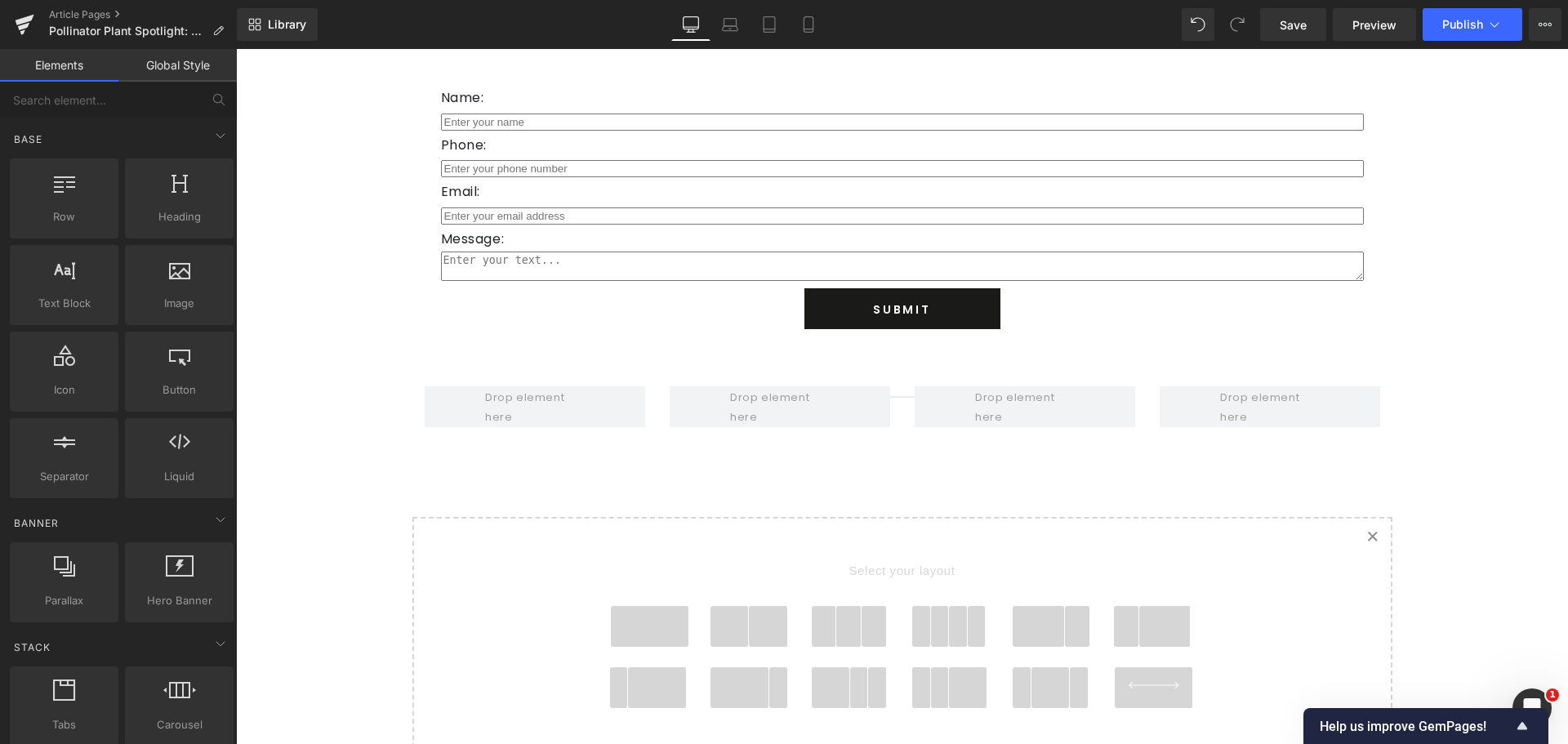
scroll to position [1983, 0]
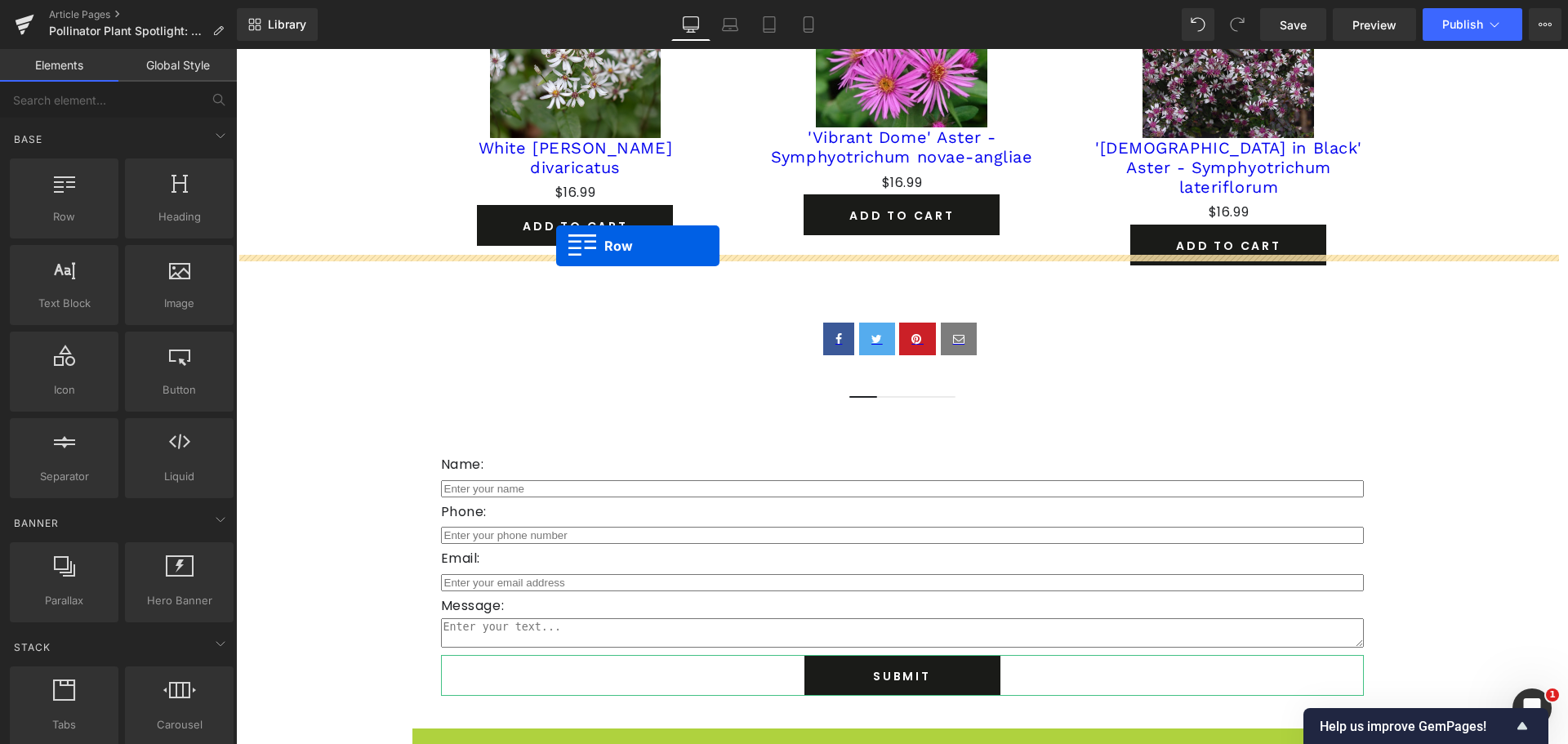
drag, startPoint x: 449, startPoint y: 700, endPoint x: 556, endPoint y: 246, distance: 466.4
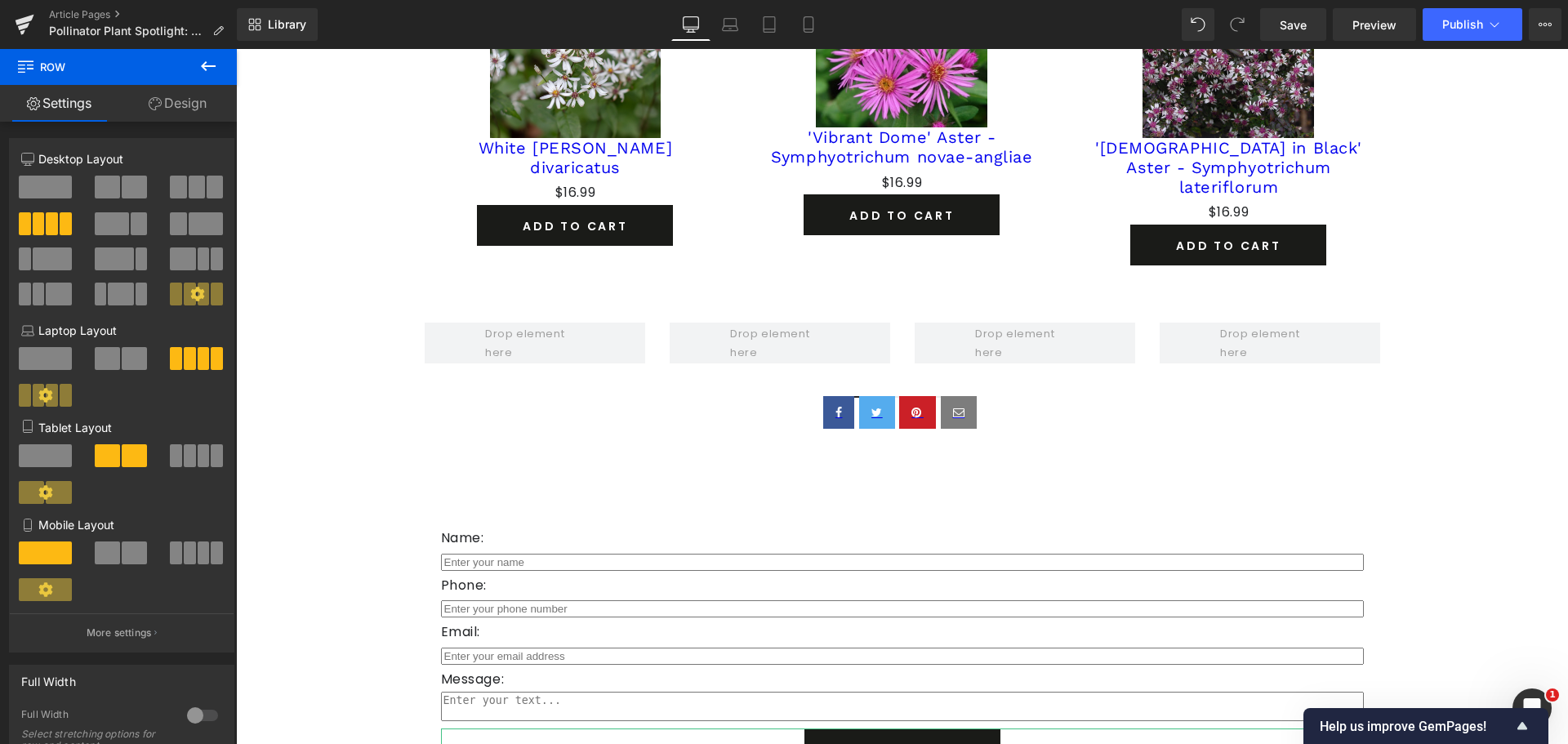
click at [201, 63] on icon at bounding box center [208, 66] width 20 height 20
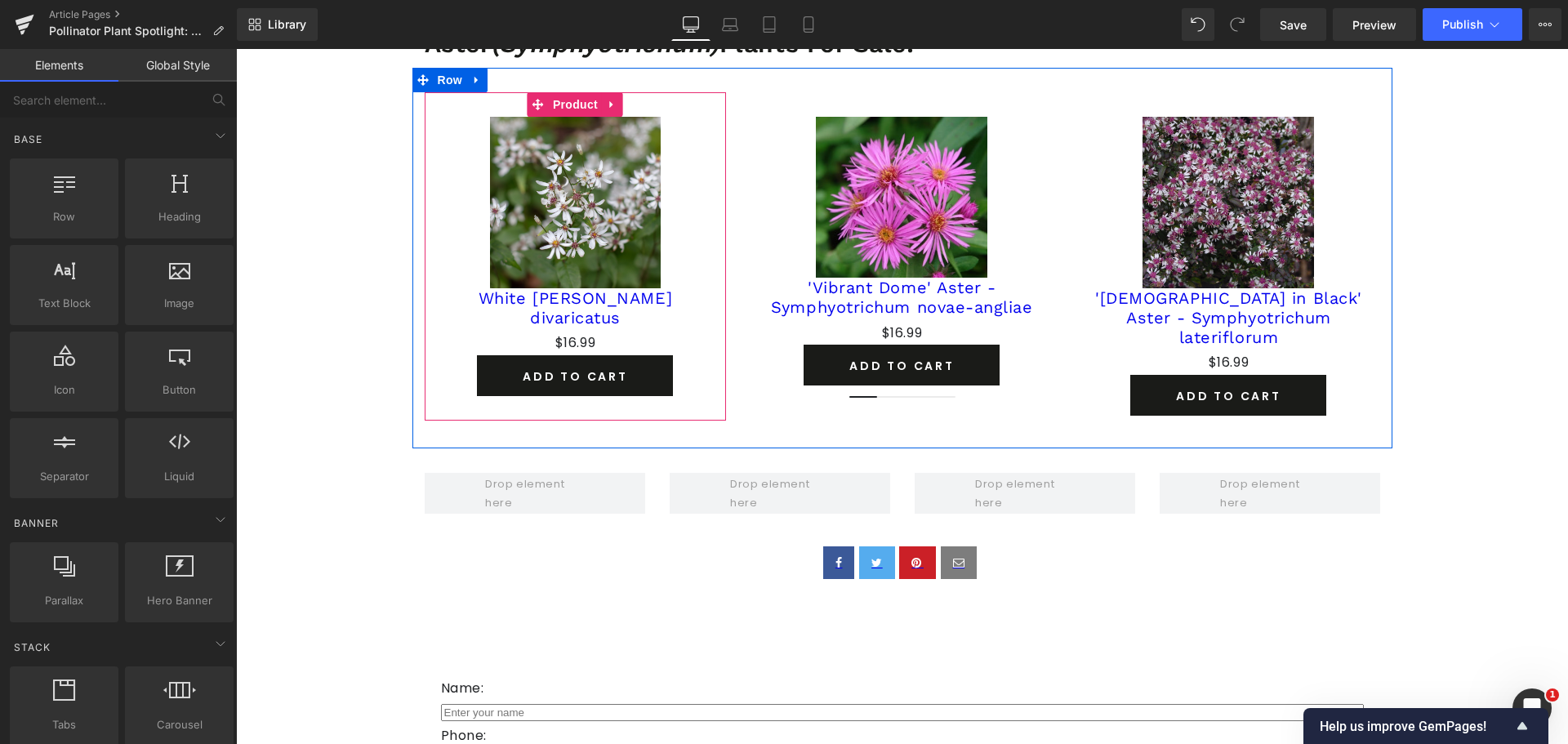
scroll to position [1737, 0]
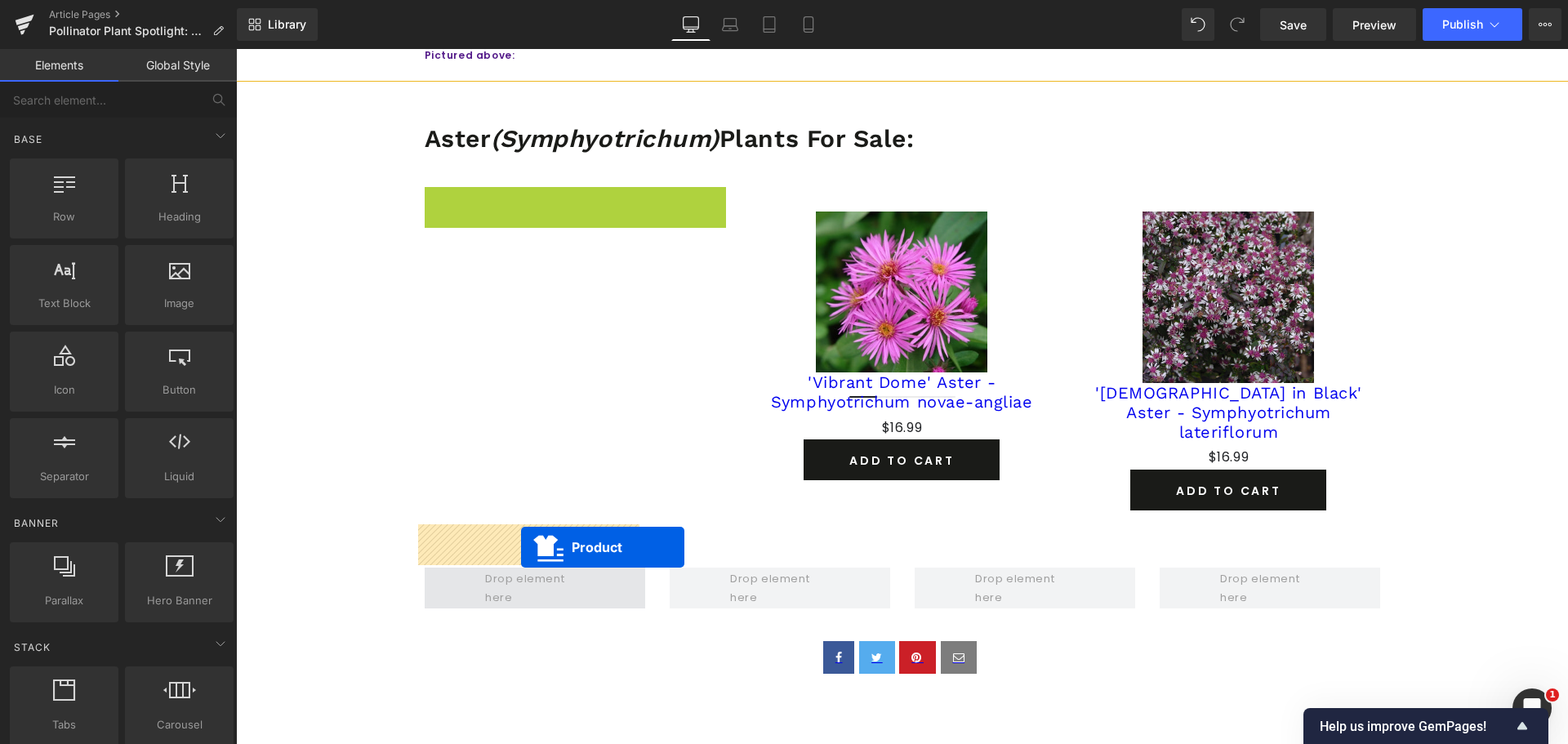
drag, startPoint x: 577, startPoint y: 188, endPoint x: 521, endPoint y: 547, distance: 363.3
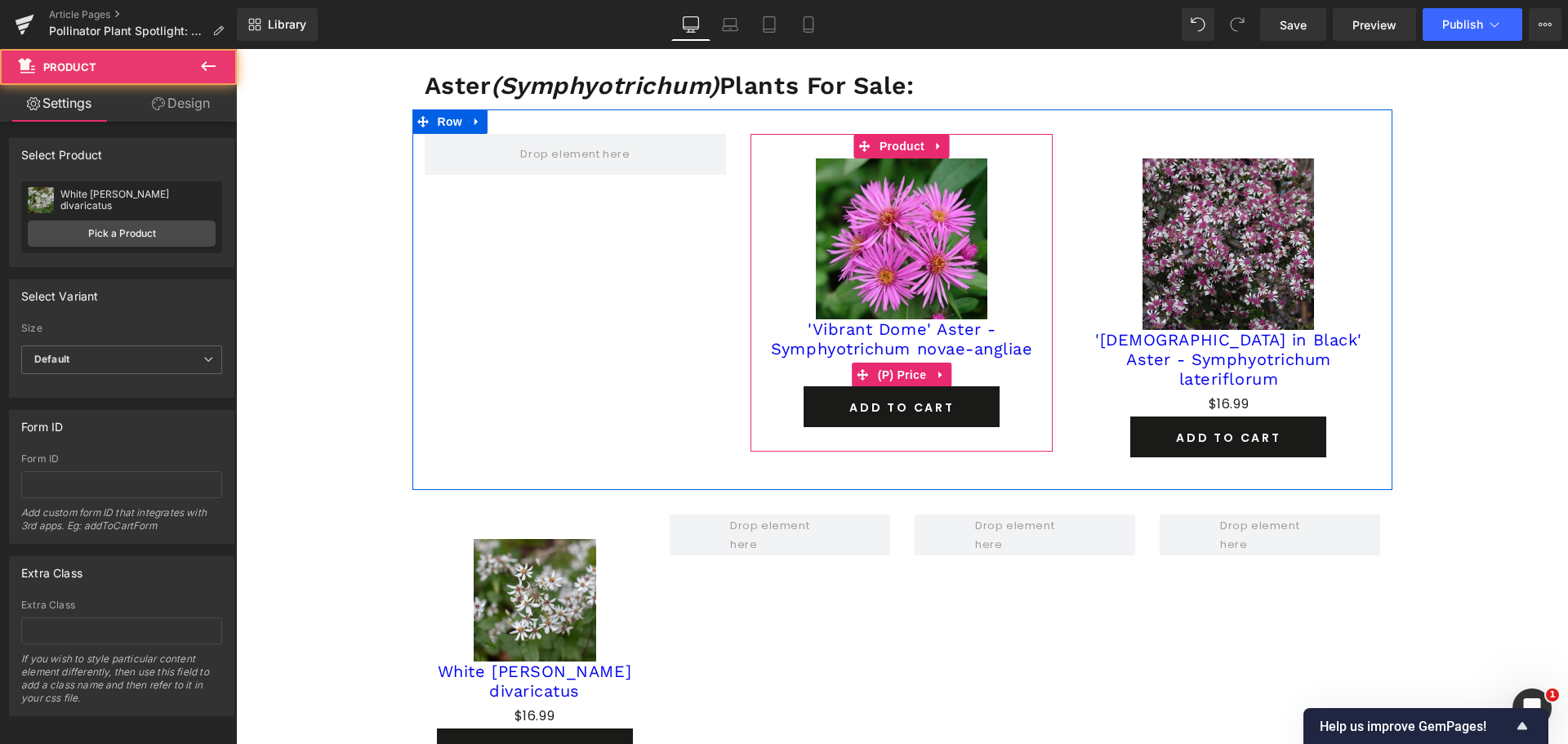
scroll to position [1819, 0]
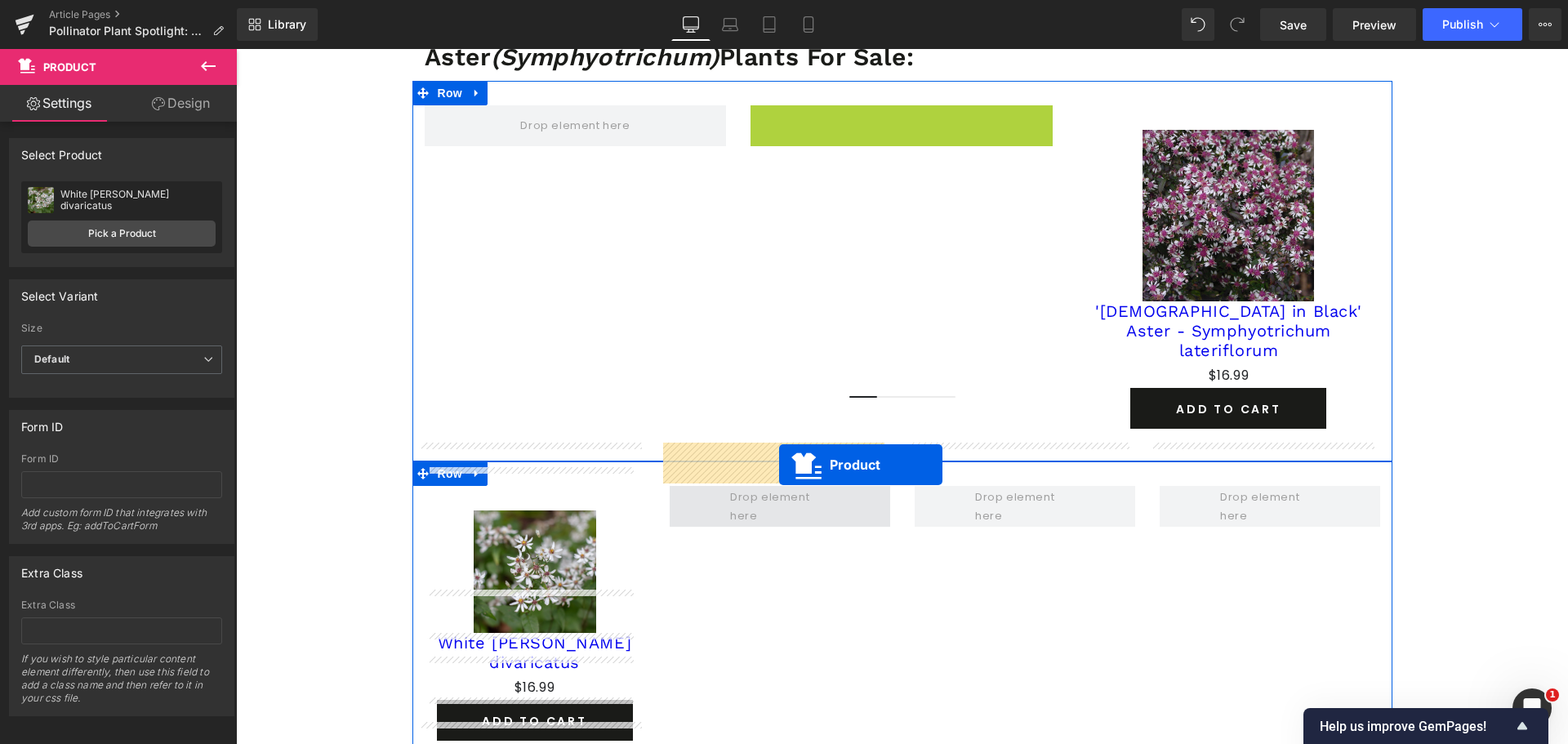
drag, startPoint x: 892, startPoint y: 98, endPoint x: 779, endPoint y: 464, distance: 383.0
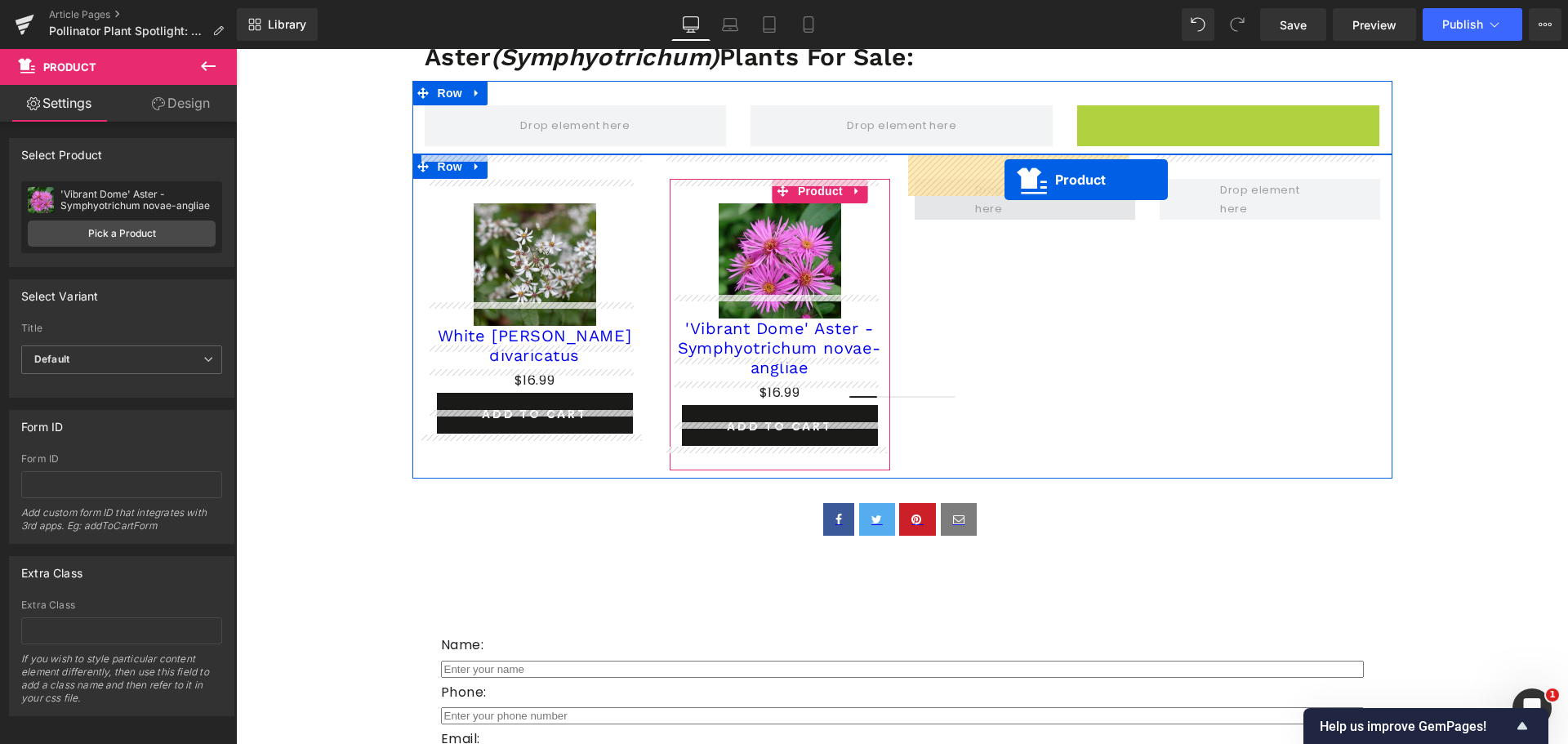
drag, startPoint x: 1221, startPoint y: 97, endPoint x: 1004, endPoint y: 179, distance: 232.0
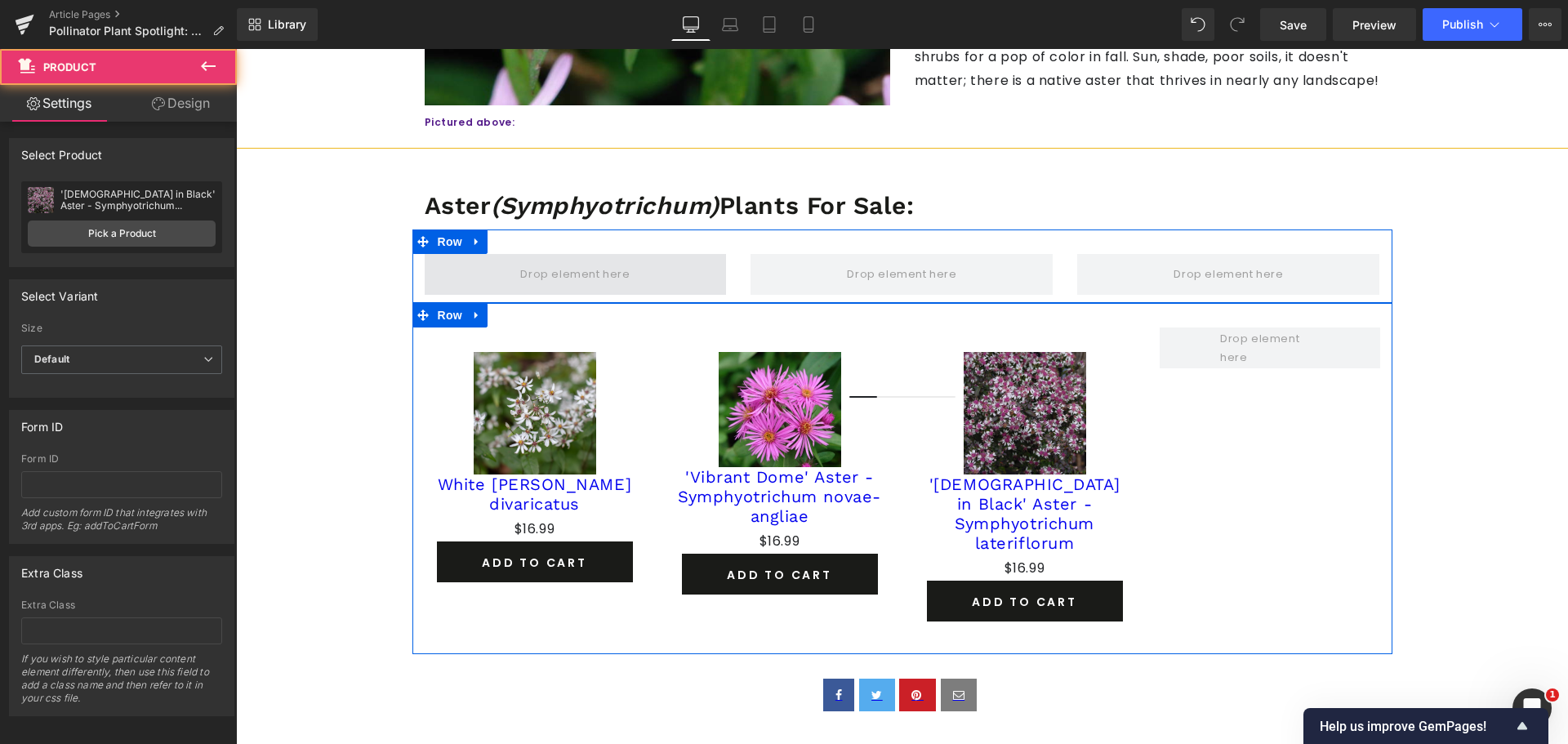
scroll to position [1656, 0]
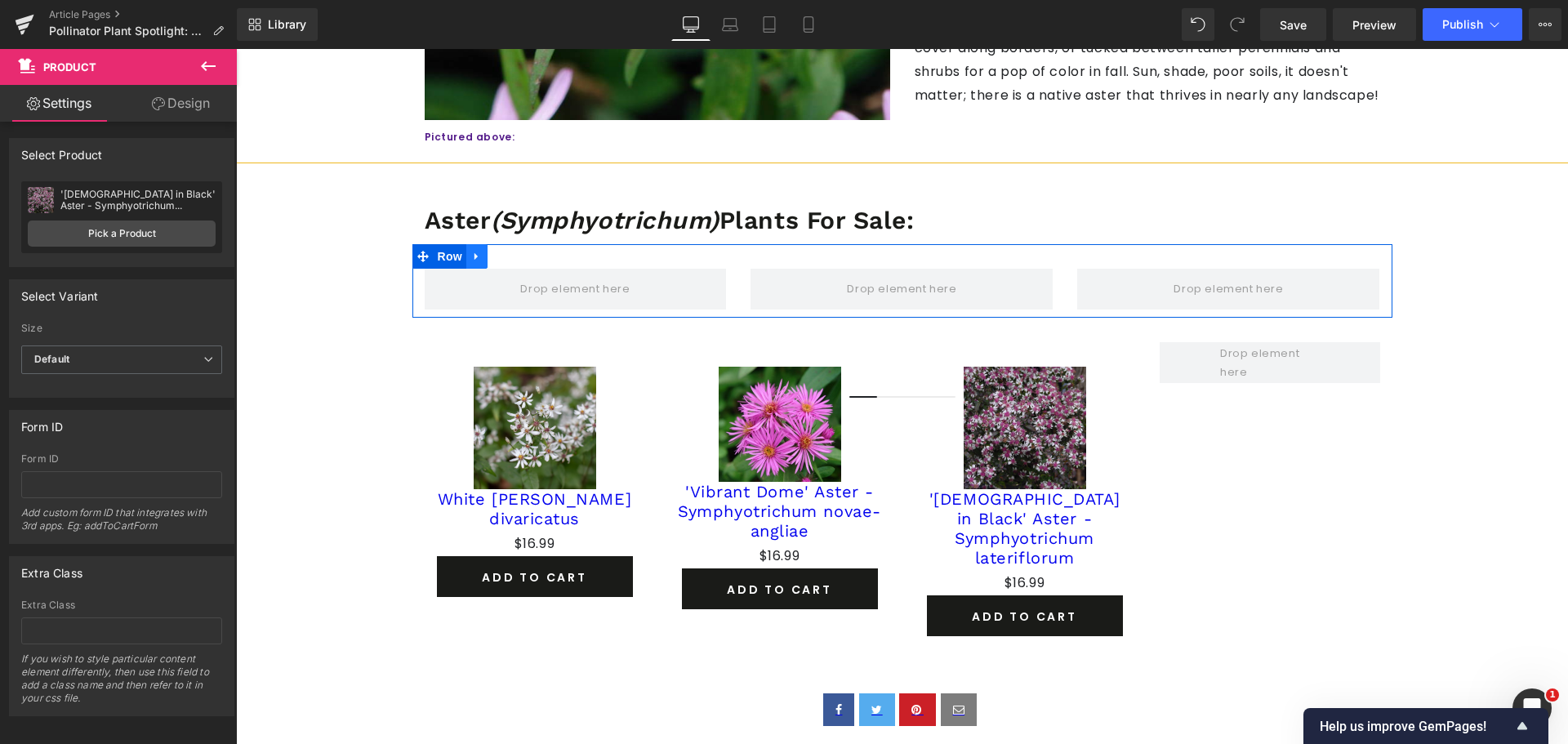
click at [472, 250] on icon at bounding box center [477, 256] width 12 height 12
click at [514, 251] on icon at bounding box center [519, 257] width 12 height 12
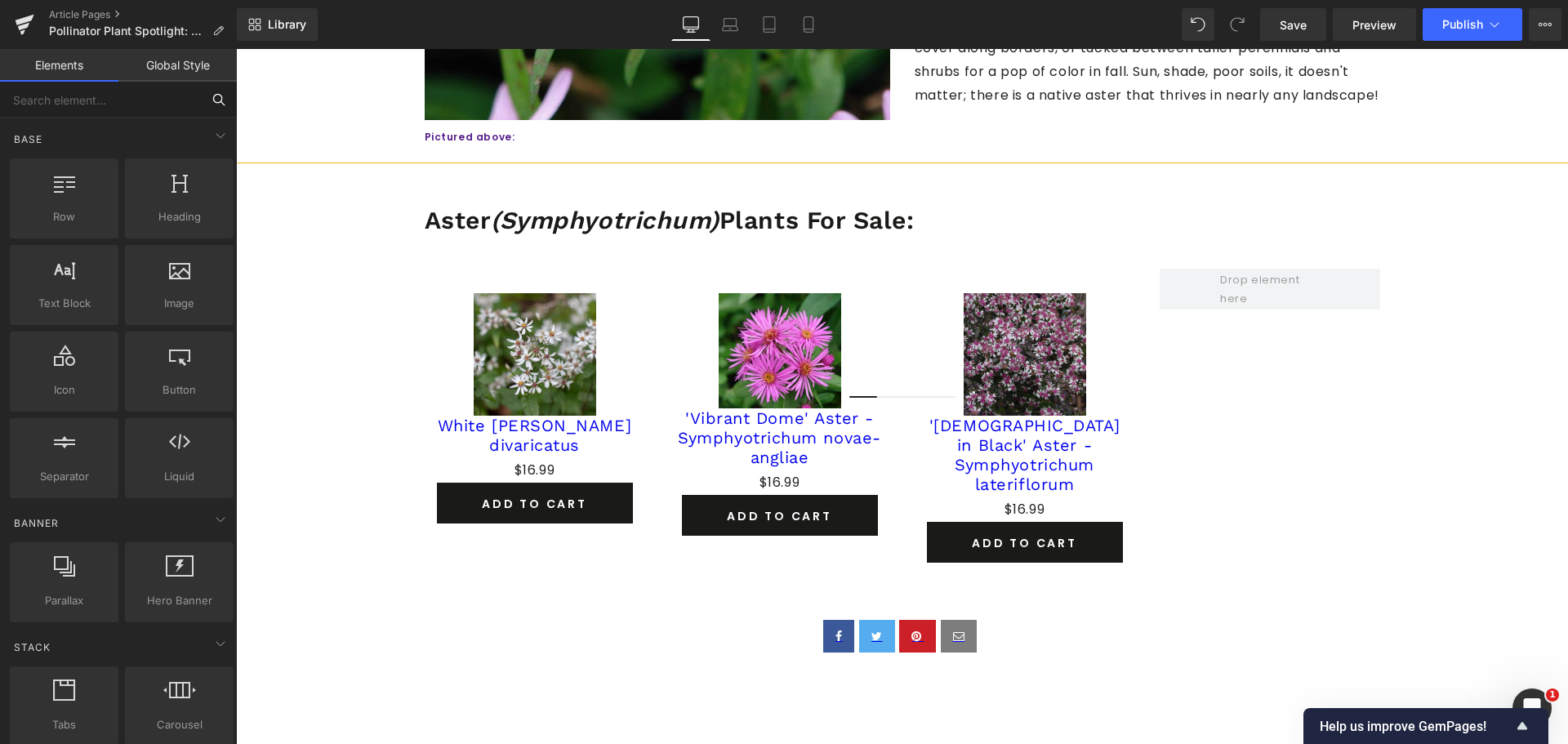
click at [96, 111] on input "text" at bounding box center [100, 100] width 201 height 36
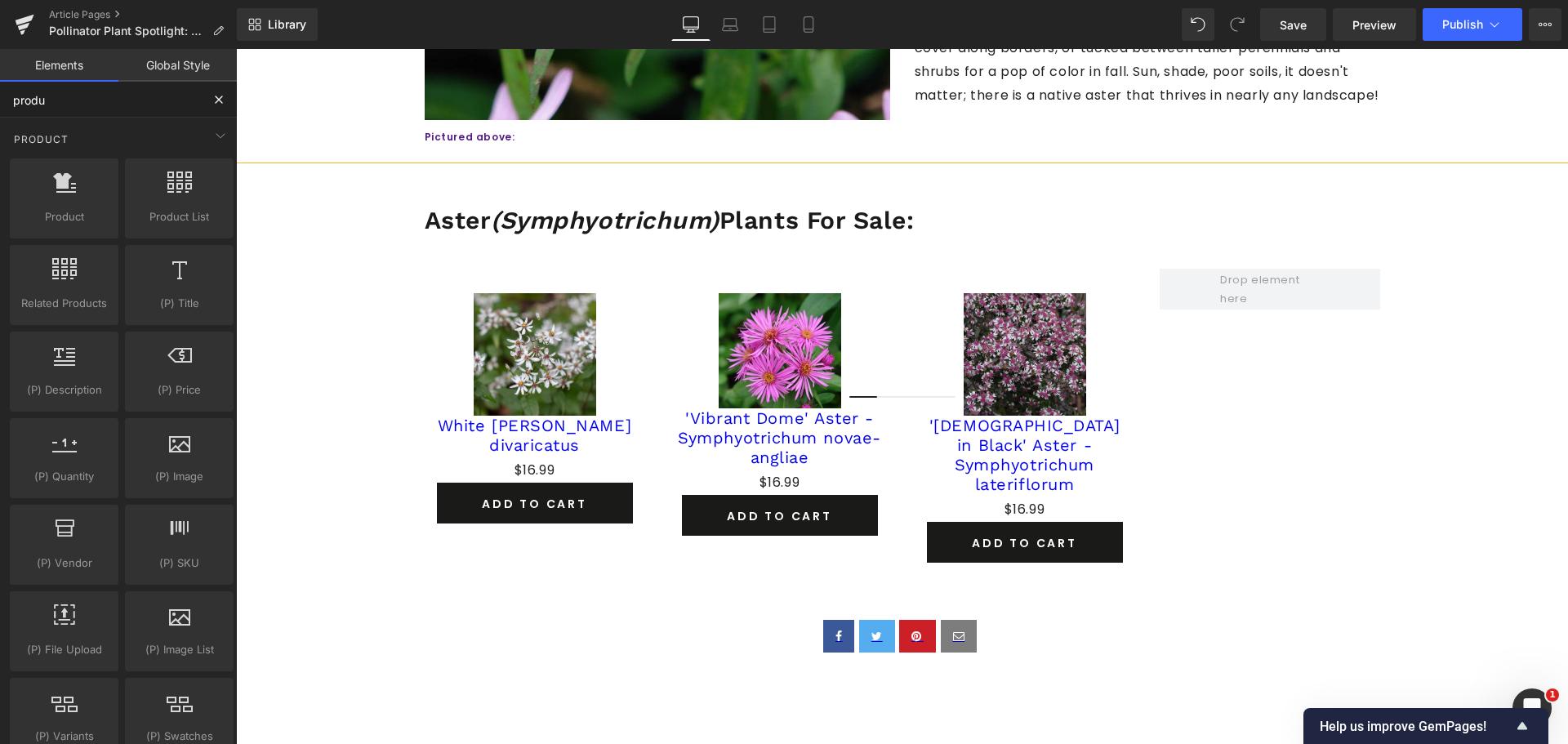
type input "produc"
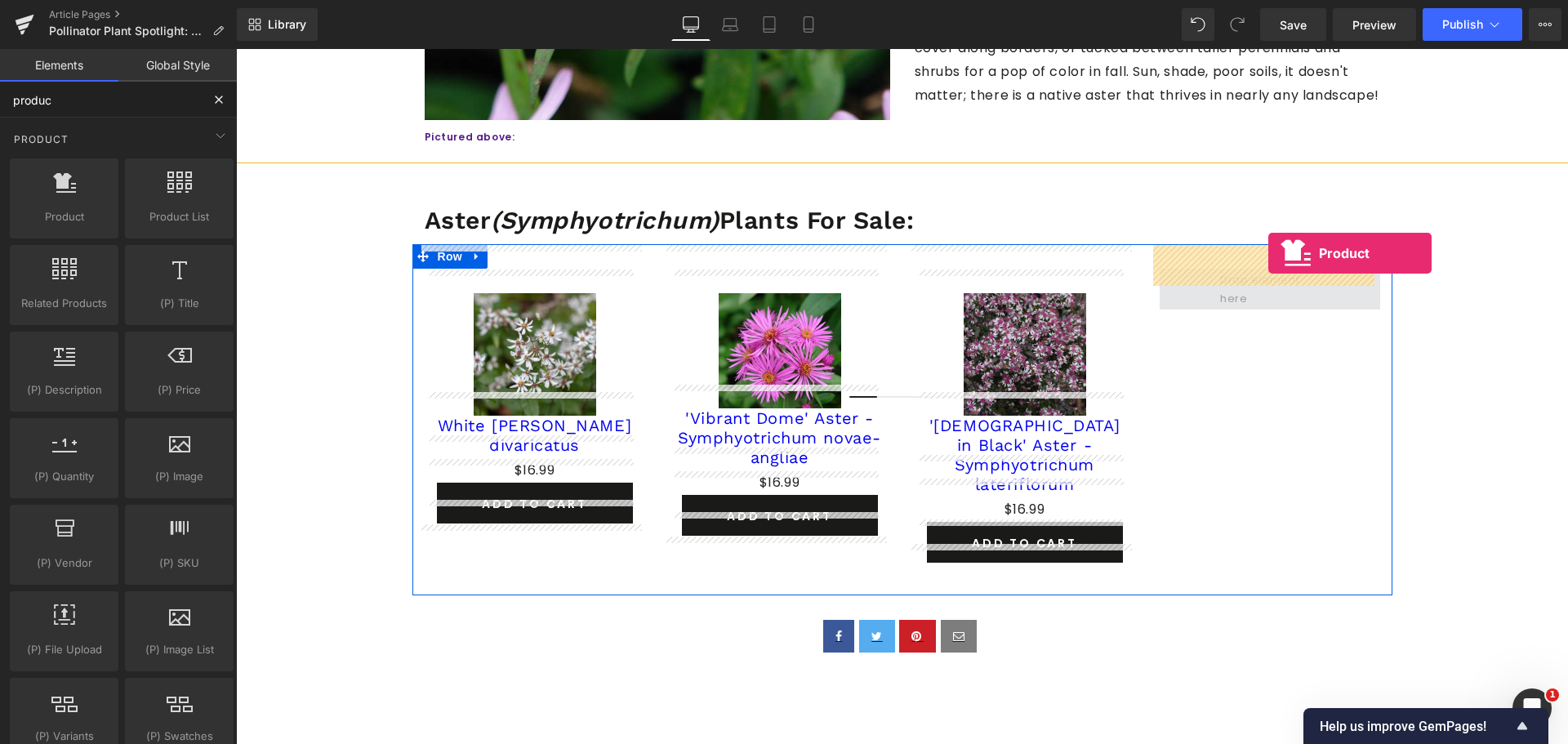
drag, startPoint x: 309, startPoint y: 252, endPoint x: 1268, endPoint y: 253, distance: 959.0
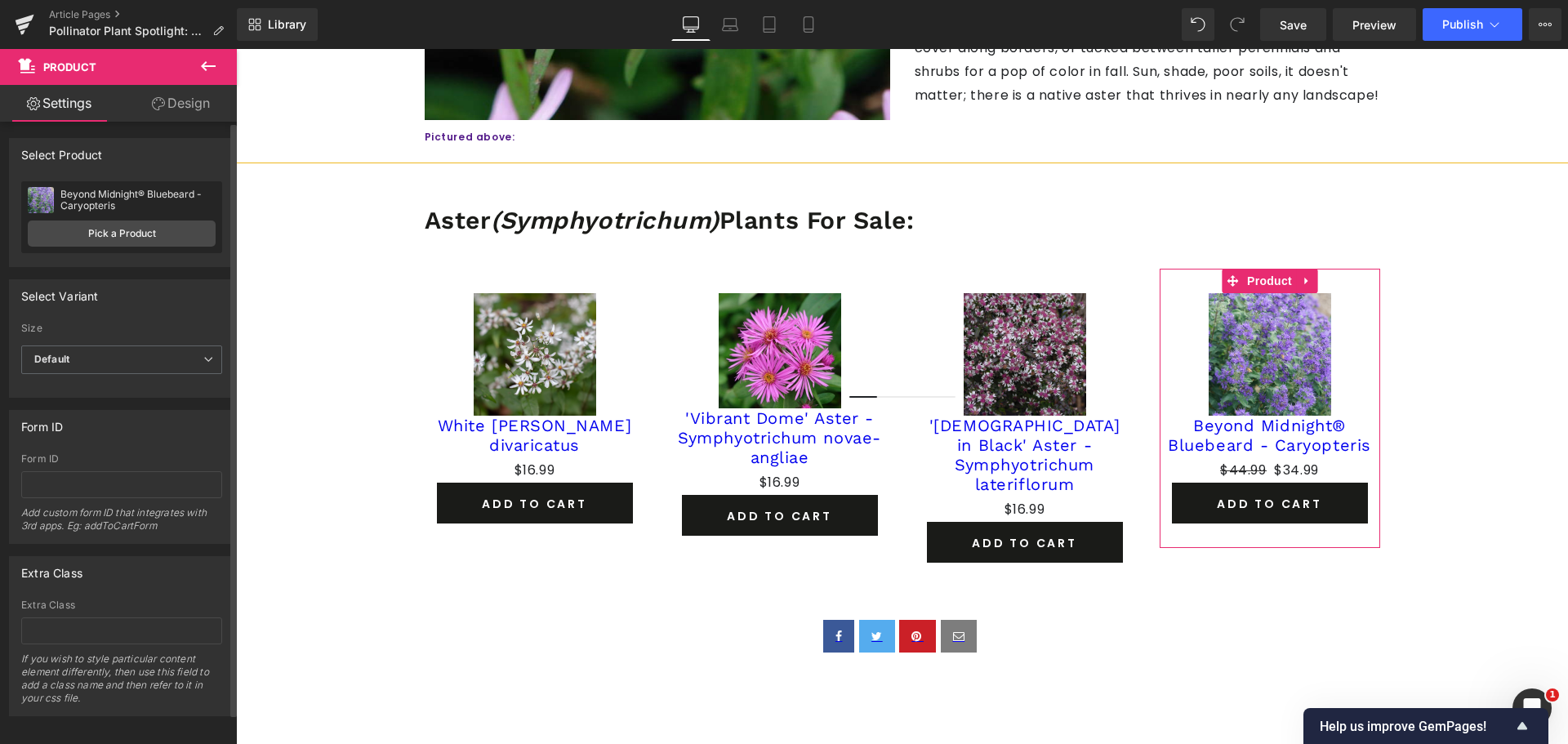
click at [115, 218] on div "Beyond Midnight® Bluebeard - Caryopteris Beyond Midnight® Bluebeard - Caryopter…" at bounding box center [122, 216] width 201 height 72
click at [120, 226] on link "Pick a Product" at bounding box center [122, 234] width 188 height 26
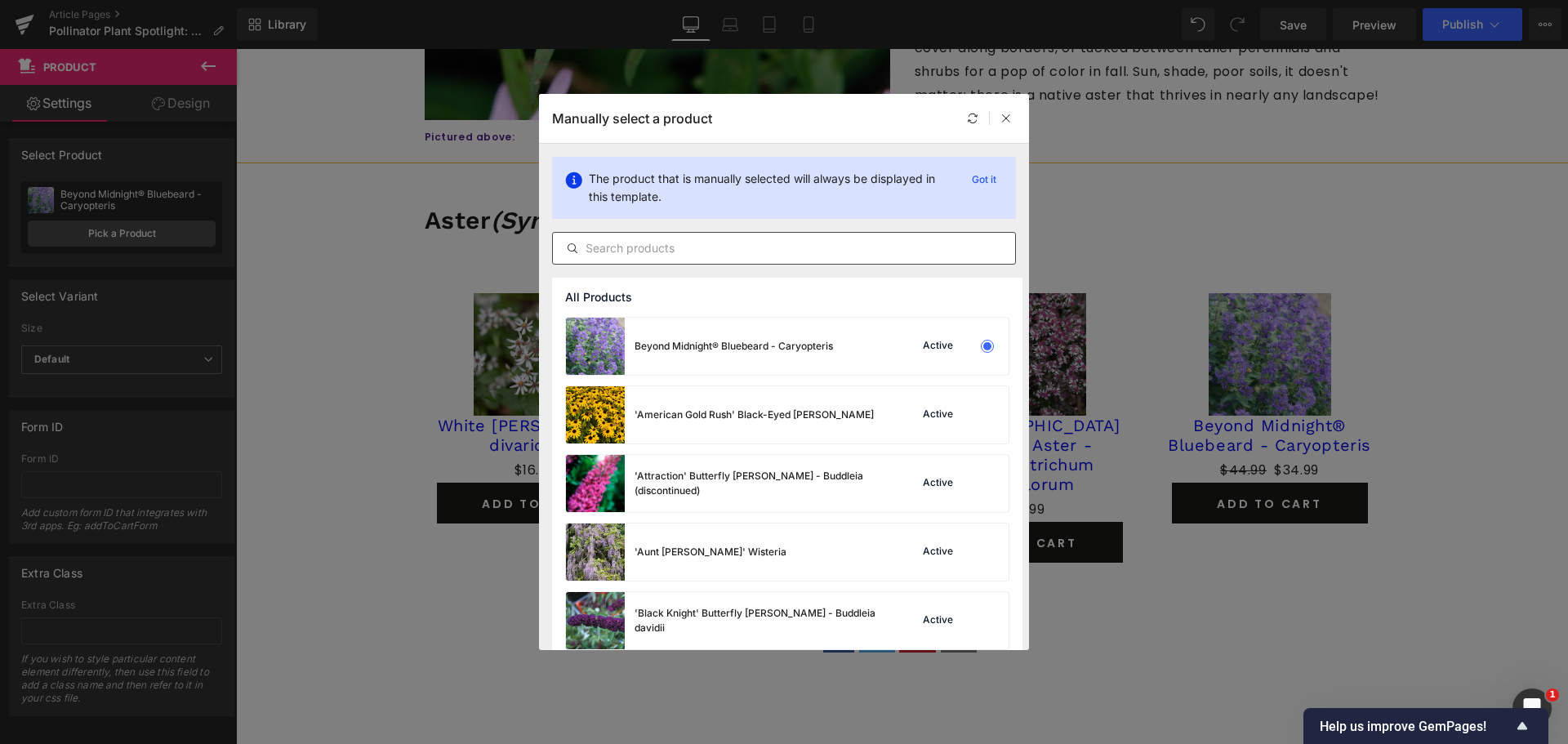
click at [643, 244] on input "text" at bounding box center [784, 249] width 462 height 20
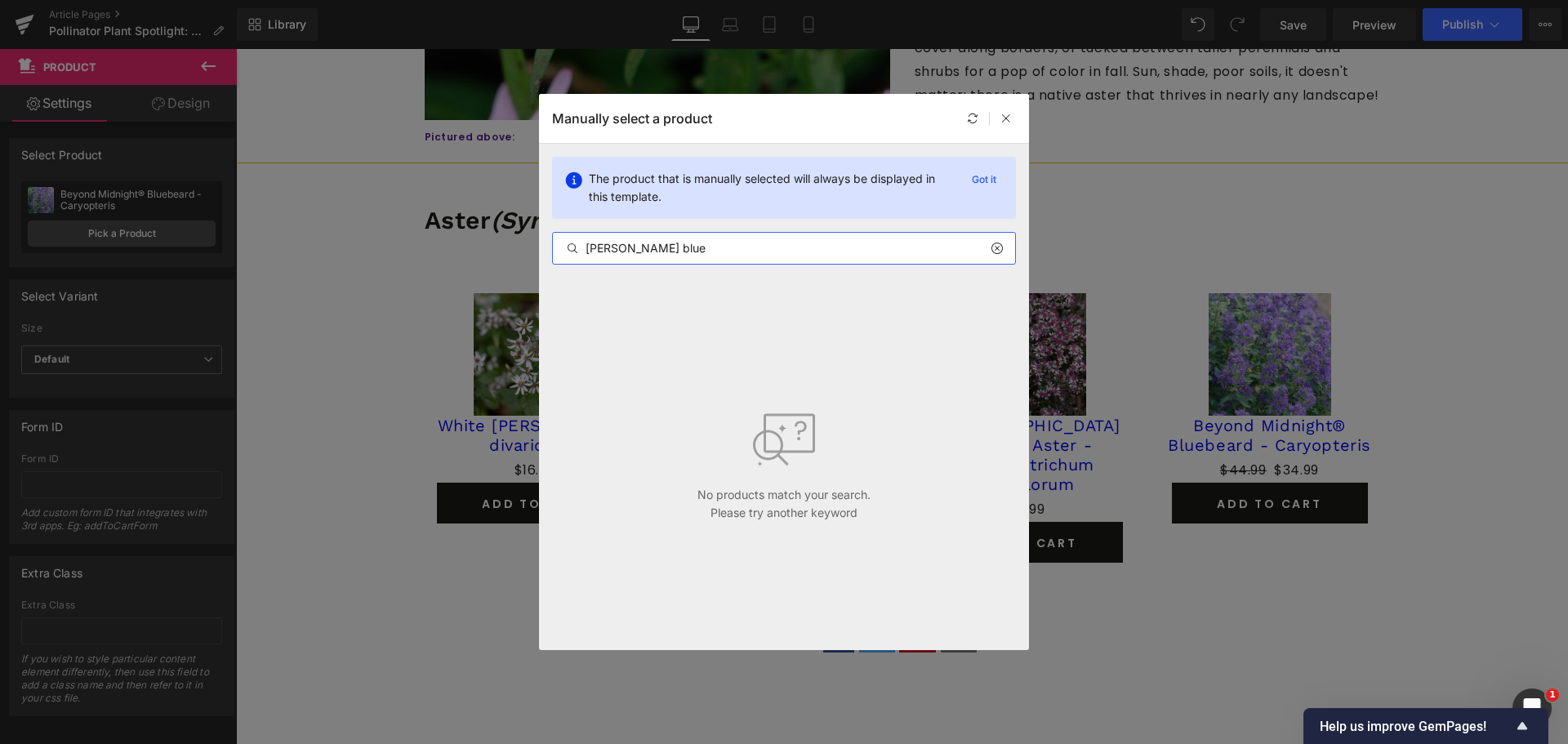
click at [615, 248] on input "[PERSON_NAME] blue" at bounding box center [784, 249] width 462 height 20
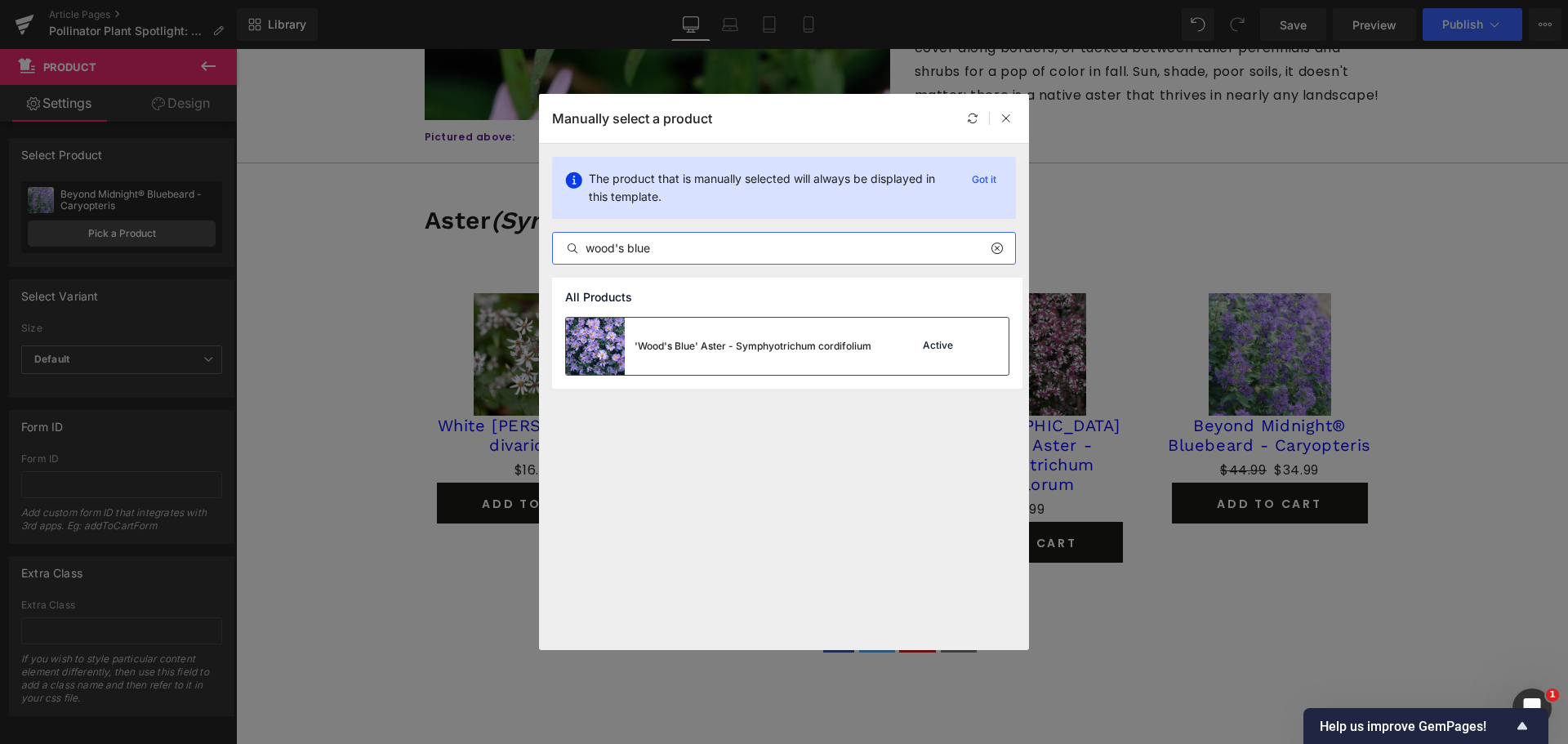
type input "wood's blue"
click at [679, 359] on div "'Wood's Blue' Aster - Symphyotrichum cordifolium" at bounding box center [718, 346] width 305 height 57
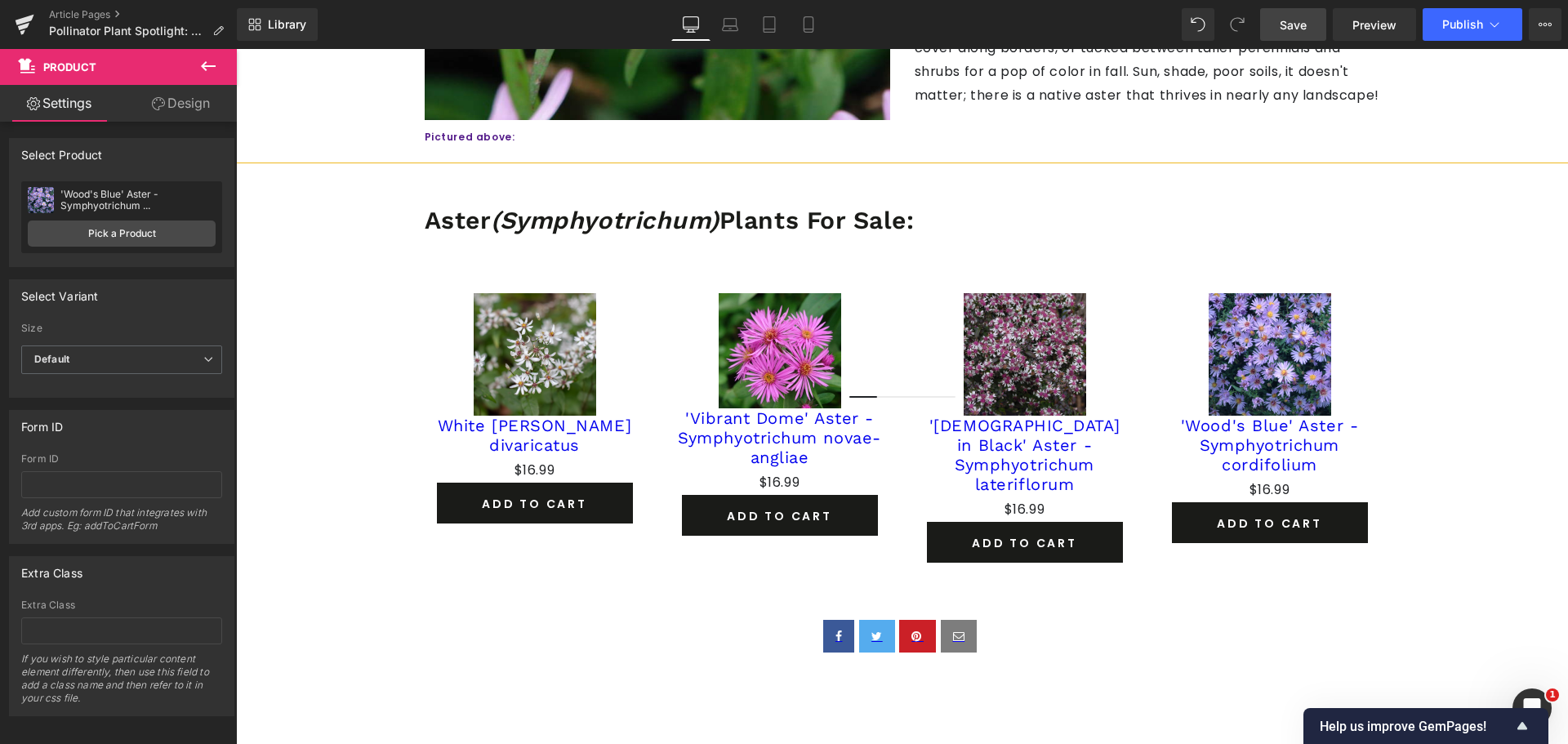
drag, startPoint x: 1288, startPoint y: 30, endPoint x: 1125, endPoint y: 373, distance: 379.8
click at [1288, 30] on span "Save" at bounding box center [1292, 25] width 27 height 17
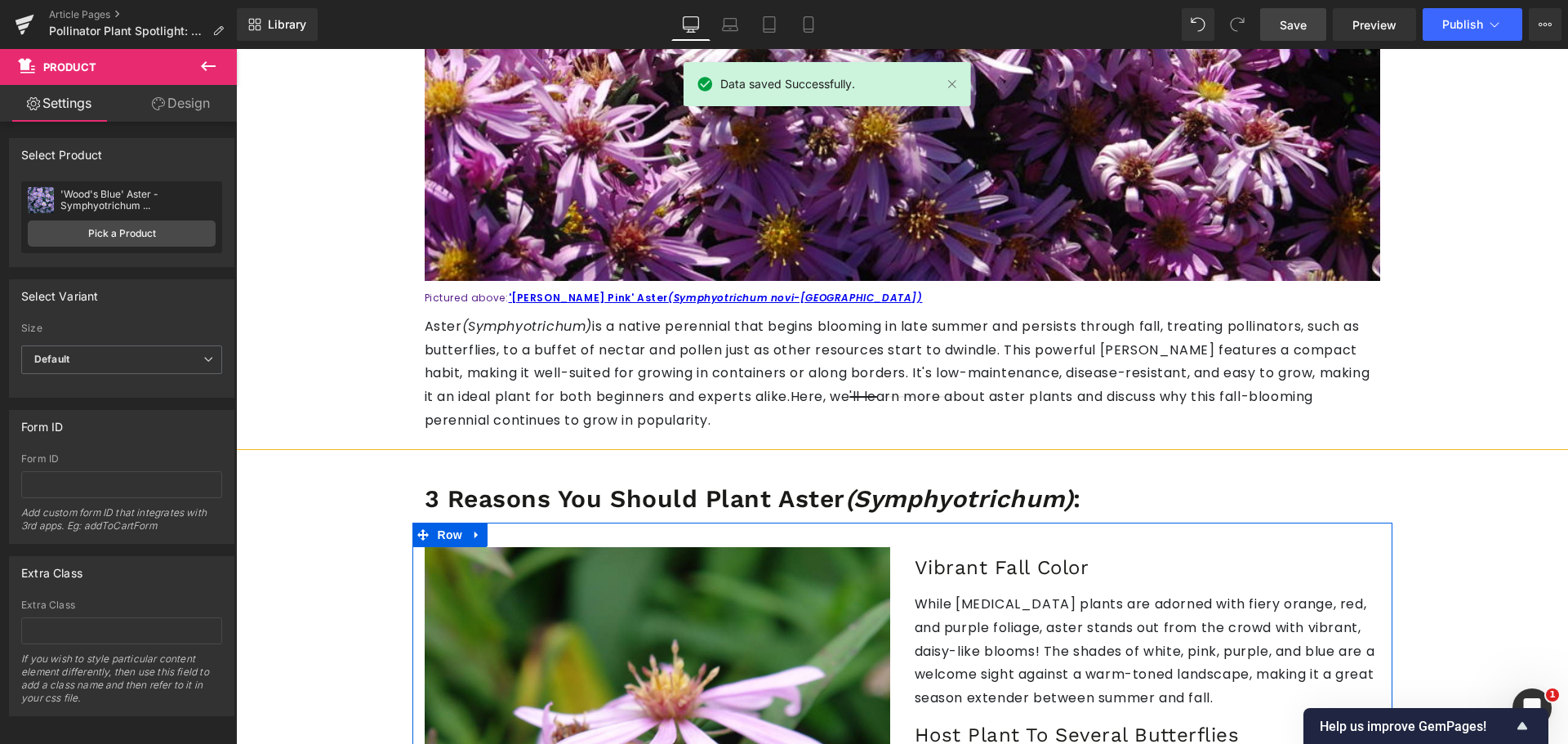
scroll to position [431, 0]
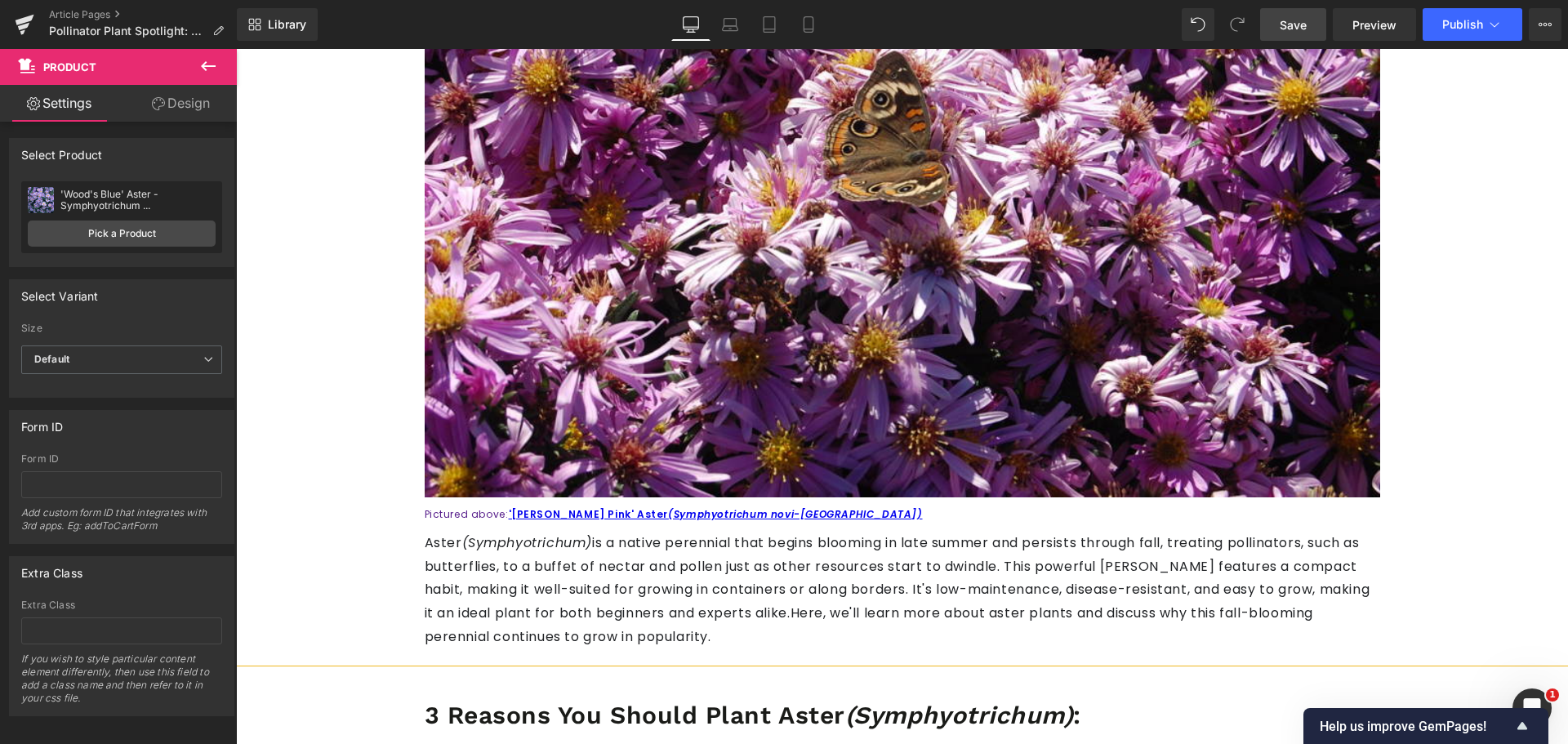
drag, startPoint x: 1298, startPoint y: 23, endPoint x: 810, endPoint y: 338, distance: 580.8
click at [1298, 23] on span "Save" at bounding box center [1292, 25] width 27 height 17
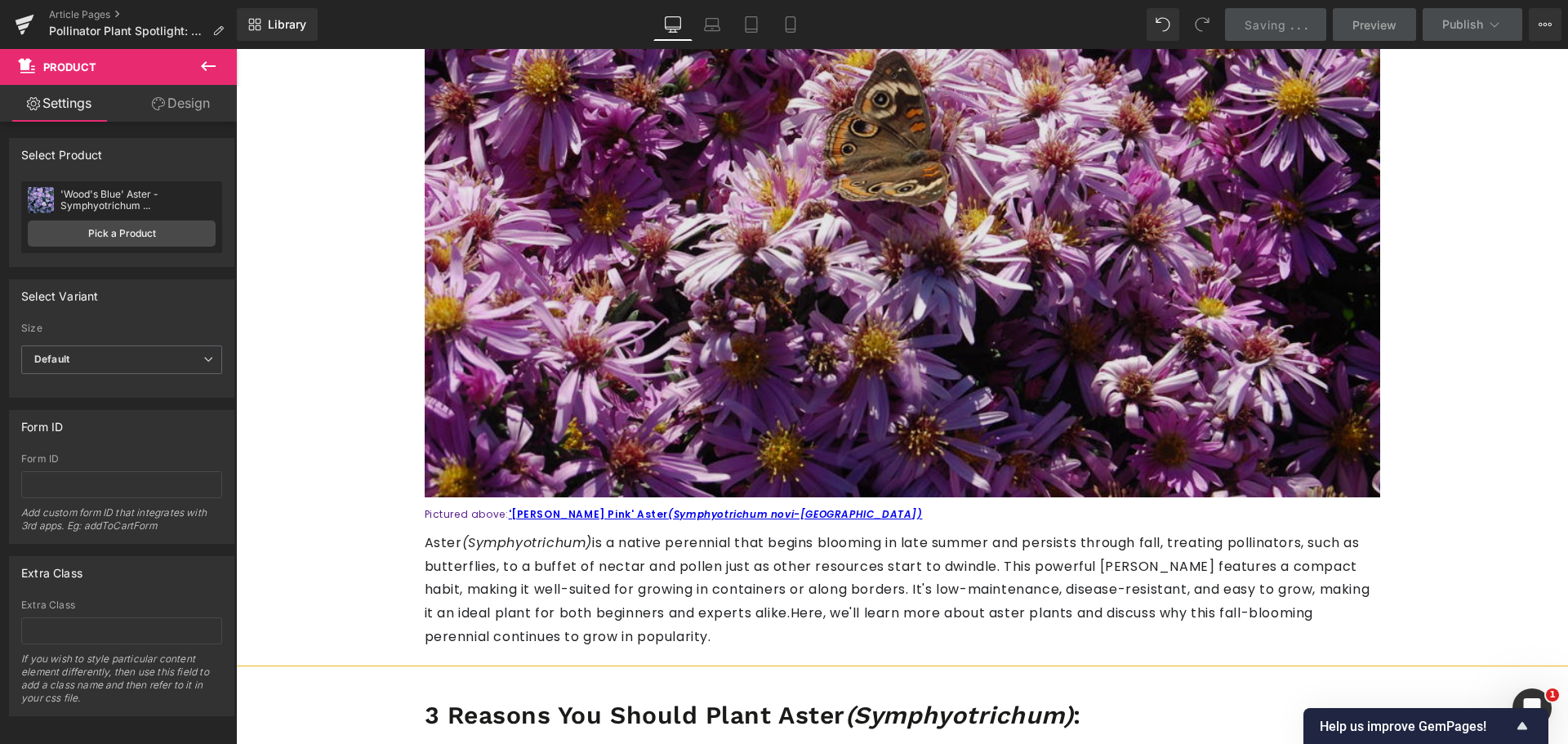
scroll to position [839, 0]
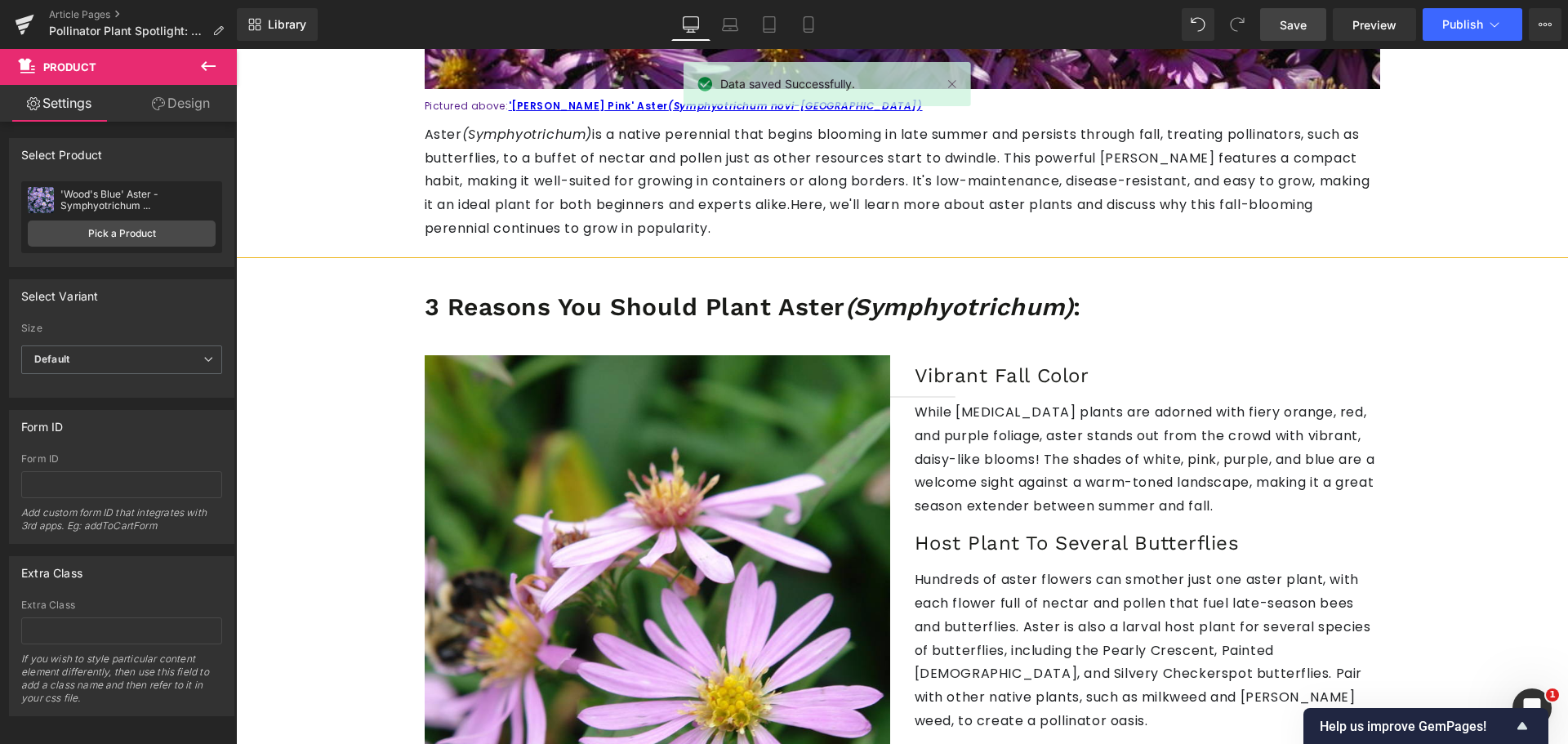
drag, startPoint x: 1284, startPoint y: 35, endPoint x: 851, endPoint y: 382, distance: 554.9
click at [1284, 35] on link "Save" at bounding box center [1293, 25] width 66 height 33
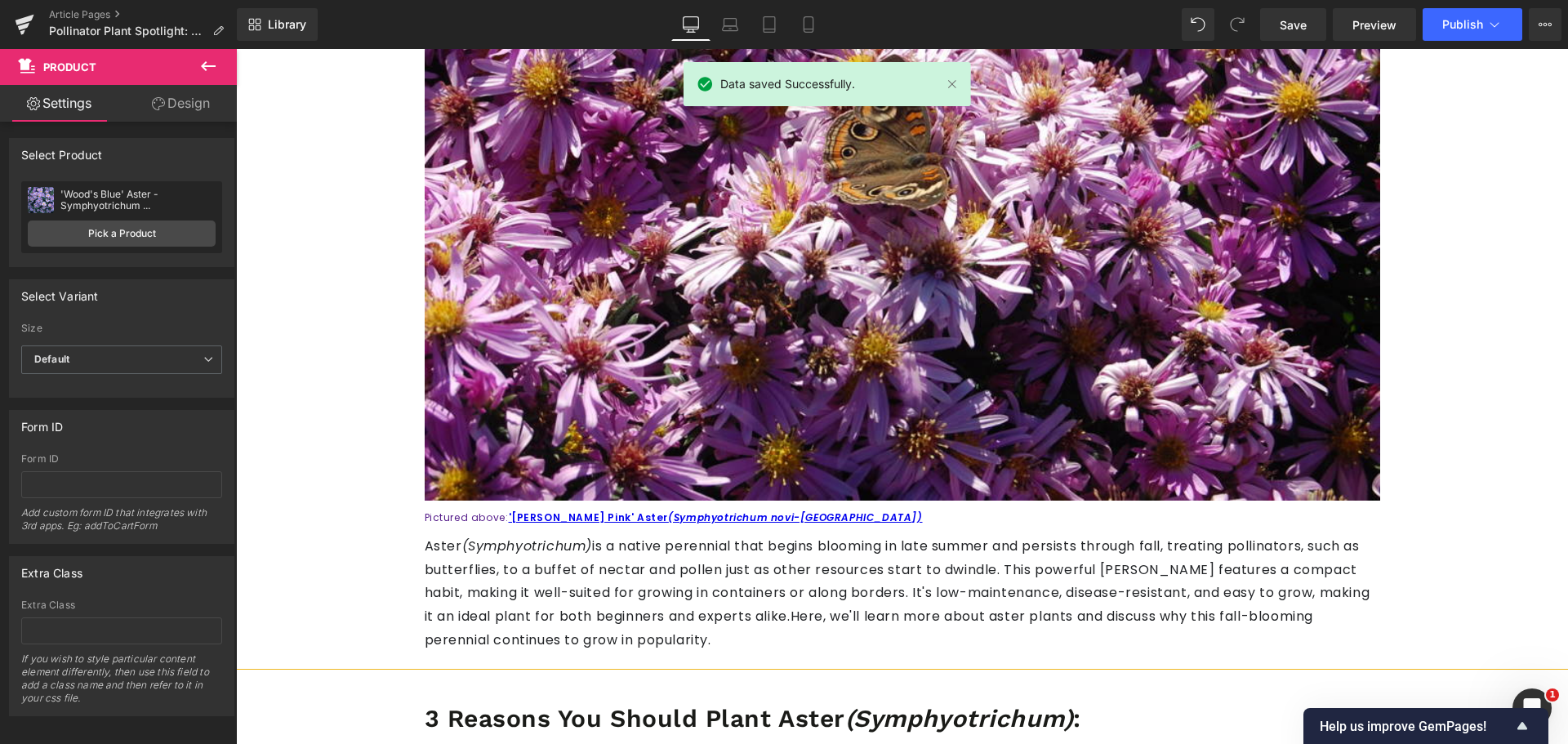
scroll to position [186, 0]
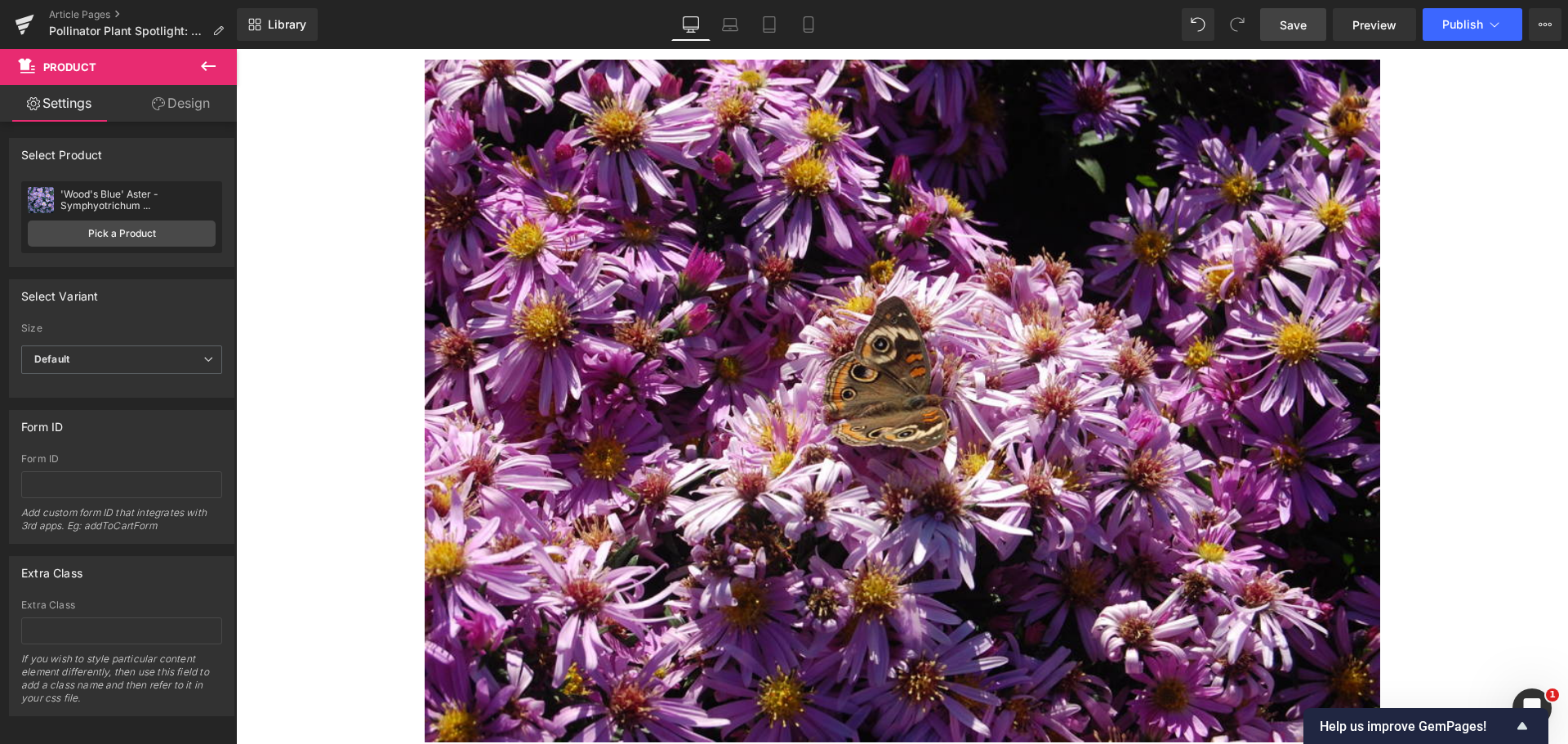
click at [1305, 17] on span "Save" at bounding box center [1292, 25] width 27 height 17
click at [1268, 29] on link "Save" at bounding box center [1293, 25] width 66 height 33
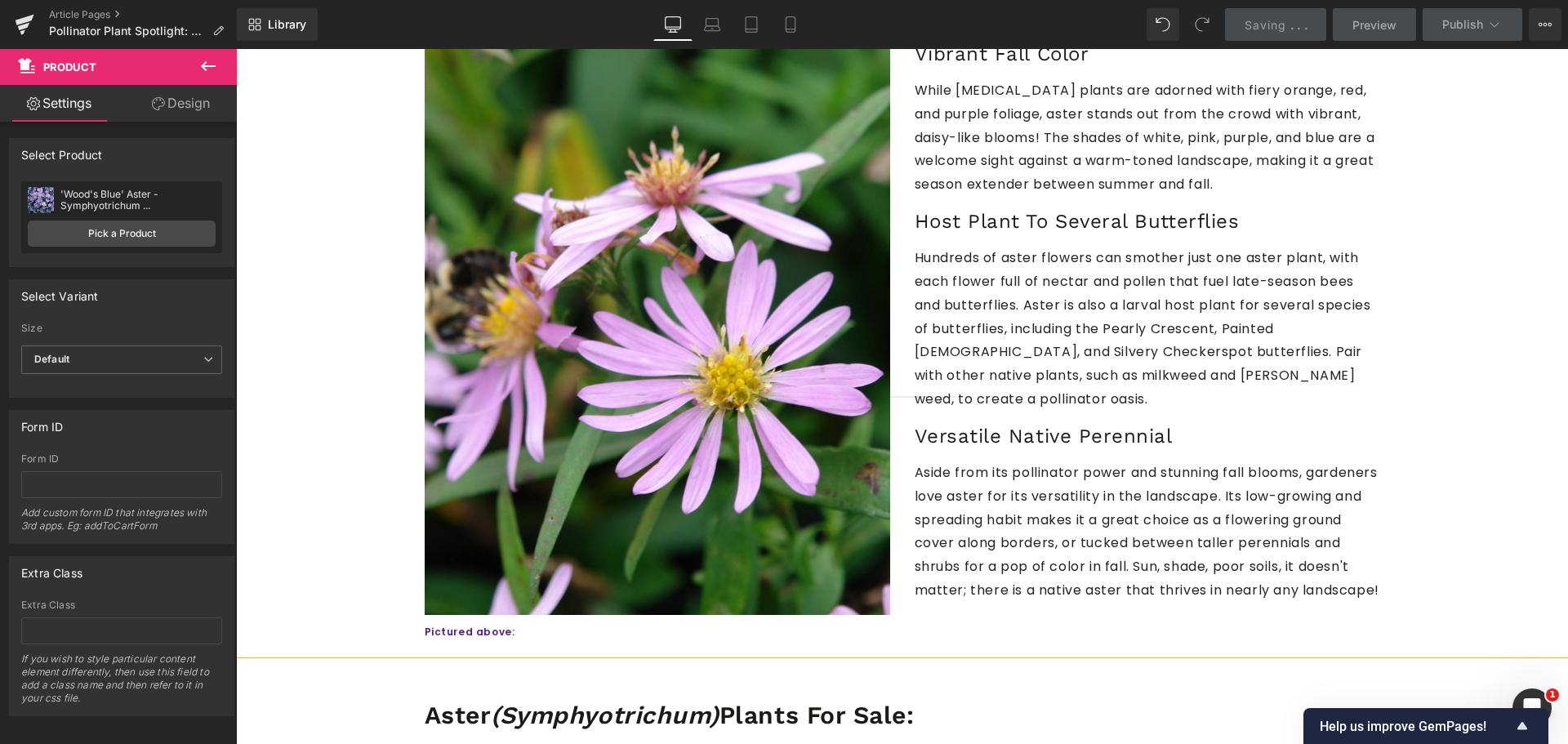
scroll to position [1248, 0]
